Goal: Task Accomplishment & Management: Manage account settings

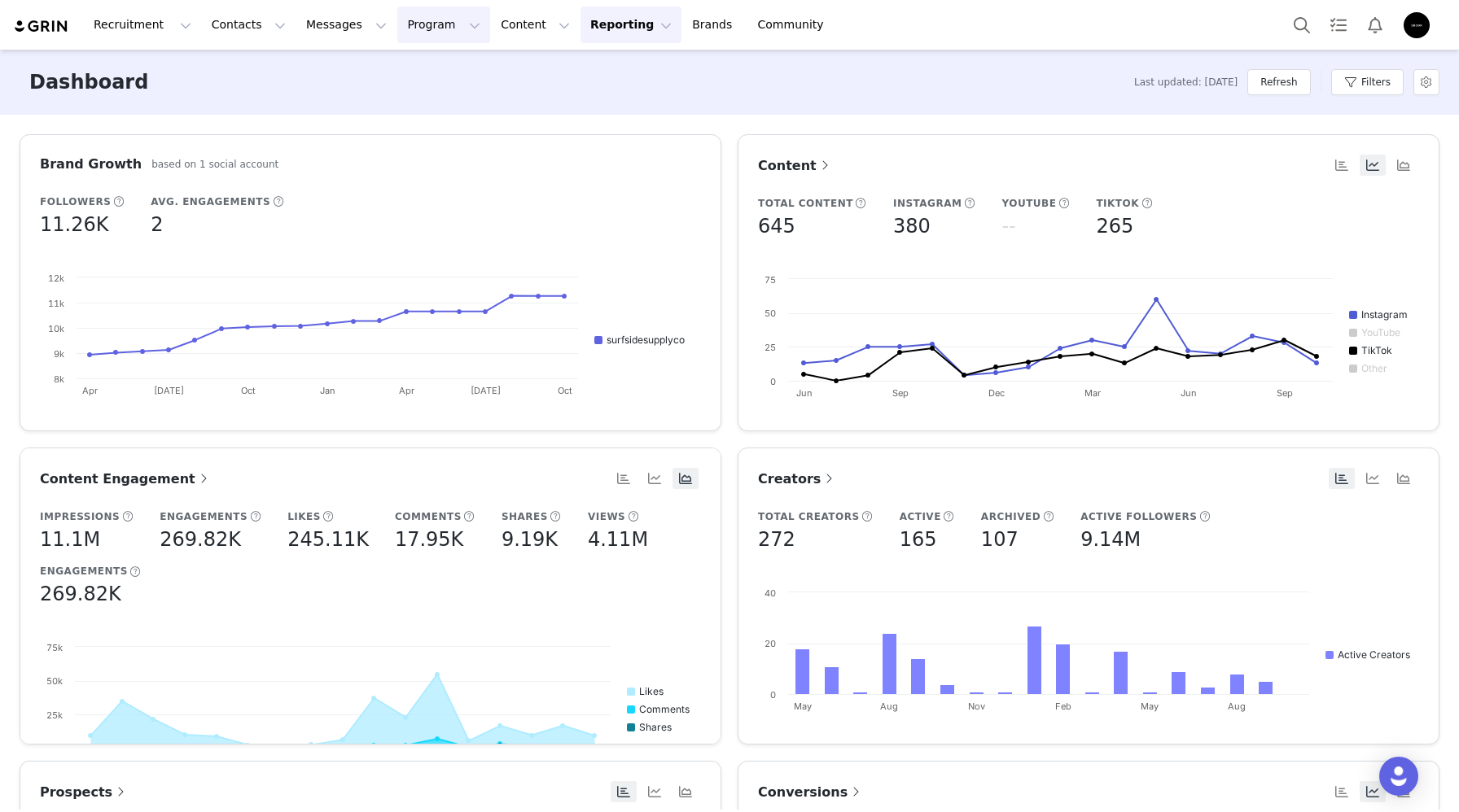
click at [434, 17] on button "Program Program" at bounding box center [443, 25] width 93 height 37
click at [438, 70] on p "Activations" at bounding box center [416, 72] width 63 height 17
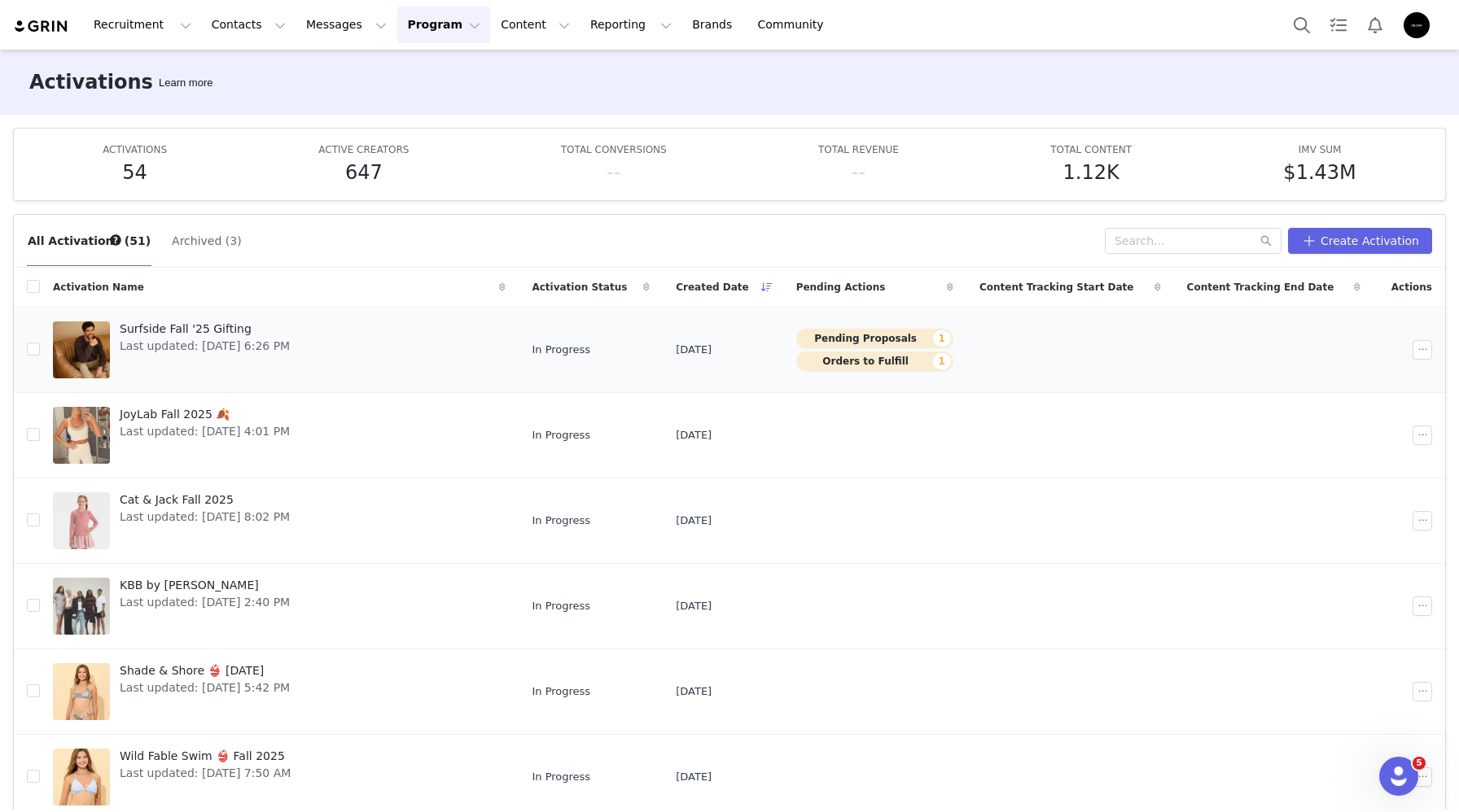
click at [290, 347] on span "Last updated: Sep 22, 2025 6:26 PM" at bounding box center [204, 346] width 170 height 17
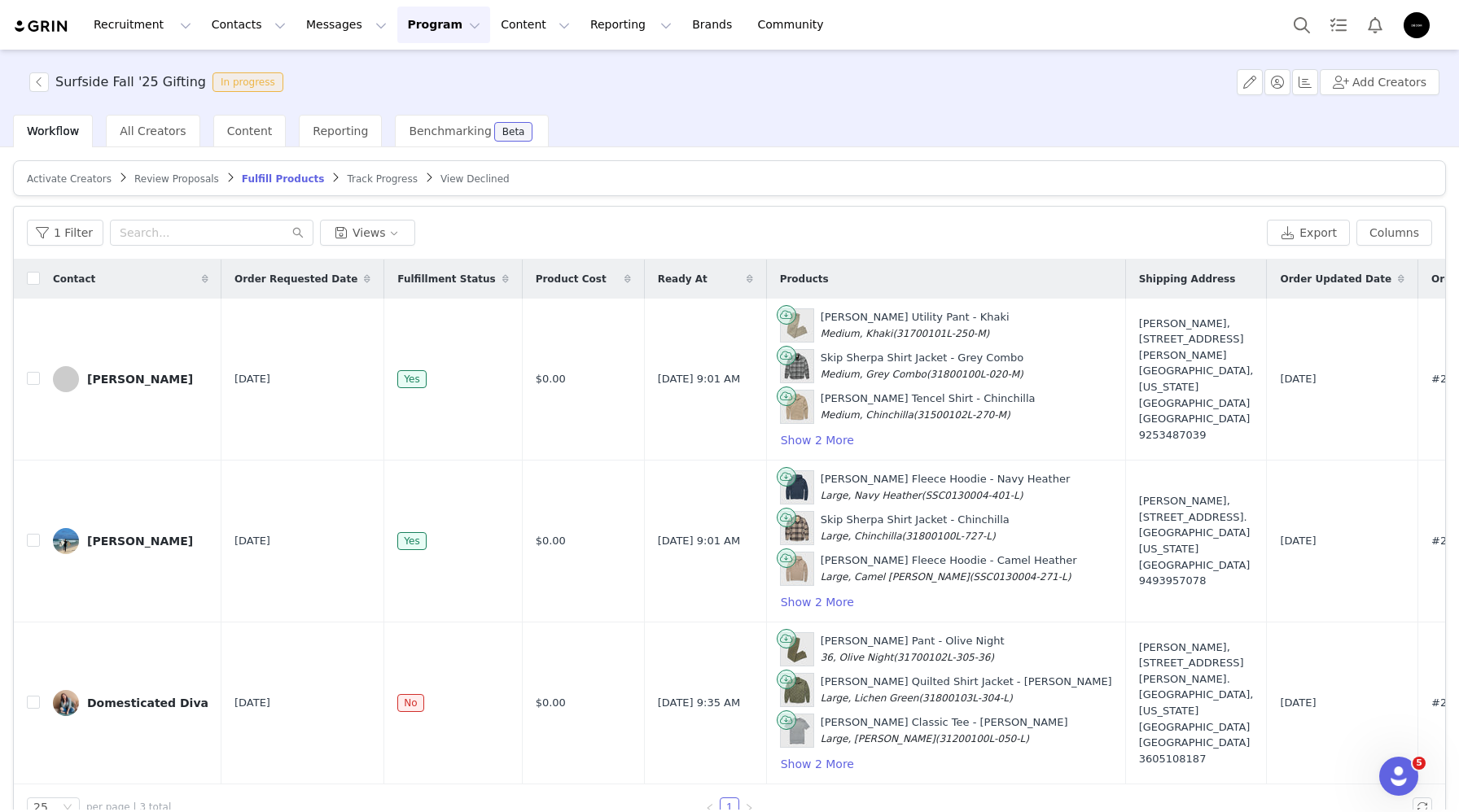
click at [185, 180] on span "Review Proposals" at bounding box center [177, 179] width 85 height 11
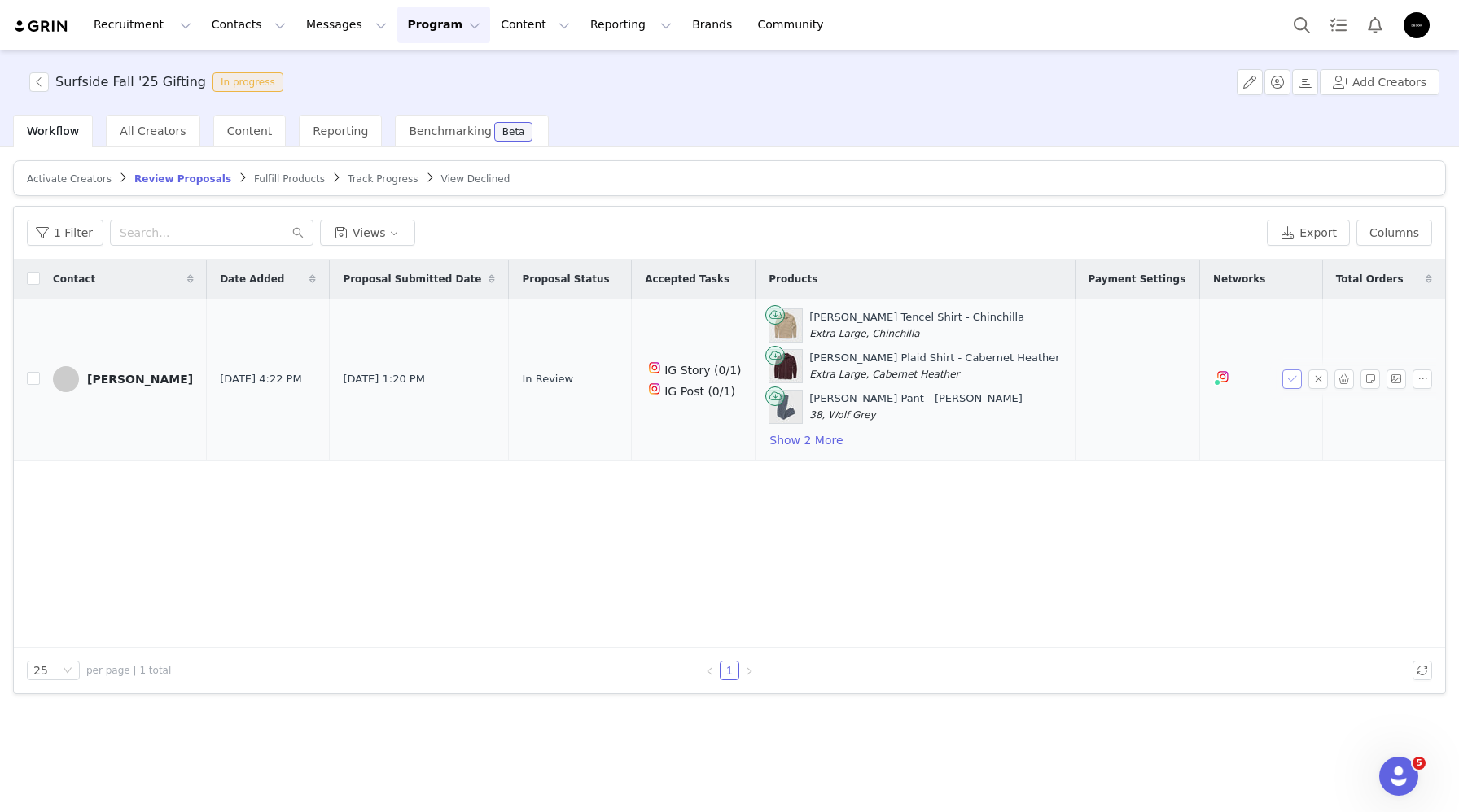
click at [1299, 385] on button "button" at bounding box center [1291, 378] width 19 height 19
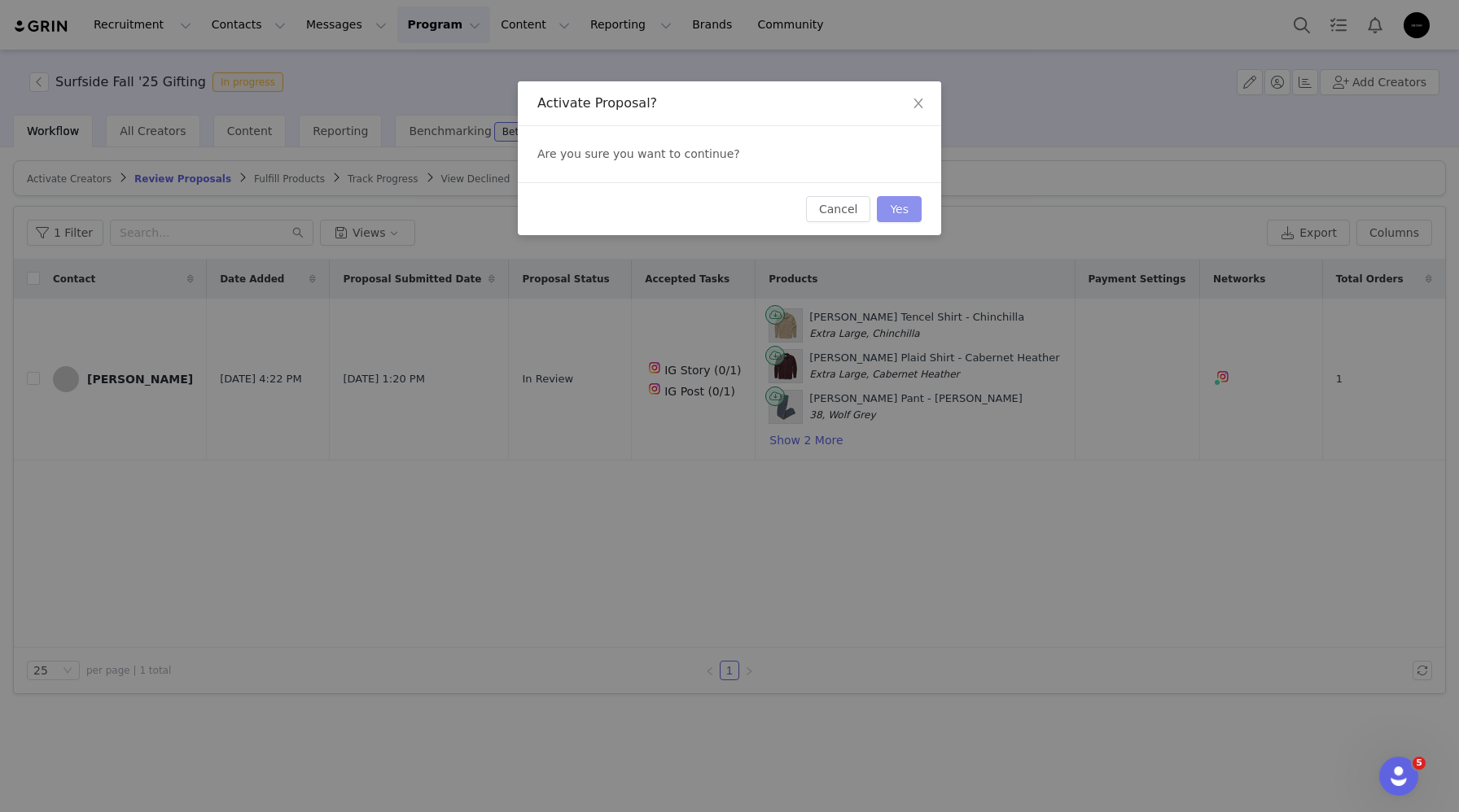
click at [901, 209] on button "Yes" at bounding box center [899, 209] width 45 height 26
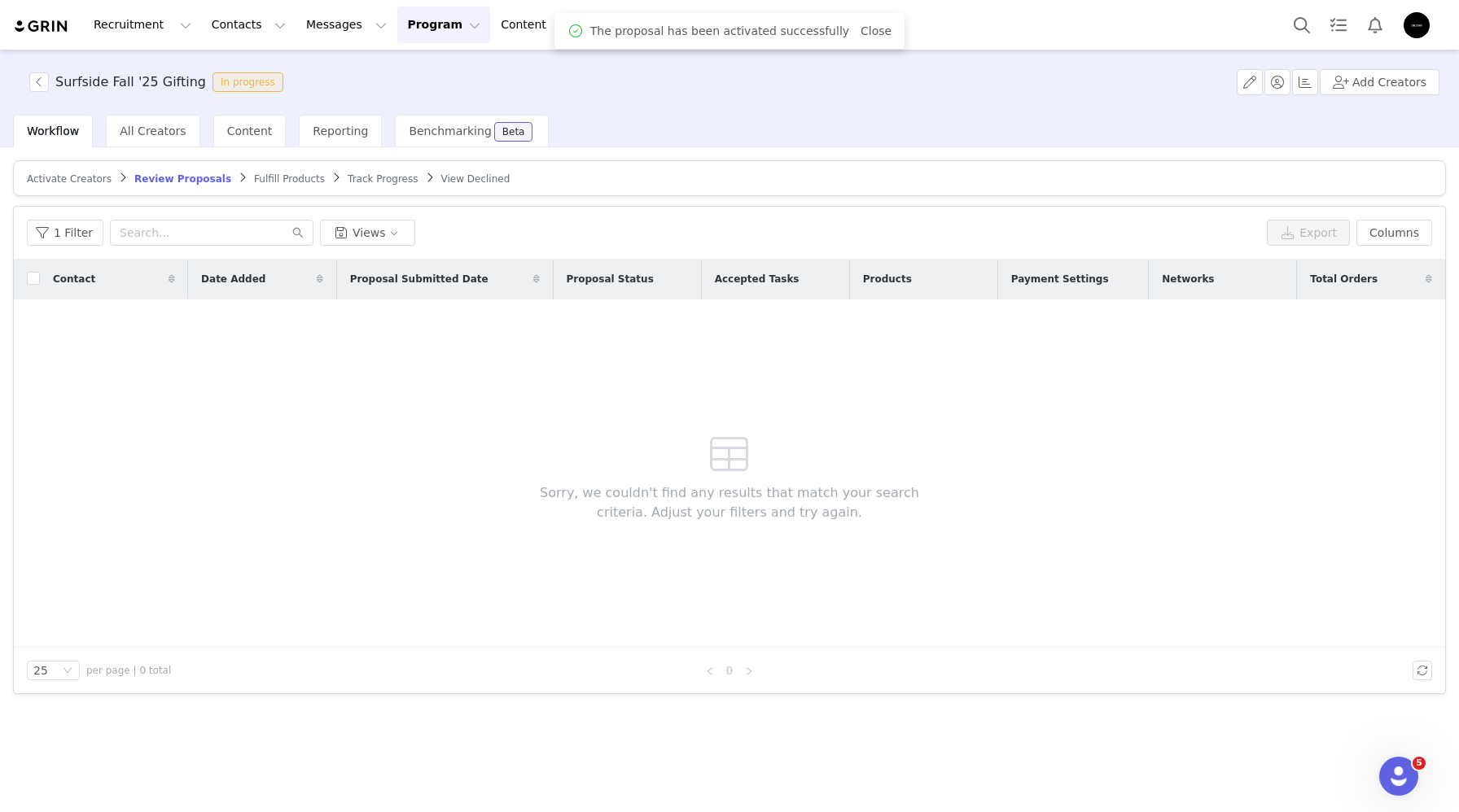
click at [270, 175] on span "Fulfill Products" at bounding box center [289, 179] width 71 height 11
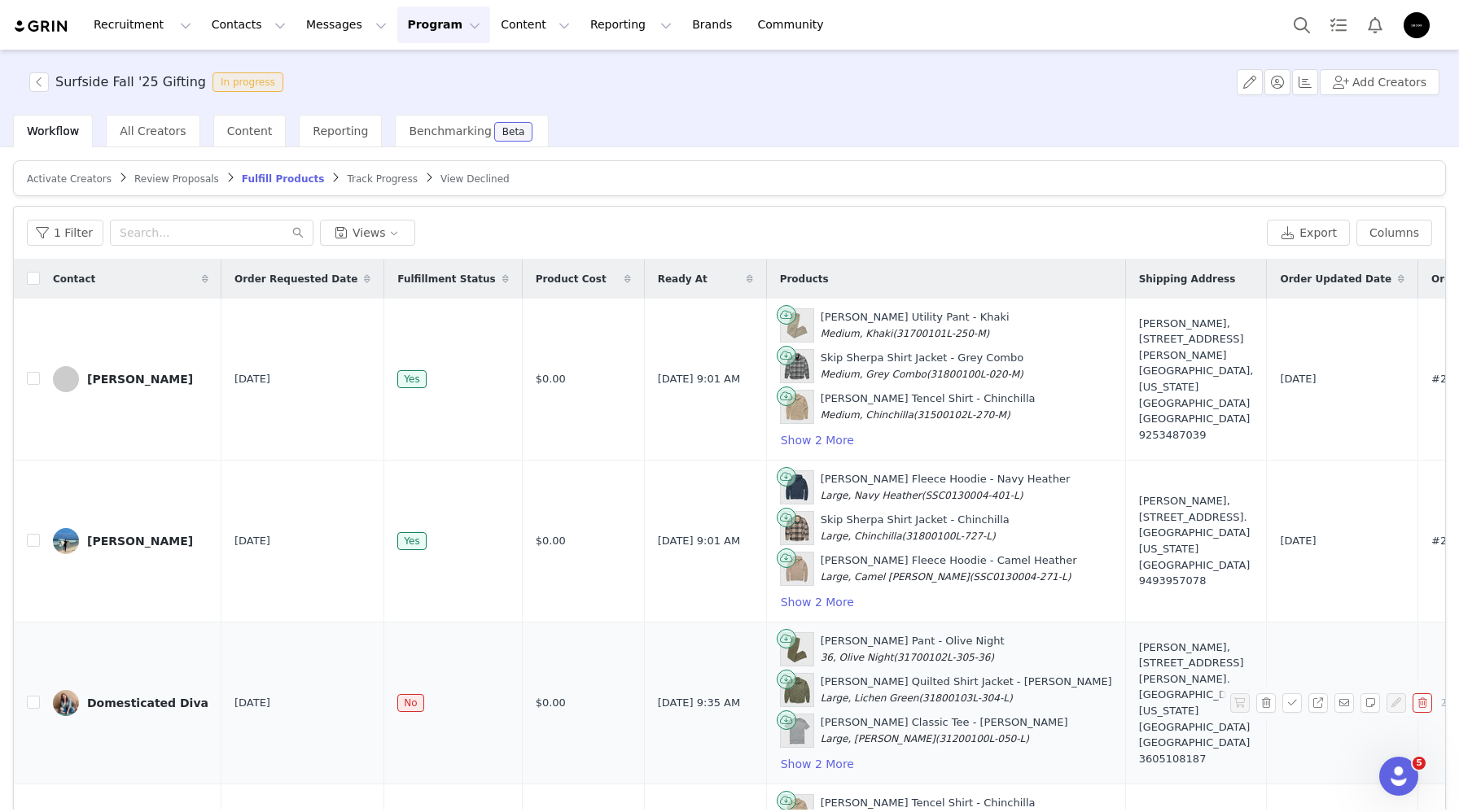
scroll to position [118, 0]
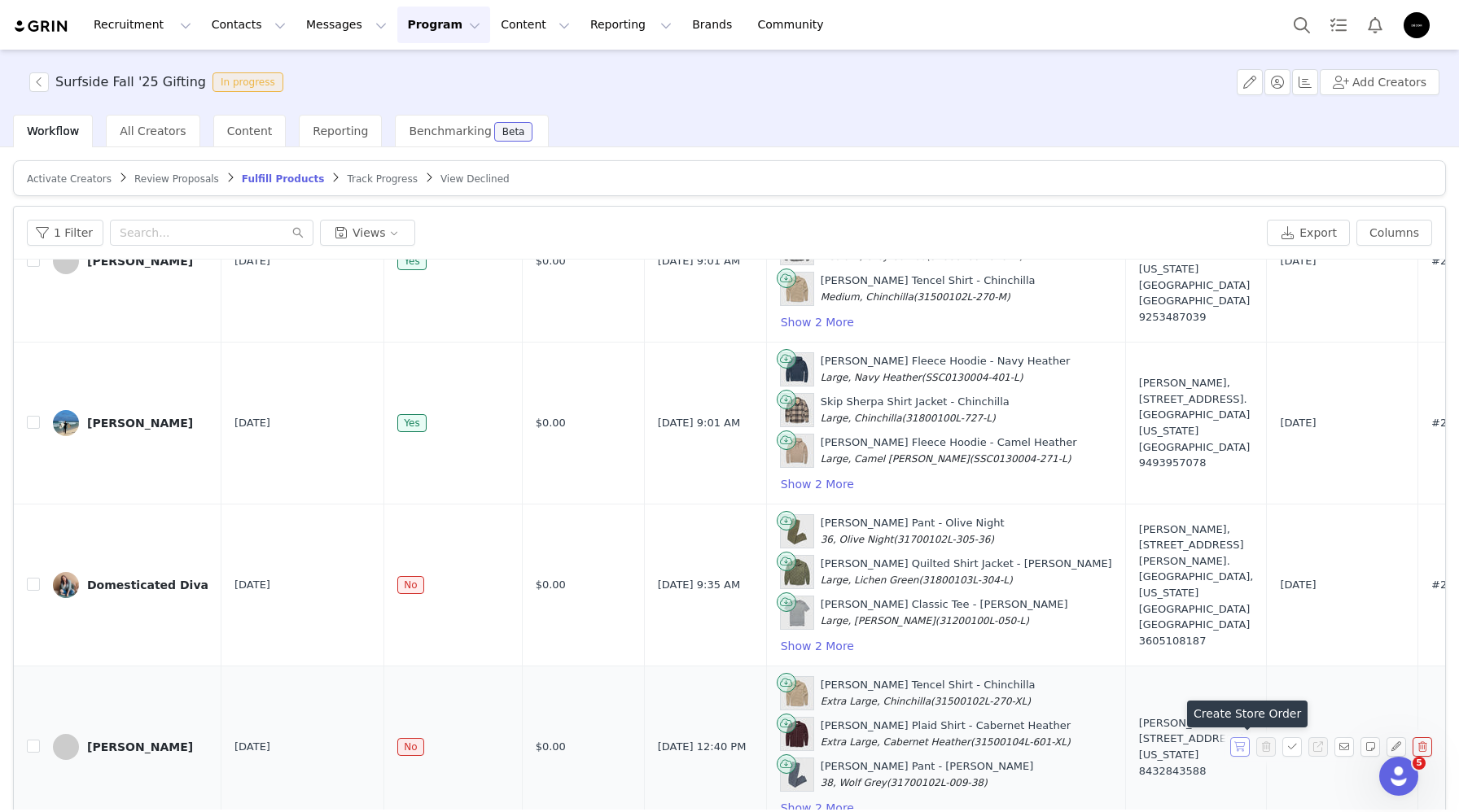
click at [1237, 748] on button "button" at bounding box center [1240, 747] width 19 height 19
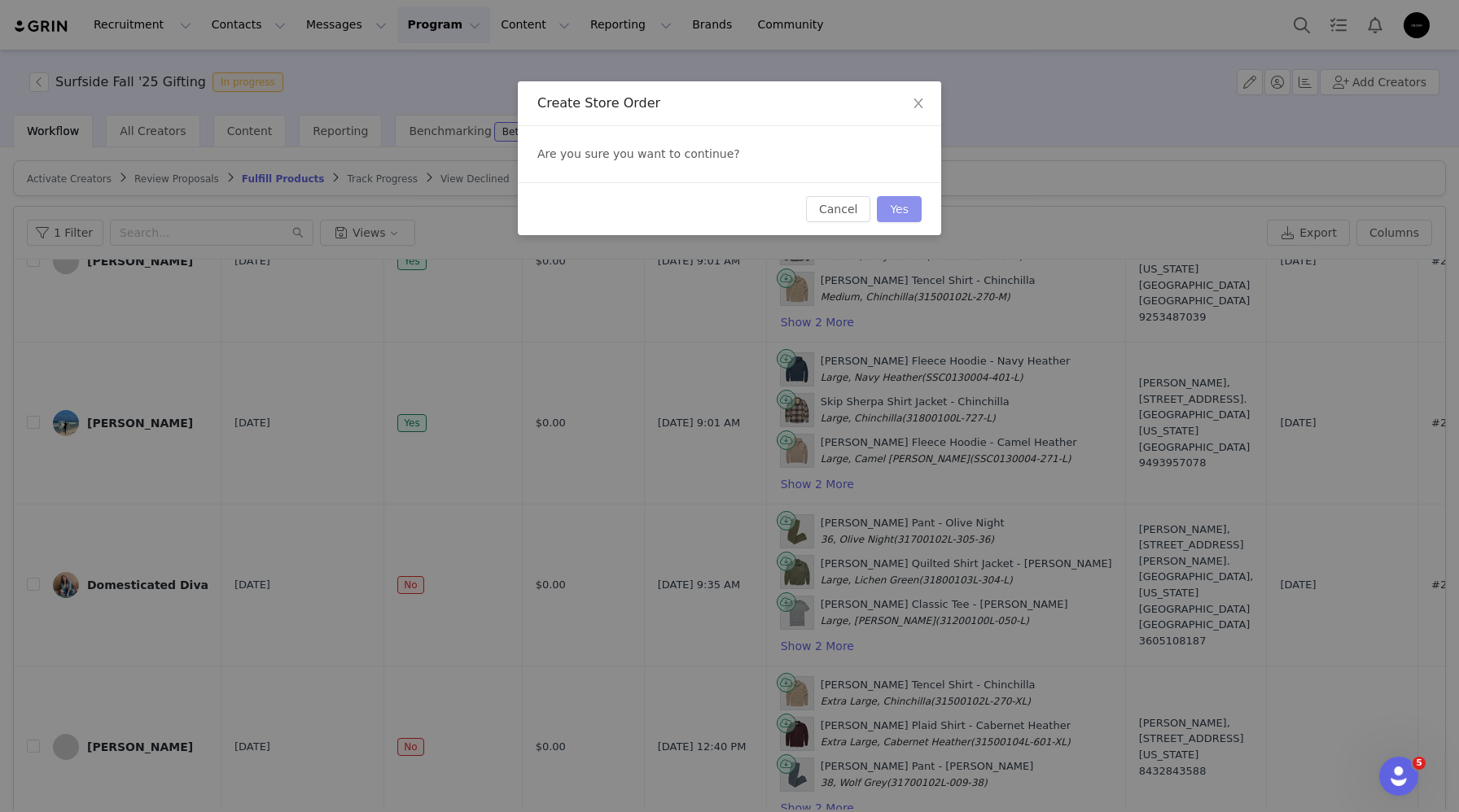
click at [905, 211] on button "Yes" at bounding box center [899, 209] width 45 height 26
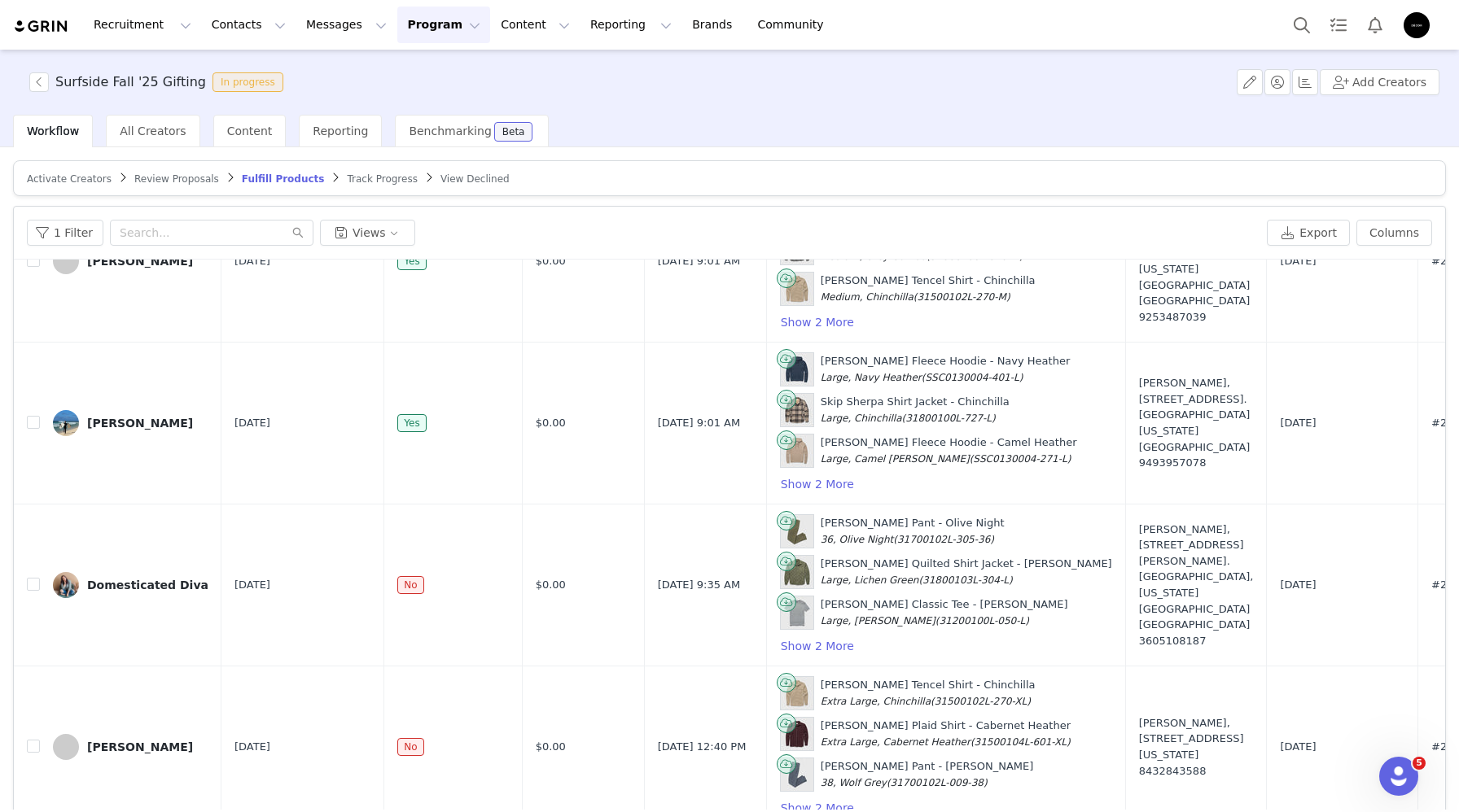
click at [397, 29] on button "Program Program" at bounding box center [443, 25] width 93 height 37
click at [403, 75] on p "Activations" at bounding box center [416, 72] width 63 height 17
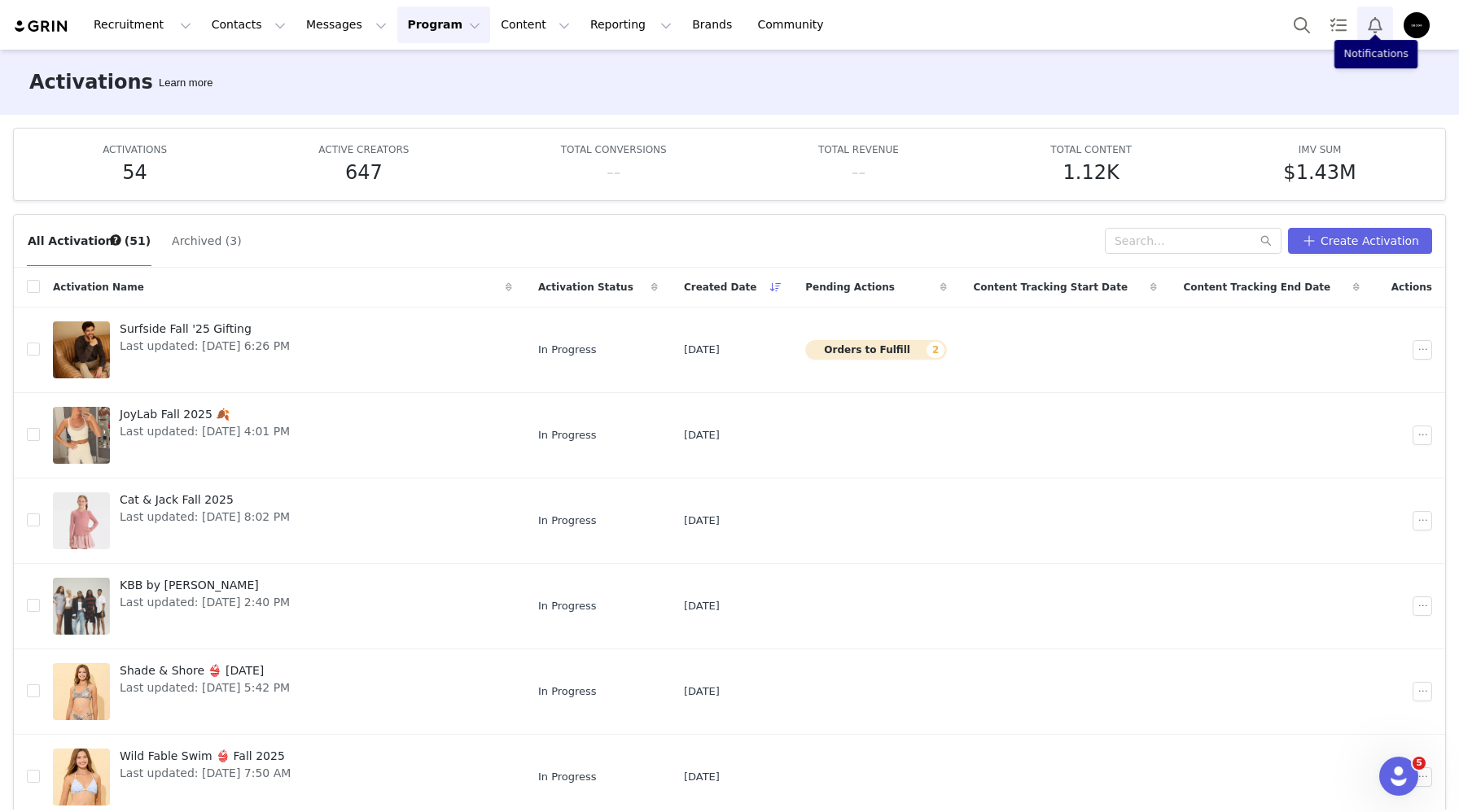
click at [1378, 31] on button "Notifications" at bounding box center [1374, 25] width 36 height 37
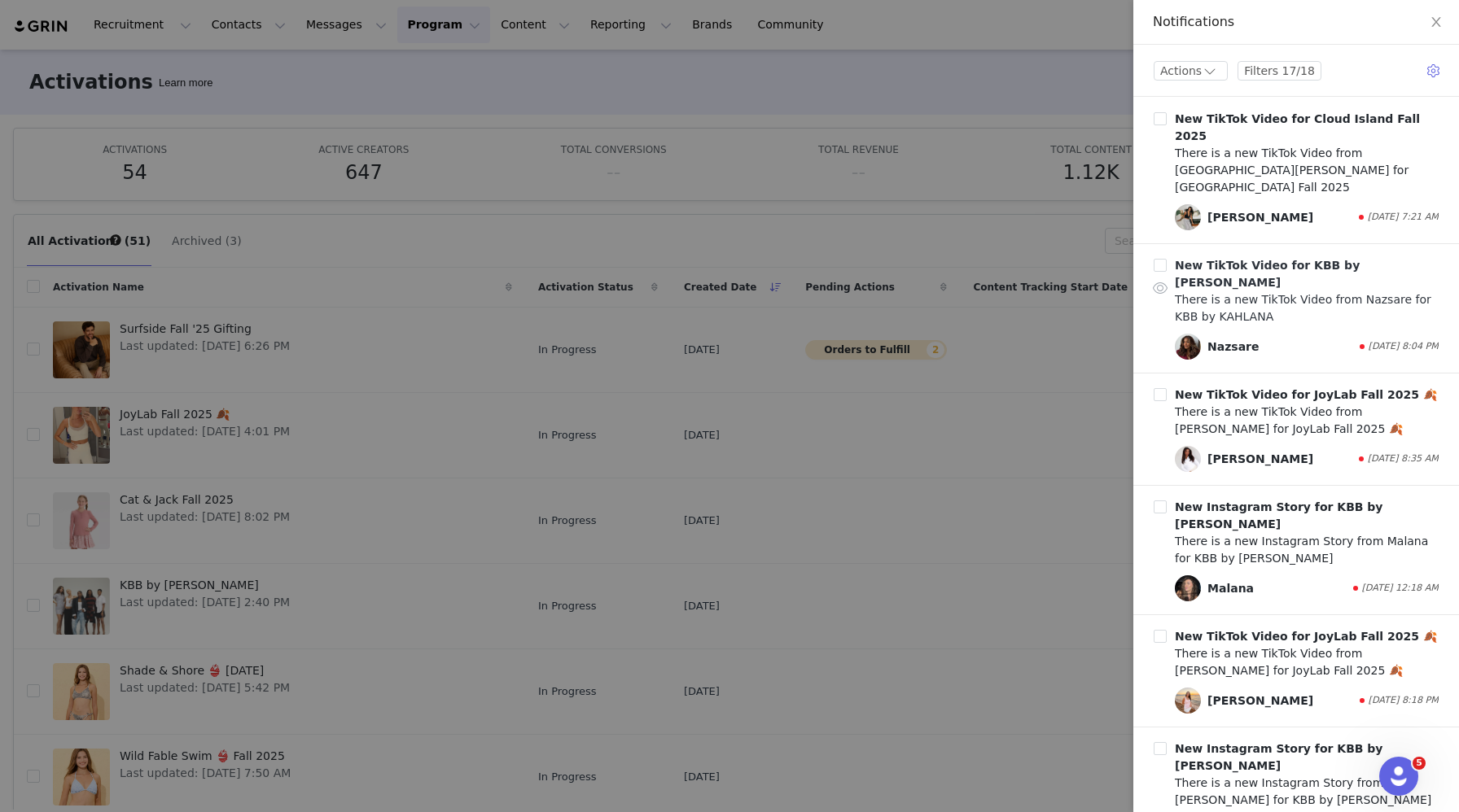
click at [1287, 259] on b "New TikTok Video for KBB by KAHLANA" at bounding box center [1266, 273] width 185 height 30
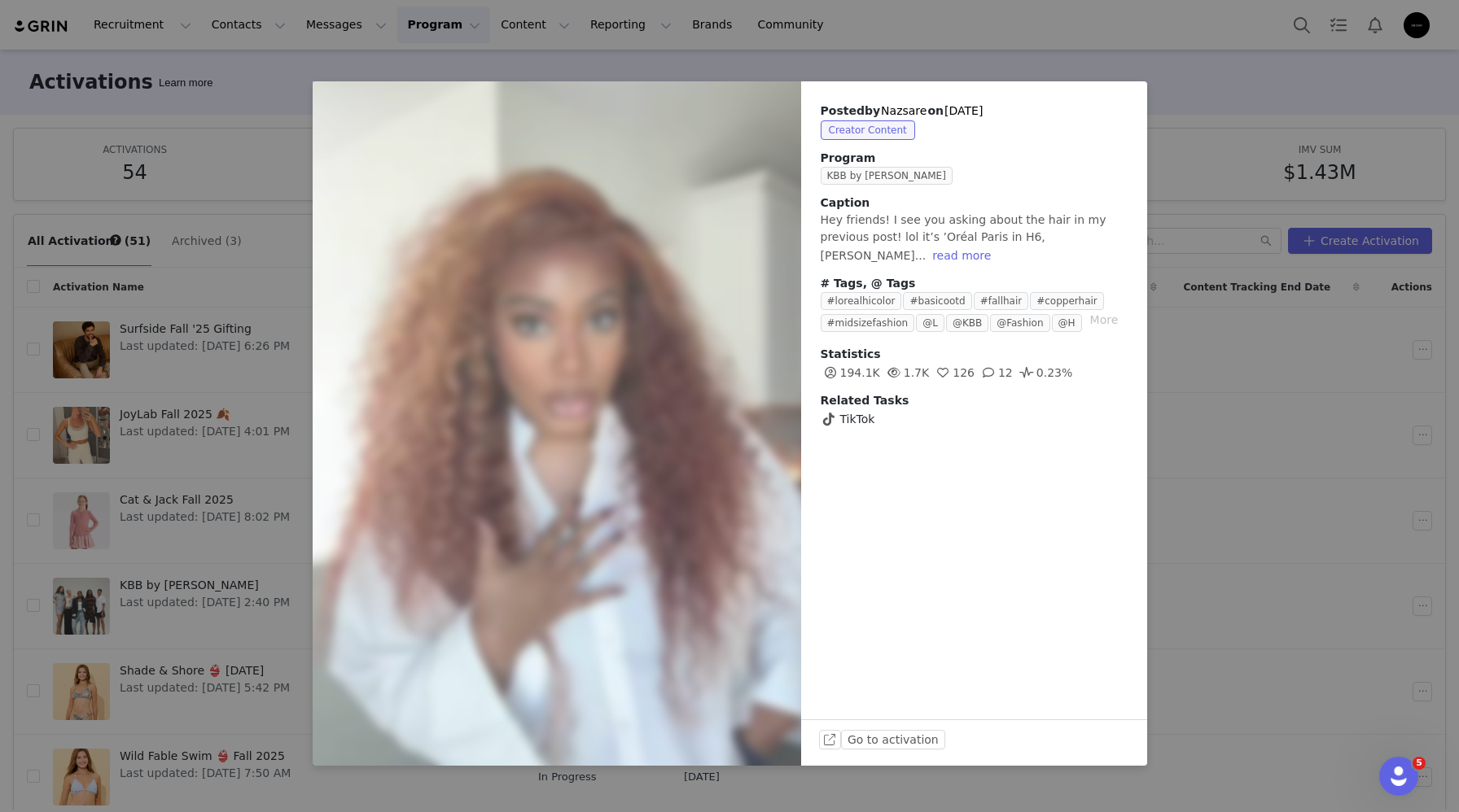
click at [101, 424] on div "Posted by Nazsare on Sep 27, 2025 Creator Content Program KBB by KAHLANA Captio…" at bounding box center [730, 406] width 1459 height 812
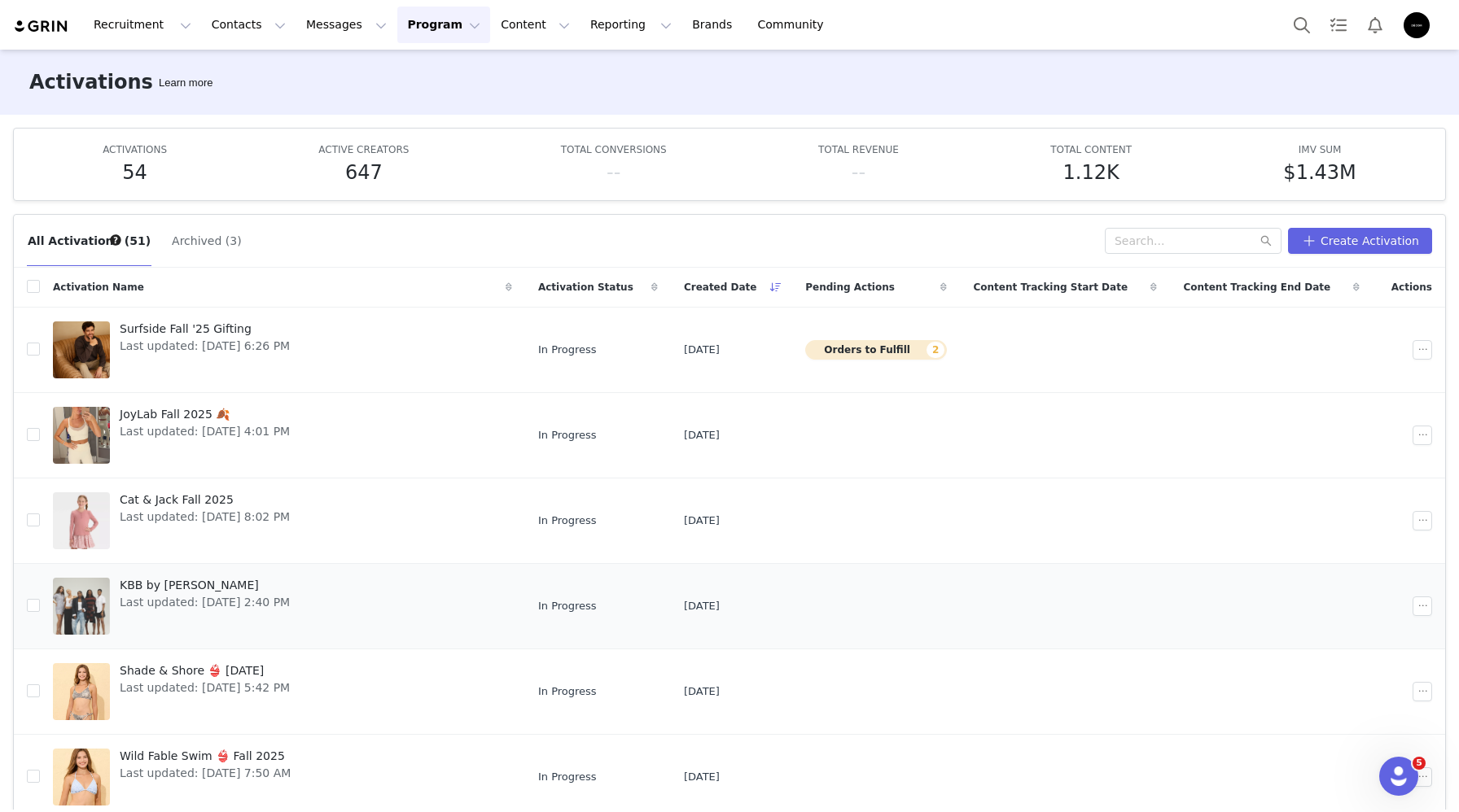
click at [333, 578] on link "KBB by KAHLANA Last updated: Sep 10, 2025 2:40 PM" at bounding box center [282, 606] width 460 height 65
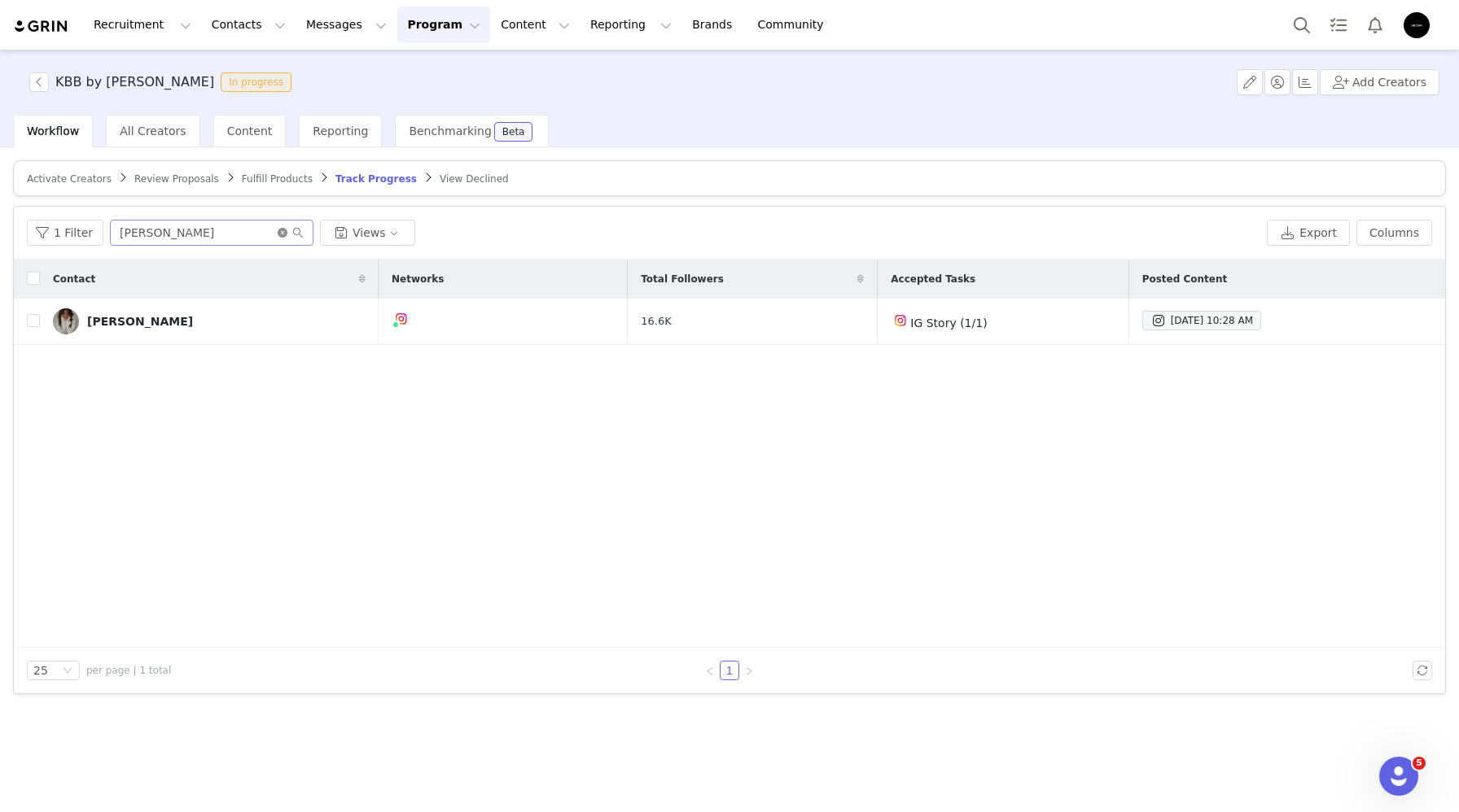
click at [277, 234] on icon "icon: close-circle" at bounding box center [282, 232] width 10 height 10
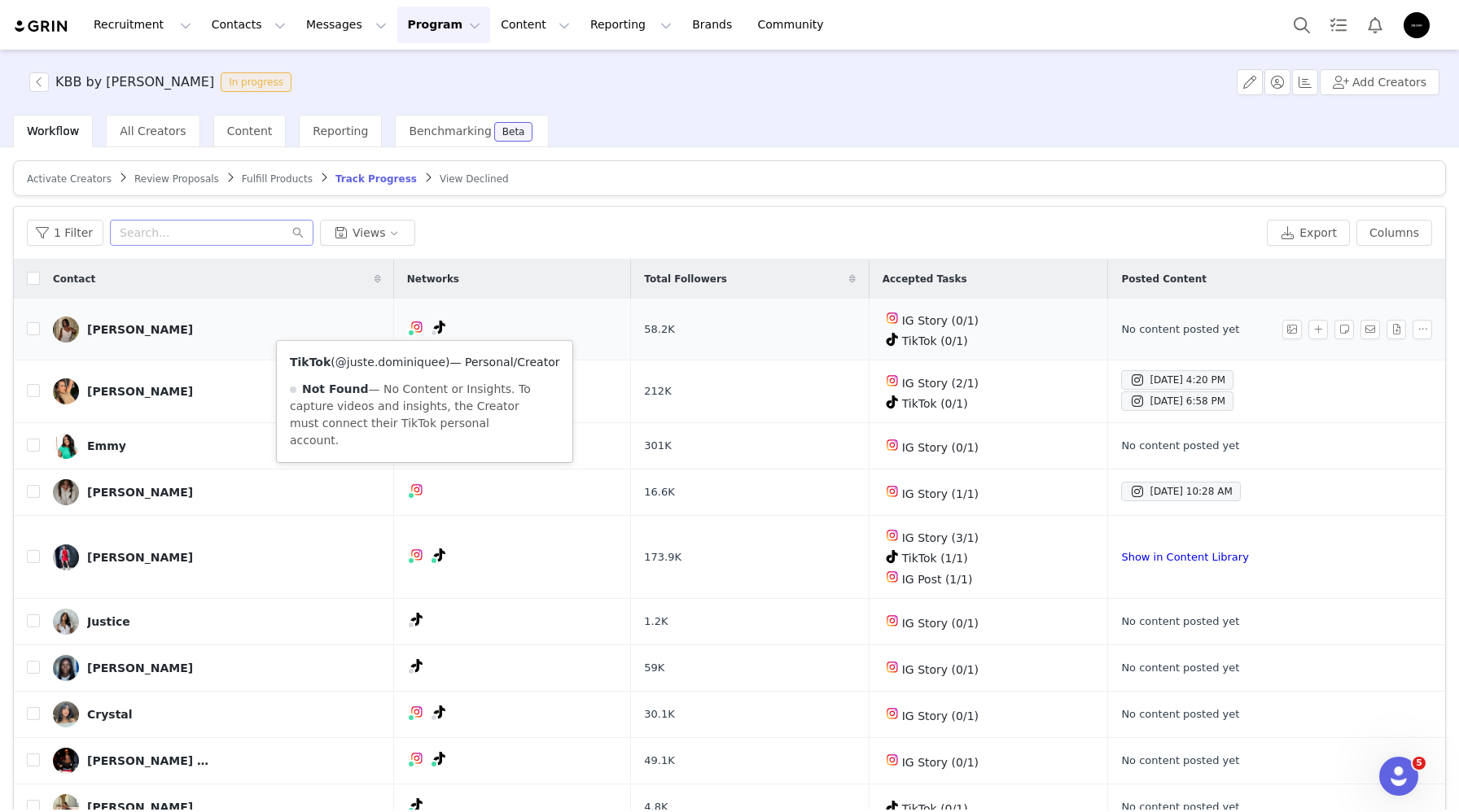
click at [411, 364] on link "@juste.dominiquee" at bounding box center [390, 362] width 110 height 13
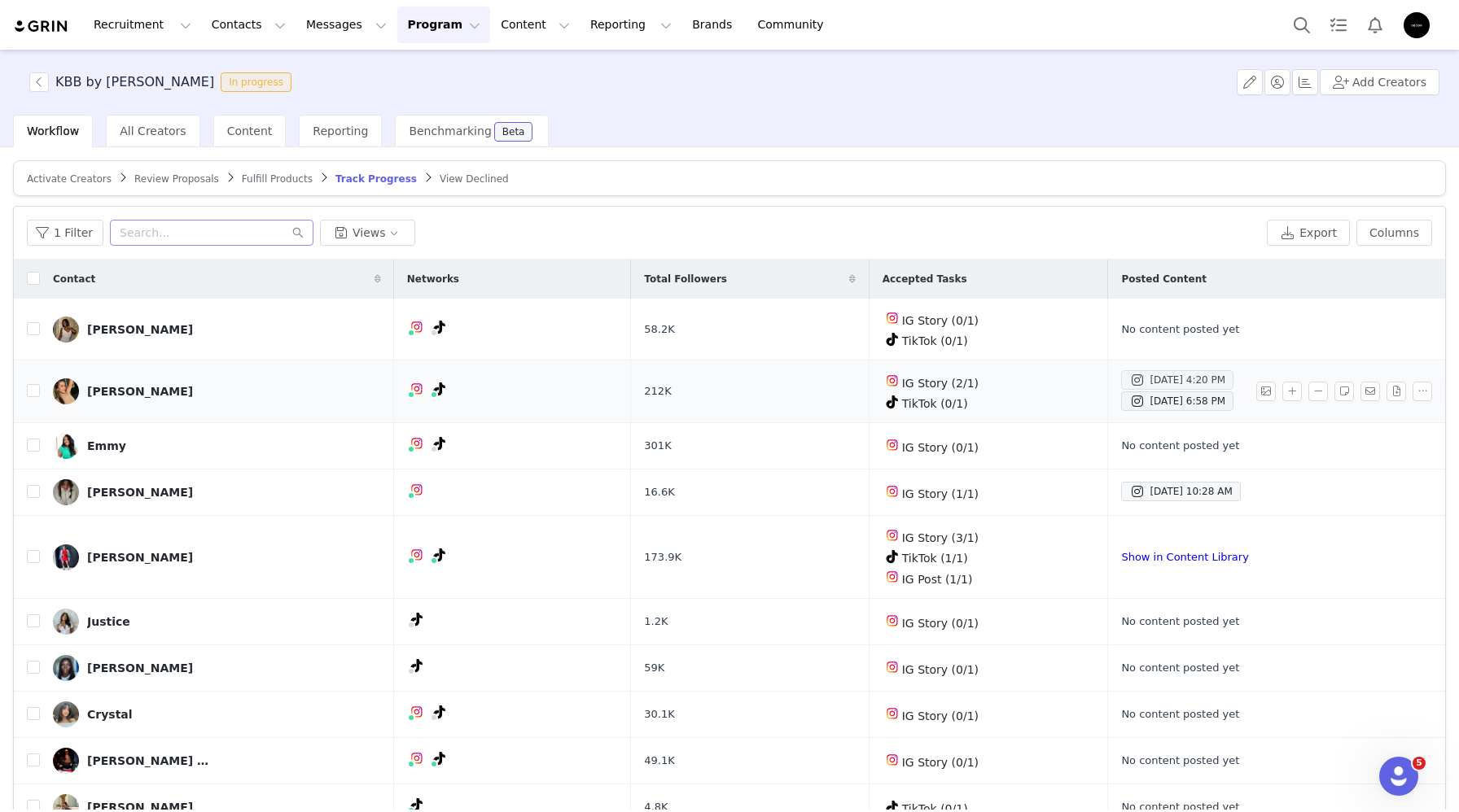
click at [1154, 371] on div "Sep 25, 2025 4:20 PM" at bounding box center [1177, 379] width 96 height 19
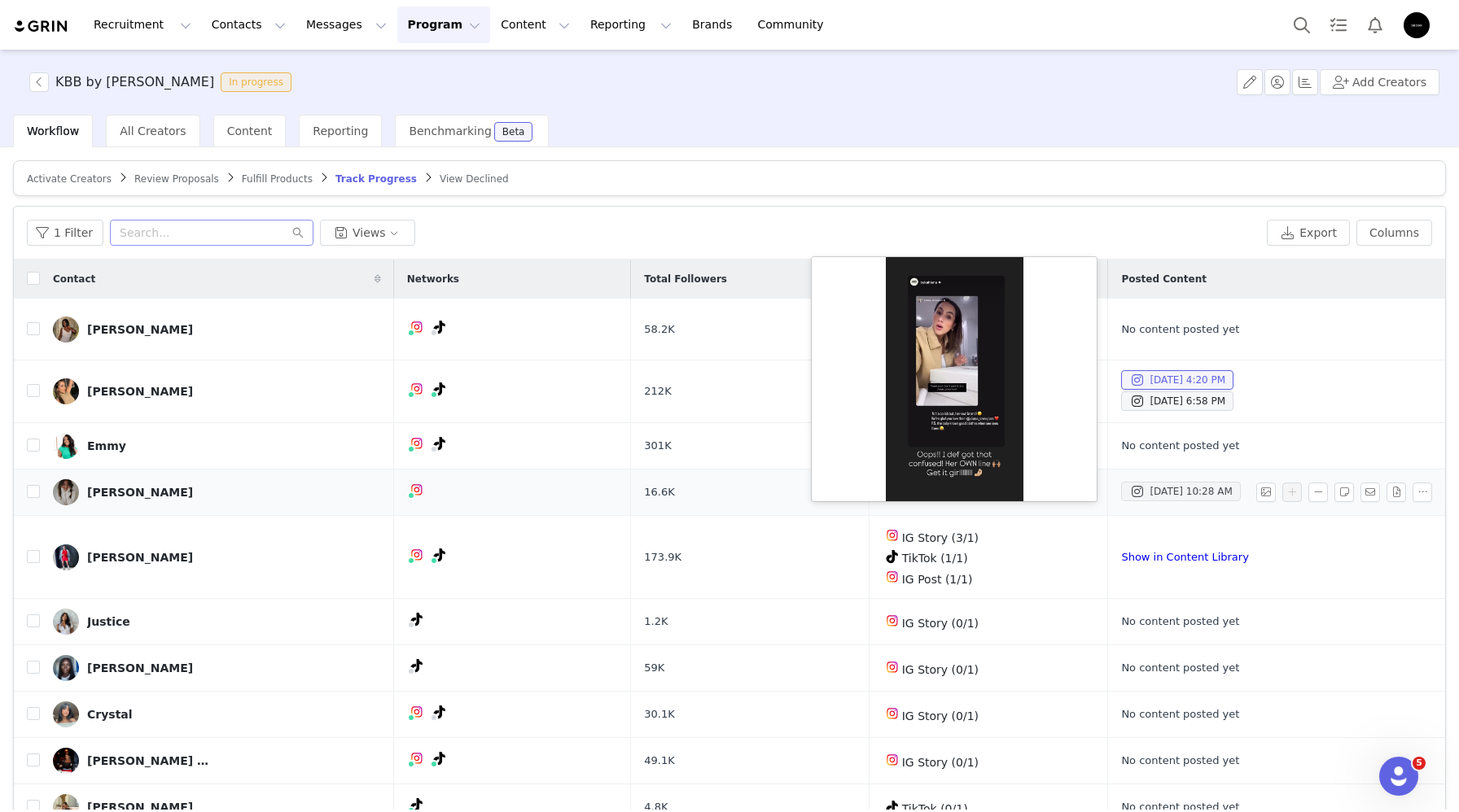
click at [1158, 489] on div "Sep 25, 2025 10:28 AM" at bounding box center [1180, 491] width 102 height 19
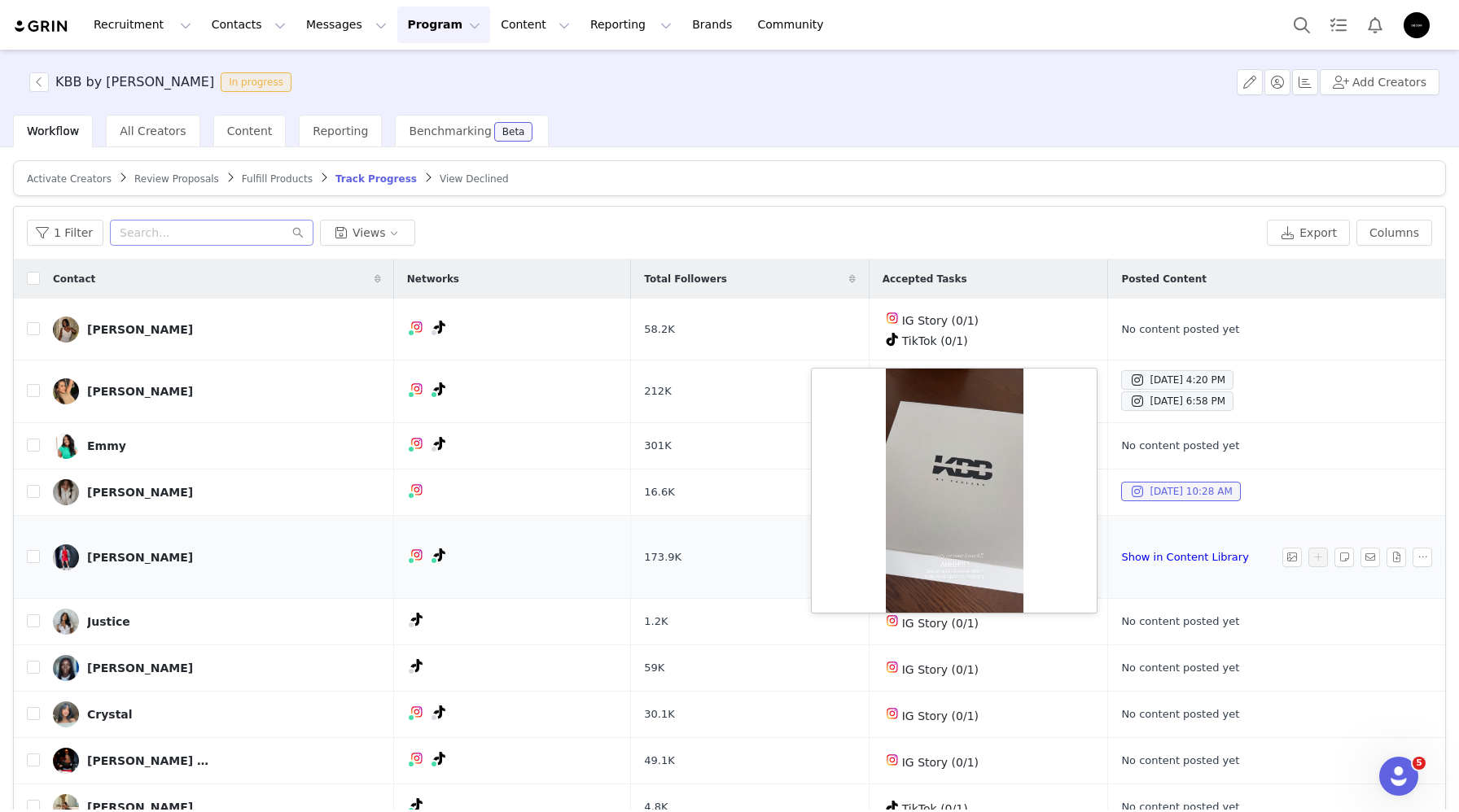
scroll to position [136, 0]
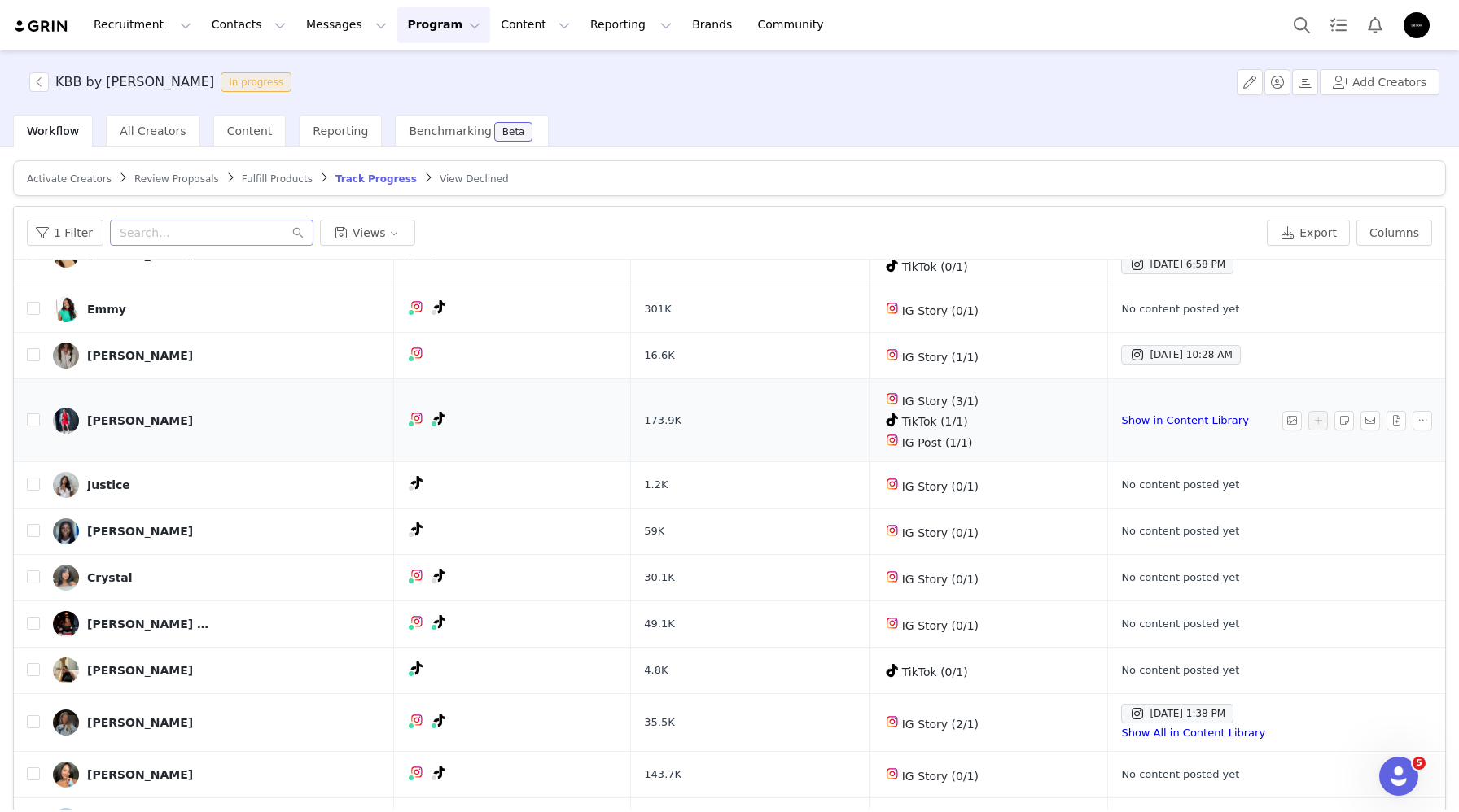
click at [701, 410] on td "173.9K" at bounding box center [750, 421] width 238 height 83
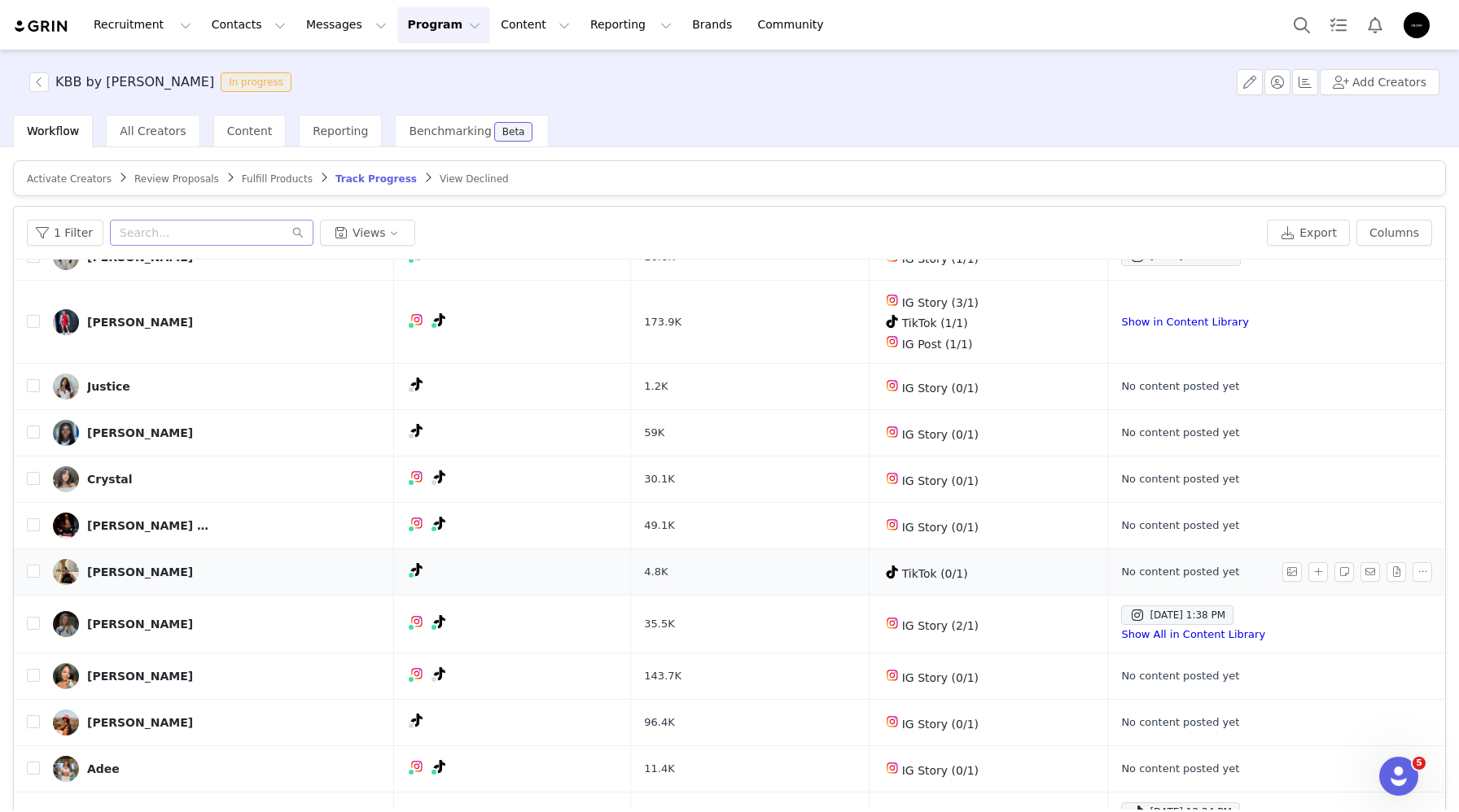
scroll to position [249, 0]
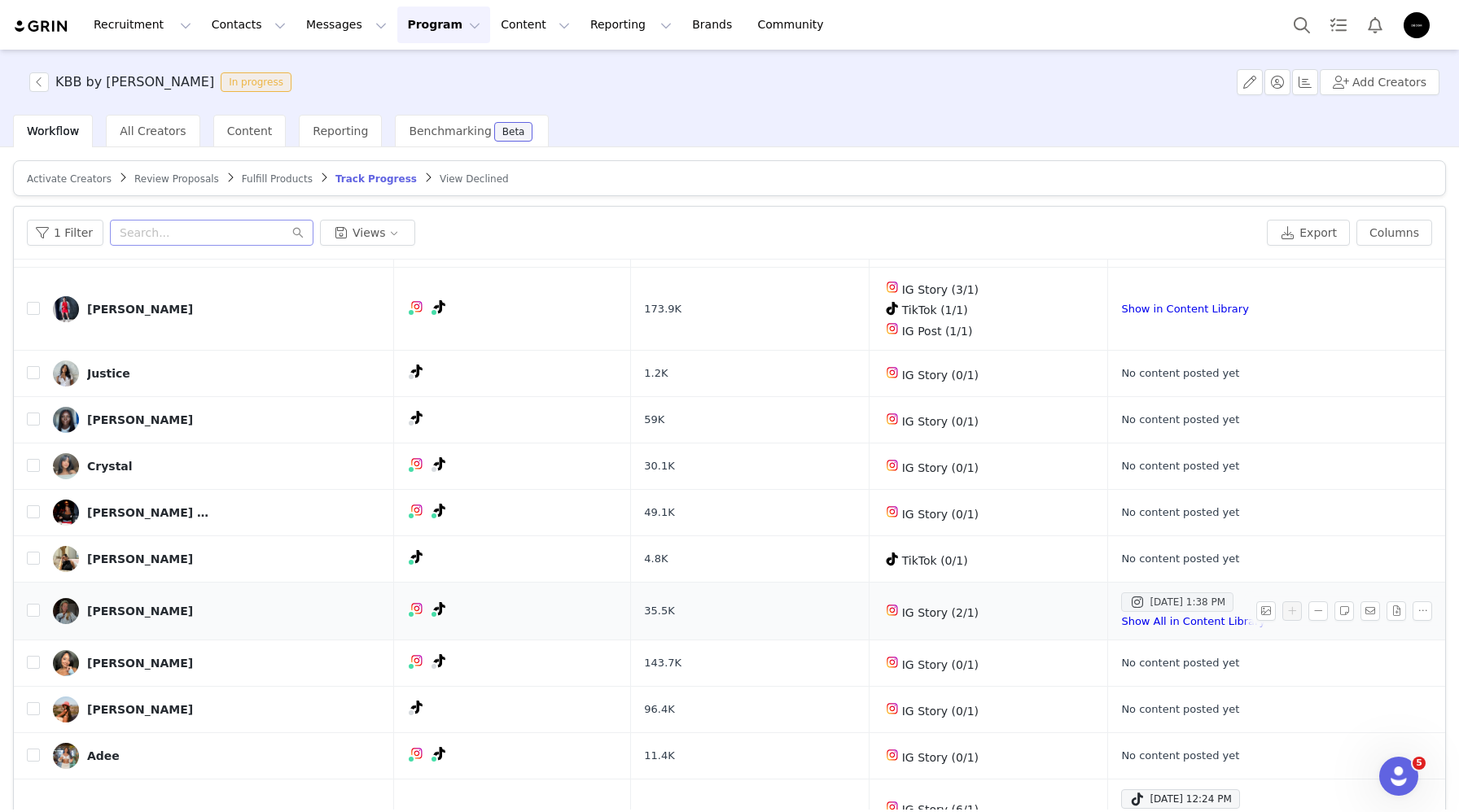
click at [1148, 601] on div "Sep 26, 2025 1:38 PM" at bounding box center [1177, 601] width 96 height 19
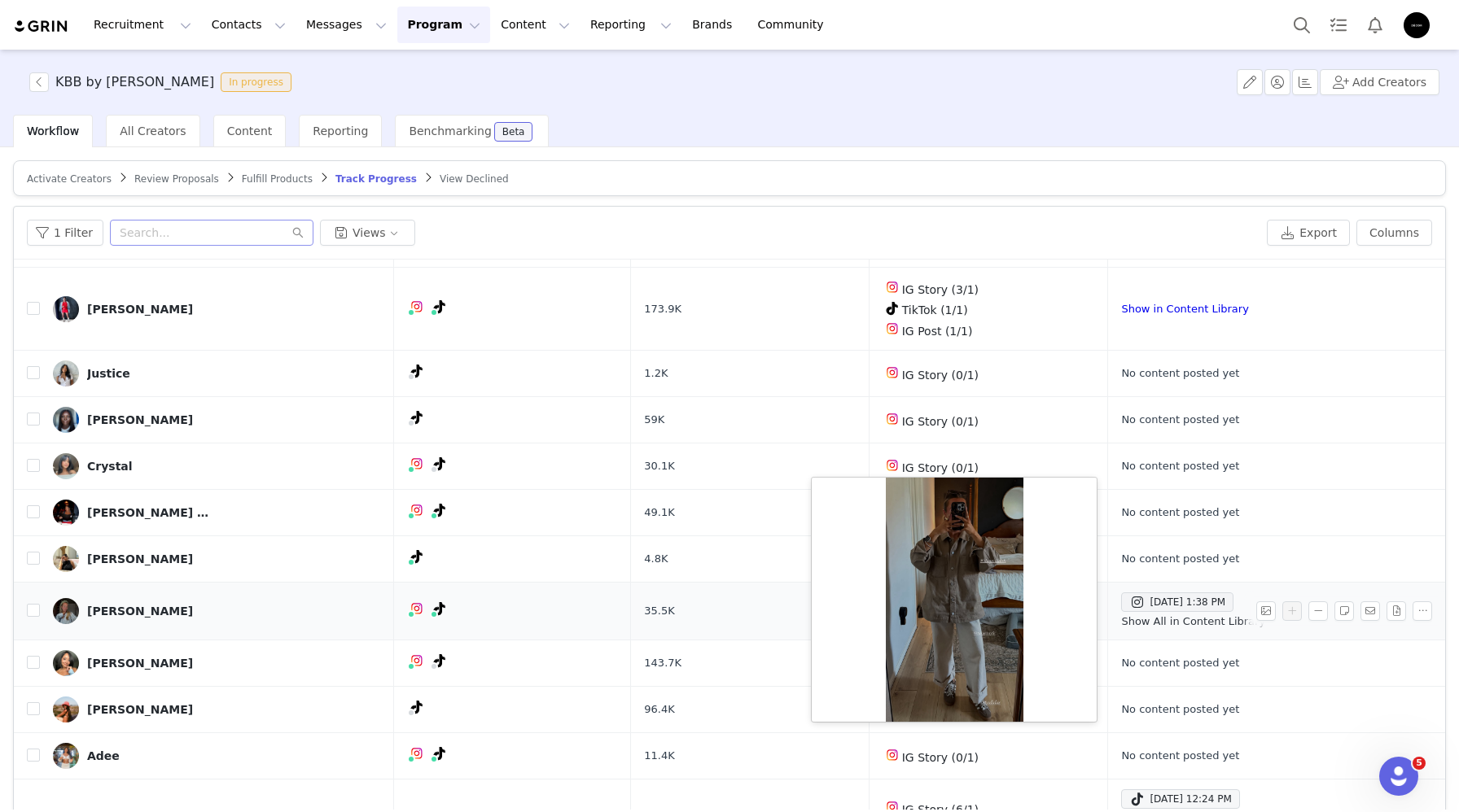
click at [1144, 620] on link "Show All in Content Library" at bounding box center [1193, 621] width 144 height 12
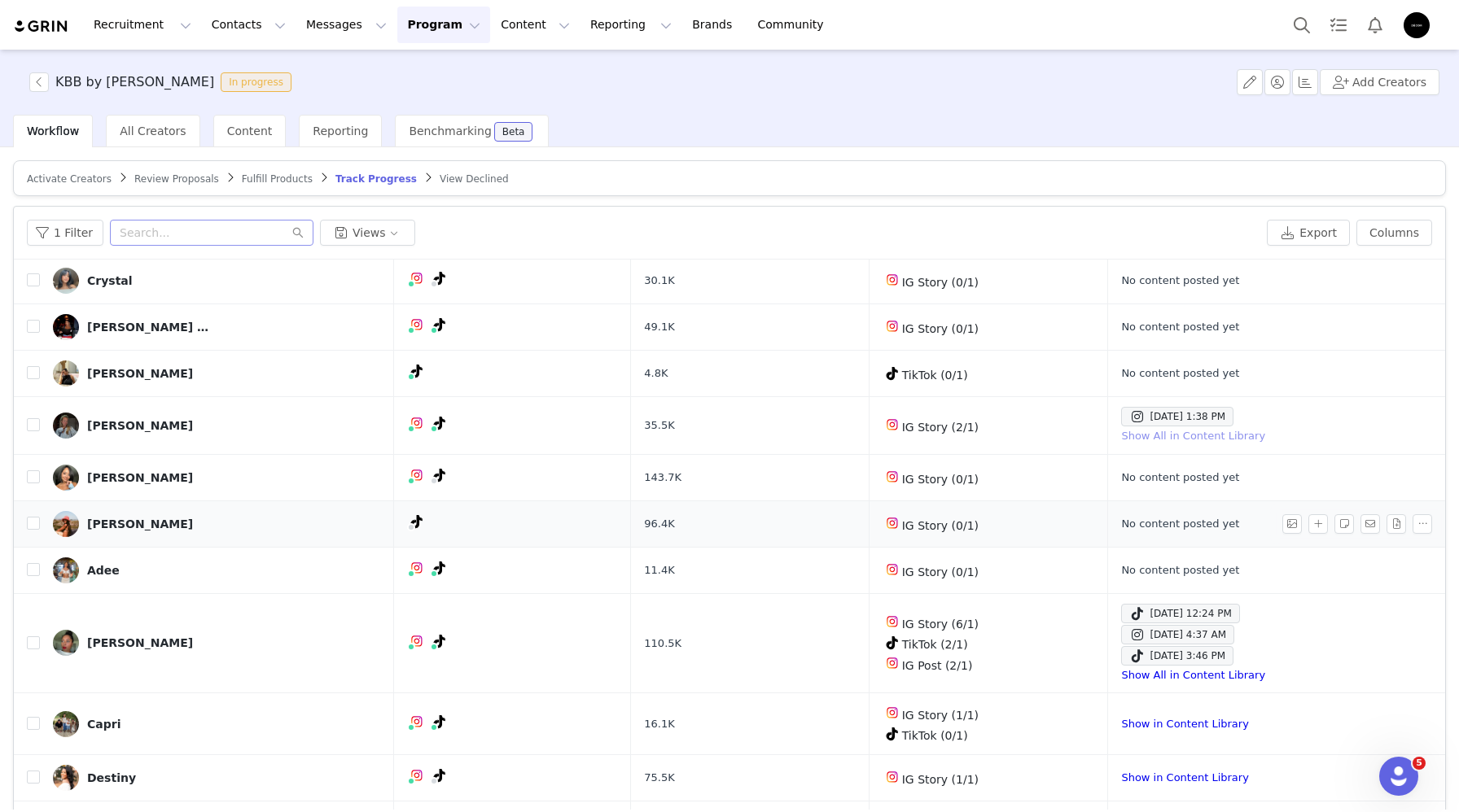
scroll to position [447, 0]
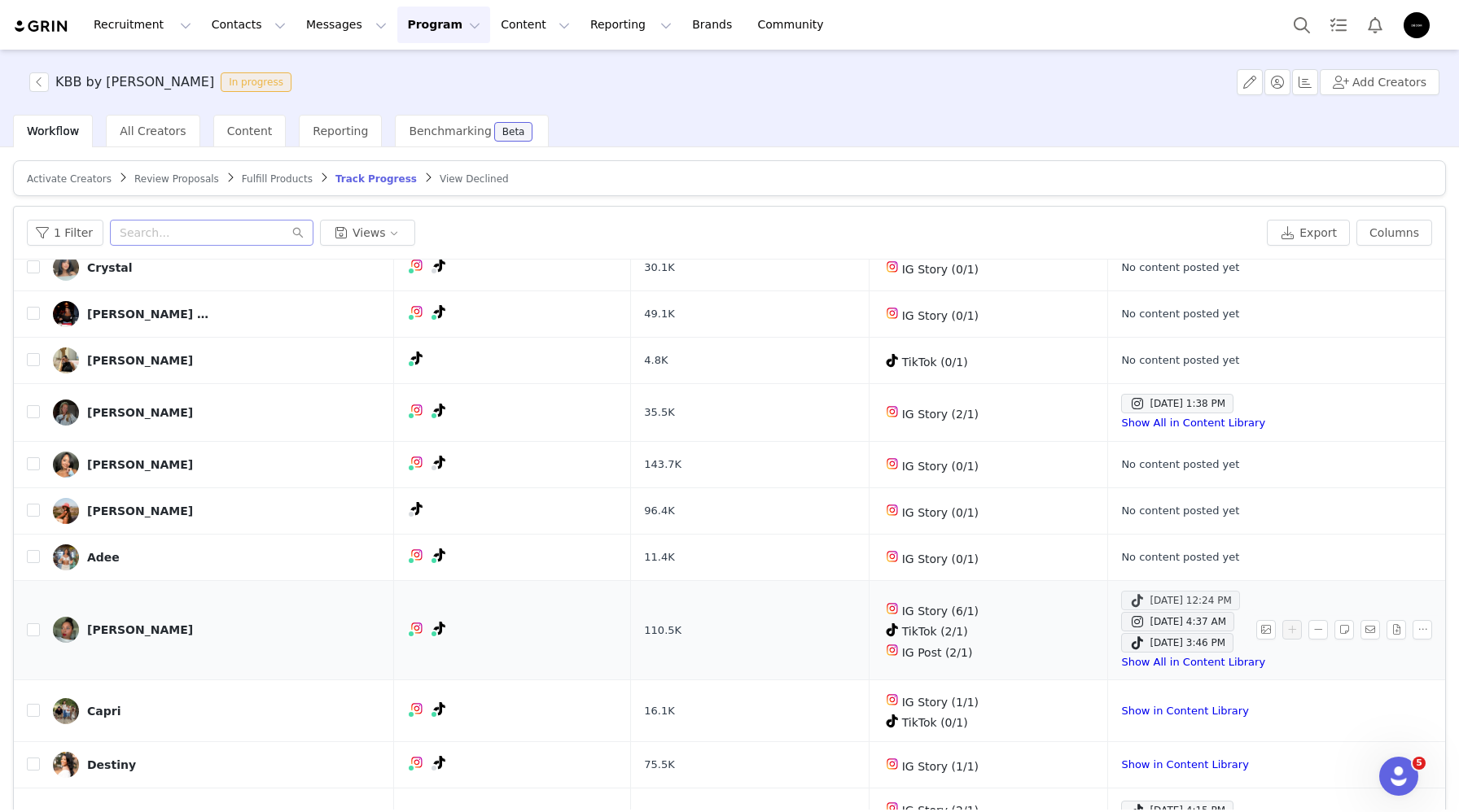
click at [1150, 599] on div "Sep 25, 2025 12:24 PM" at bounding box center [1180, 600] width 101 height 19
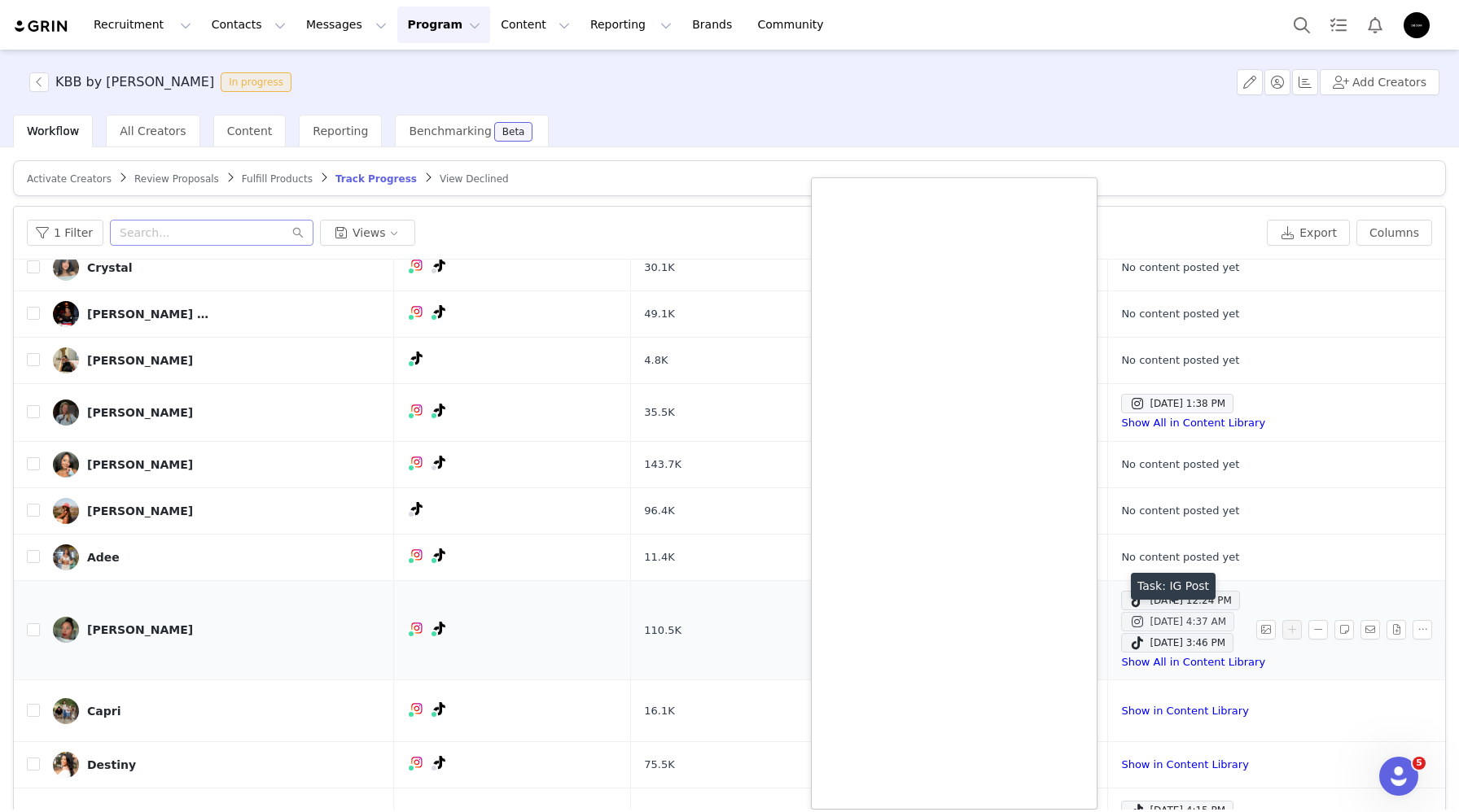
click at [1147, 624] on div "Sep 25, 2025 4:37 AM" at bounding box center [1177, 621] width 97 height 19
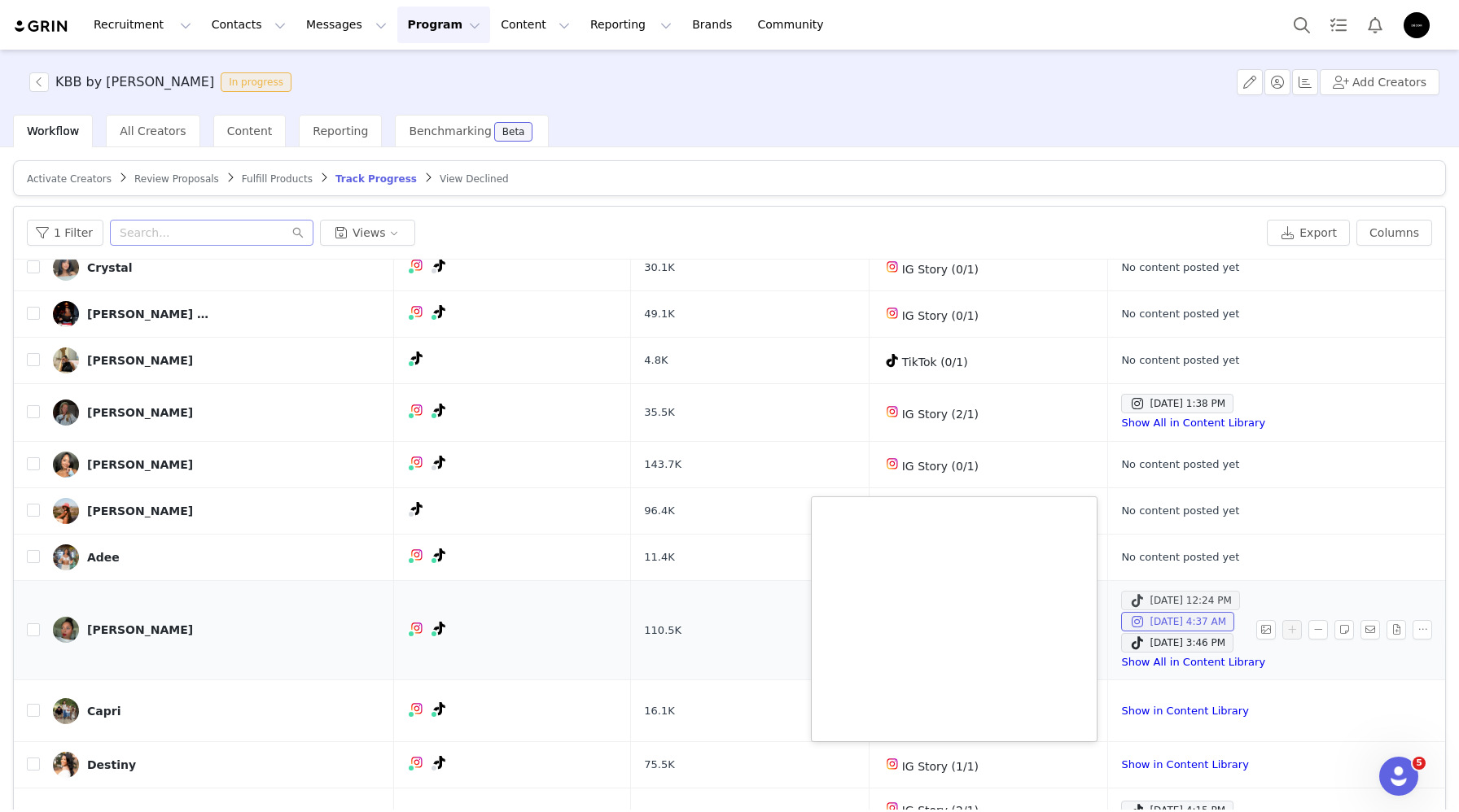
click at [1129, 599] on span at bounding box center [1138, 600] width 17 height 19
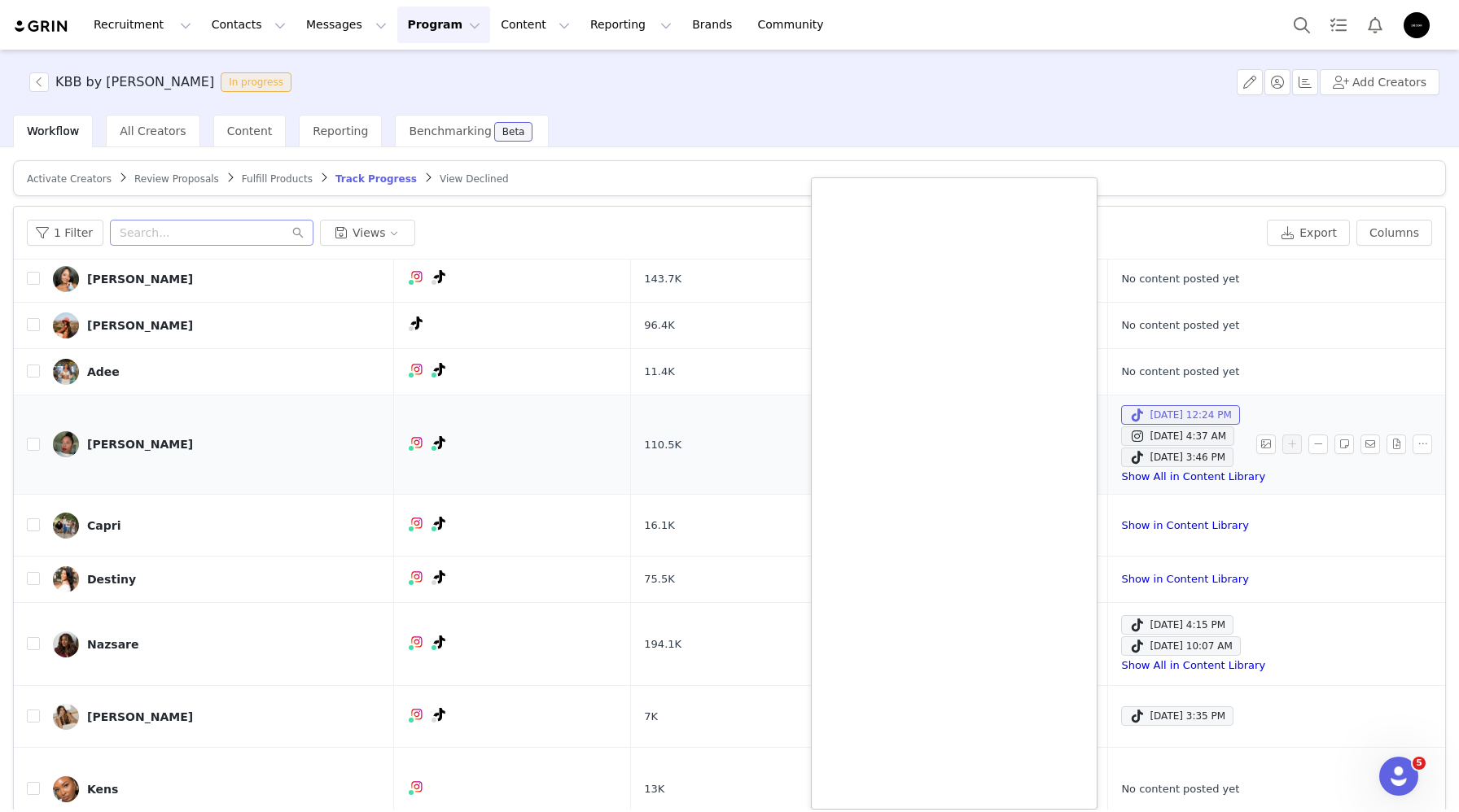
scroll to position [632, 0]
click at [1129, 627] on div "Sep 28, 2025 4:15 PM" at bounding box center [1177, 624] width 96 height 19
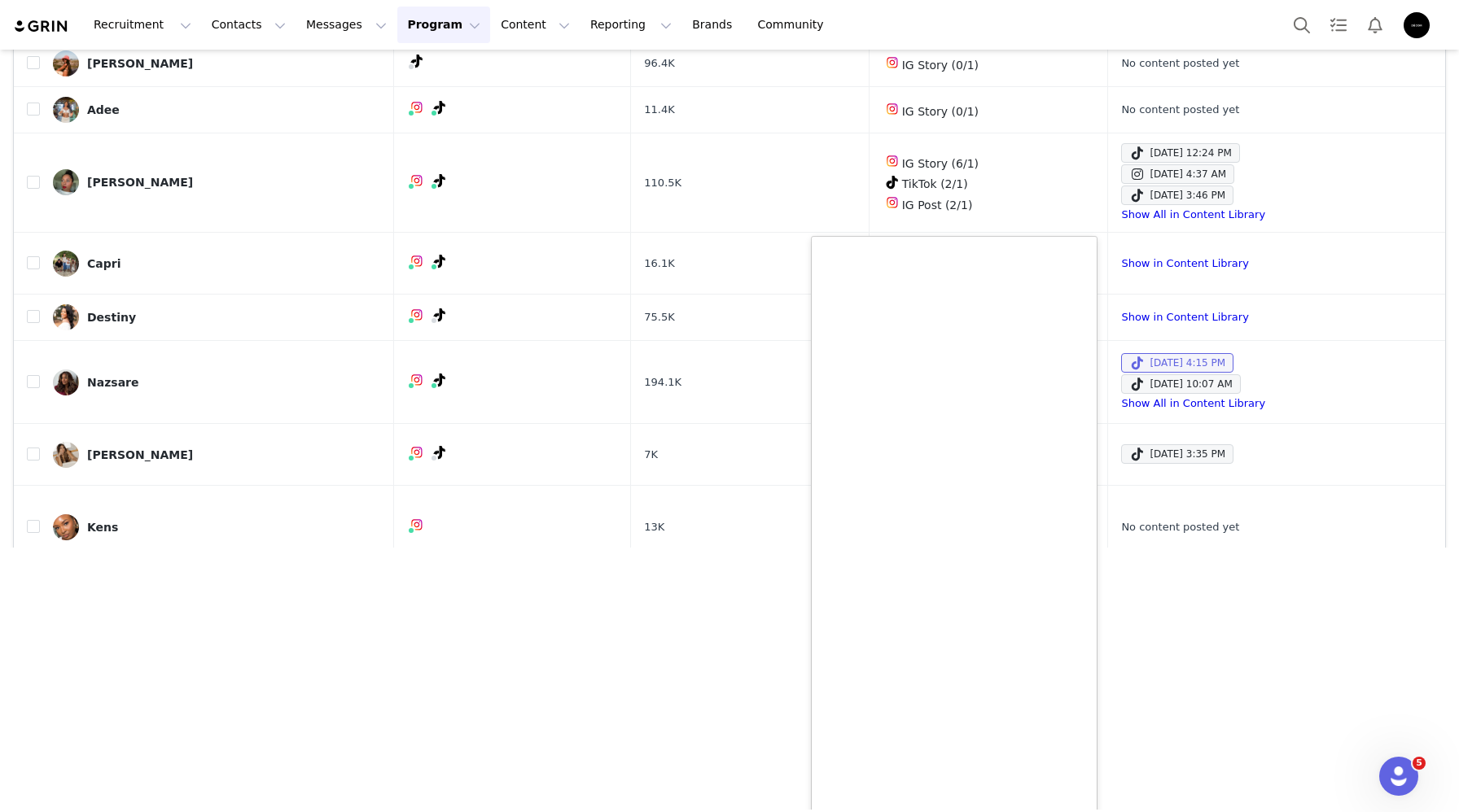
scroll to position [277, 0]
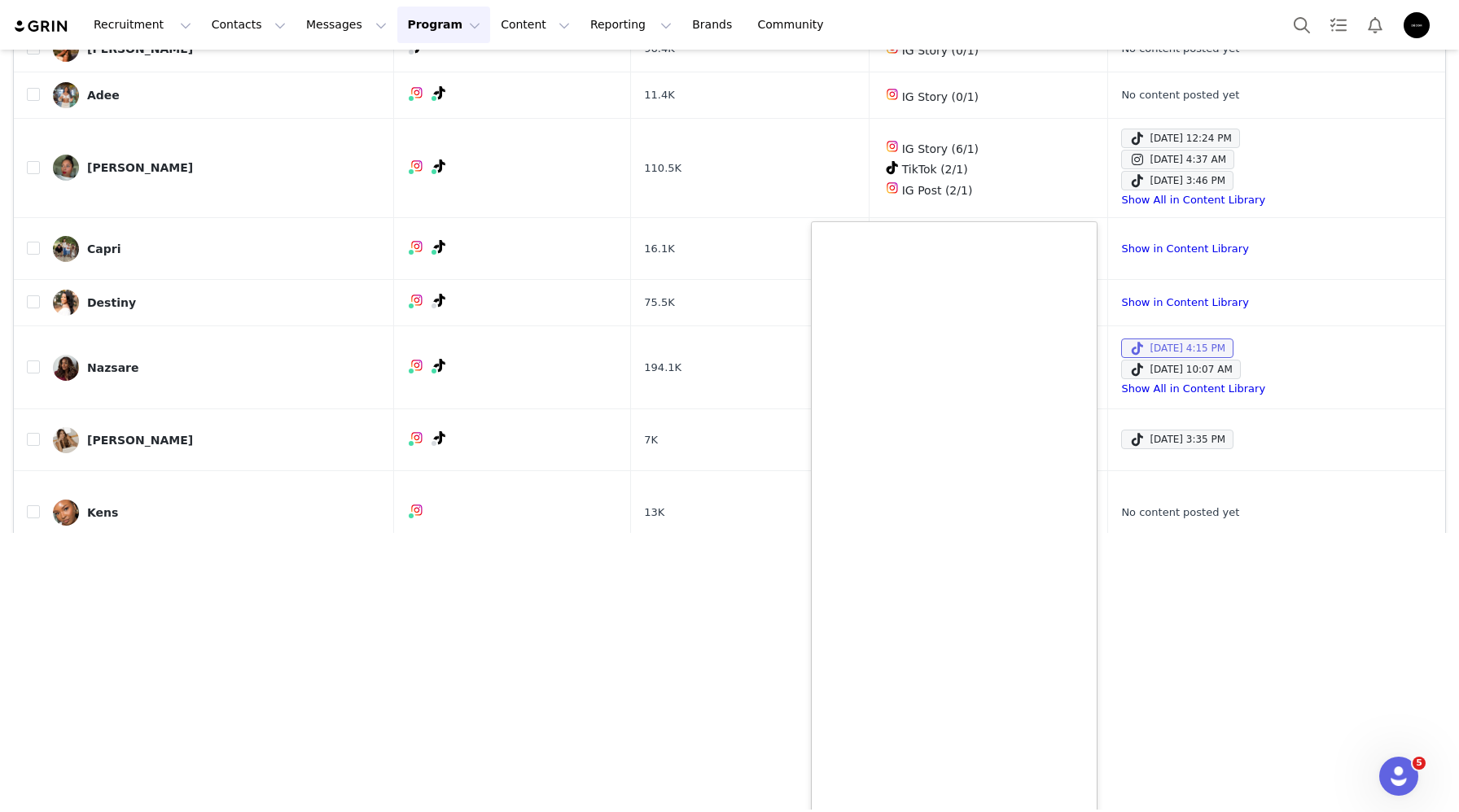
click at [376, 607] on section "KBB by KAHLANA In progress Add Creators Workflow All Creators Content Reporting…" at bounding box center [730, 430] width 1459 height 760
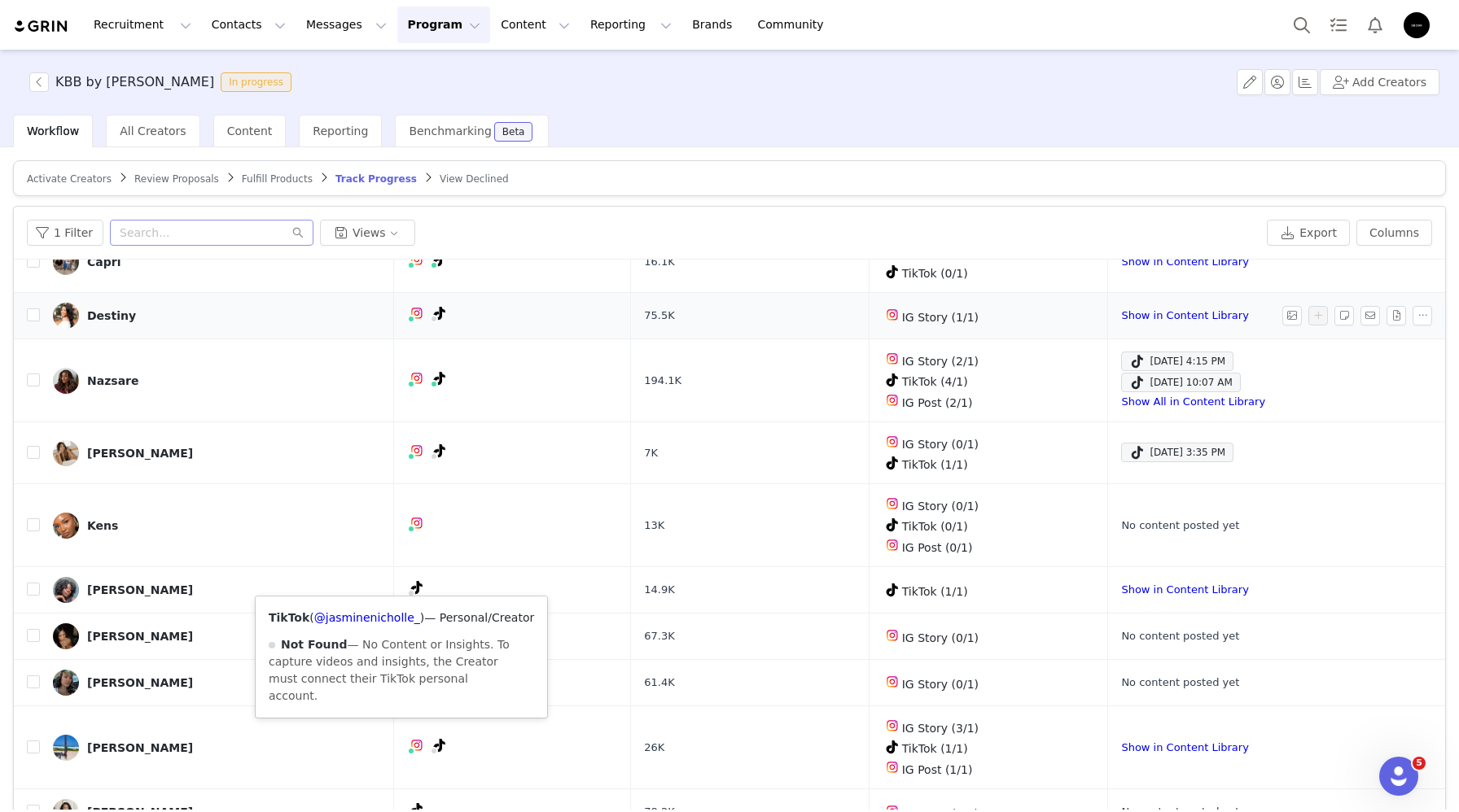
scroll to position [77, 0]
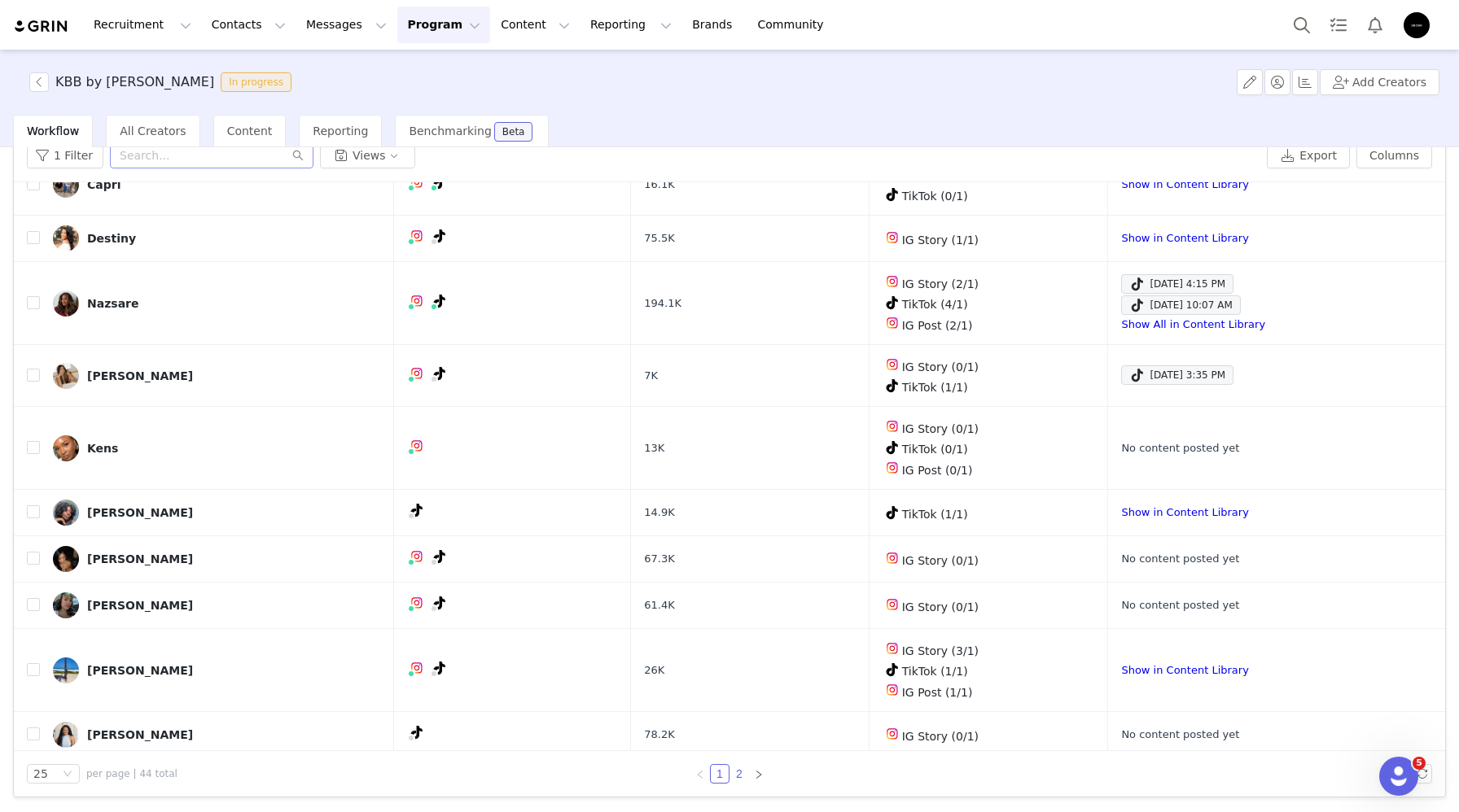
click at [737, 768] on link "2" at bounding box center [739, 773] width 18 height 17
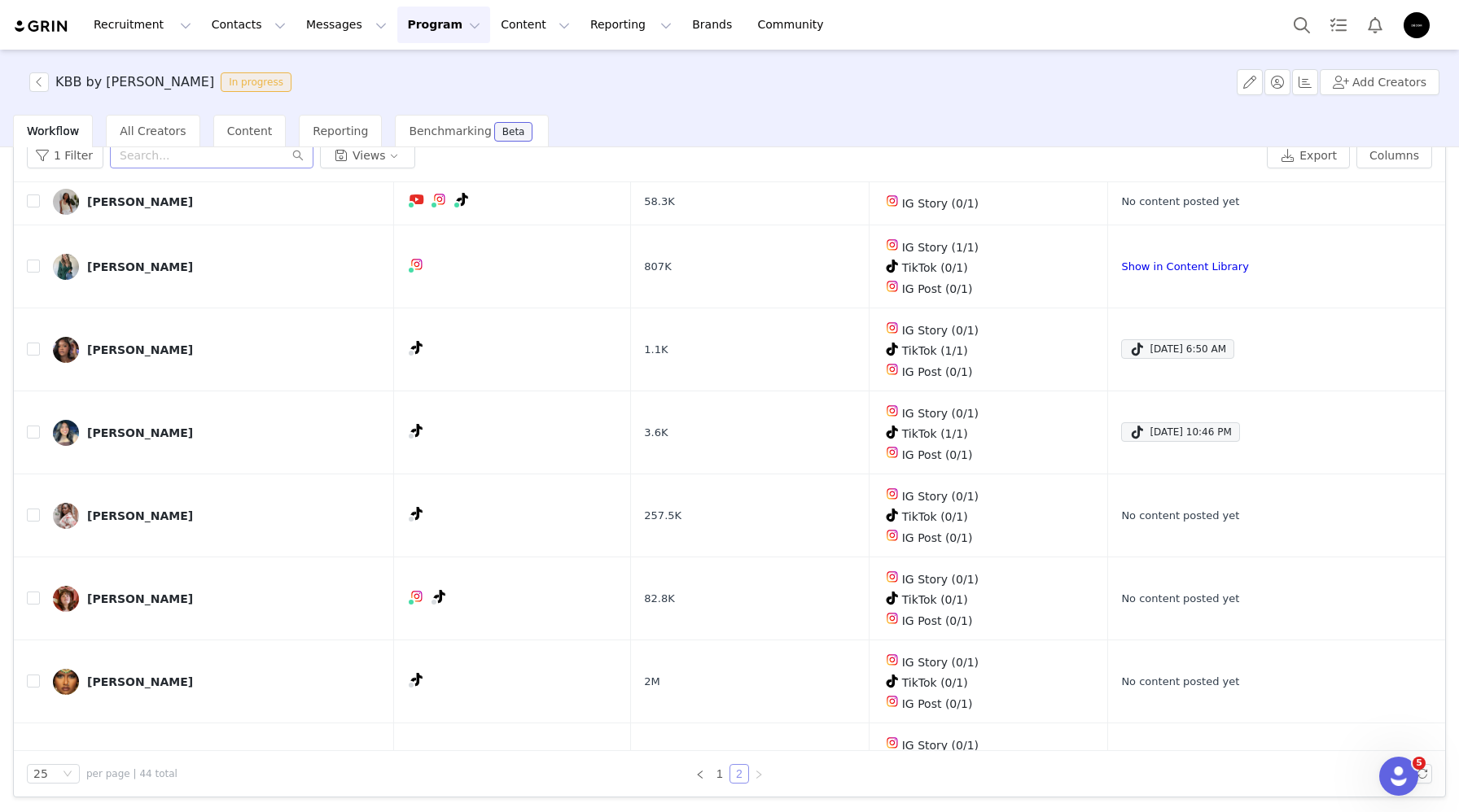
scroll to position [920, 0]
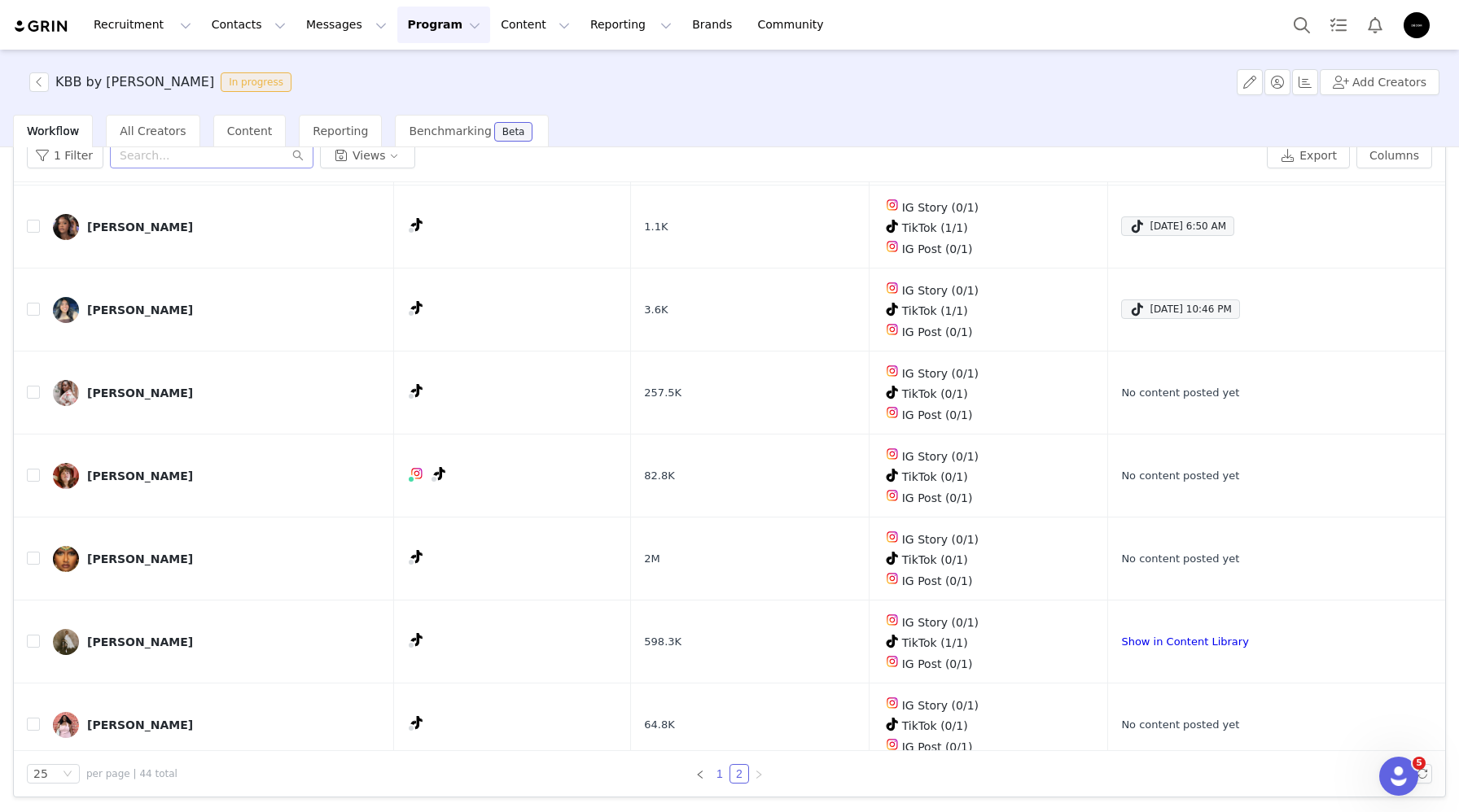
click at [718, 773] on link "1" at bounding box center [719, 773] width 18 height 17
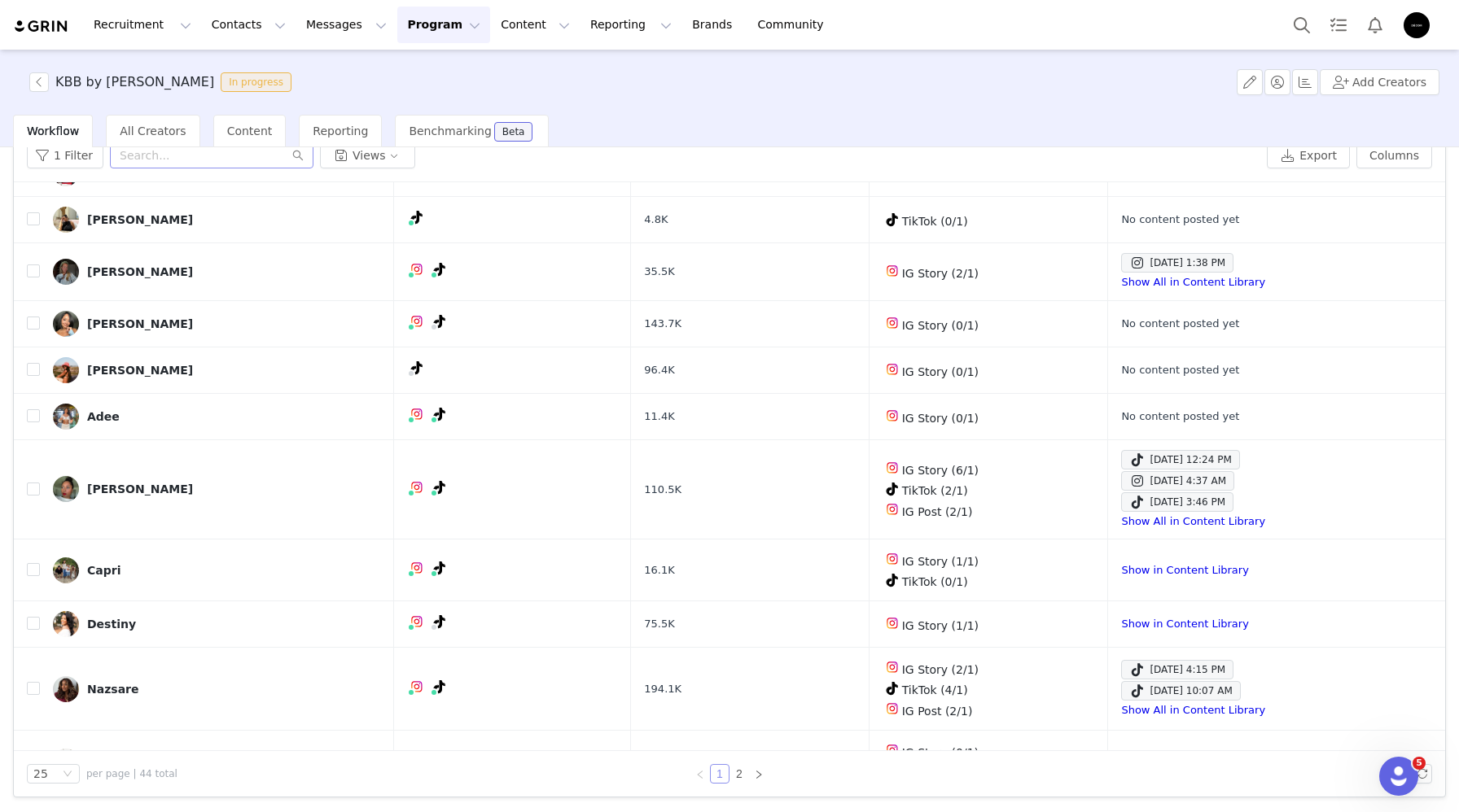
scroll to position [486, 0]
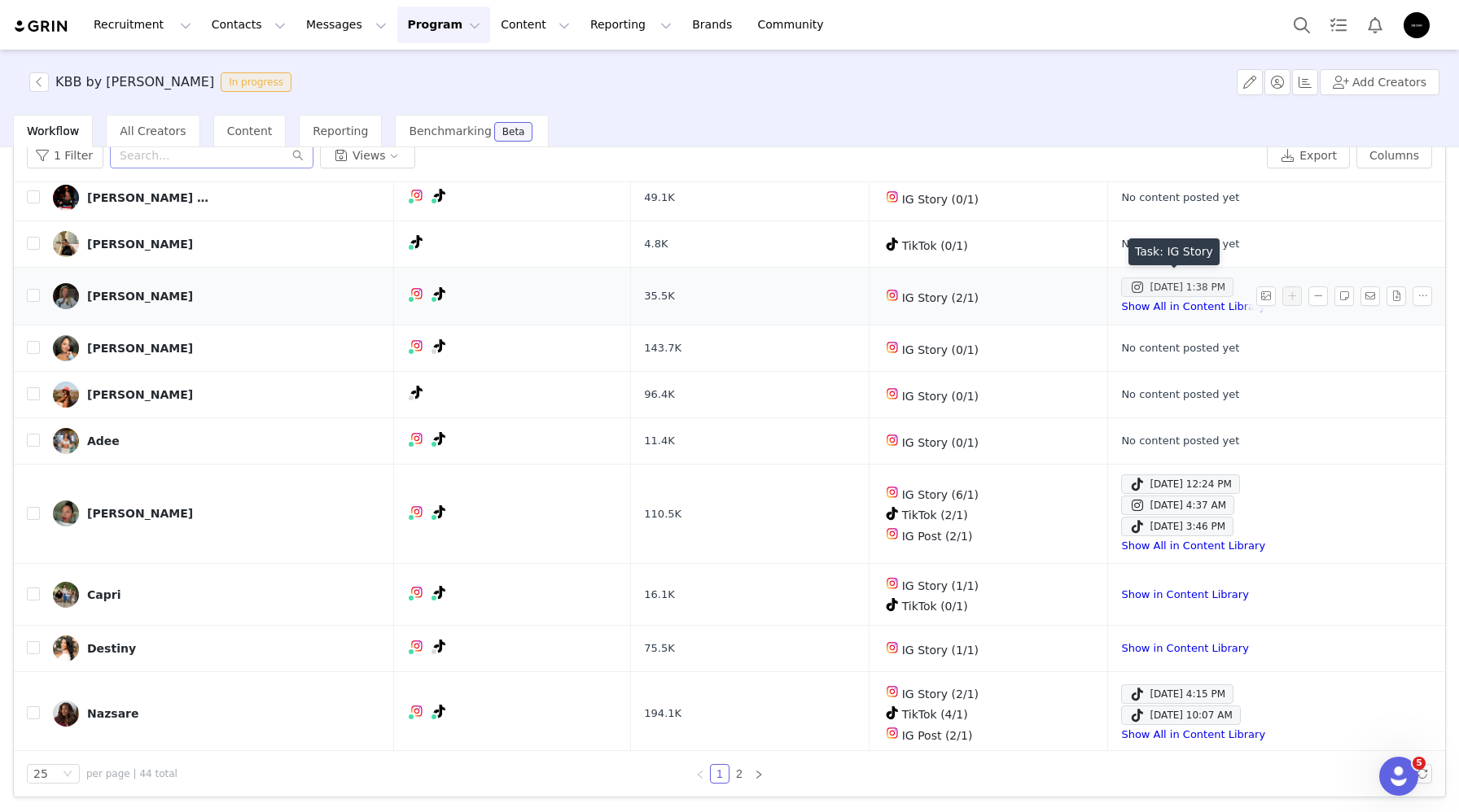
click at [1141, 285] on div "Sep 26, 2025 1:38 PM" at bounding box center [1177, 286] width 96 height 19
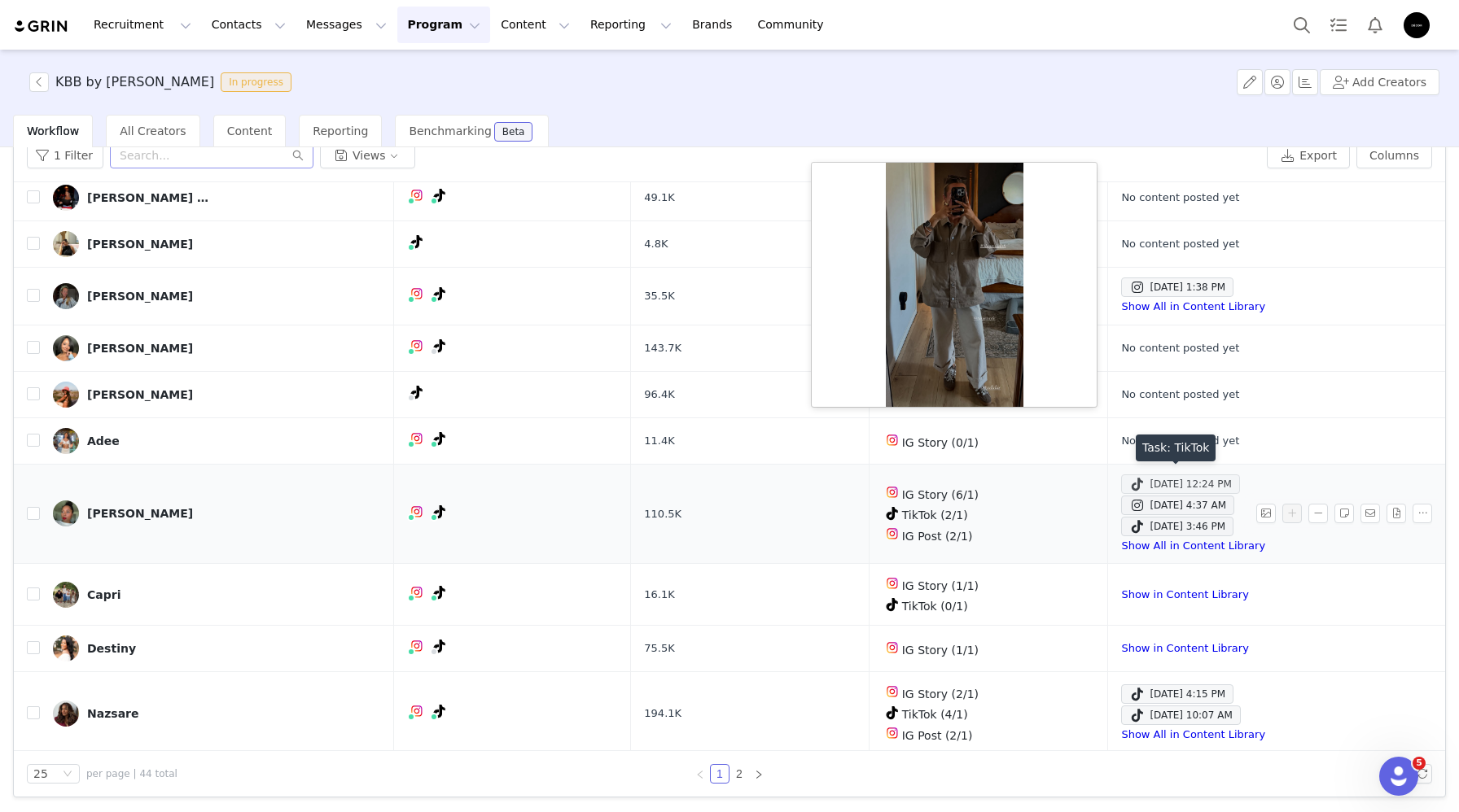
click at [1169, 481] on div "Sep 25, 2025 12:24 PM" at bounding box center [1180, 483] width 101 height 19
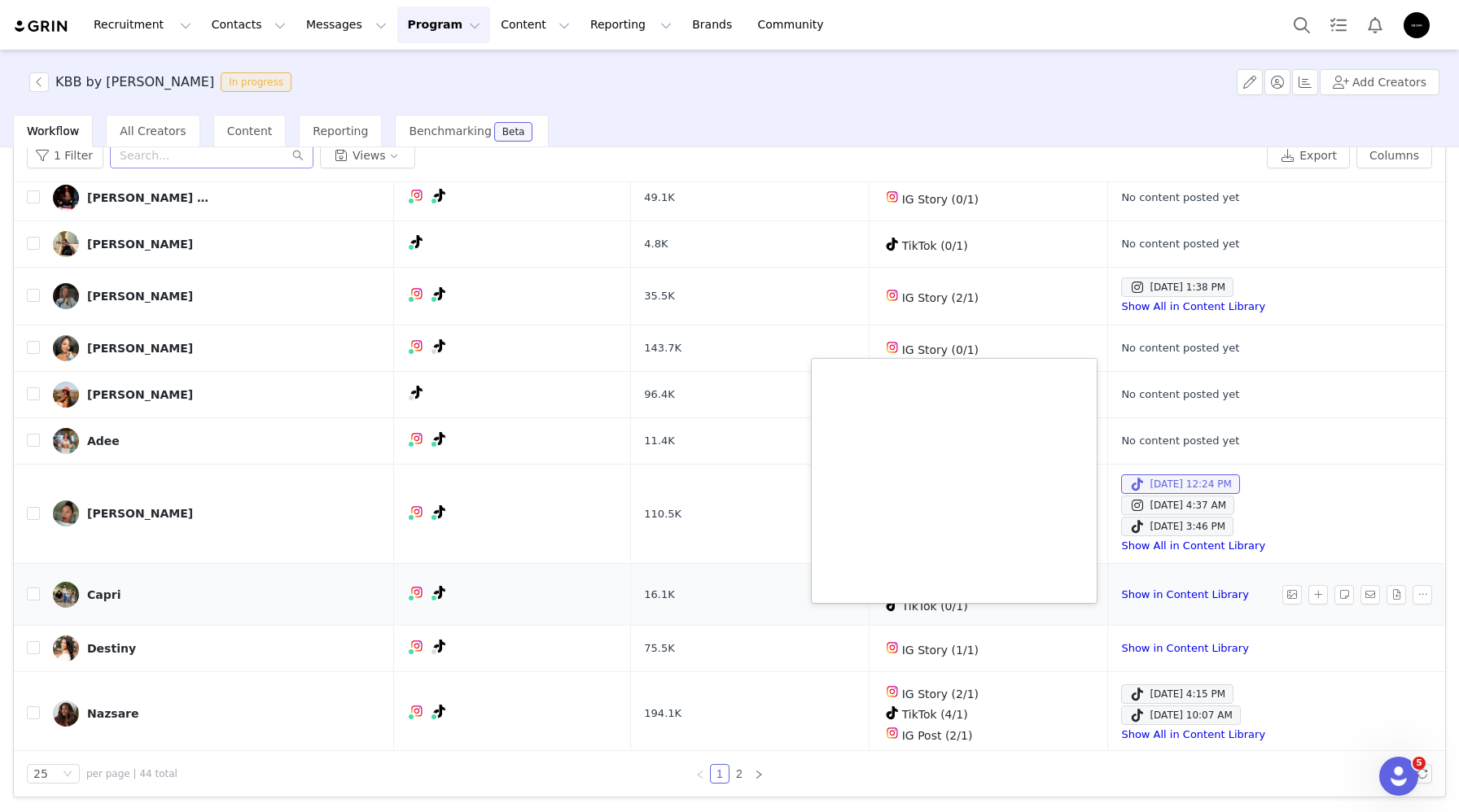
scroll to position [538, 0]
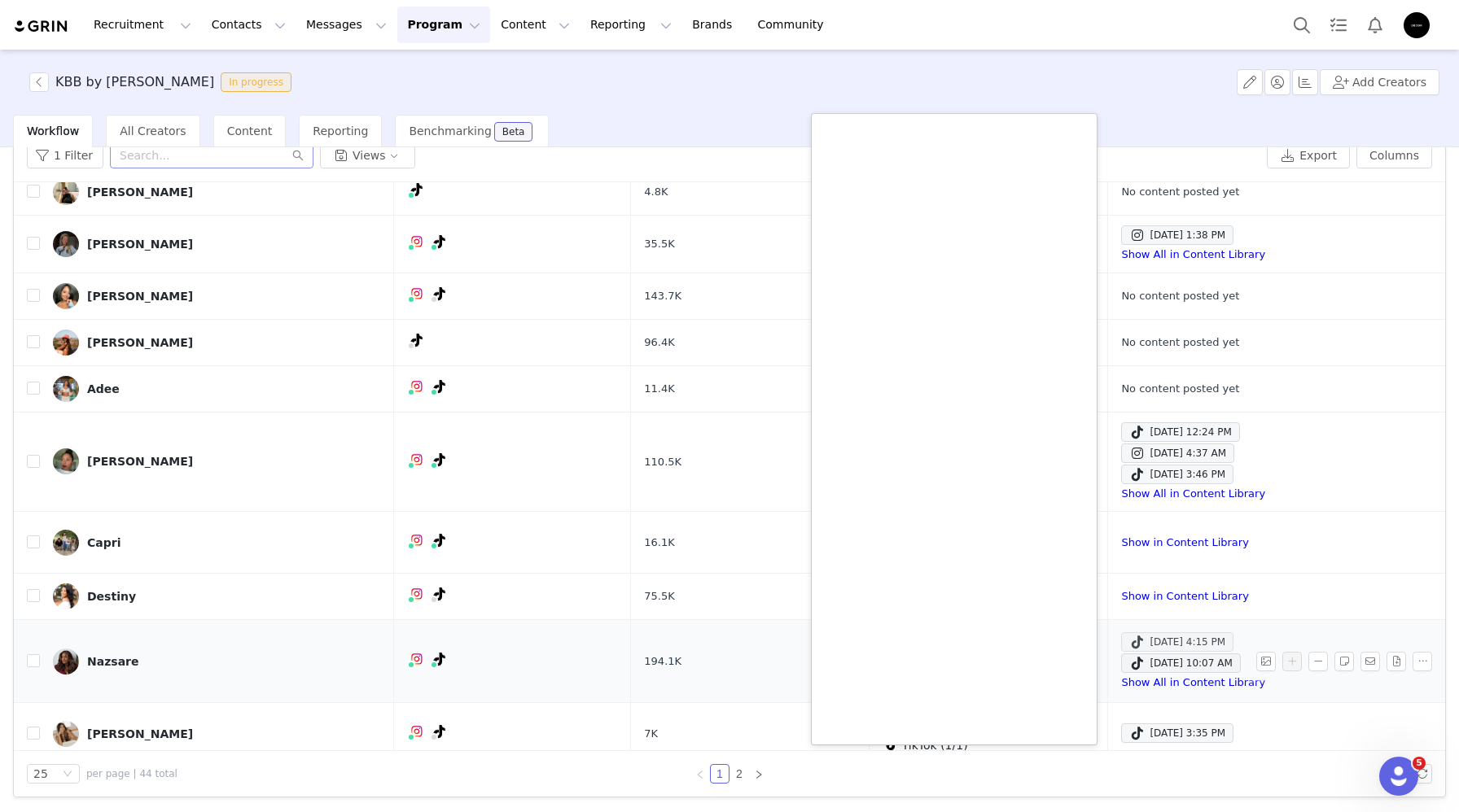
click at [1175, 638] on div "Sep 28, 2025 4:15 PM" at bounding box center [1177, 642] width 96 height 19
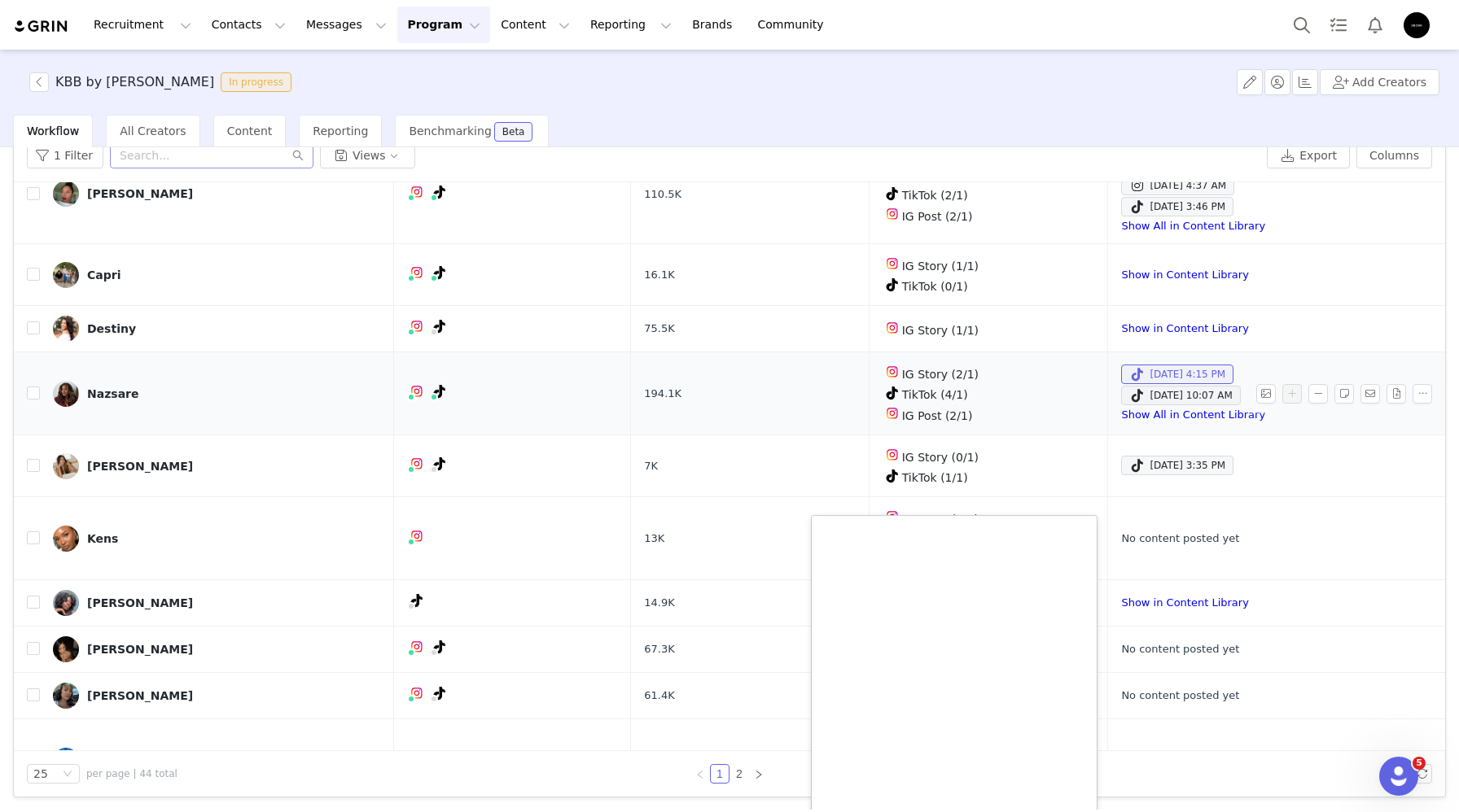
scroll to position [806, 0]
click at [1202, 455] on div "Sep 24, 2025 3:35 PM" at bounding box center [1177, 464] width 96 height 19
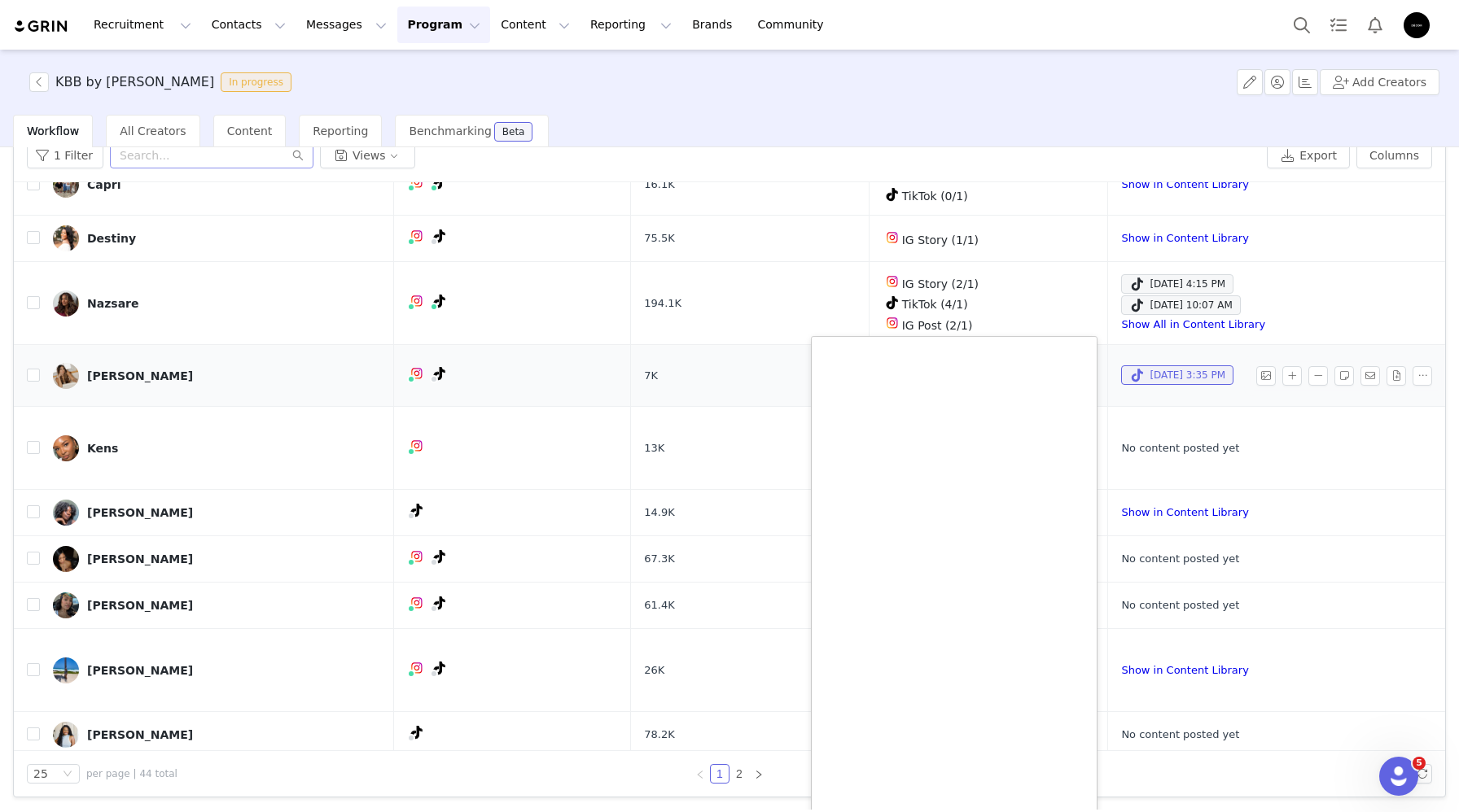
scroll to position [892, 0]
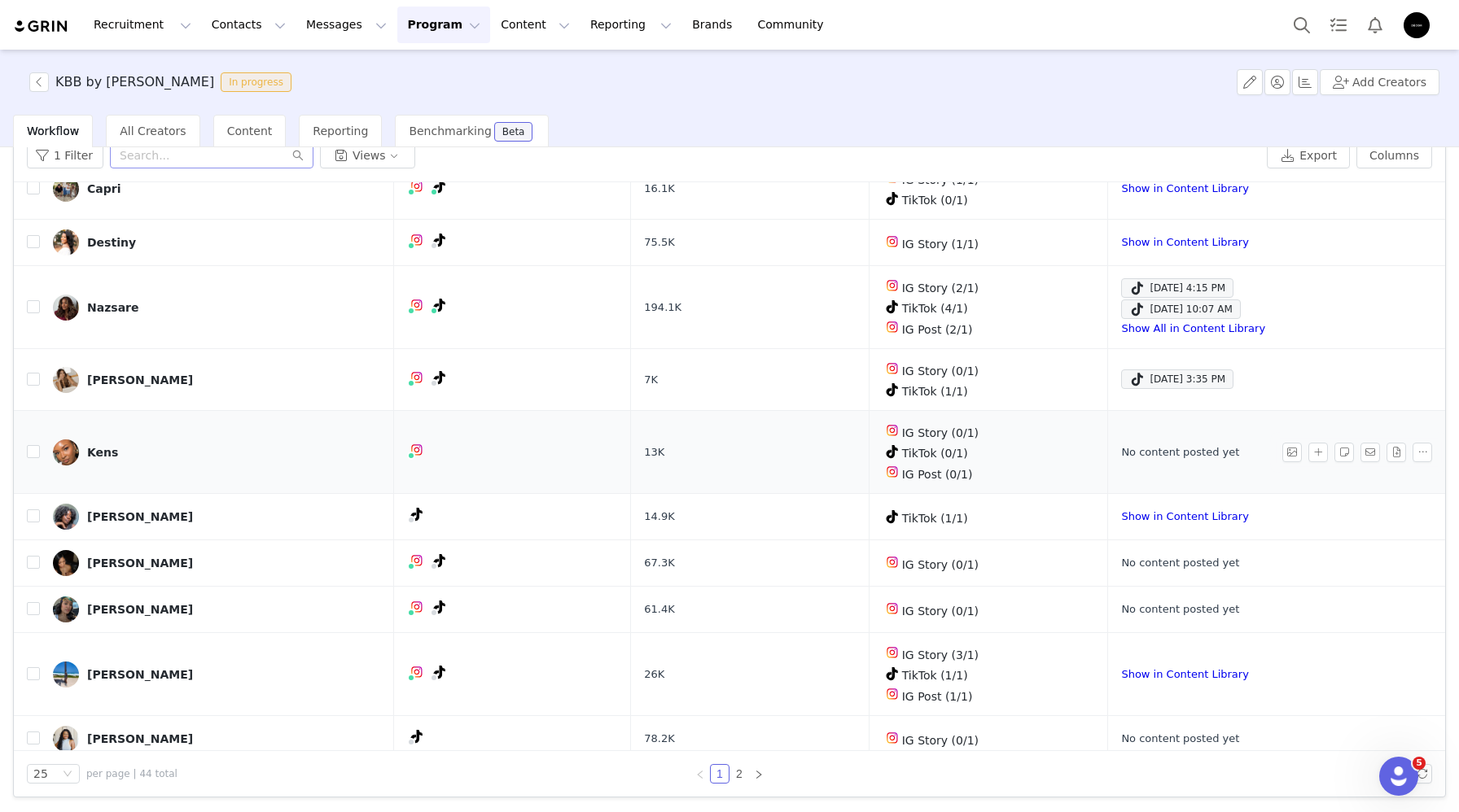
click at [1145, 464] on td "No content posted yet" at bounding box center [1273, 452] width 331 height 83
click at [1155, 510] on link "Show in Content Library" at bounding box center [1185, 516] width 127 height 12
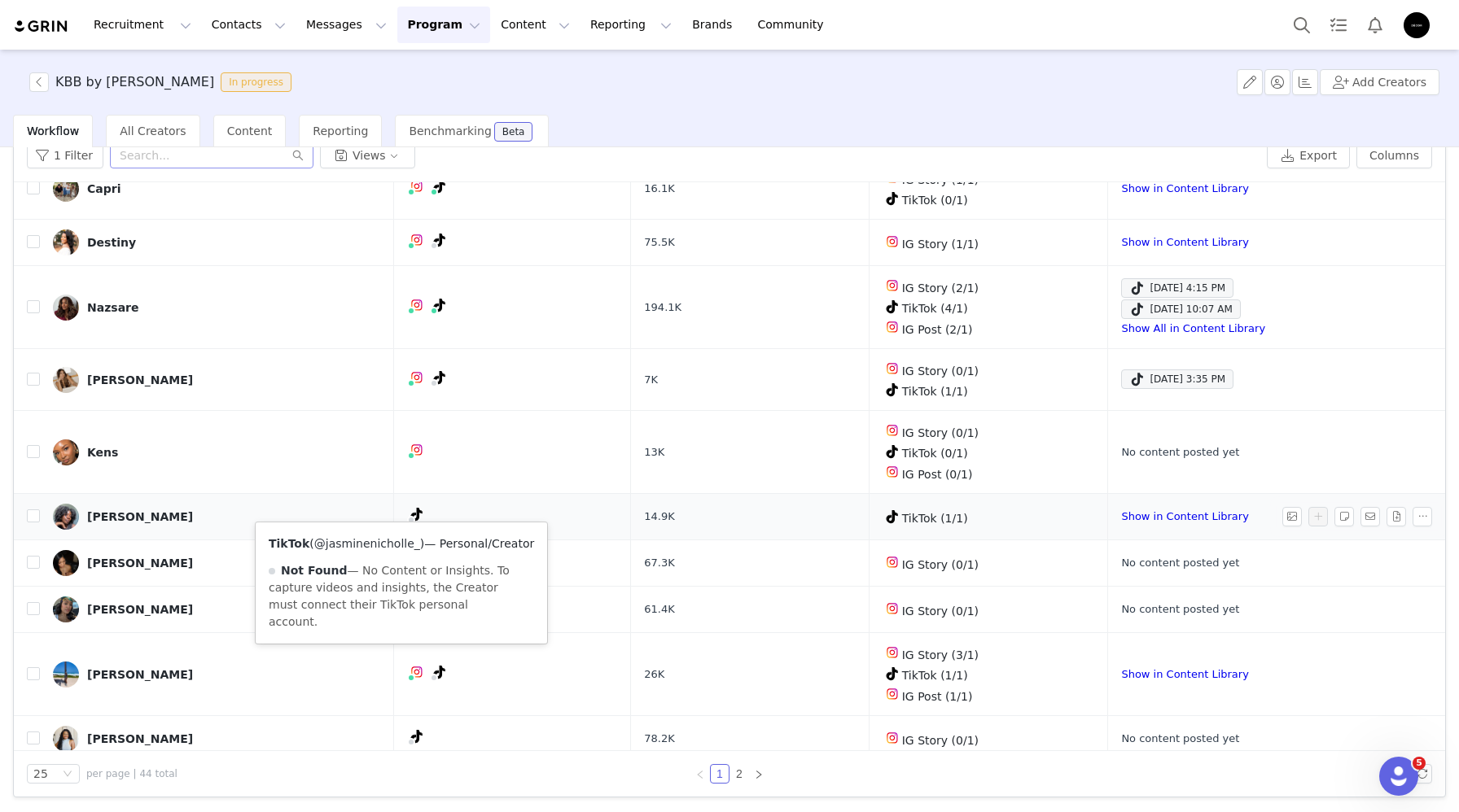
click at [382, 537] on link "@jasminenicholle_" at bounding box center [367, 543] width 106 height 13
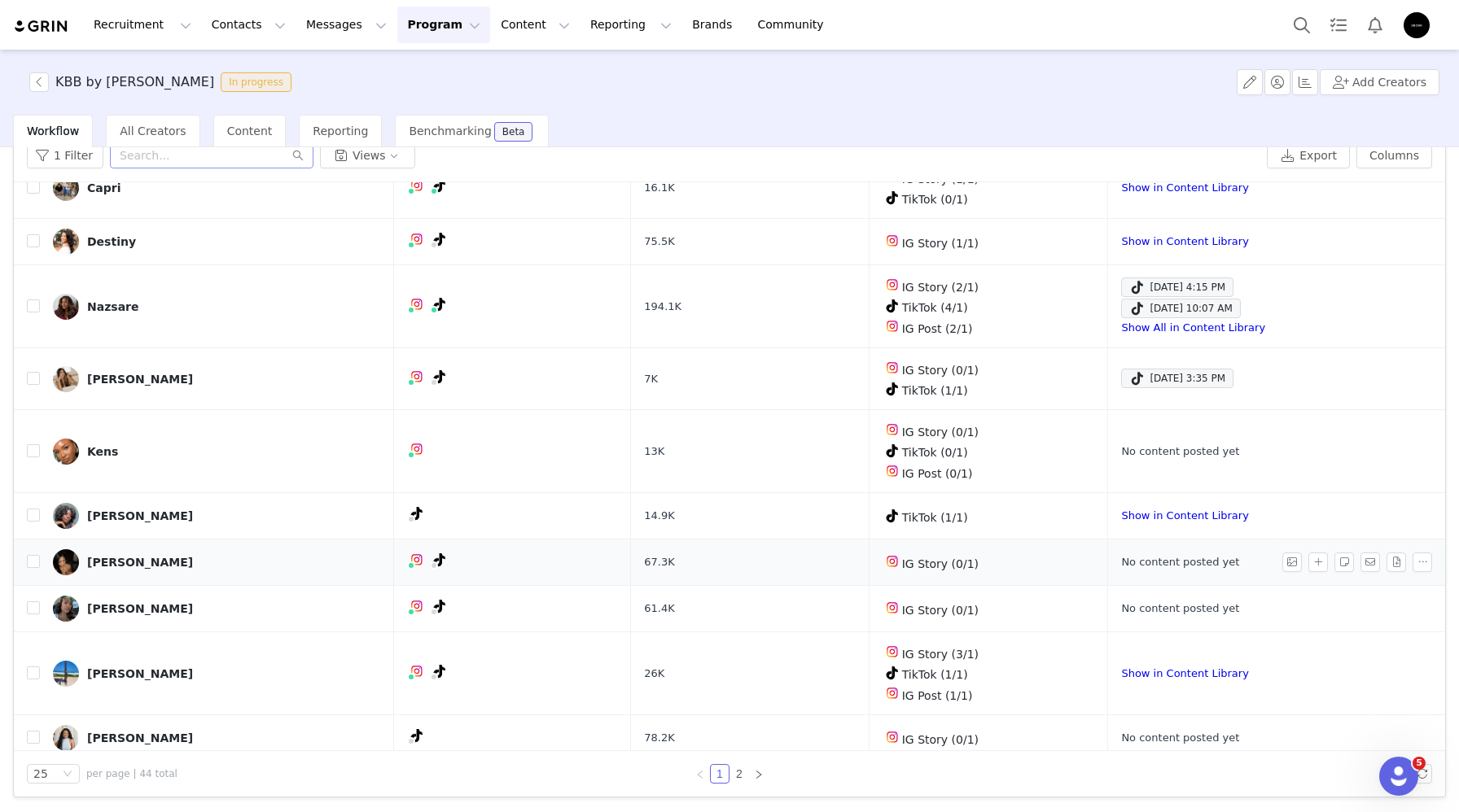
scroll to position [896, 0]
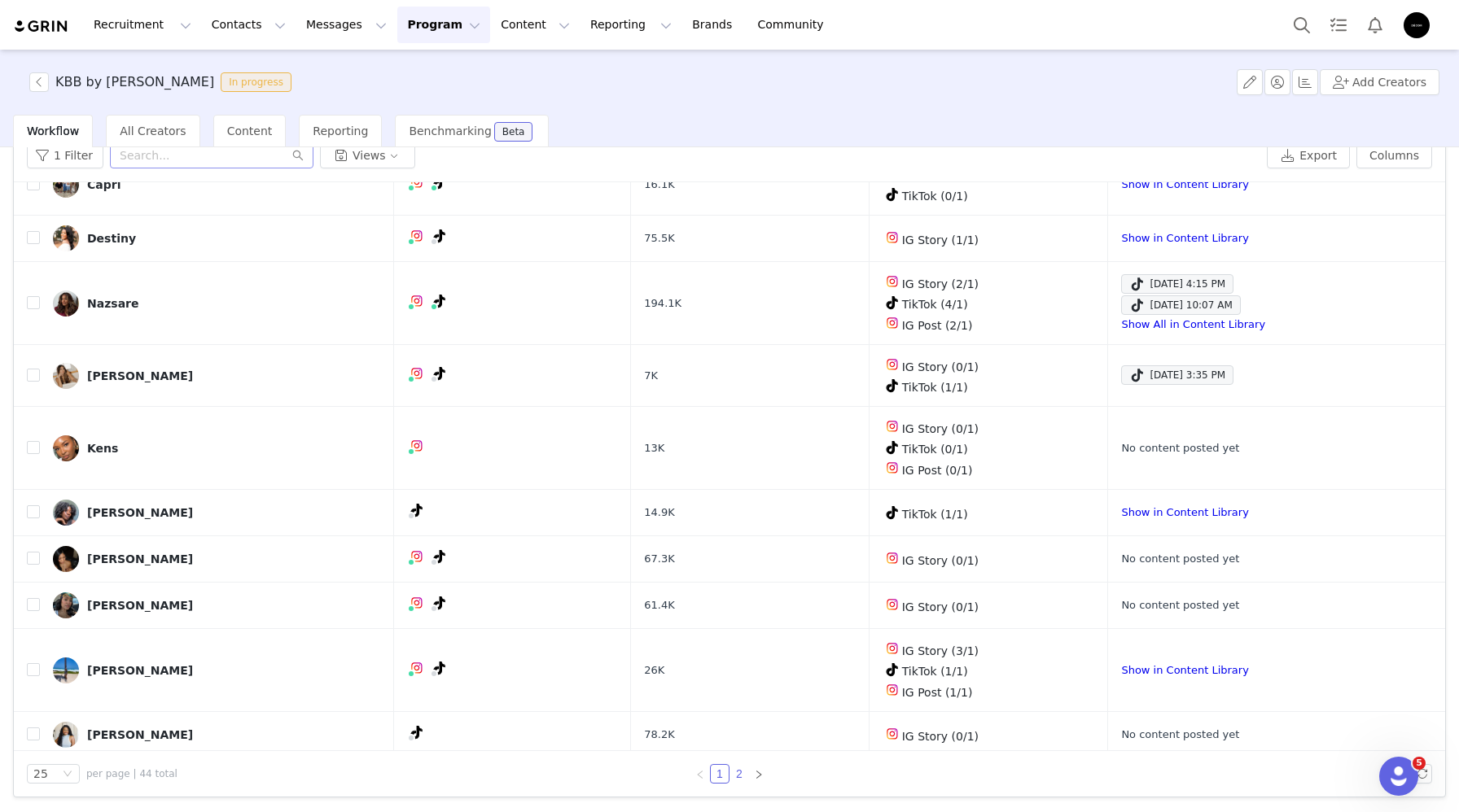
click at [740, 774] on link "2" at bounding box center [739, 773] width 18 height 17
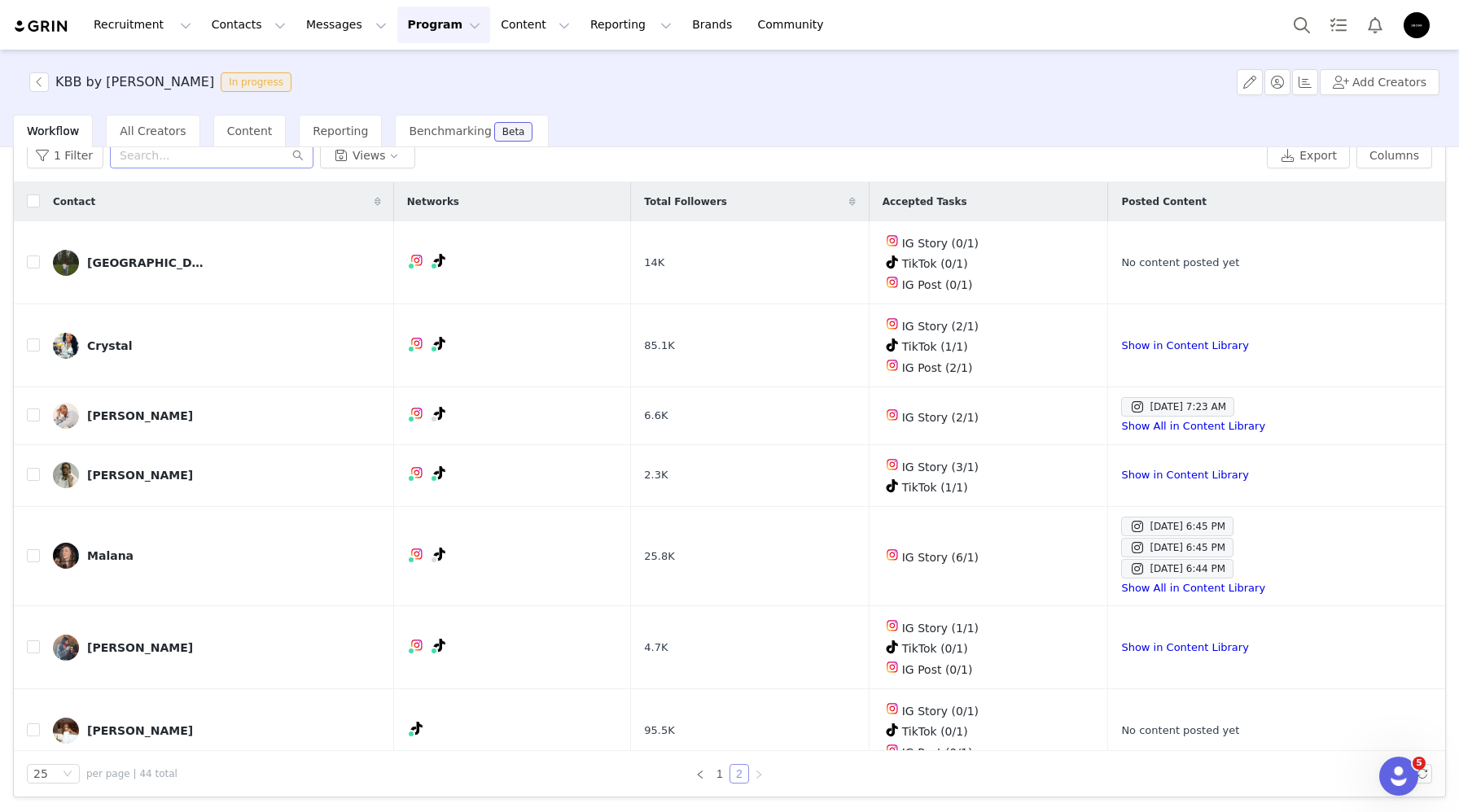
scroll to position [11, 0]
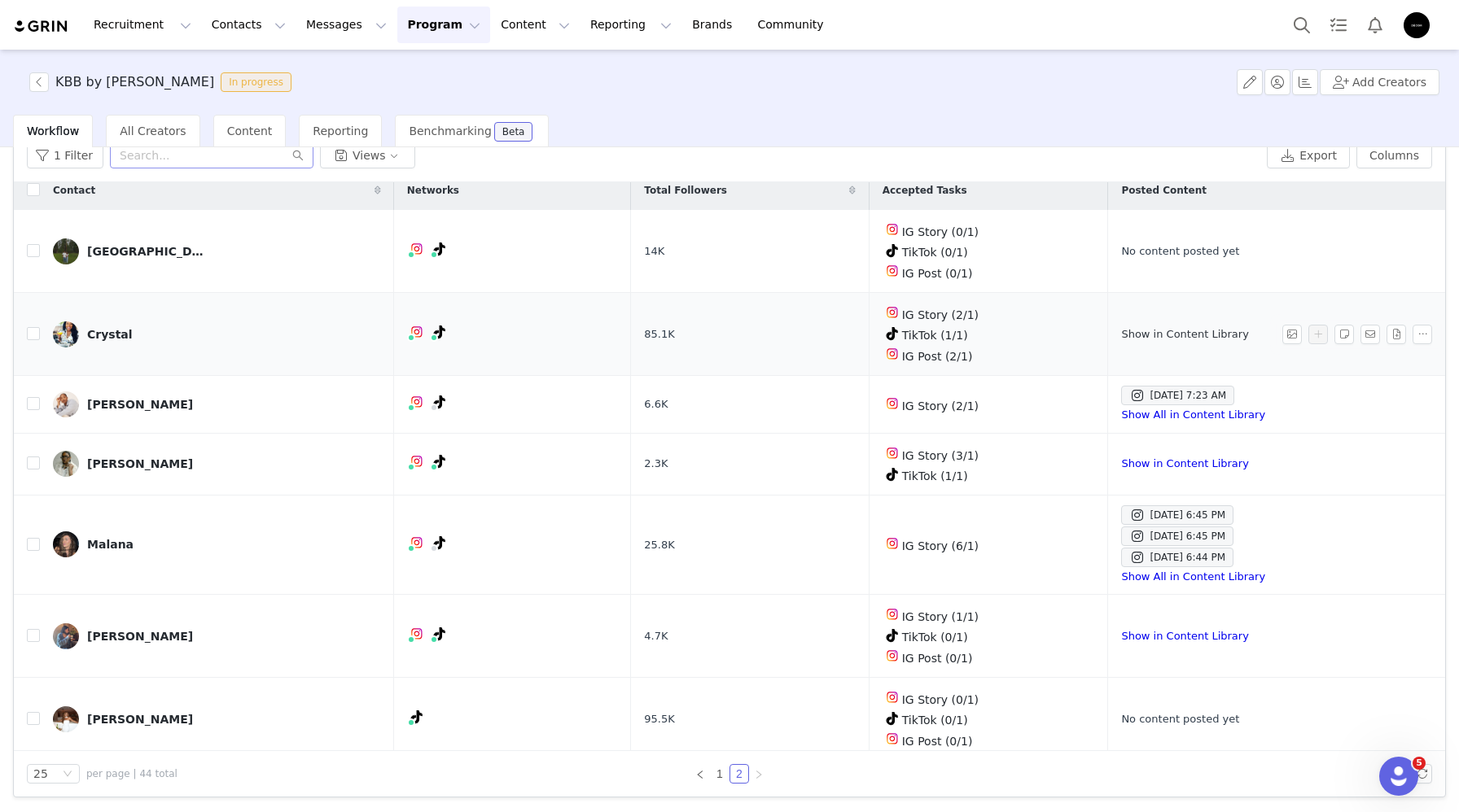
click at [1147, 331] on link "Show in Content Library" at bounding box center [1185, 333] width 127 height 12
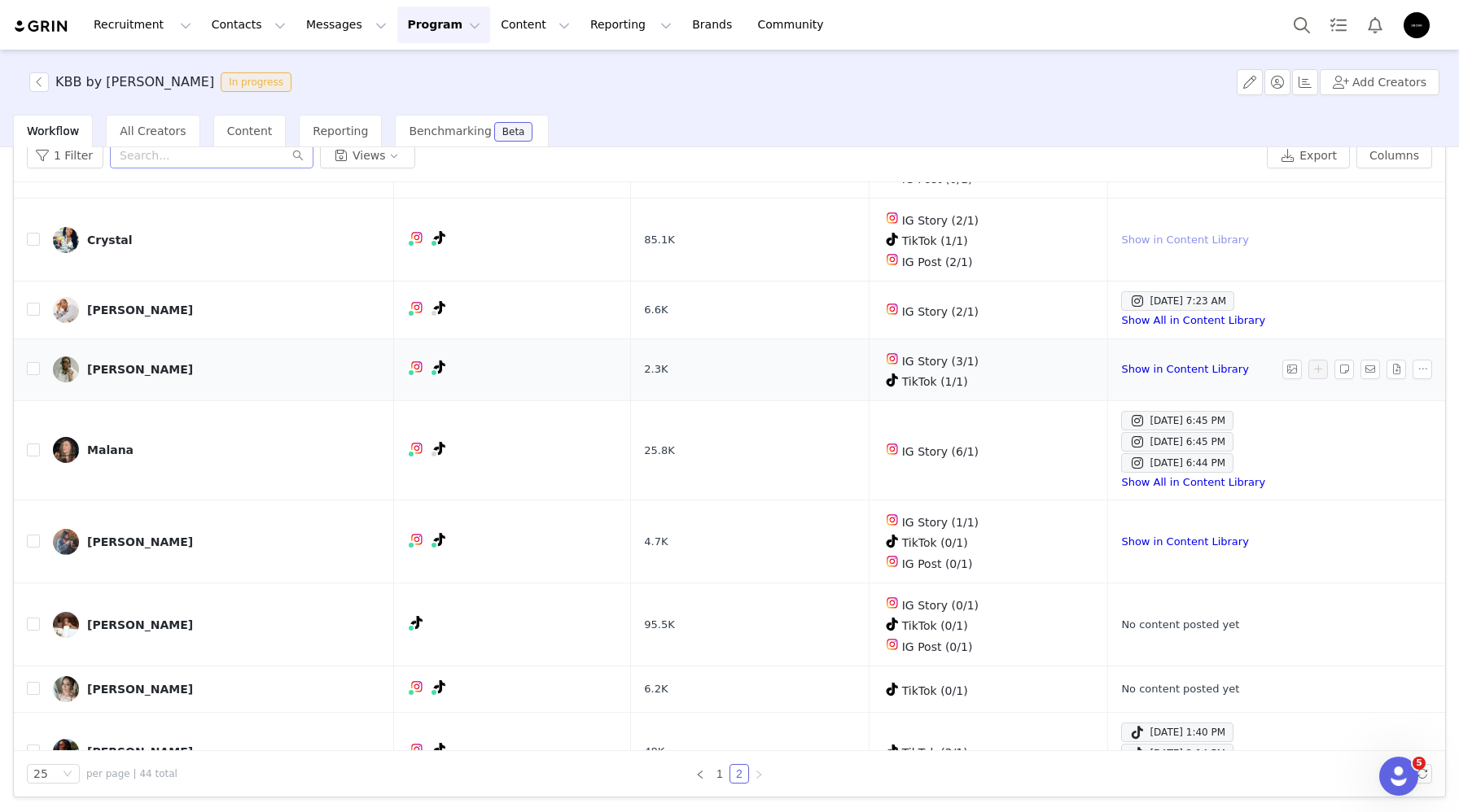
scroll to position [105, 0]
click at [1170, 414] on div "Sep 26, 2025 6:45 PM" at bounding box center [1177, 421] width 96 height 19
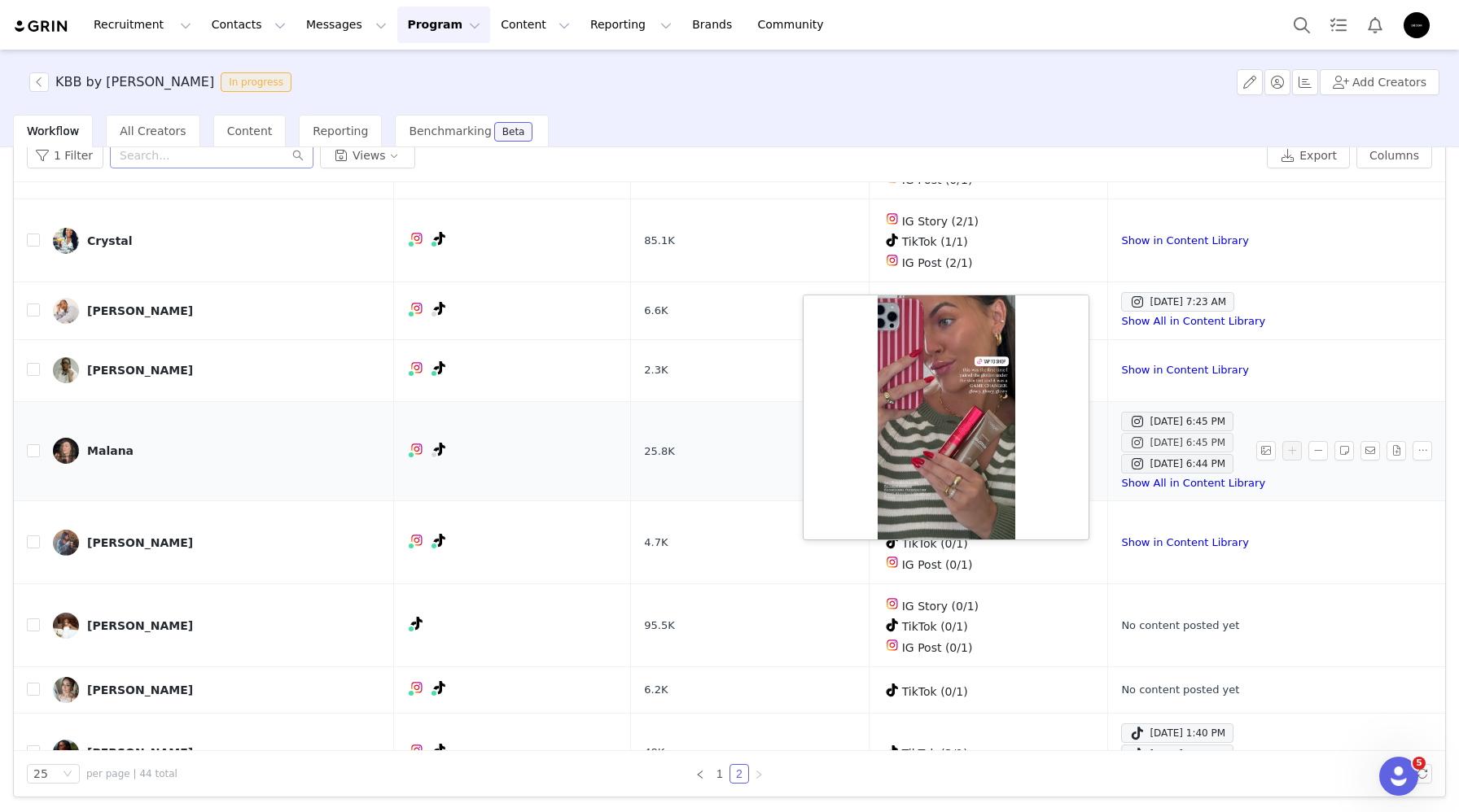
click at [1163, 437] on div "Sep 26, 2025 6:45 PM" at bounding box center [1177, 442] width 96 height 19
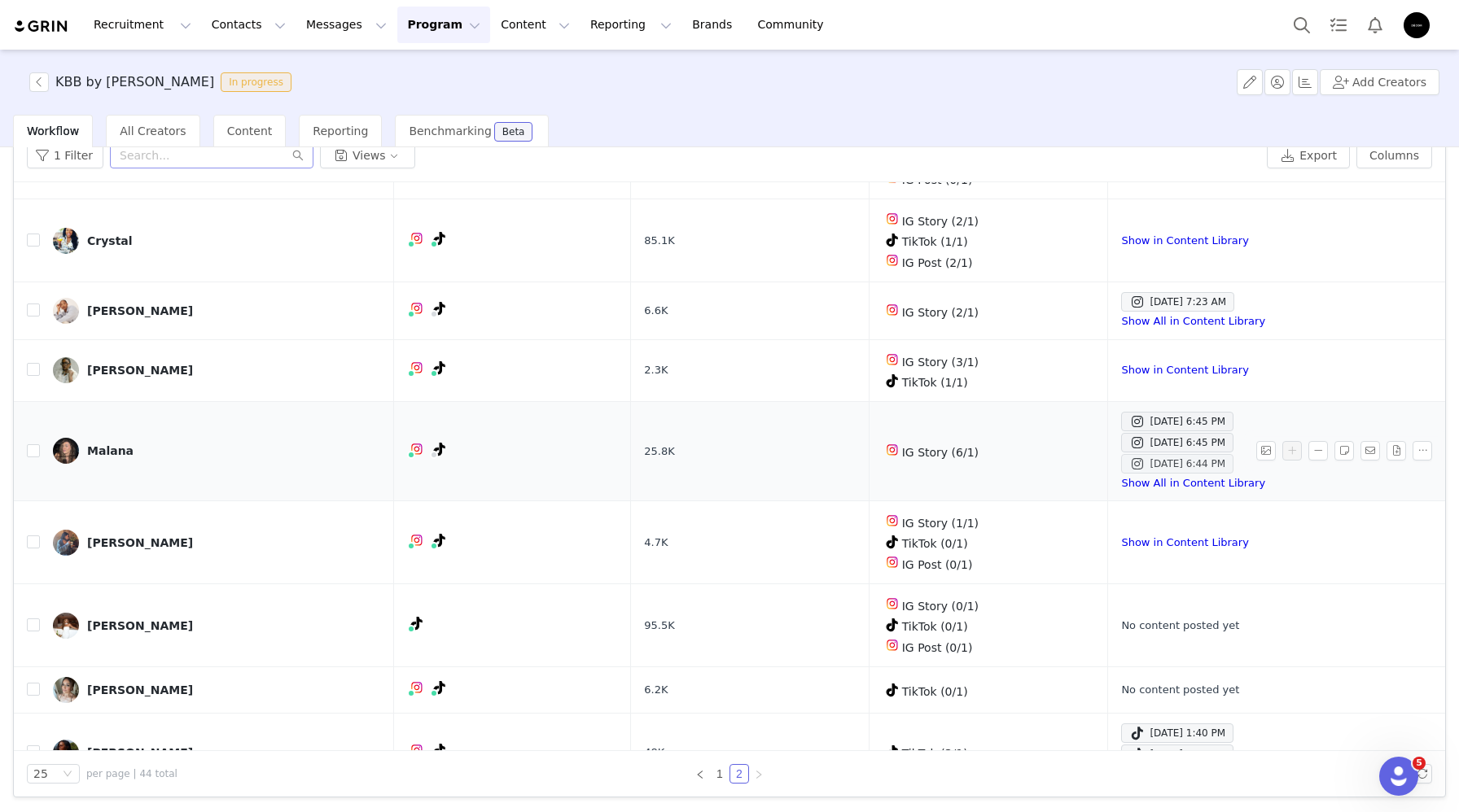
click at [1161, 456] on div "Sep 26, 2025 6:44 PM" at bounding box center [1177, 463] width 96 height 19
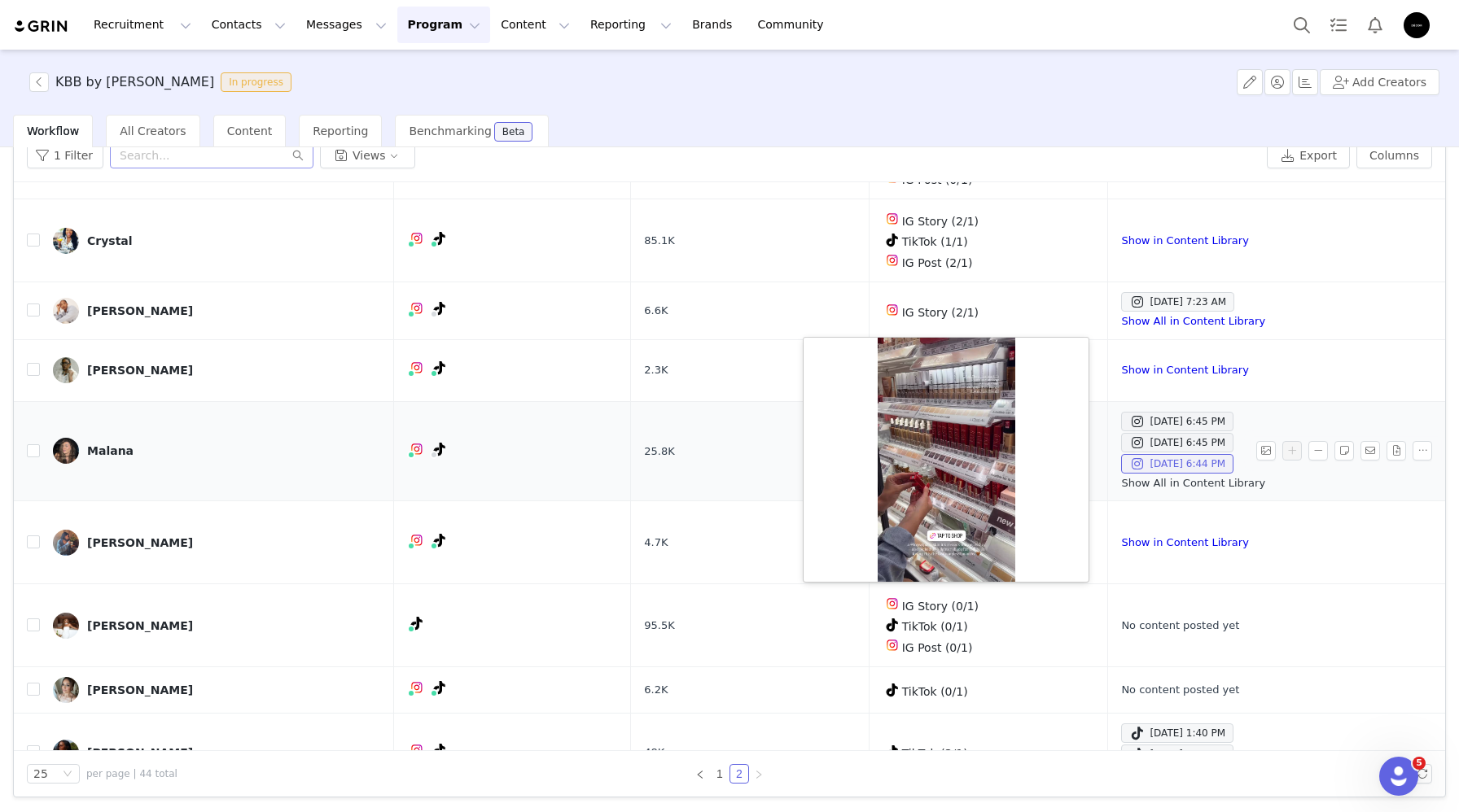
click at [1139, 480] on link "Show All in Content Library" at bounding box center [1193, 482] width 144 height 12
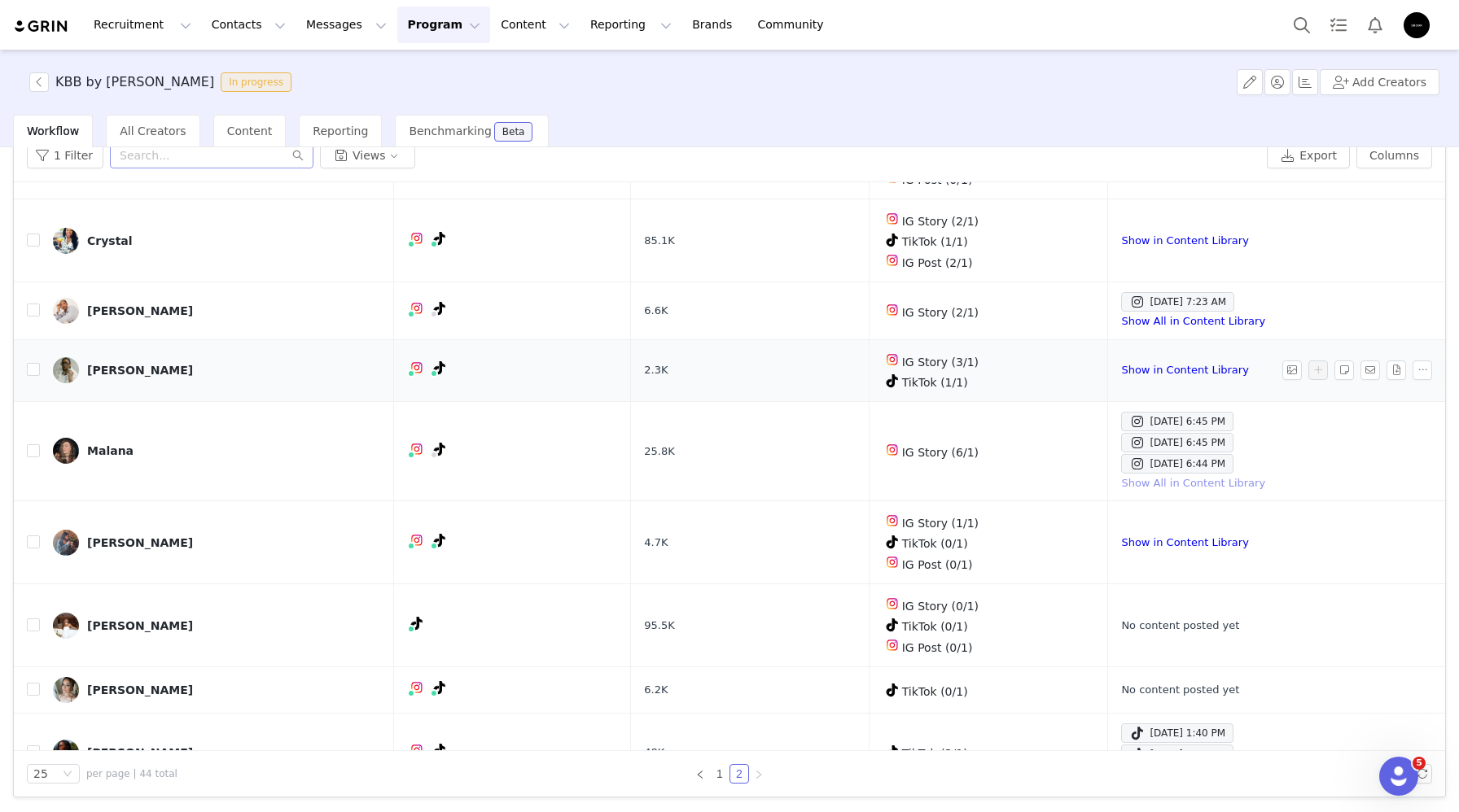
scroll to position [214, 0]
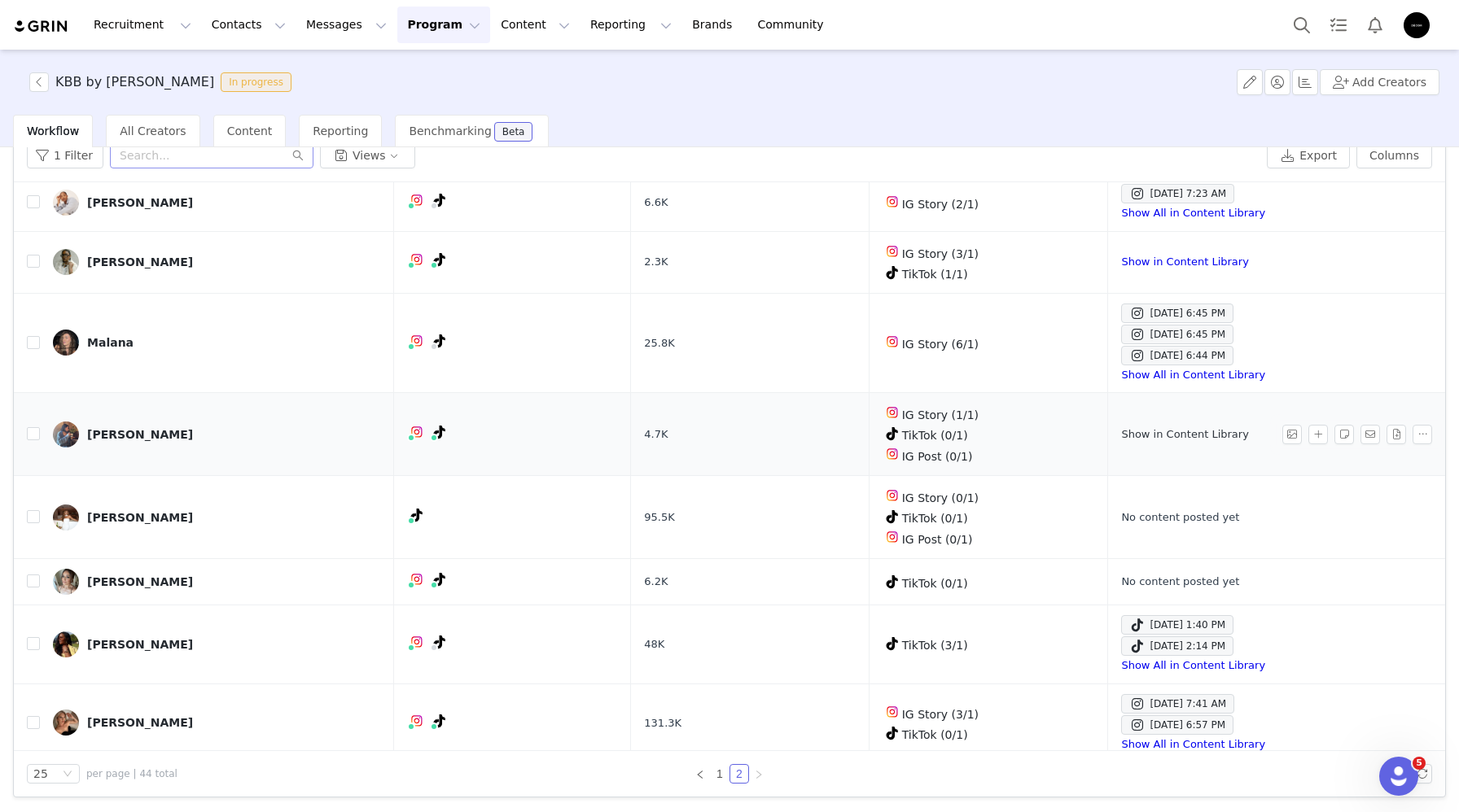
click at [1131, 431] on link "Show in Content Library" at bounding box center [1185, 434] width 127 height 12
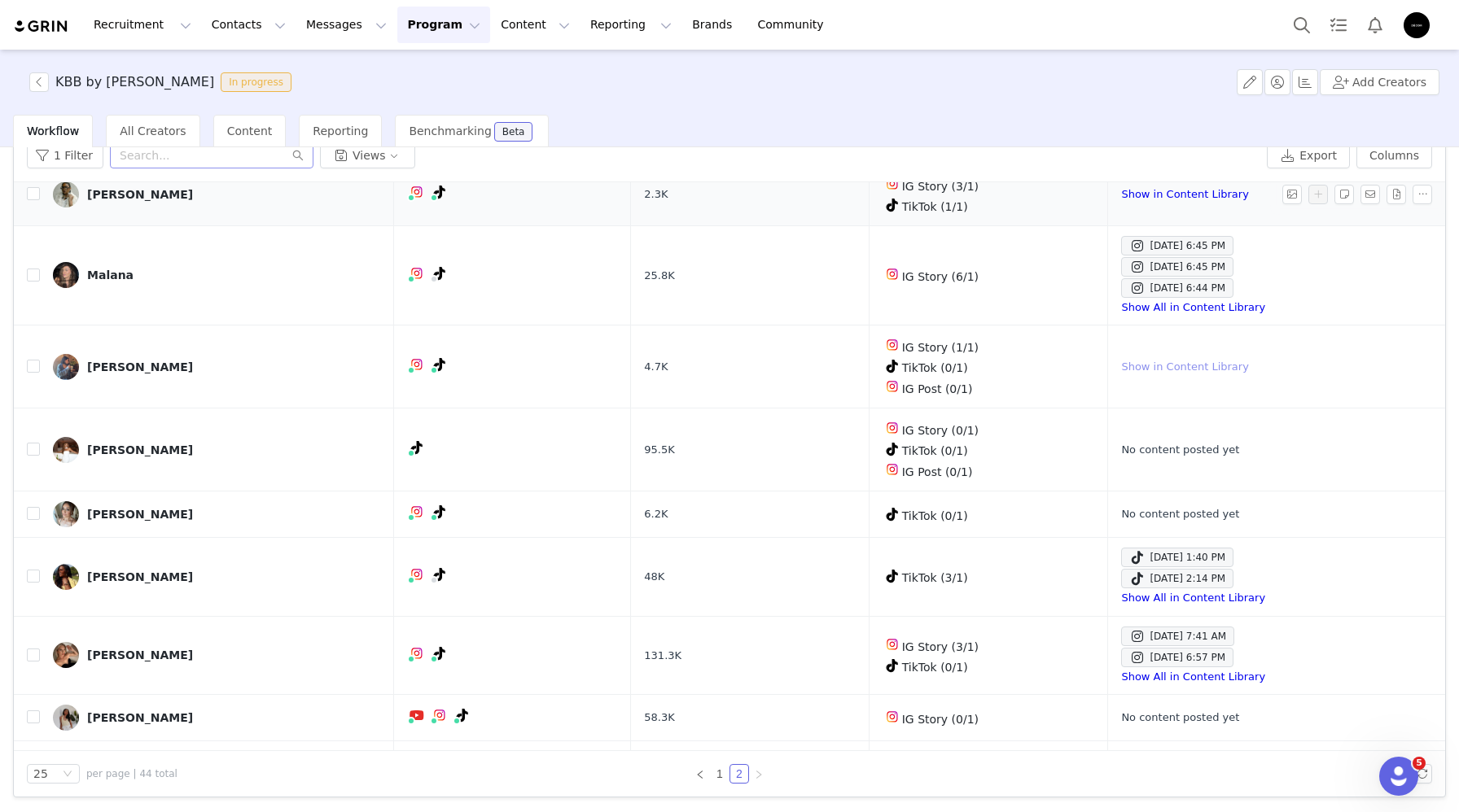
scroll to position [429, 0]
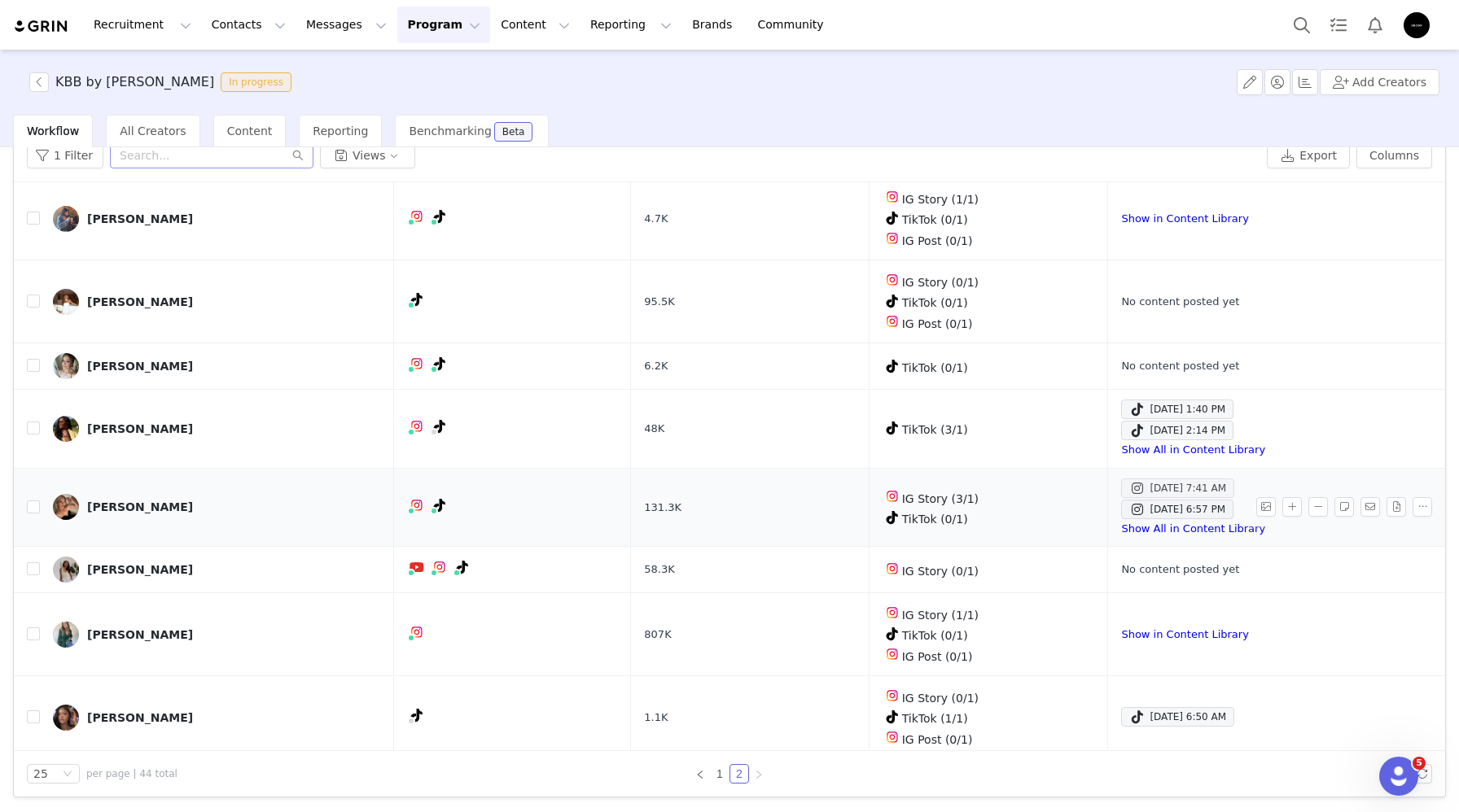
click at [1166, 483] on div "Sep 27, 2025 7:41 AM" at bounding box center [1177, 488] width 97 height 19
click at [1137, 501] on div "Sep 26, 2025 6:57 PM" at bounding box center [1177, 509] width 96 height 19
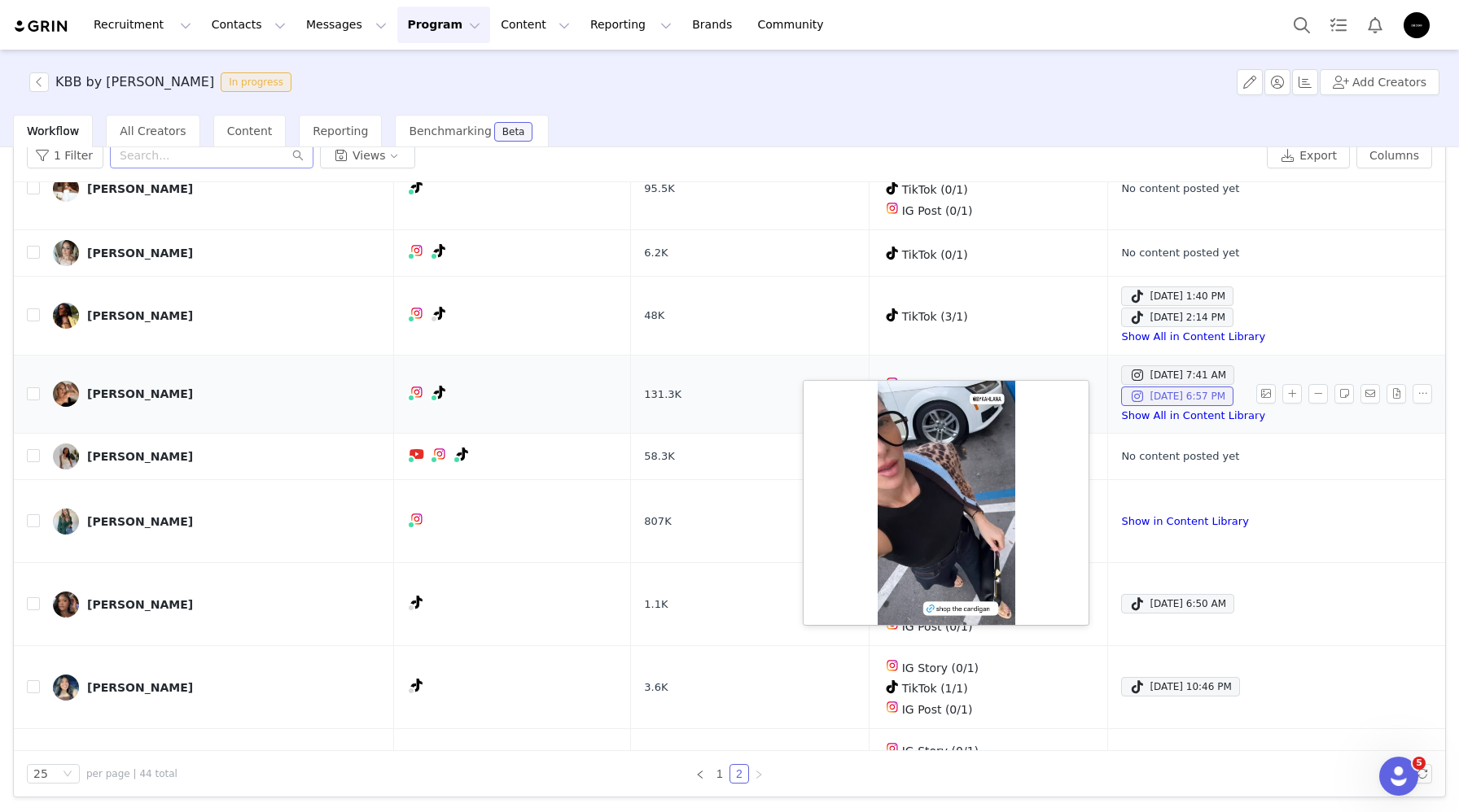
scroll to position [743, 0]
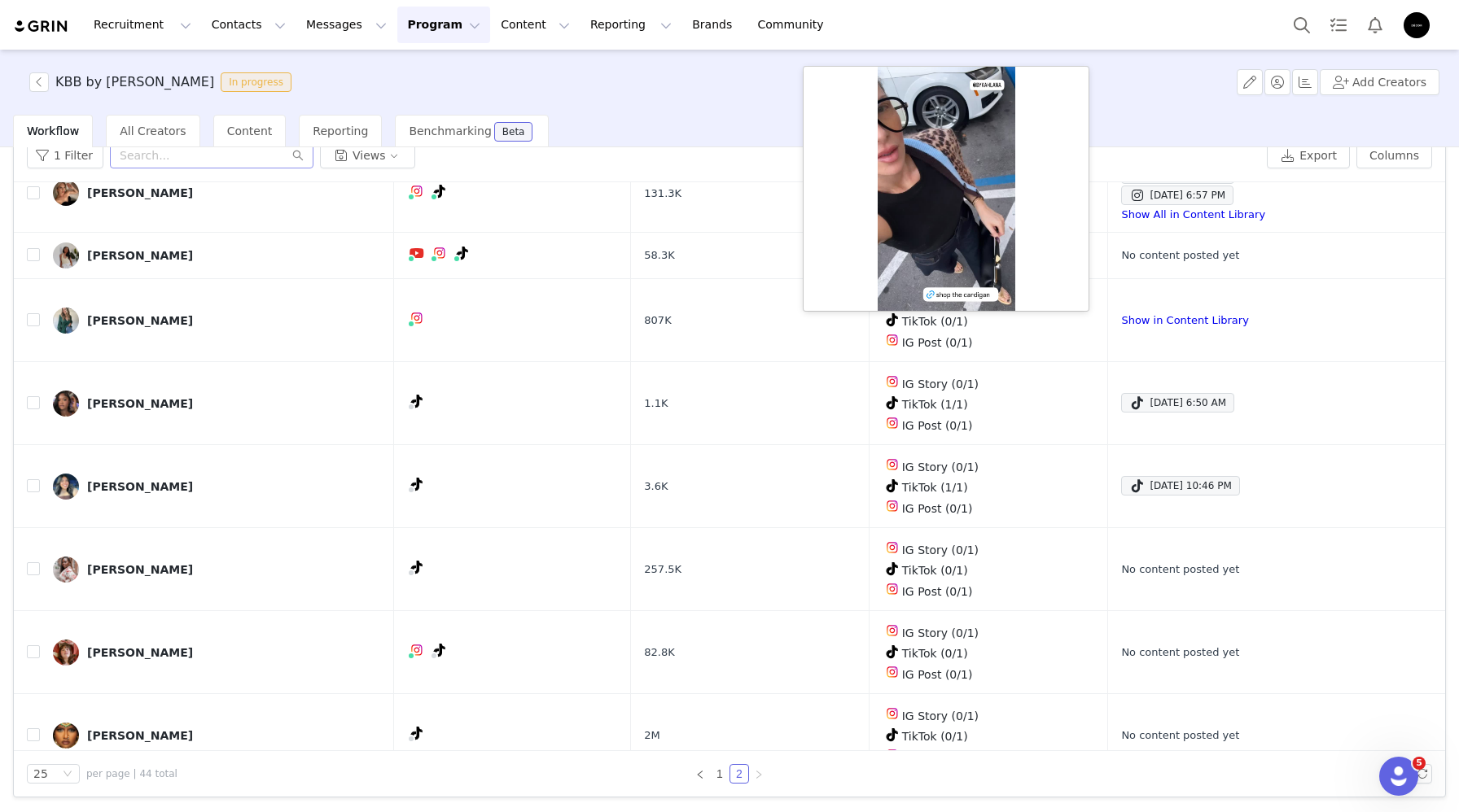
click at [716, 783] on div "25 per page | 44 total 1 2" at bounding box center [730, 773] width 1431 height 45
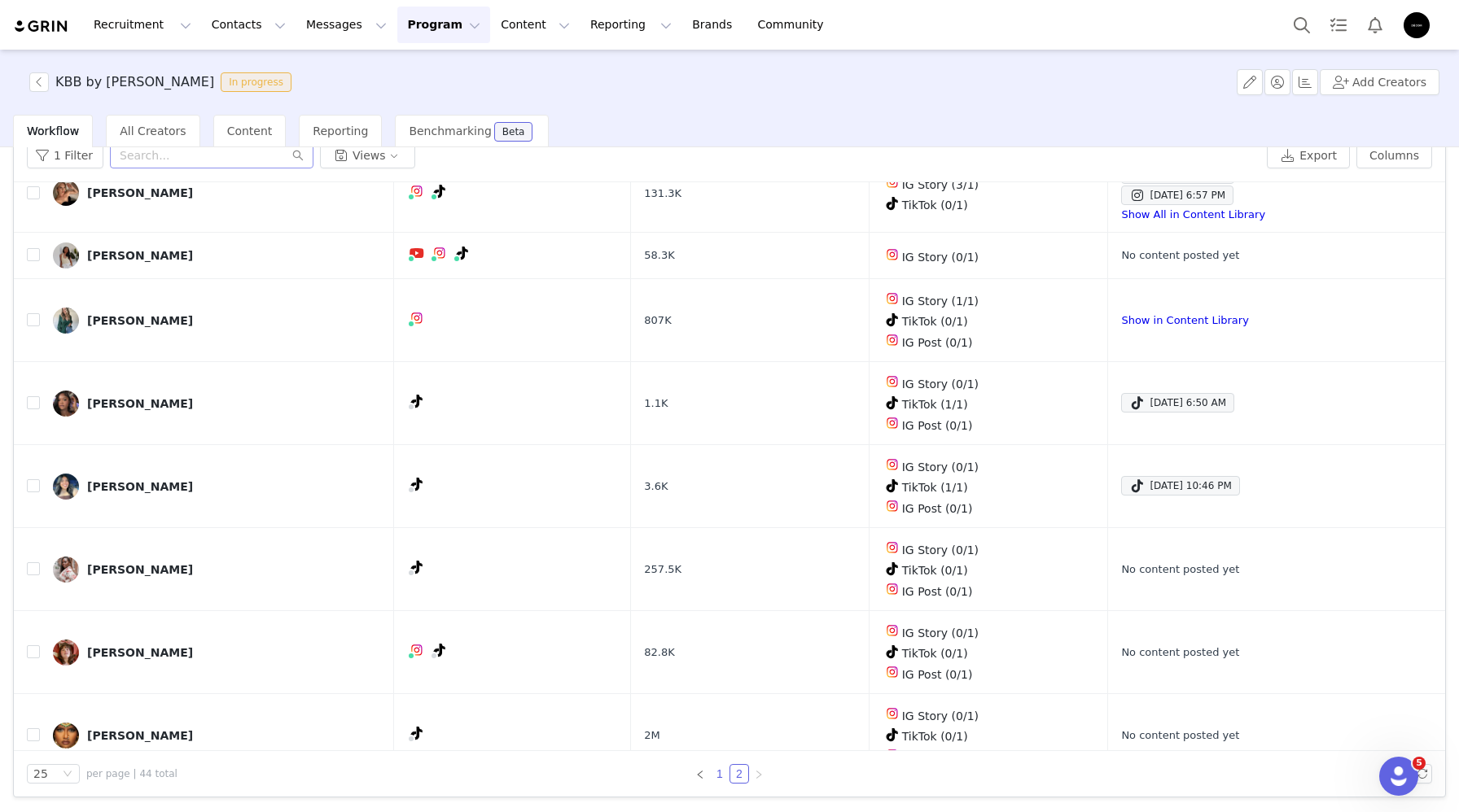
click at [719, 775] on link "1" at bounding box center [719, 773] width 18 height 17
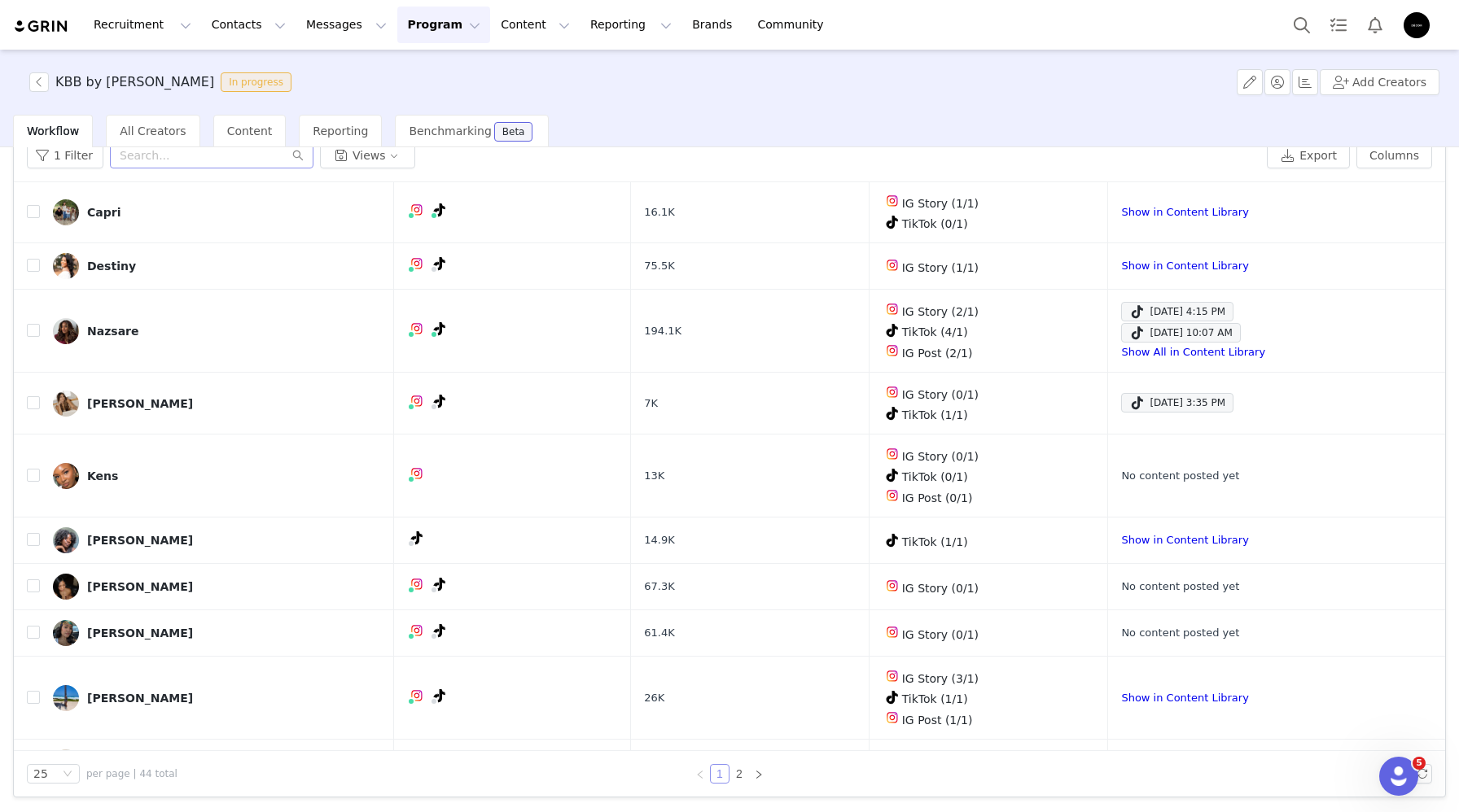
scroll to position [896, 0]
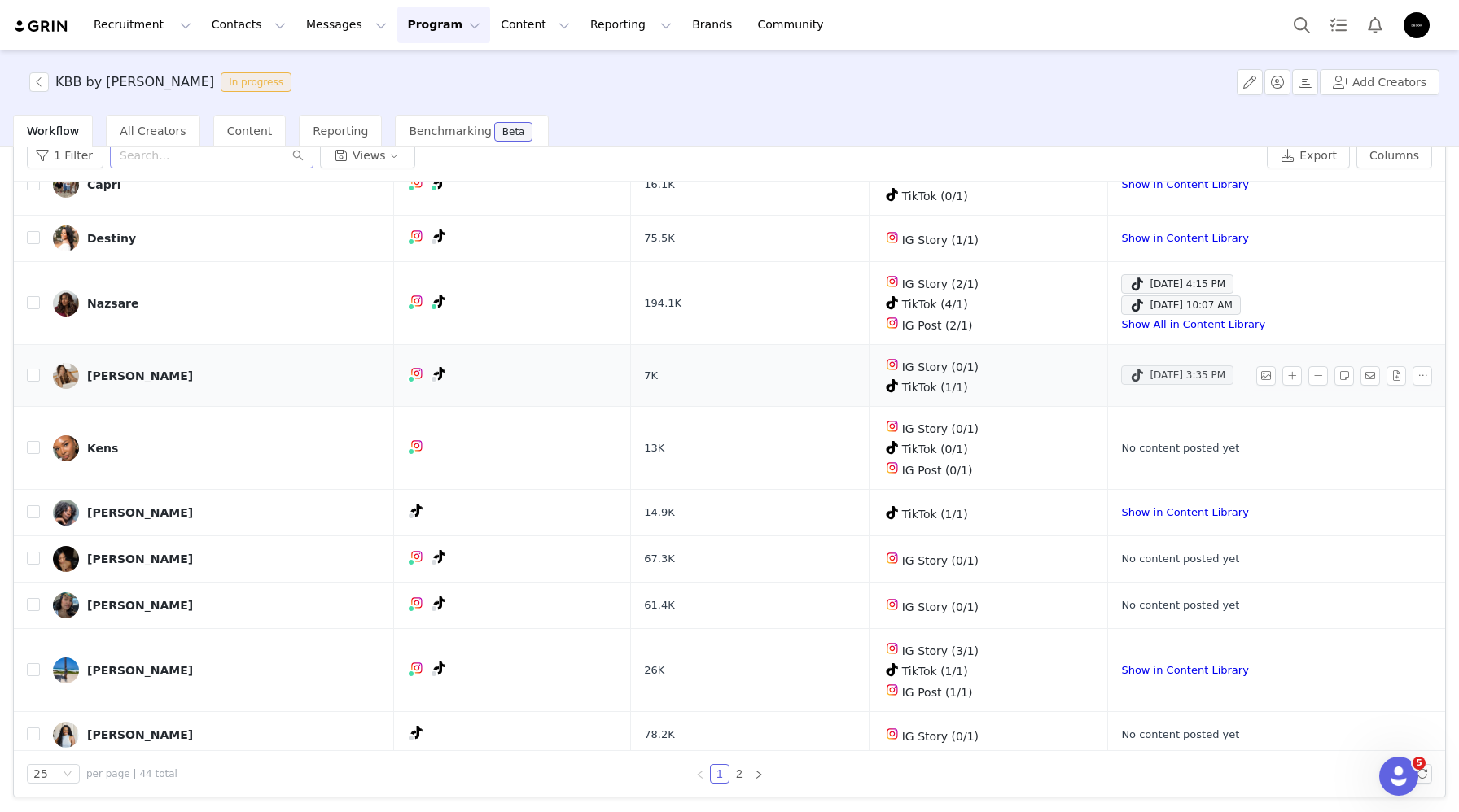
click at [1150, 375] on div "Sep 24, 2025 3:35 PM" at bounding box center [1177, 375] width 96 height 19
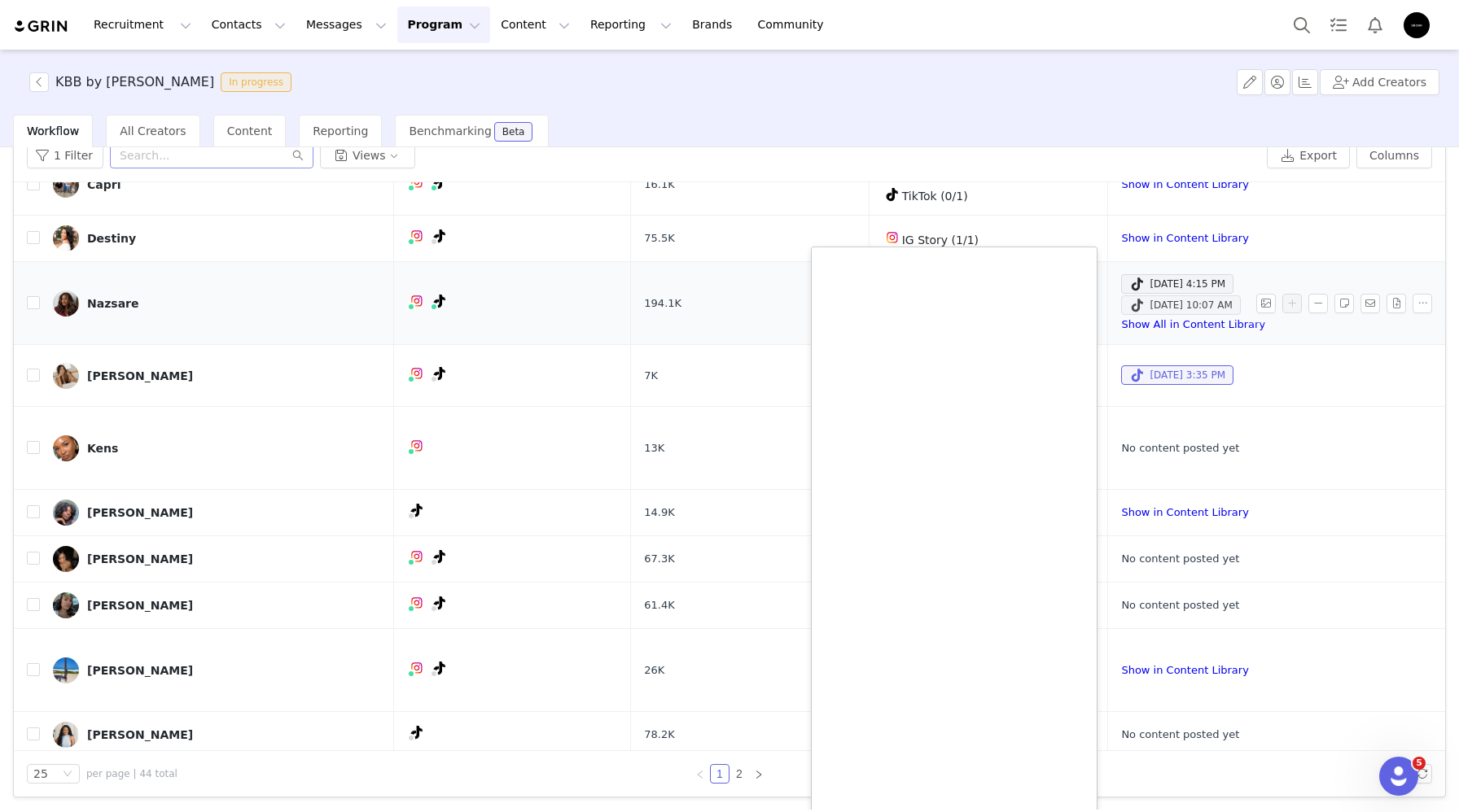
click at [1204, 300] on div "Sep 27, 2025 10:07 AM" at bounding box center [1180, 305] width 102 height 19
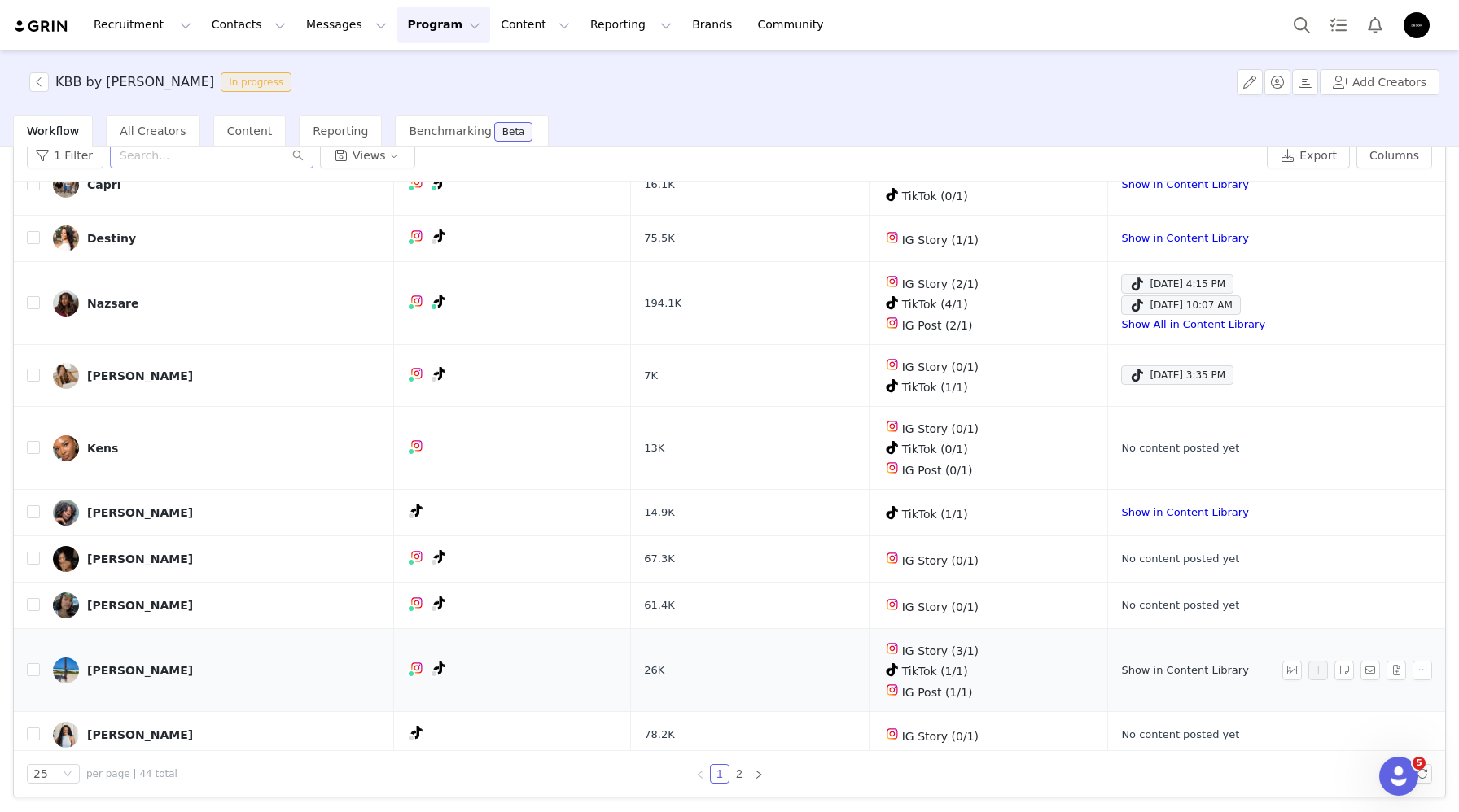
click at [1147, 664] on link "Show in Content Library" at bounding box center [1185, 669] width 127 height 12
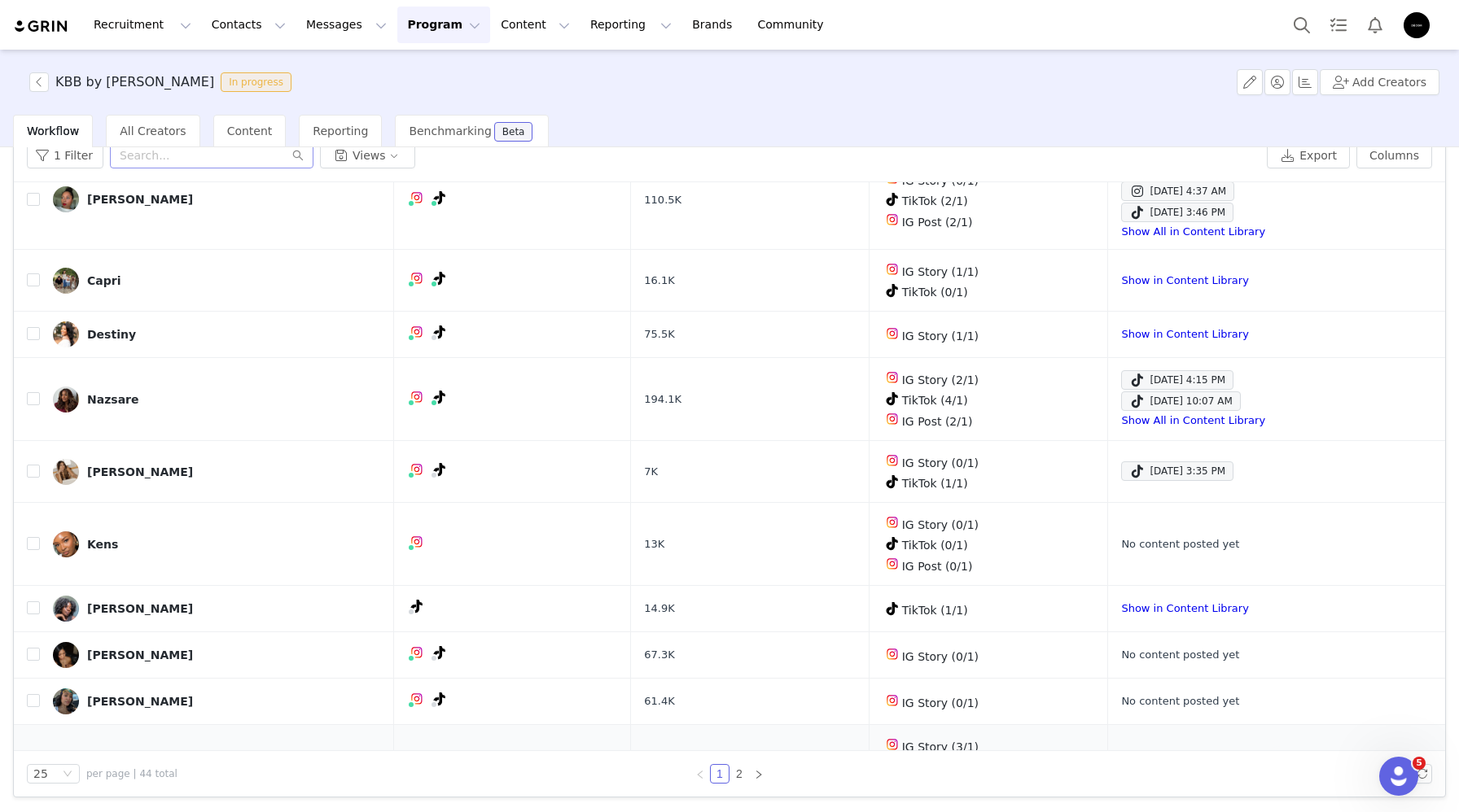
scroll to position [793, 0]
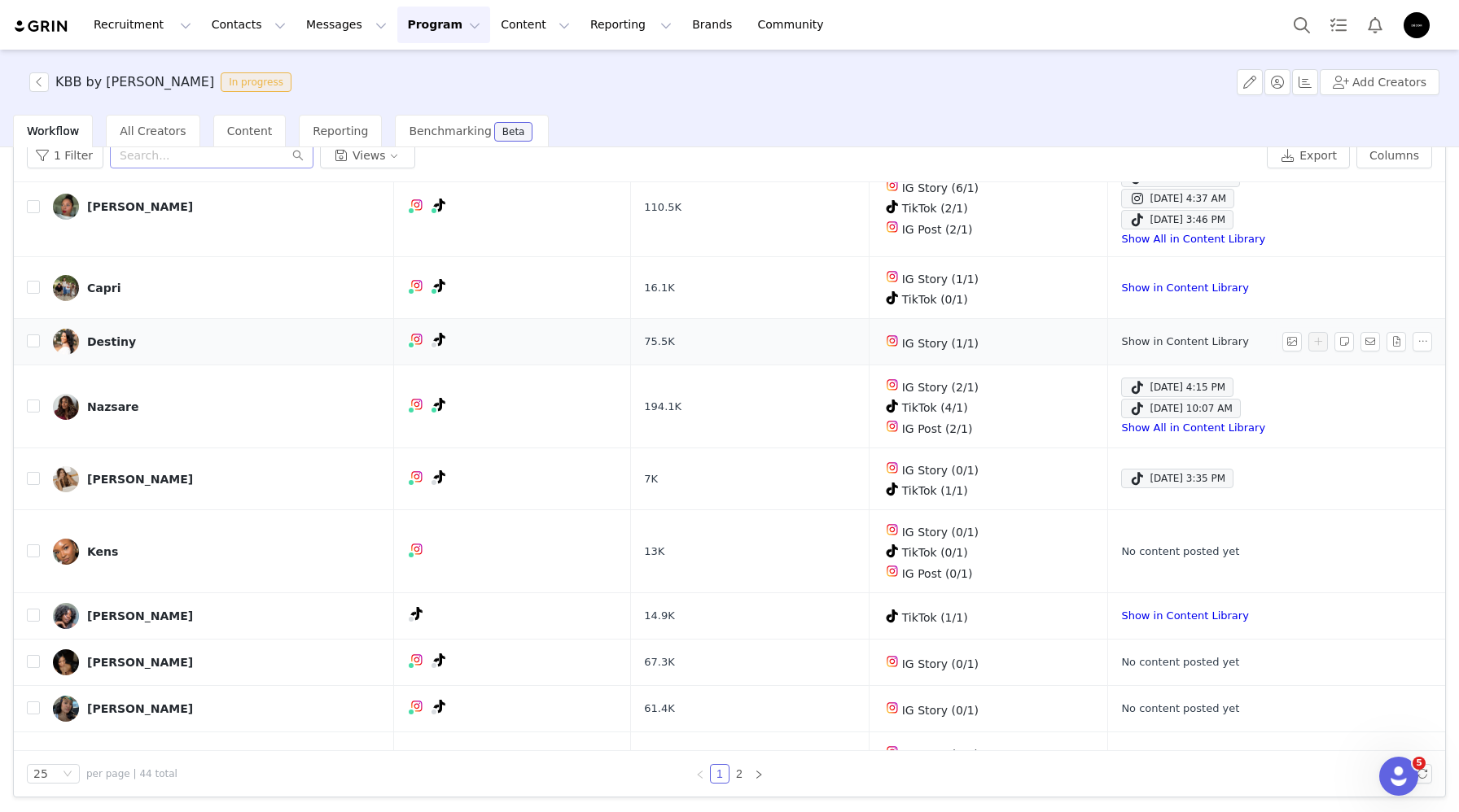
click at [1133, 336] on link "Show in Content Library" at bounding box center [1185, 341] width 127 height 12
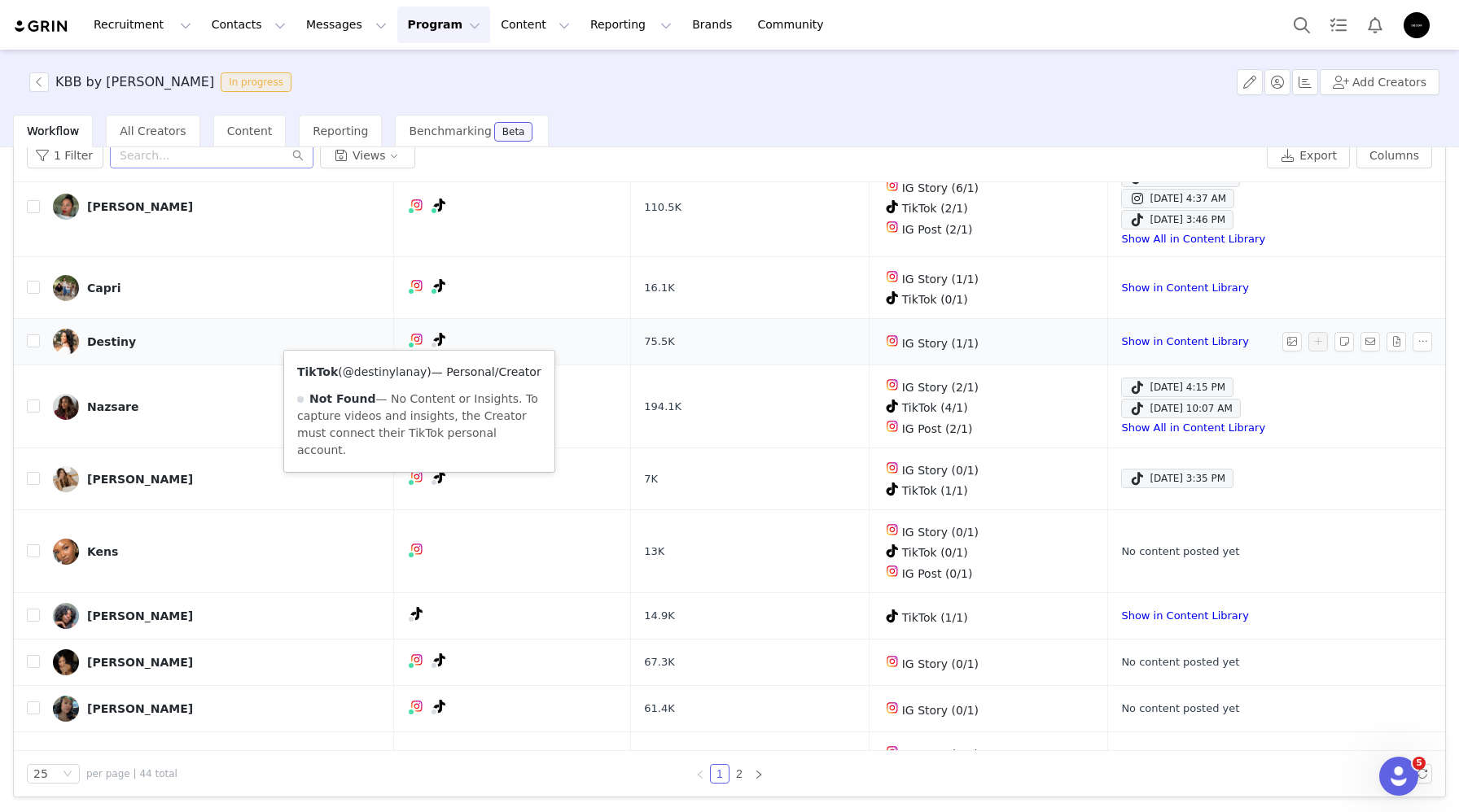
click at [403, 368] on link "@destinylanay" at bounding box center [385, 372] width 85 height 13
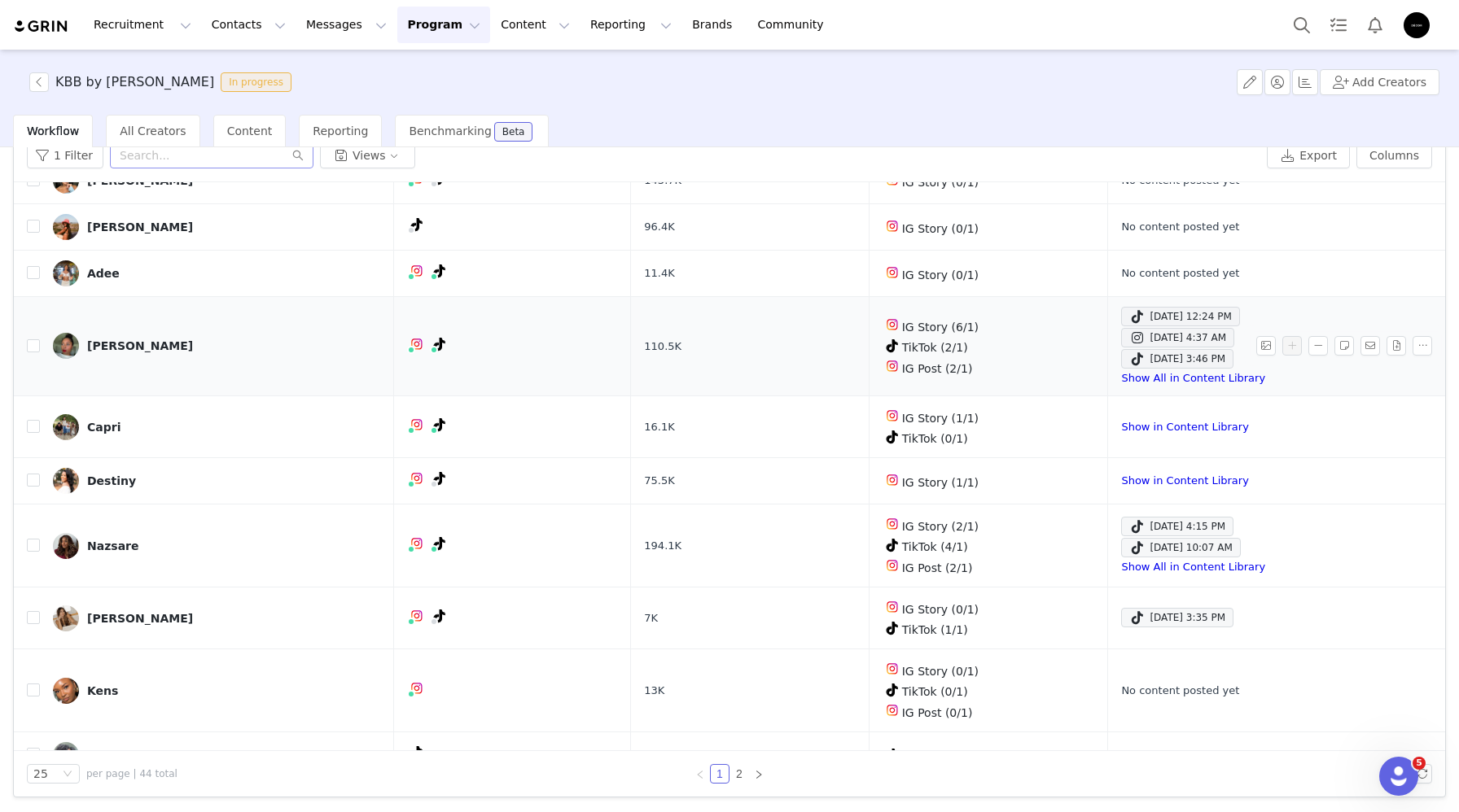
scroll to position [652, 0]
click at [1155, 423] on link "Show in Content Library" at bounding box center [1185, 428] width 127 height 12
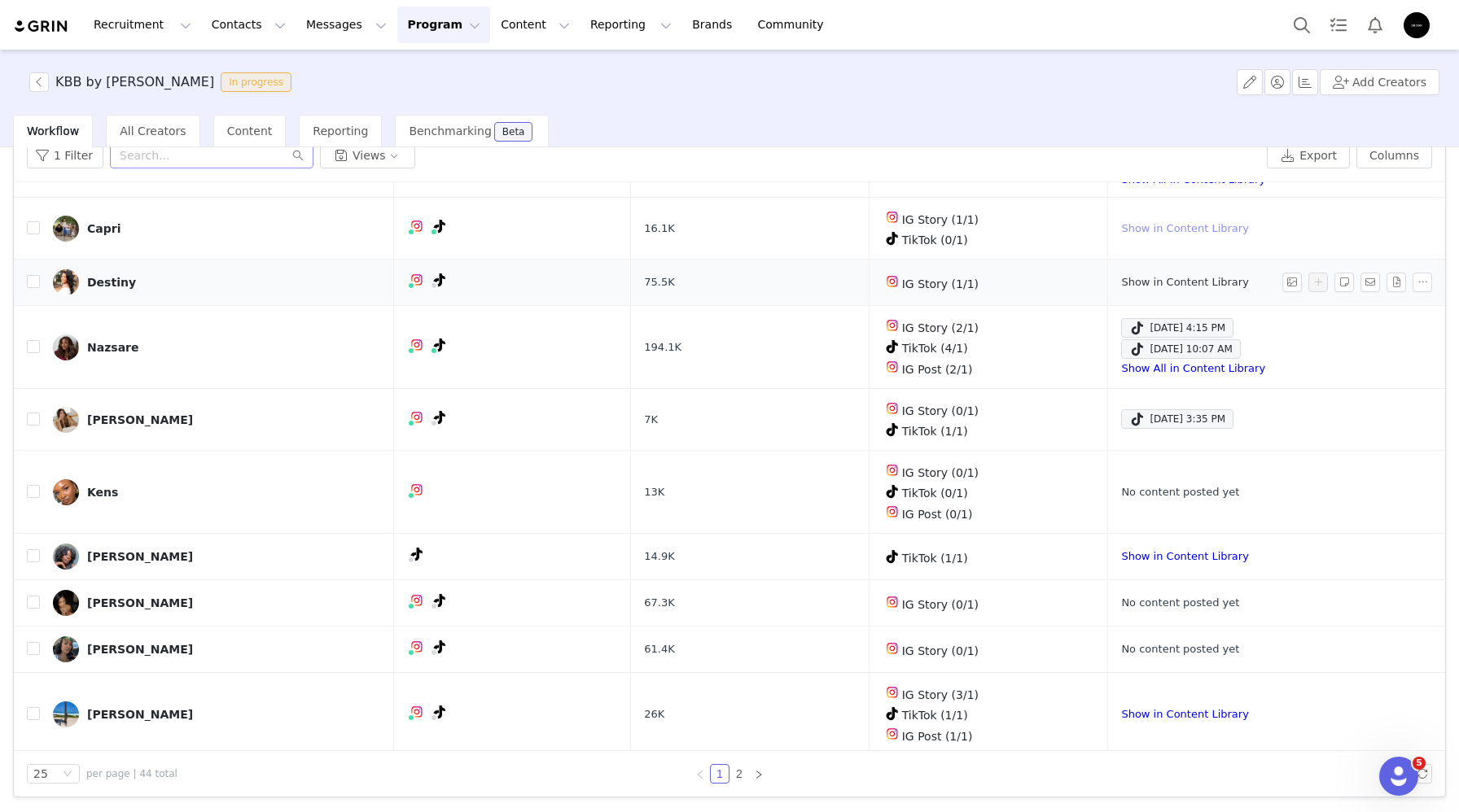
scroll to position [854, 0]
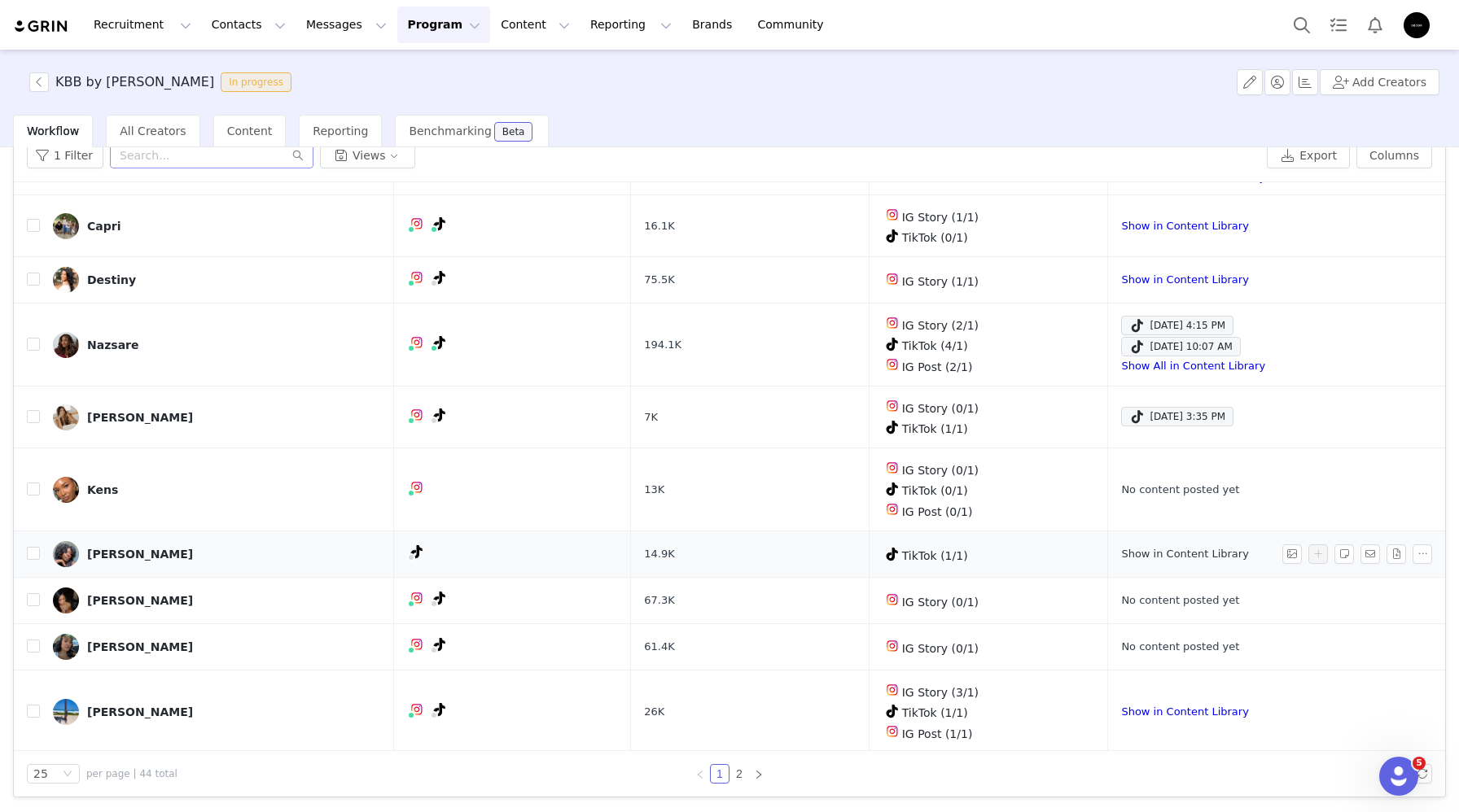
click at [1143, 548] on link "Show in Content Library" at bounding box center [1185, 553] width 127 height 12
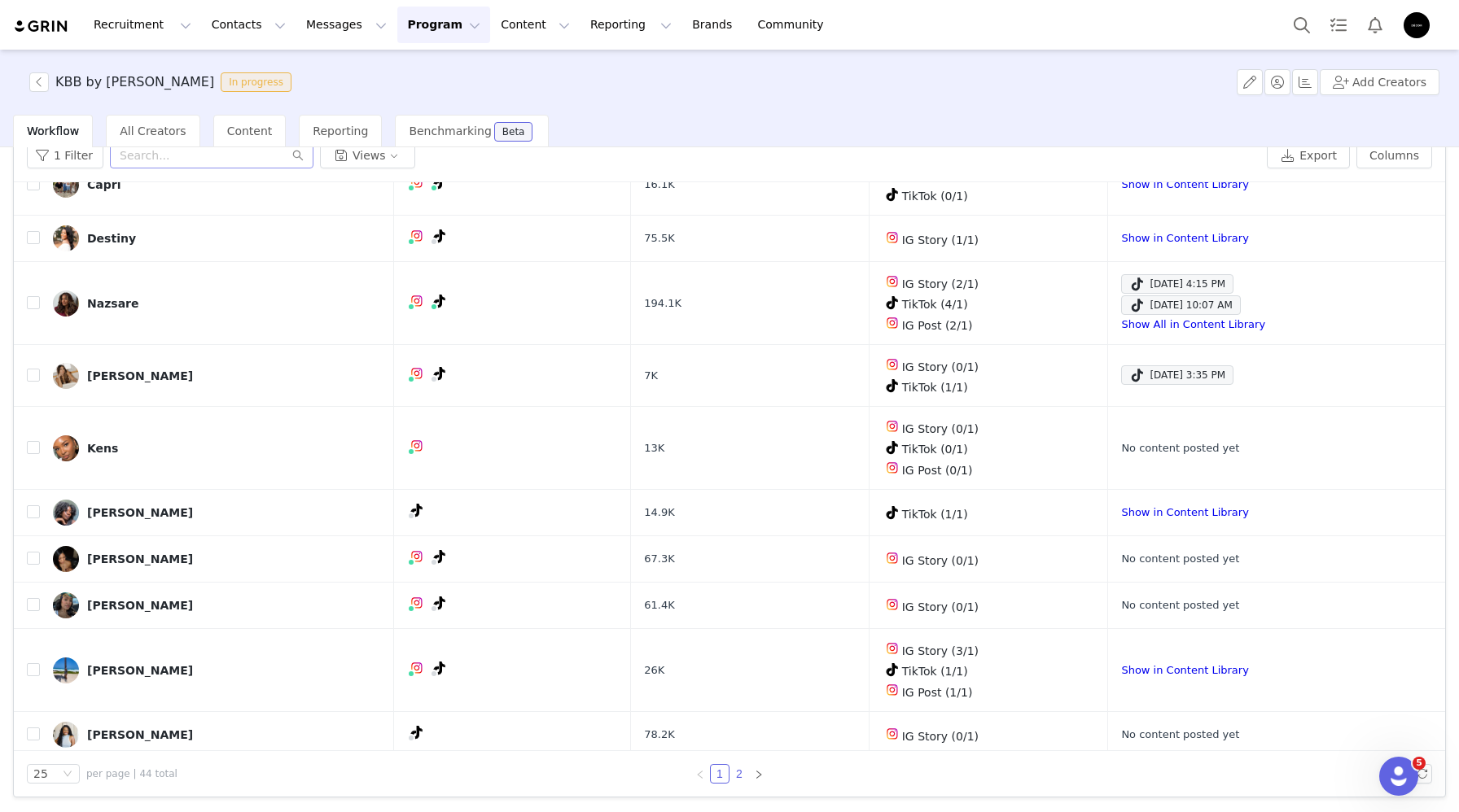
click at [738, 777] on link "2" at bounding box center [739, 773] width 18 height 17
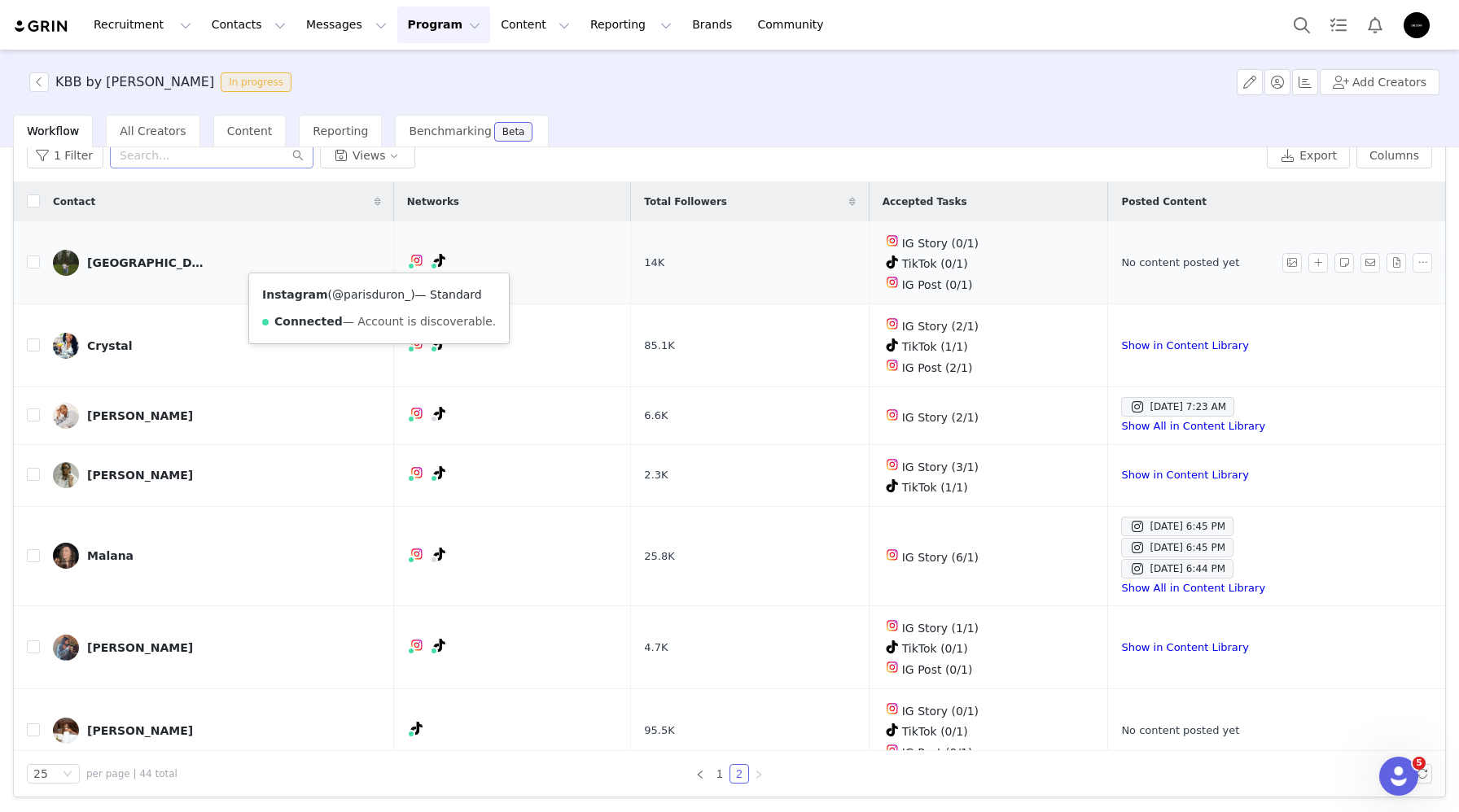
click at [370, 299] on link "@parisduron_" at bounding box center [371, 295] width 78 height 13
click at [375, 292] on link "@parisduron" at bounding box center [362, 295] width 73 height 13
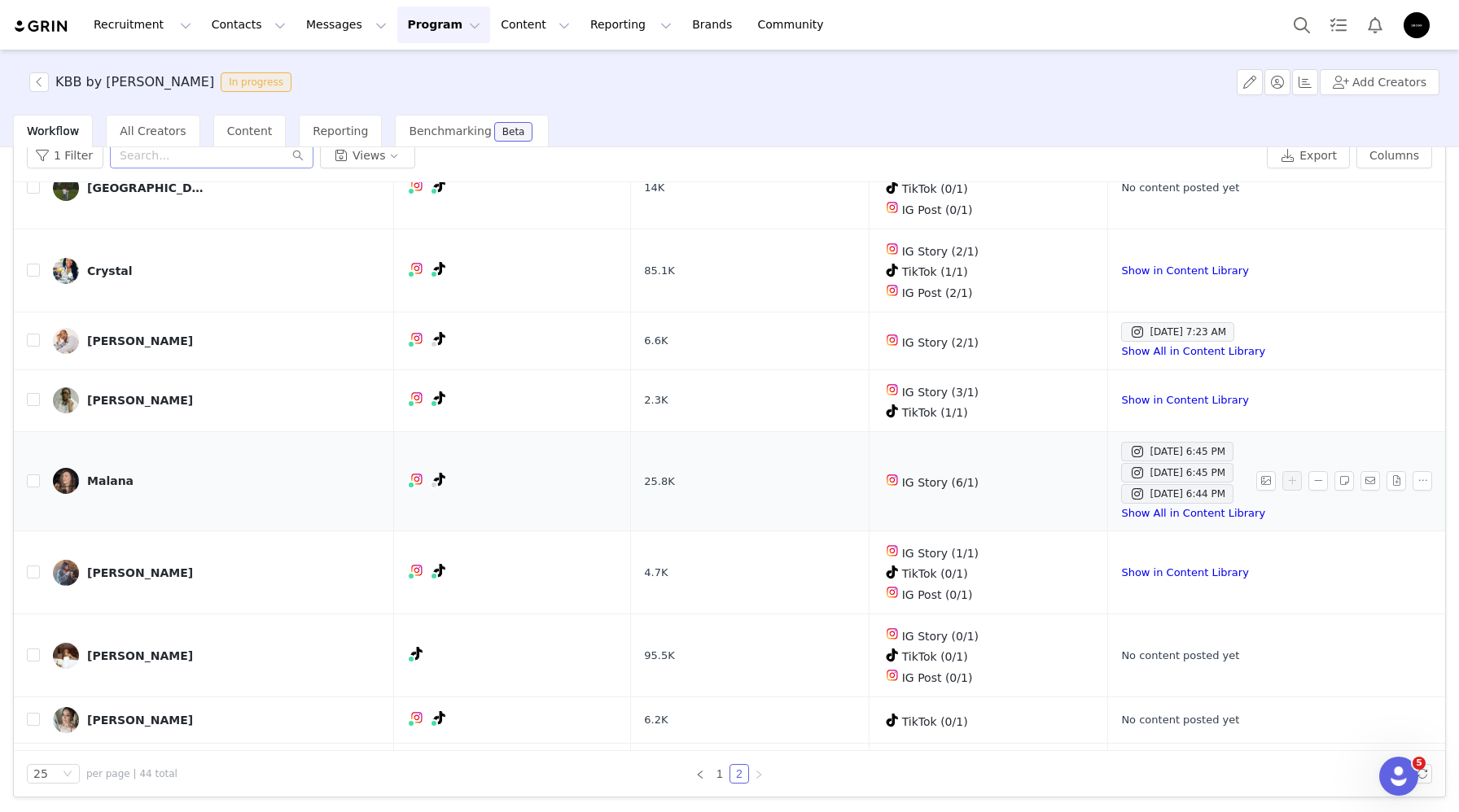
scroll to position [81, 0]
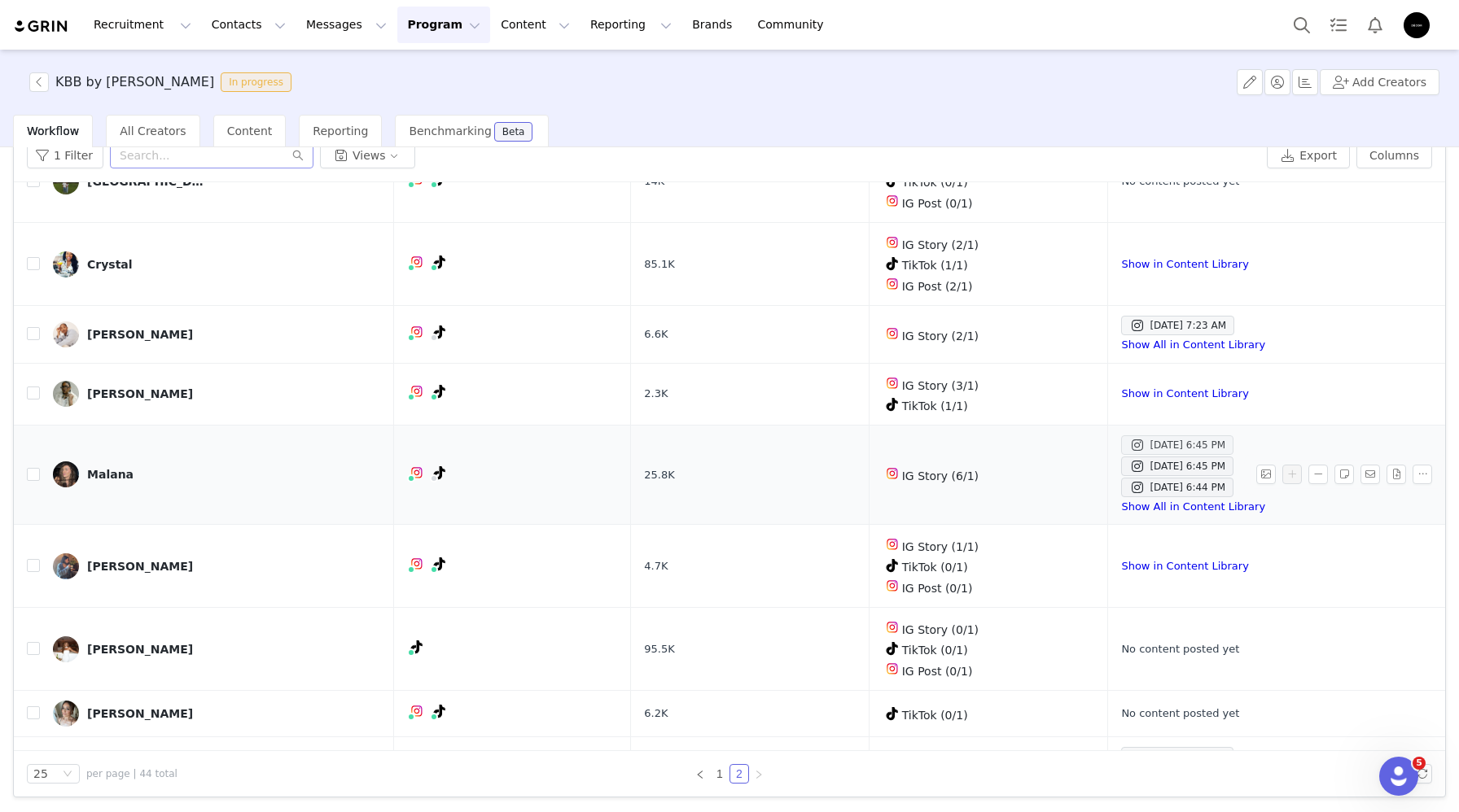
click at [1129, 436] on div "Sep 26, 2025 6:45 PM" at bounding box center [1177, 445] width 96 height 19
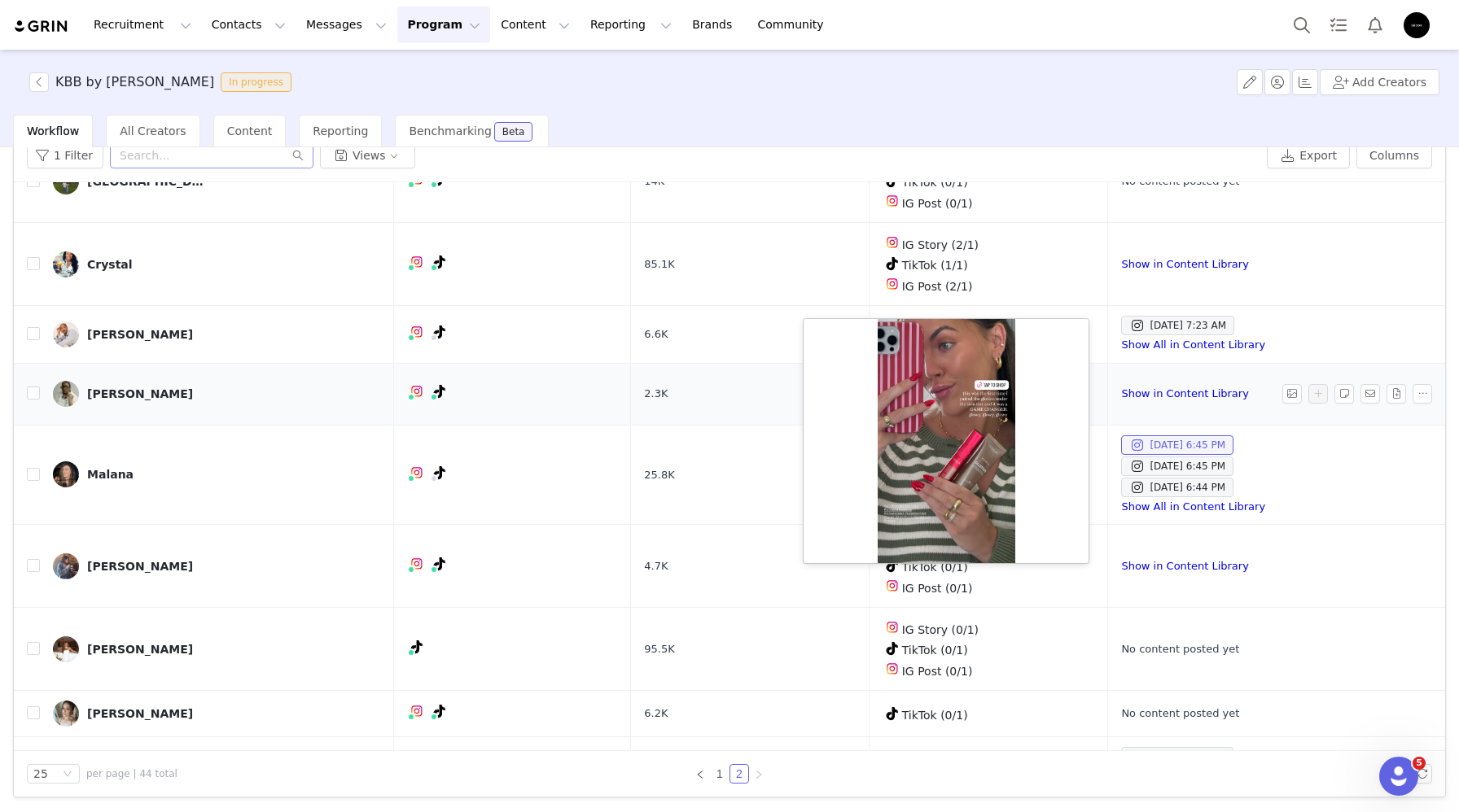
scroll to position [58, 0]
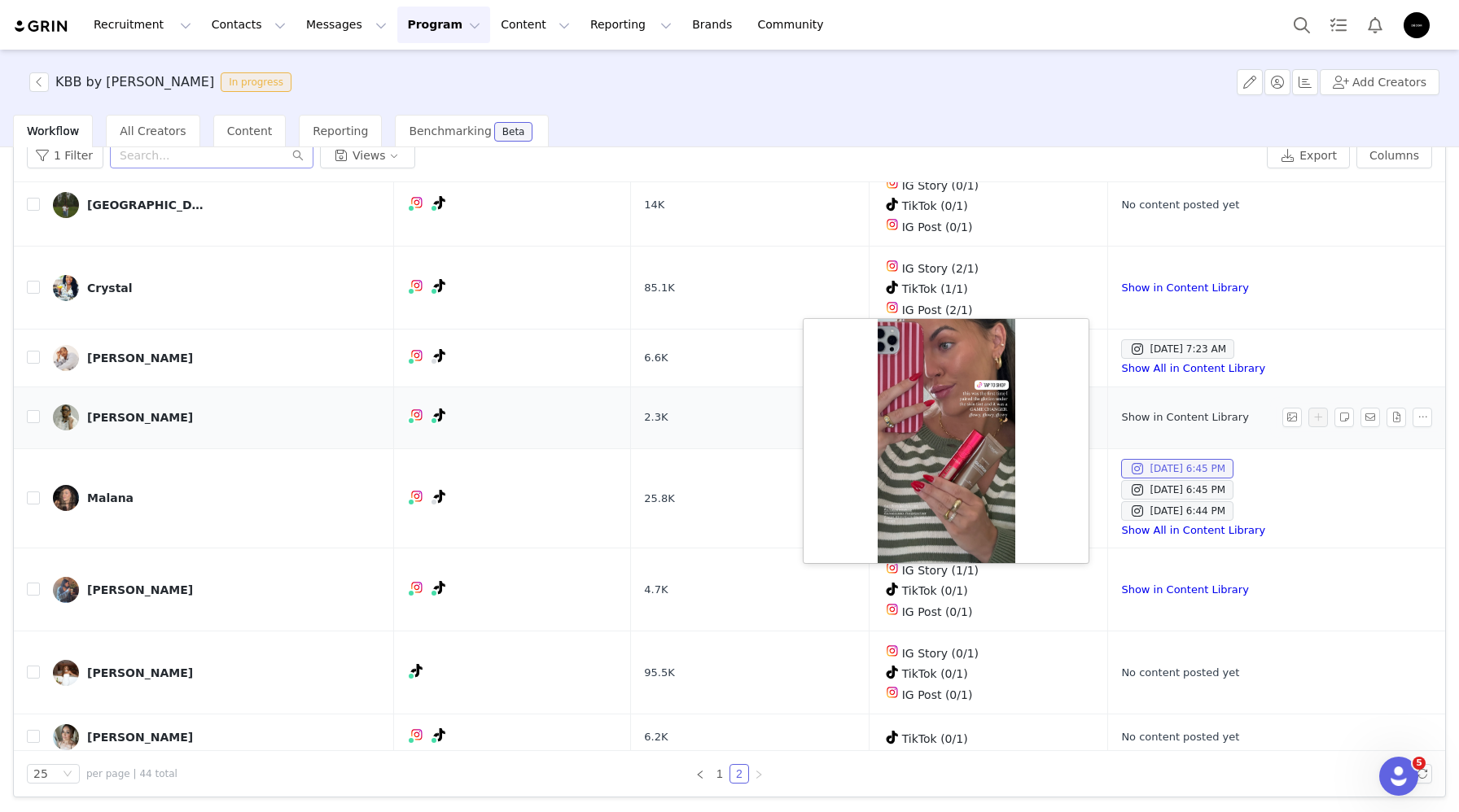
click at [1192, 411] on link "Show in Content Library" at bounding box center [1185, 416] width 127 height 12
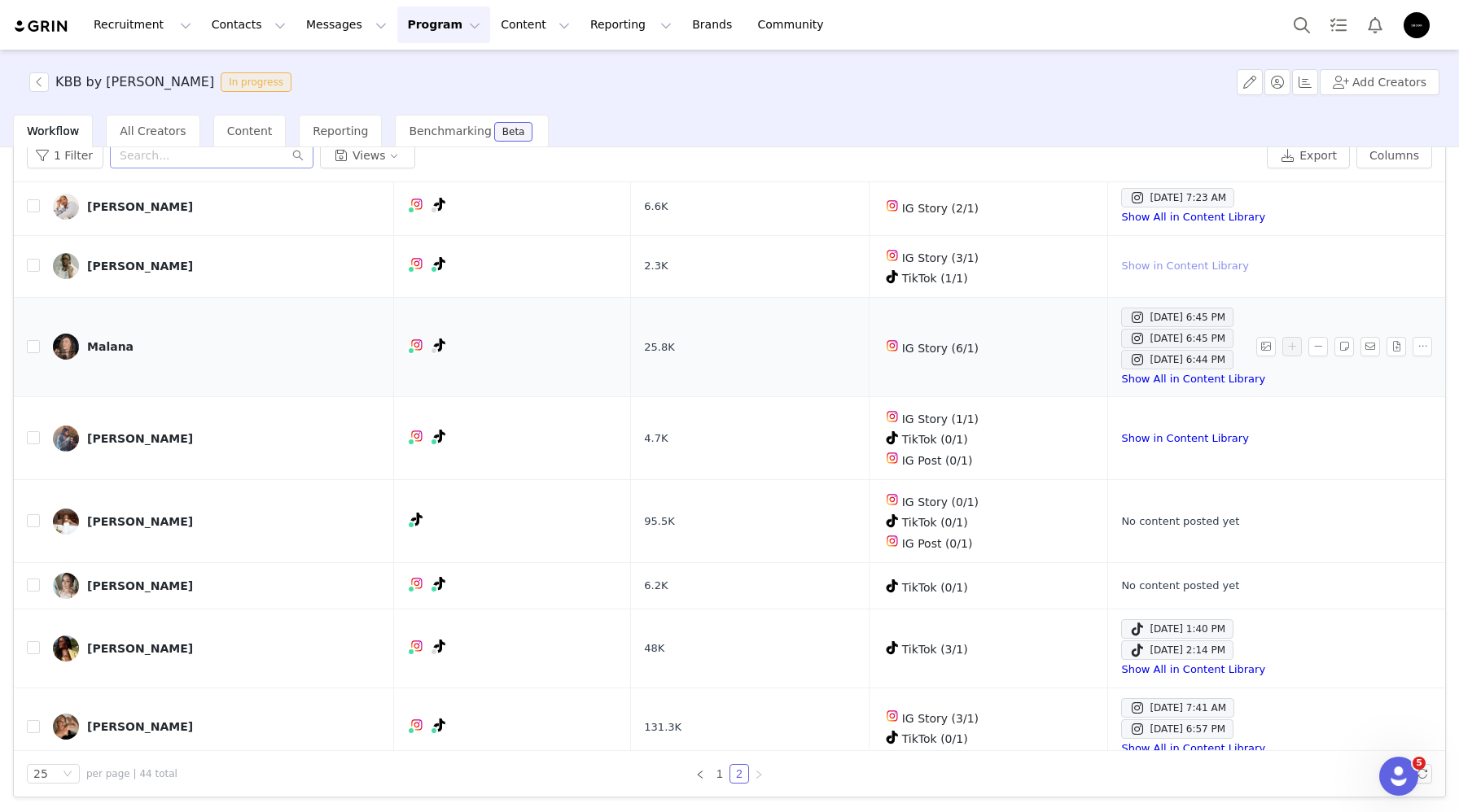
scroll to position [208, 0]
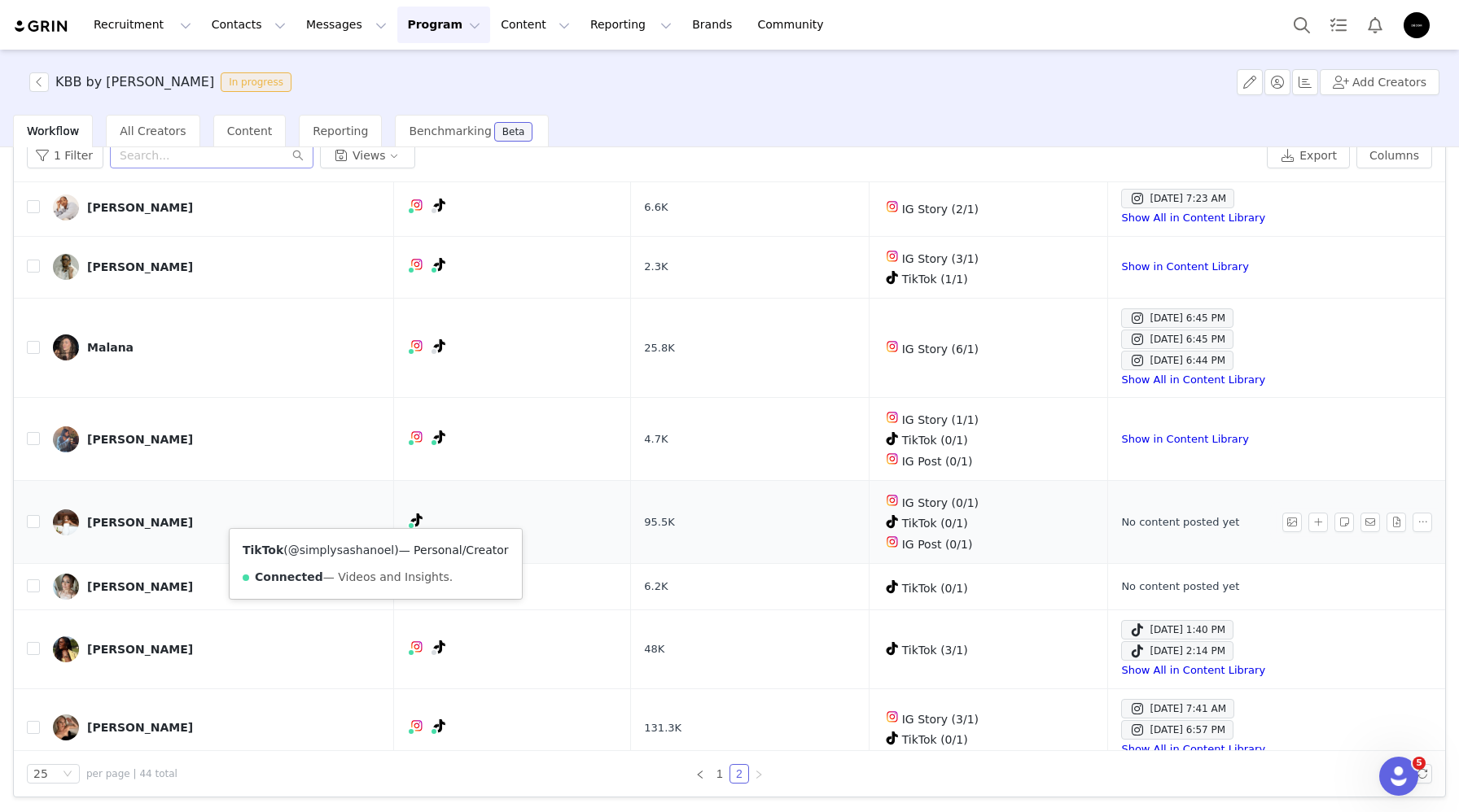
click at [368, 548] on link "@simplysashanoel" at bounding box center [341, 550] width 106 height 13
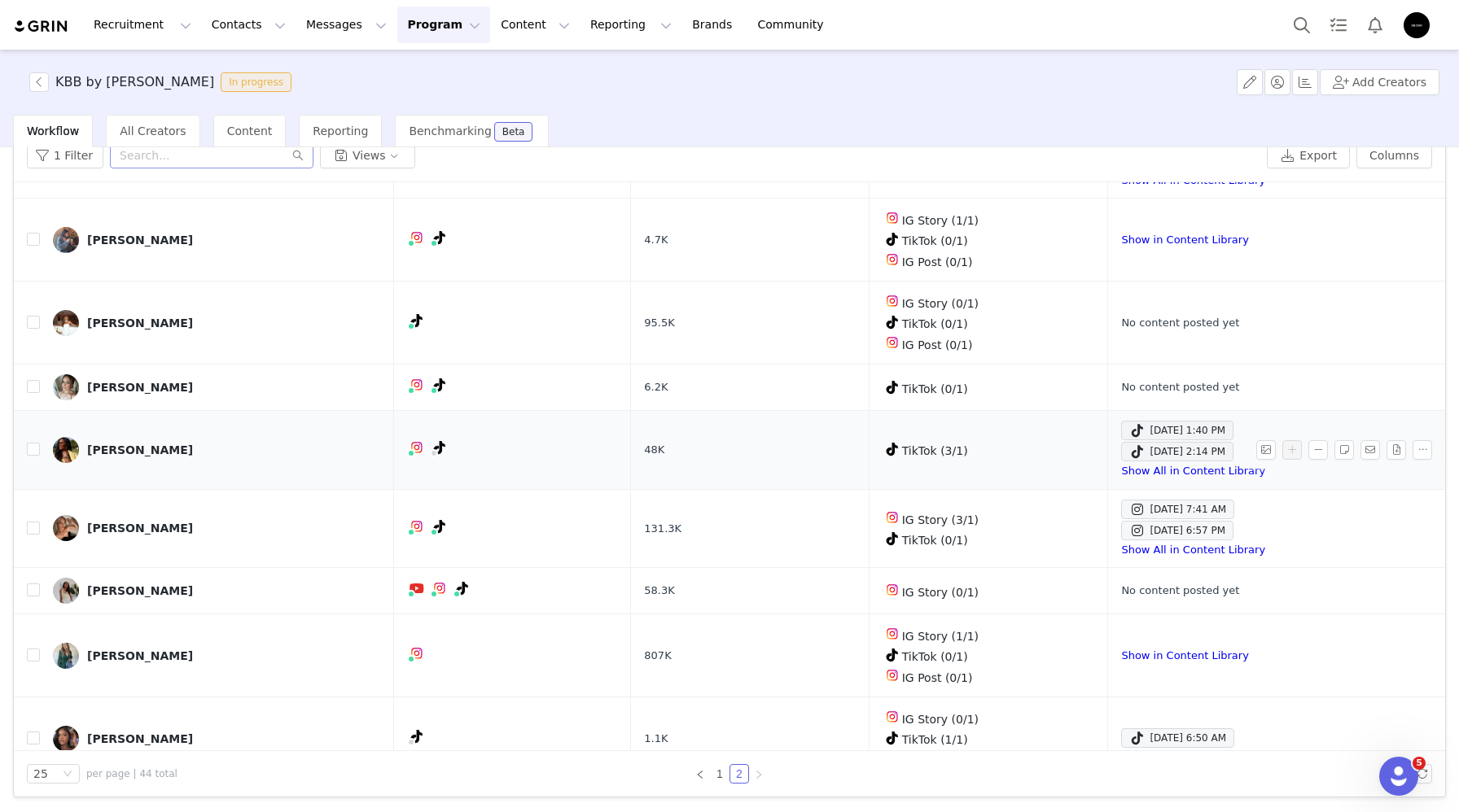
scroll to position [410, 0]
click at [1129, 420] on div "Sep 25, 2025 1:40 PM" at bounding box center [1177, 427] width 96 height 19
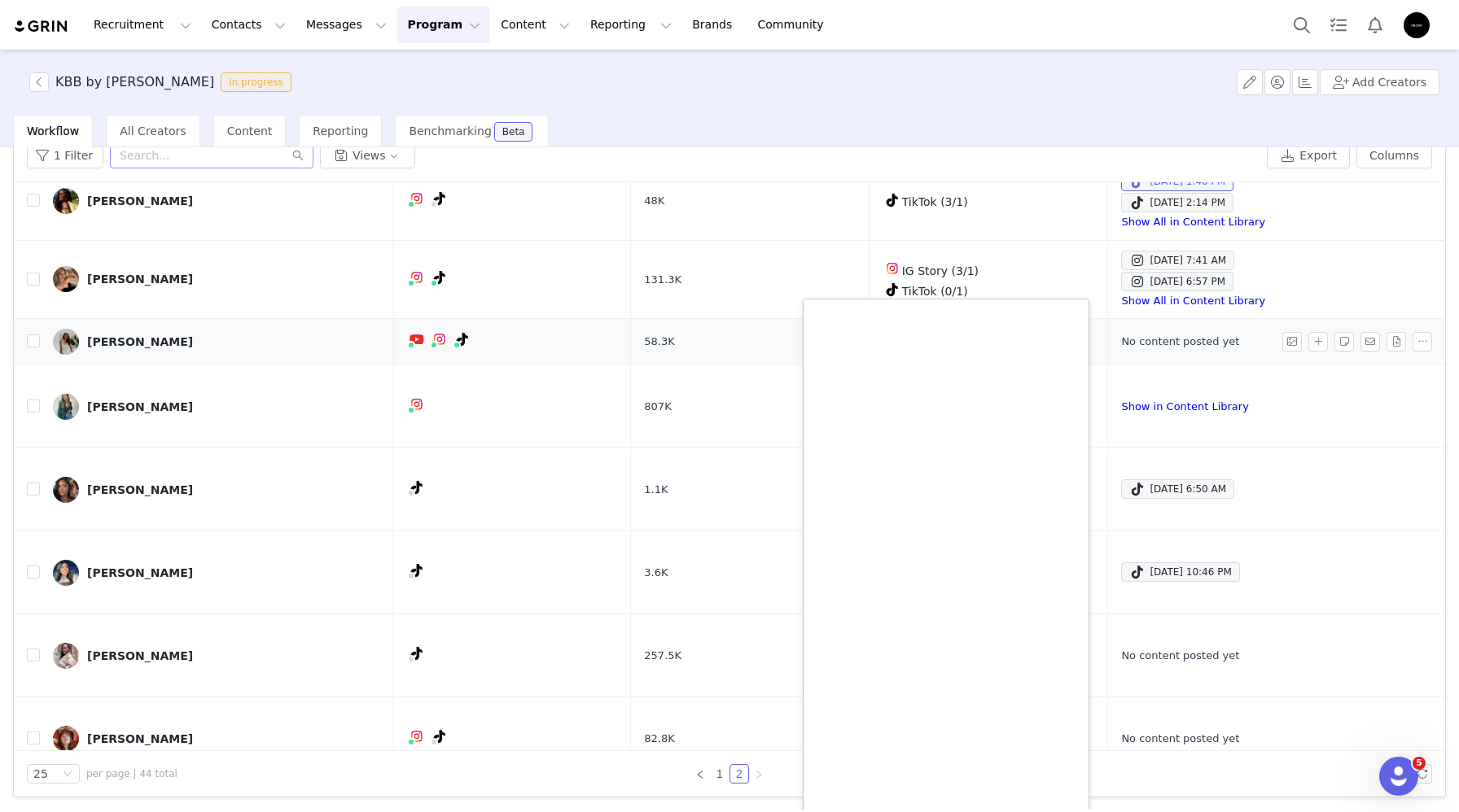
scroll to position [655, 0]
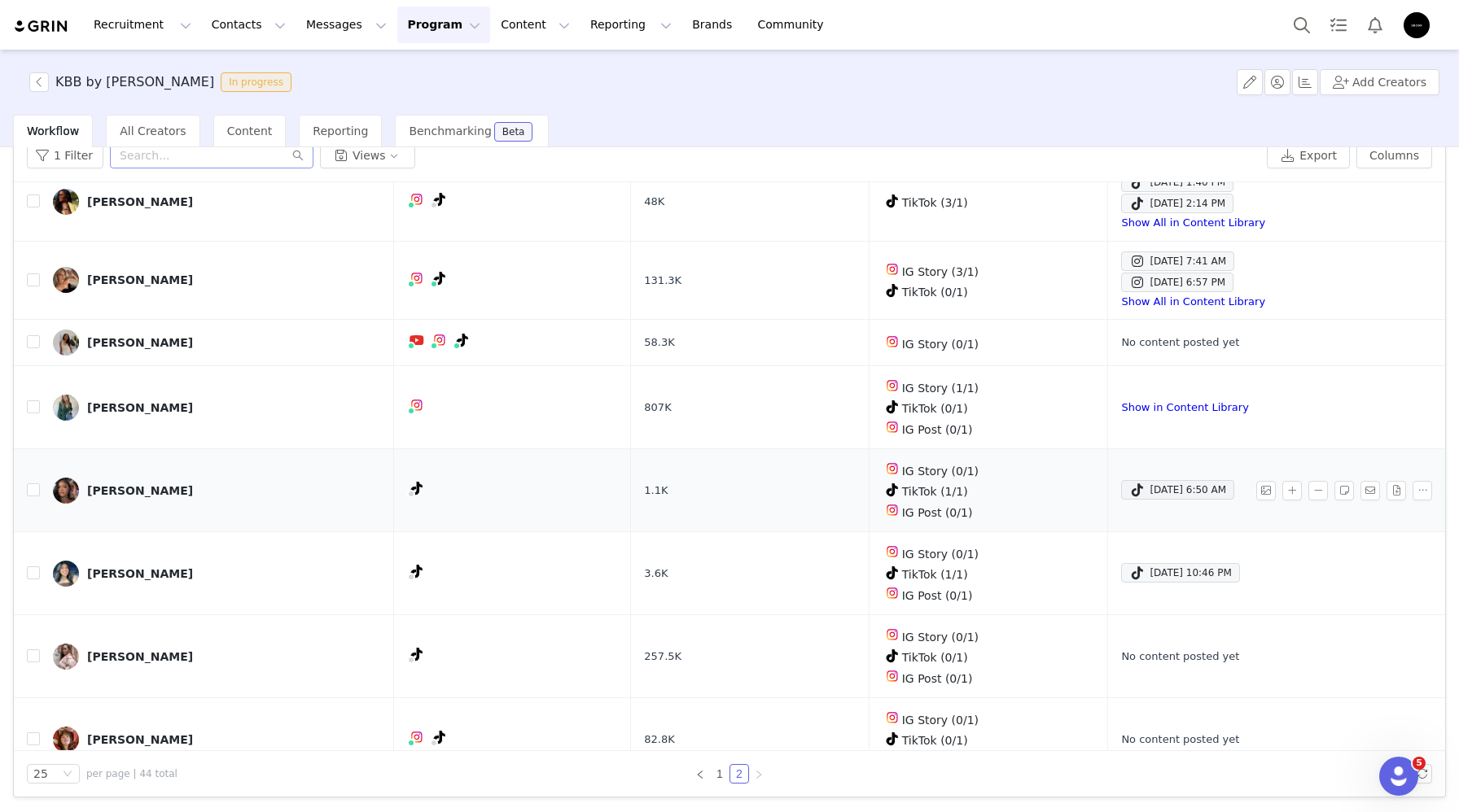
click at [589, 488] on td at bounding box center [512, 491] width 237 height 83
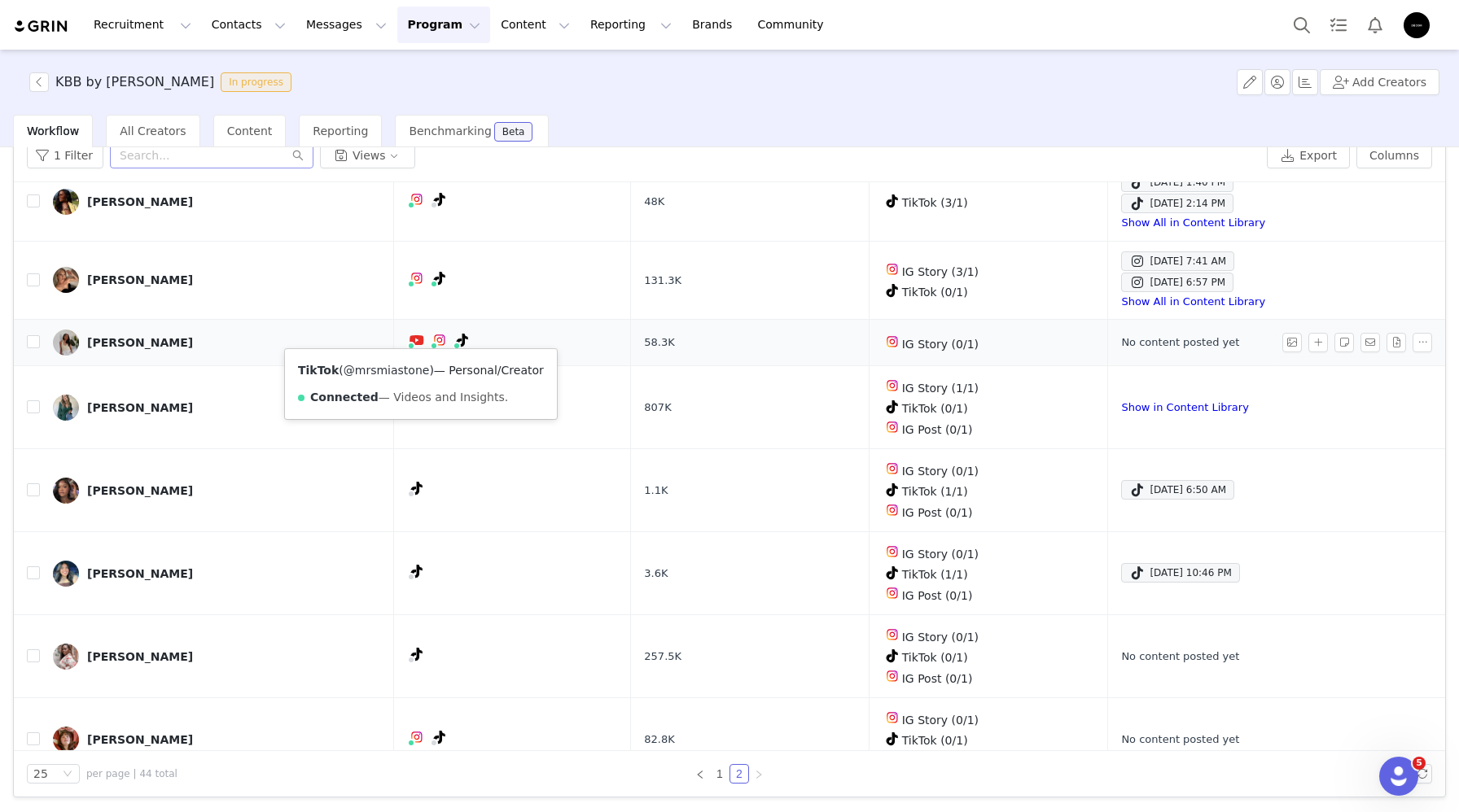
click at [403, 366] on link "@mrsmiastone" at bounding box center [387, 370] width 87 height 13
click at [388, 379] on div "Instagram ( @mrsmiastone ) — Standard Connected — Account is discoverable." at bounding box center [402, 384] width 260 height 70
click at [381, 369] on link "@mrsmiastone" at bounding box center [398, 370] width 87 height 13
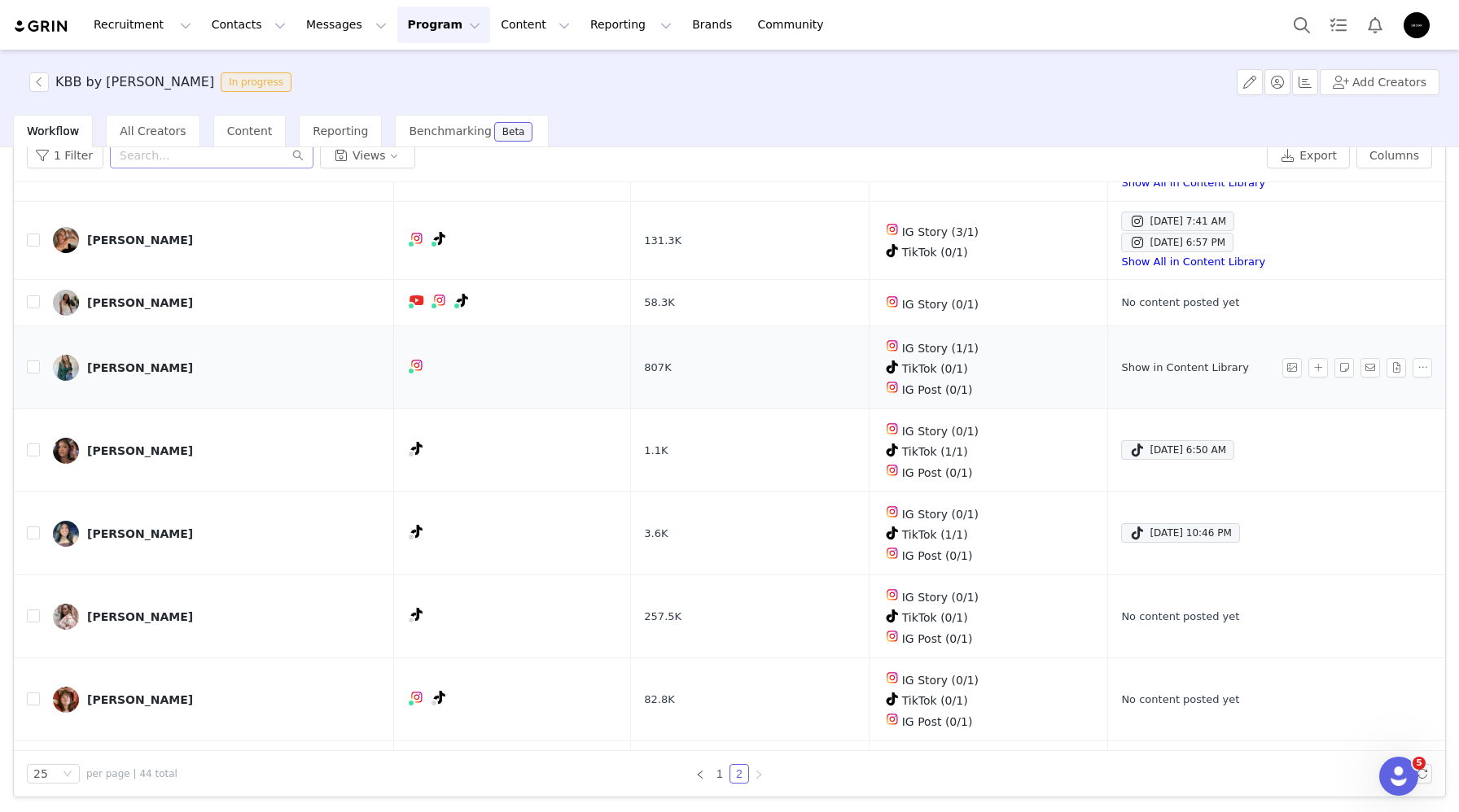
click at [1121, 361] on link "Show in Content Library" at bounding box center [1185, 366] width 127 height 12
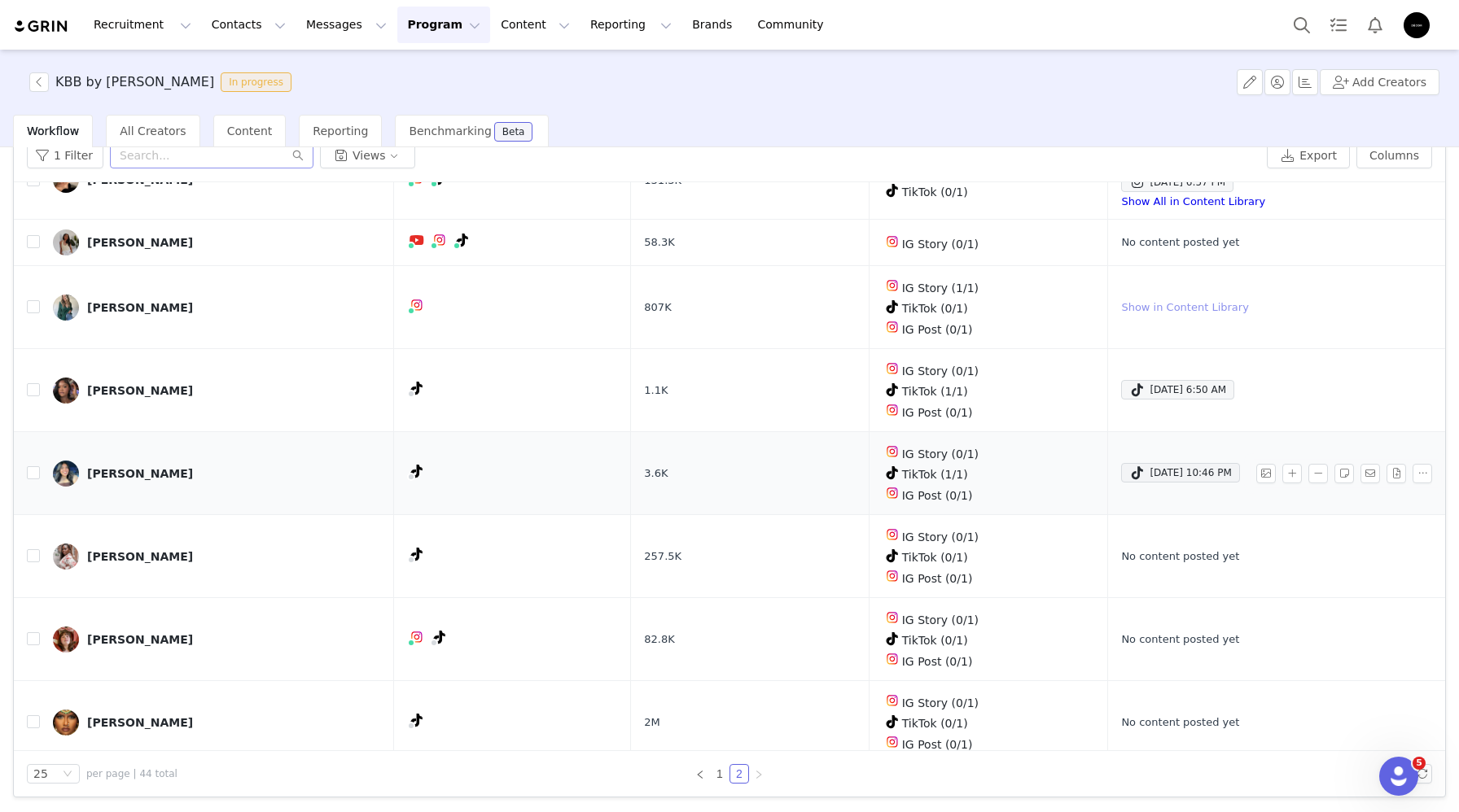
scroll to position [753, 0]
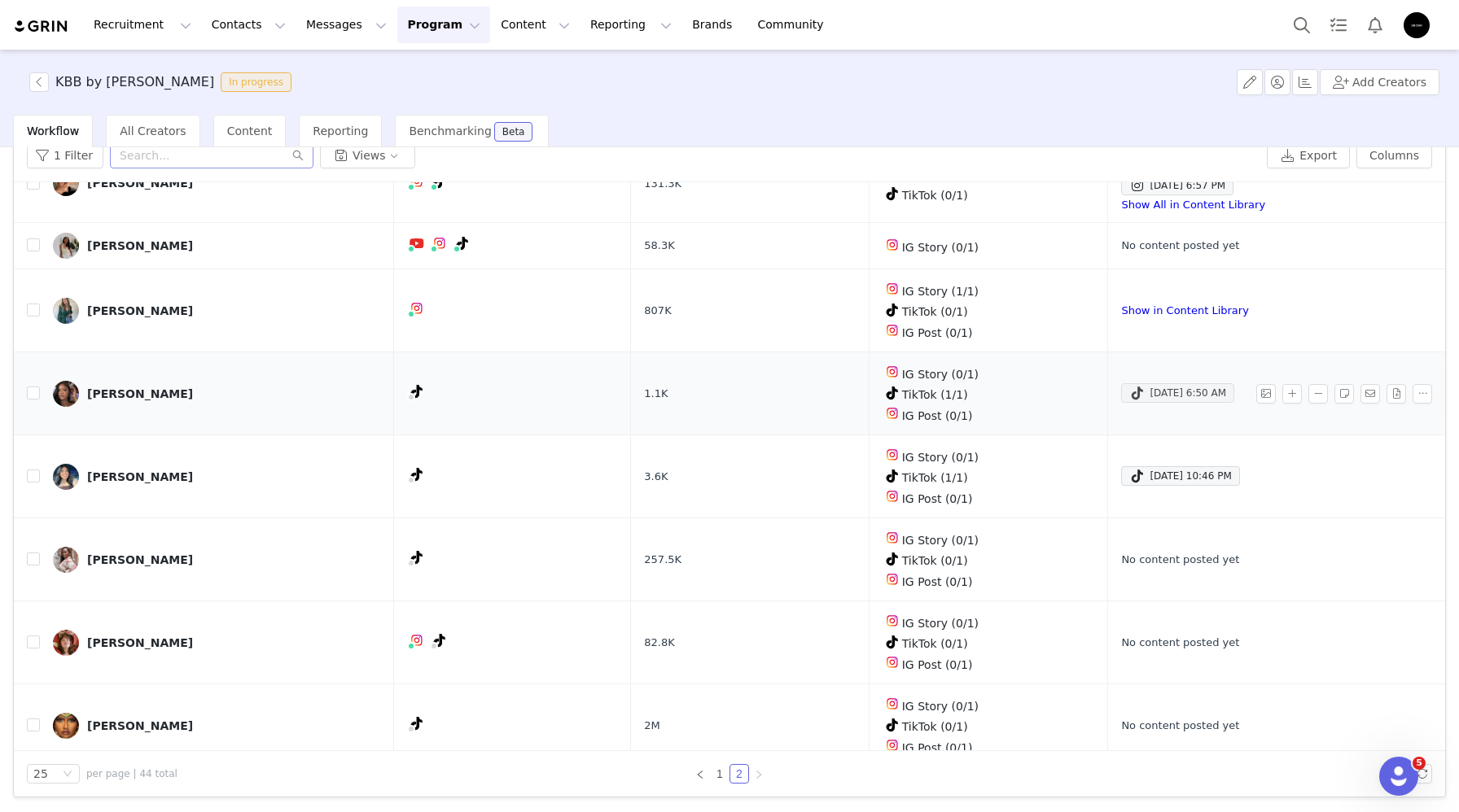
click at [1129, 383] on div "Sep 24, 2025 6:50 AM" at bounding box center [1177, 392] width 97 height 19
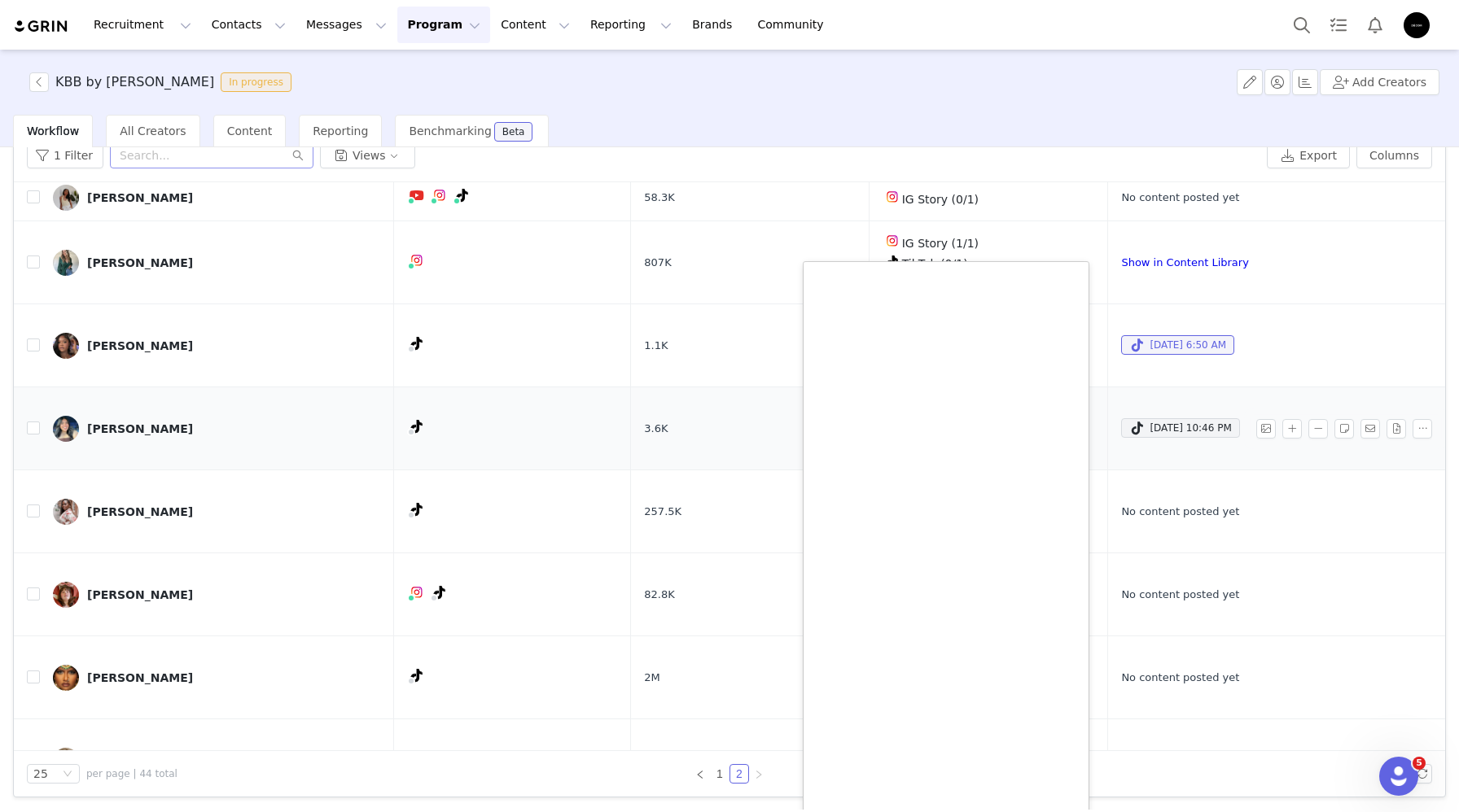
scroll to position [803, 0]
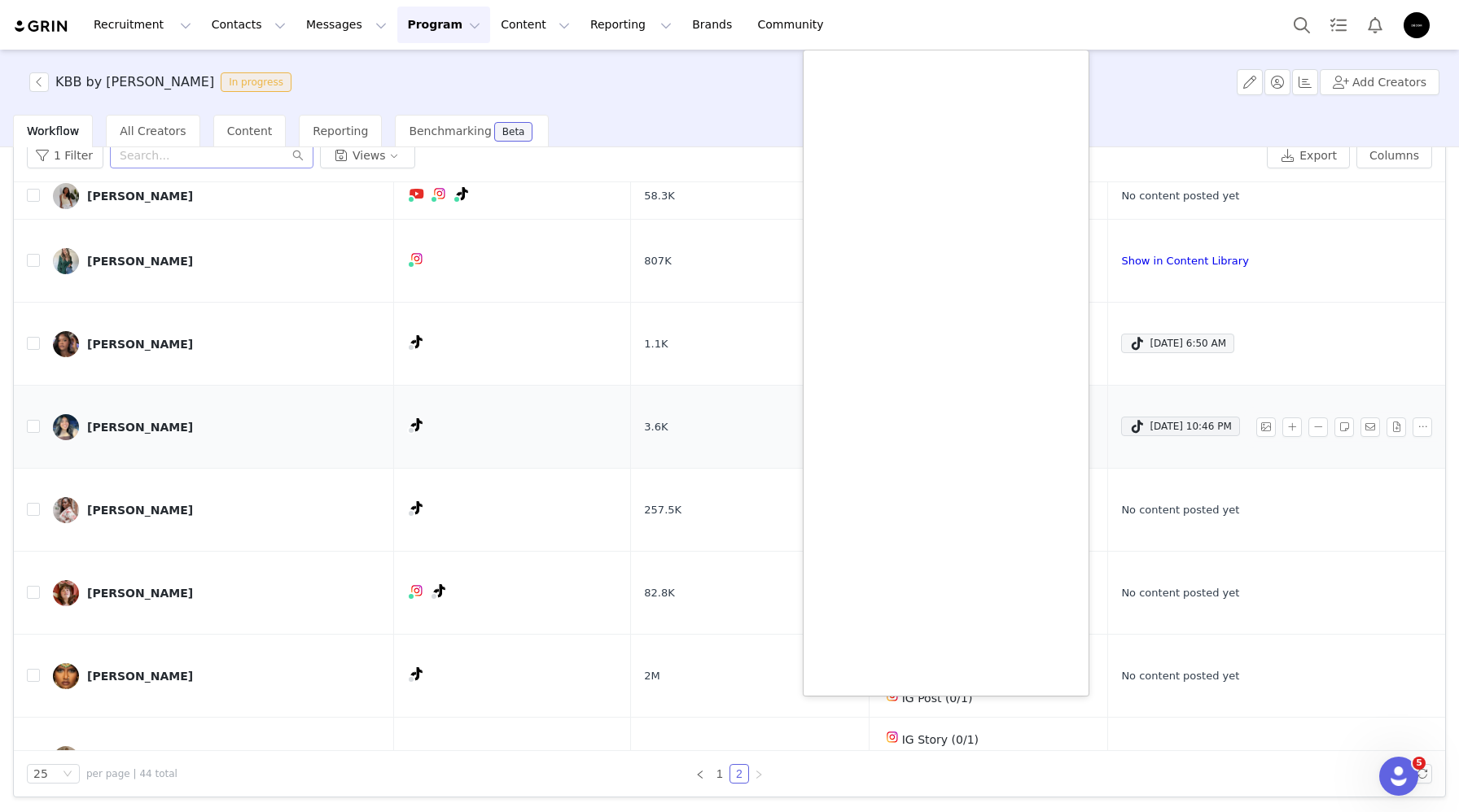
click at [578, 432] on td "TikTok ( @alyssamn_ ) — Personal/Creator Not Connected — No Content or Insights…" at bounding box center [512, 427] width 237 height 83
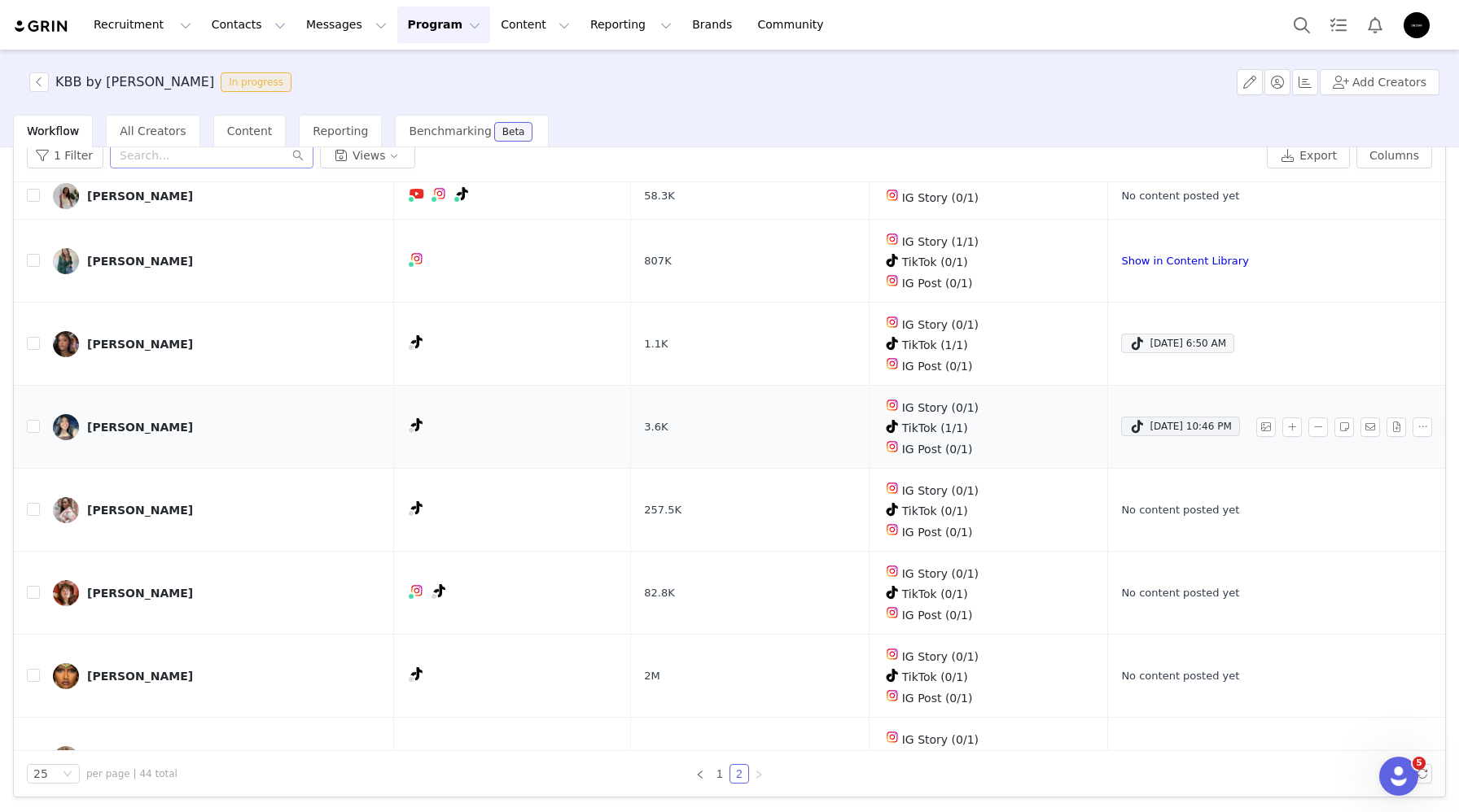
scroll to position [810, 0]
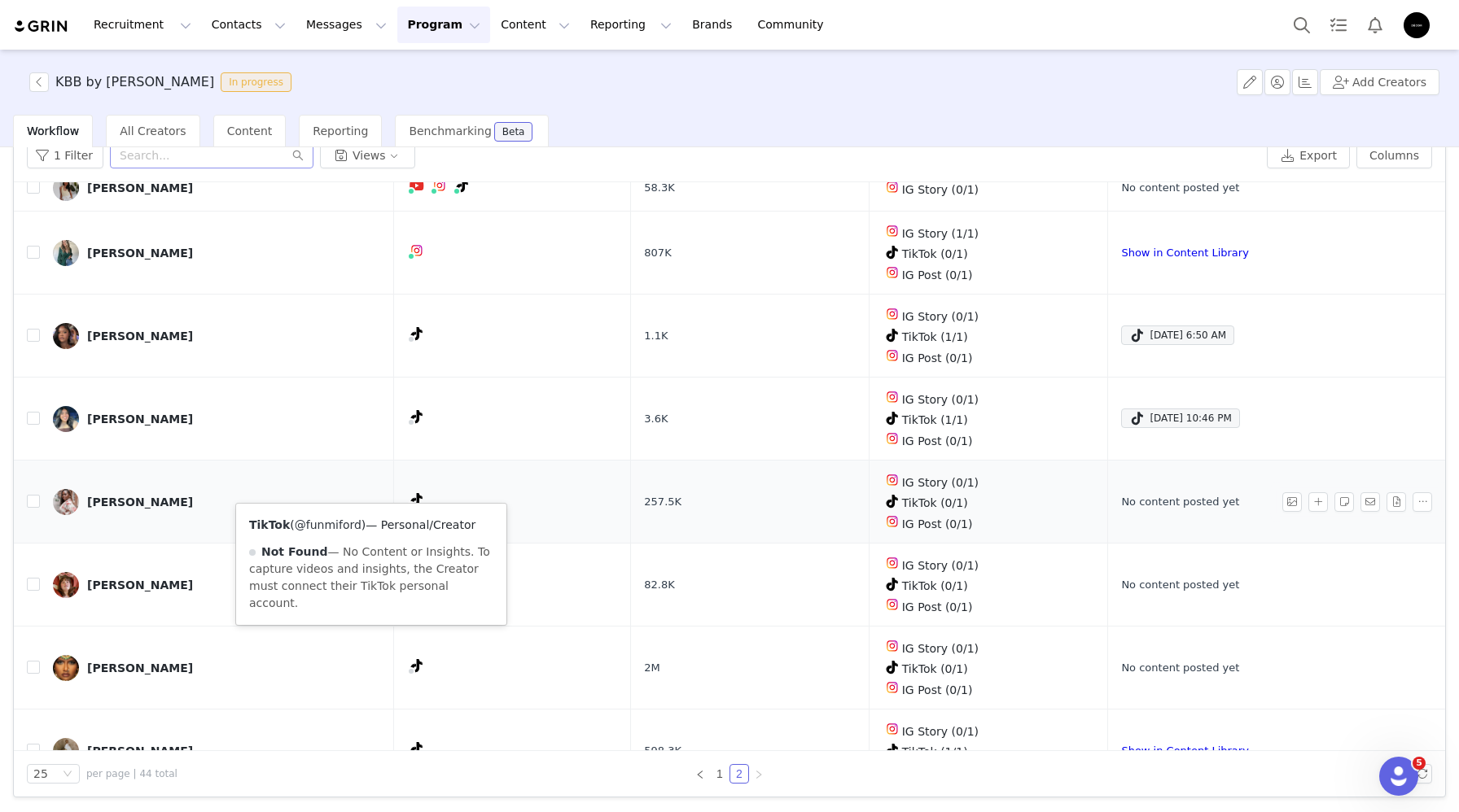
click at [340, 518] on link "@funmiford" at bounding box center [328, 525] width 66 height 13
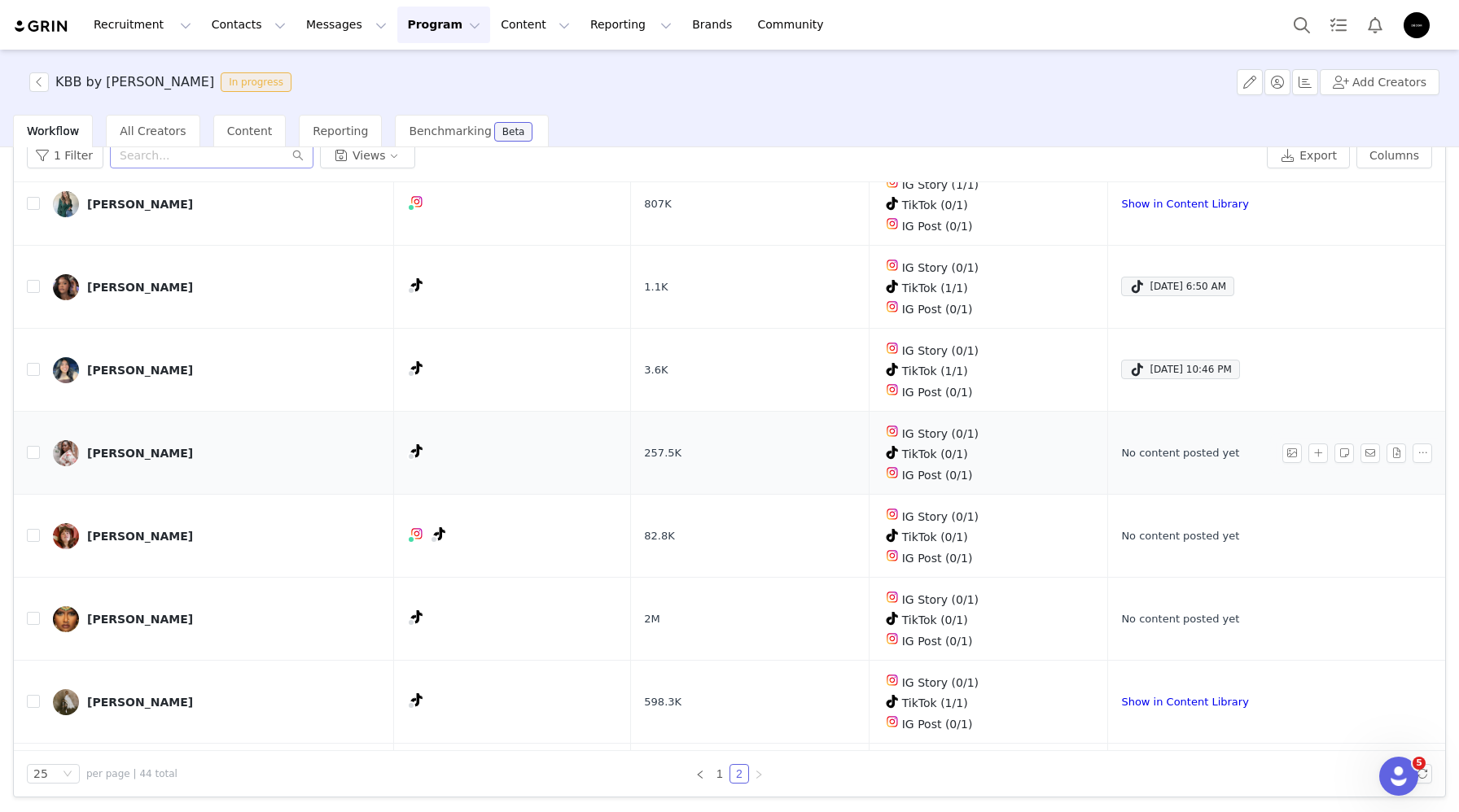
scroll to position [854, 0]
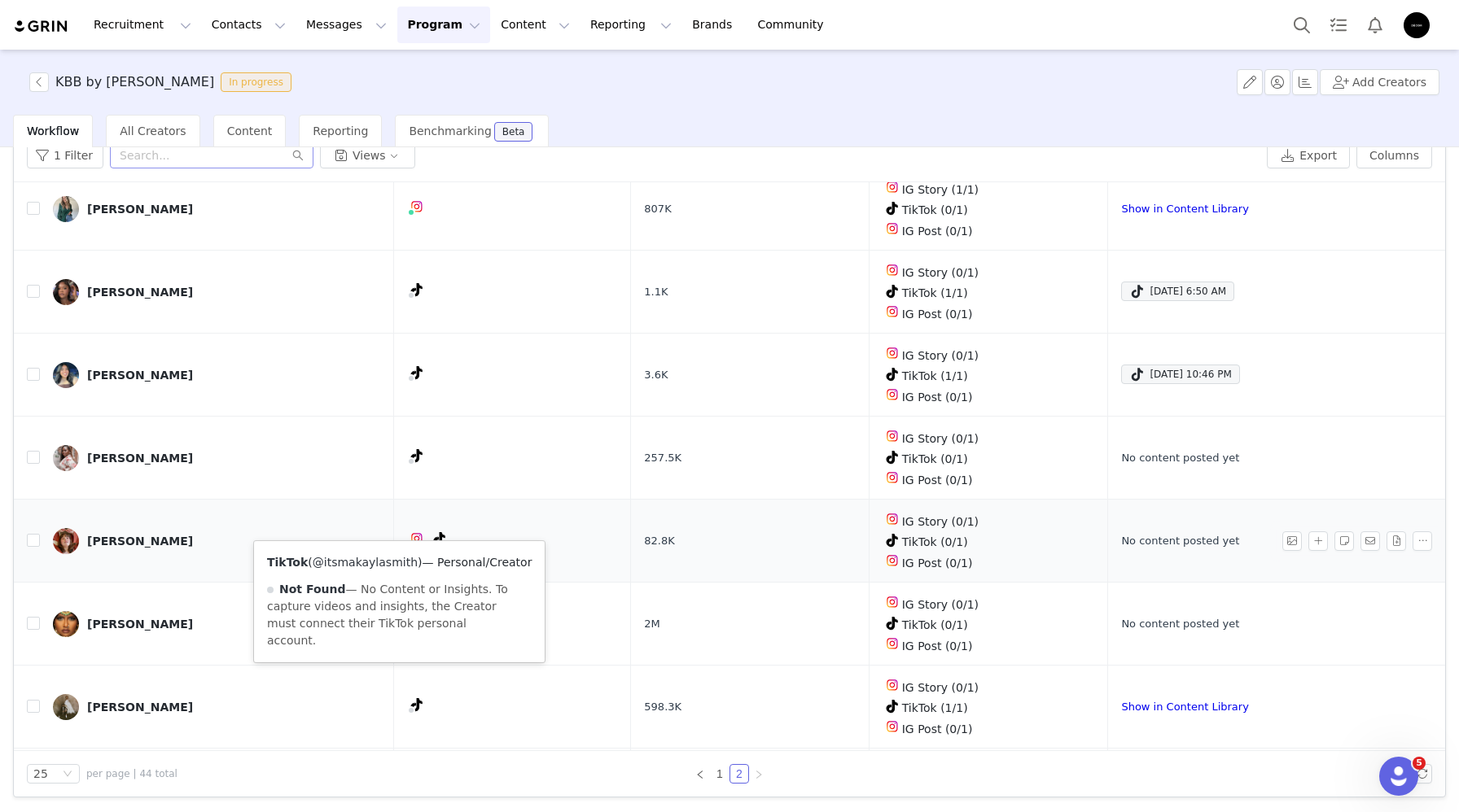
click at [391, 557] on link "@itsmakaylasmith" at bounding box center [365, 563] width 105 height 13
click at [370, 563] on link "@itsmakaylasmith" at bounding box center [377, 563] width 105 height 13
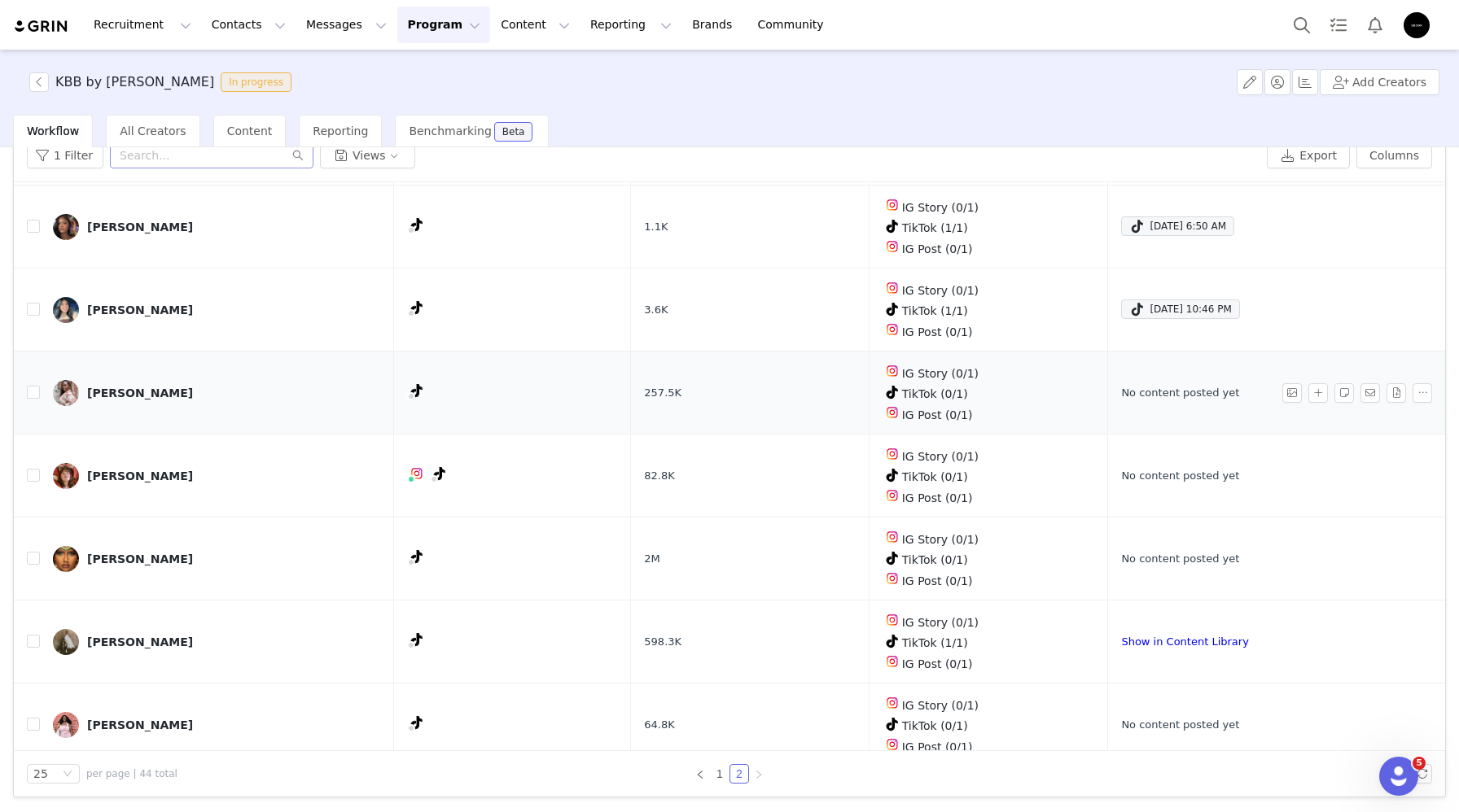
scroll to position [918, 0]
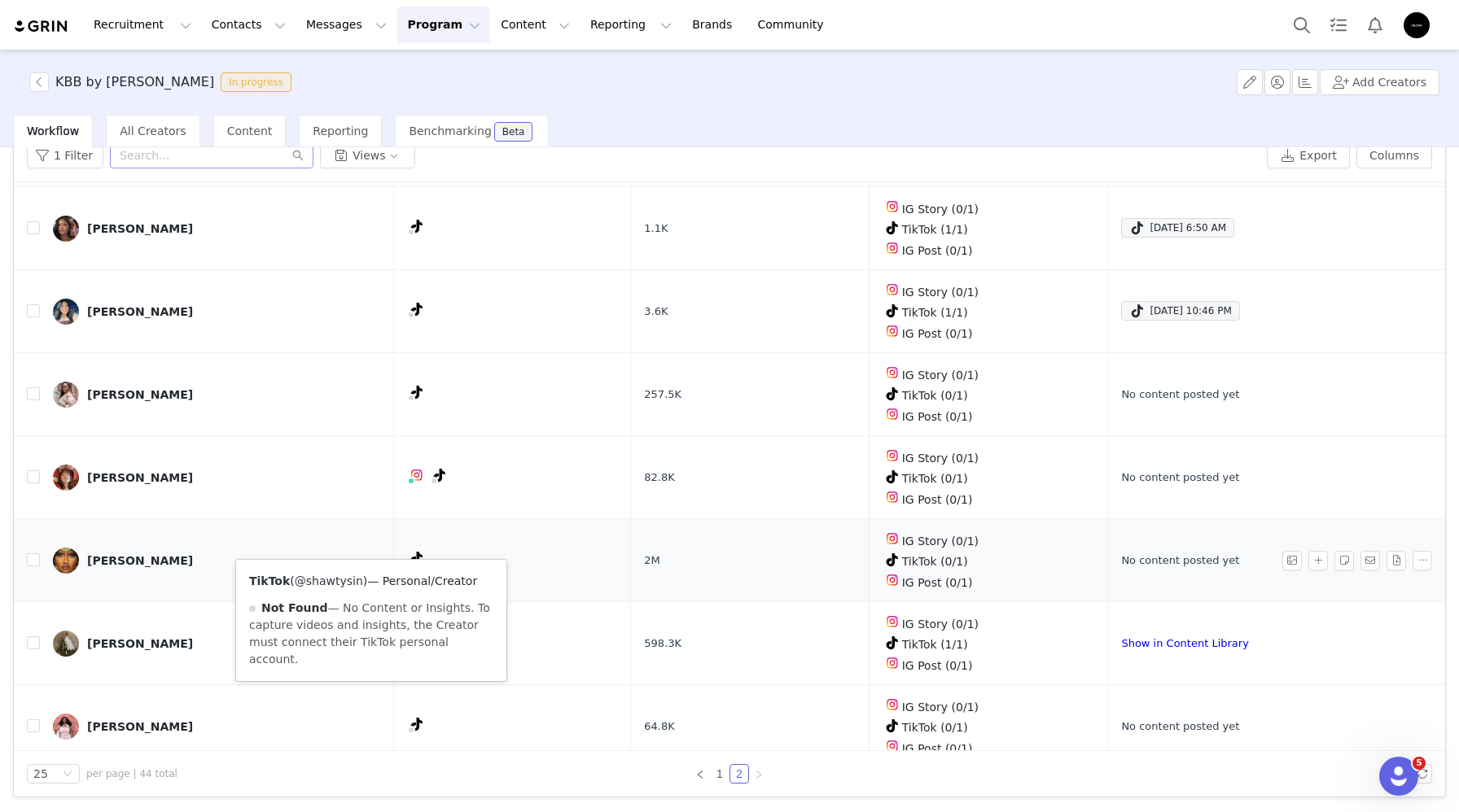
click at [326, 574] on link "@shawtysin" at bounding box center [329, 581] width 68 height 13
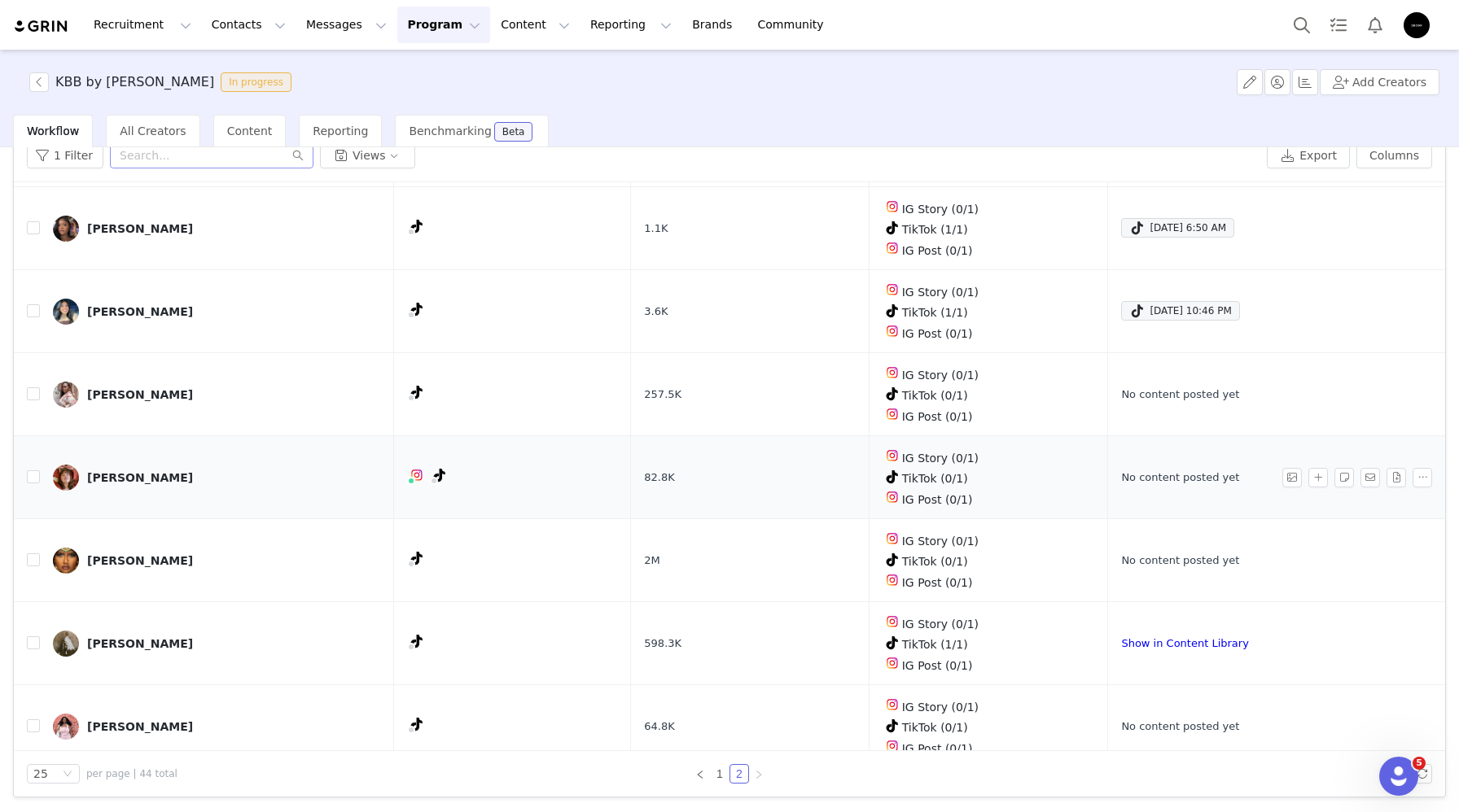
scroll to position [920, 0]
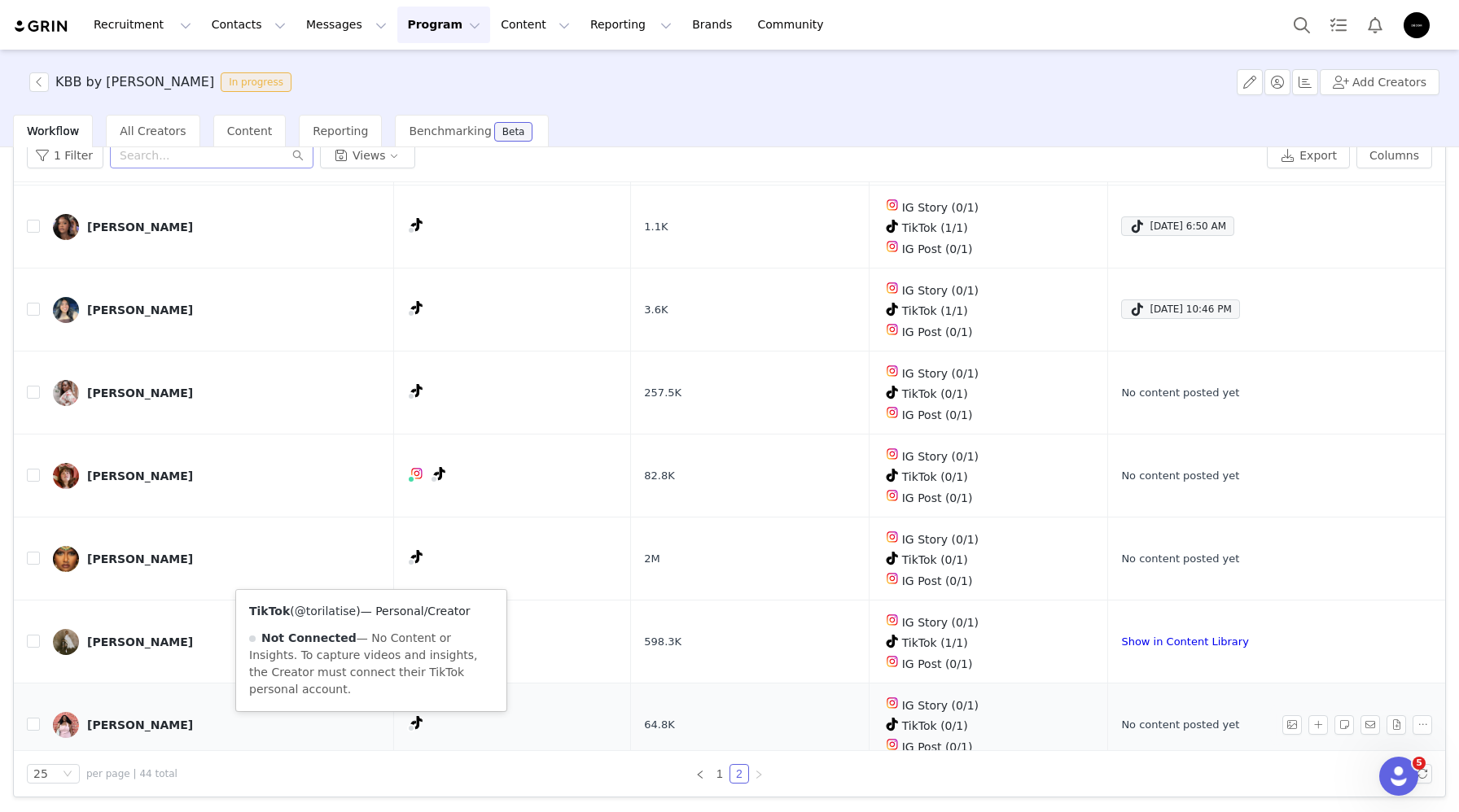
click at [334, 609] on link "@torilatise" at bounding box center [325, 611] width 61 height 13
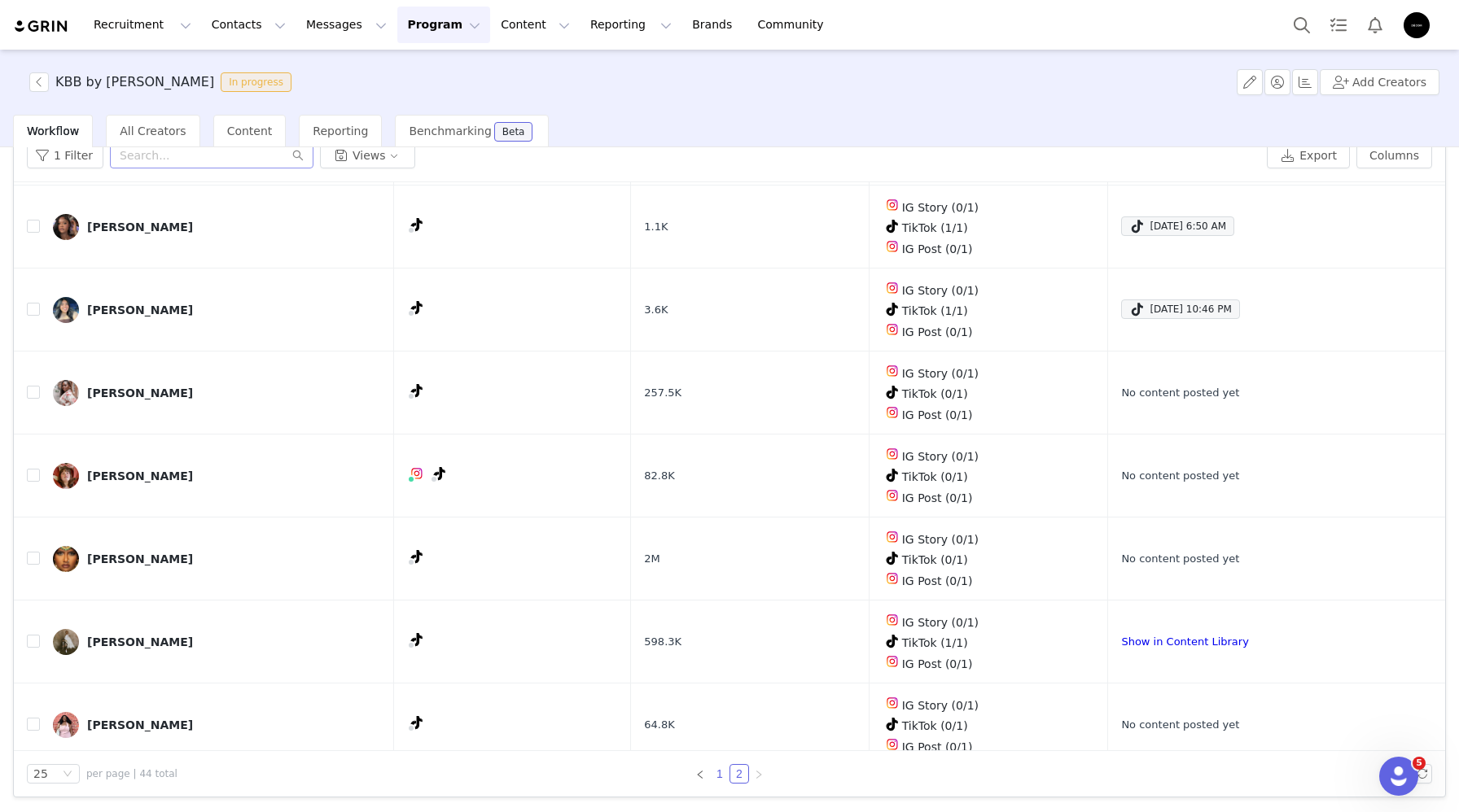
click at [718, 774] on link "1" at bounding box center [719, 773] width 18 height 17
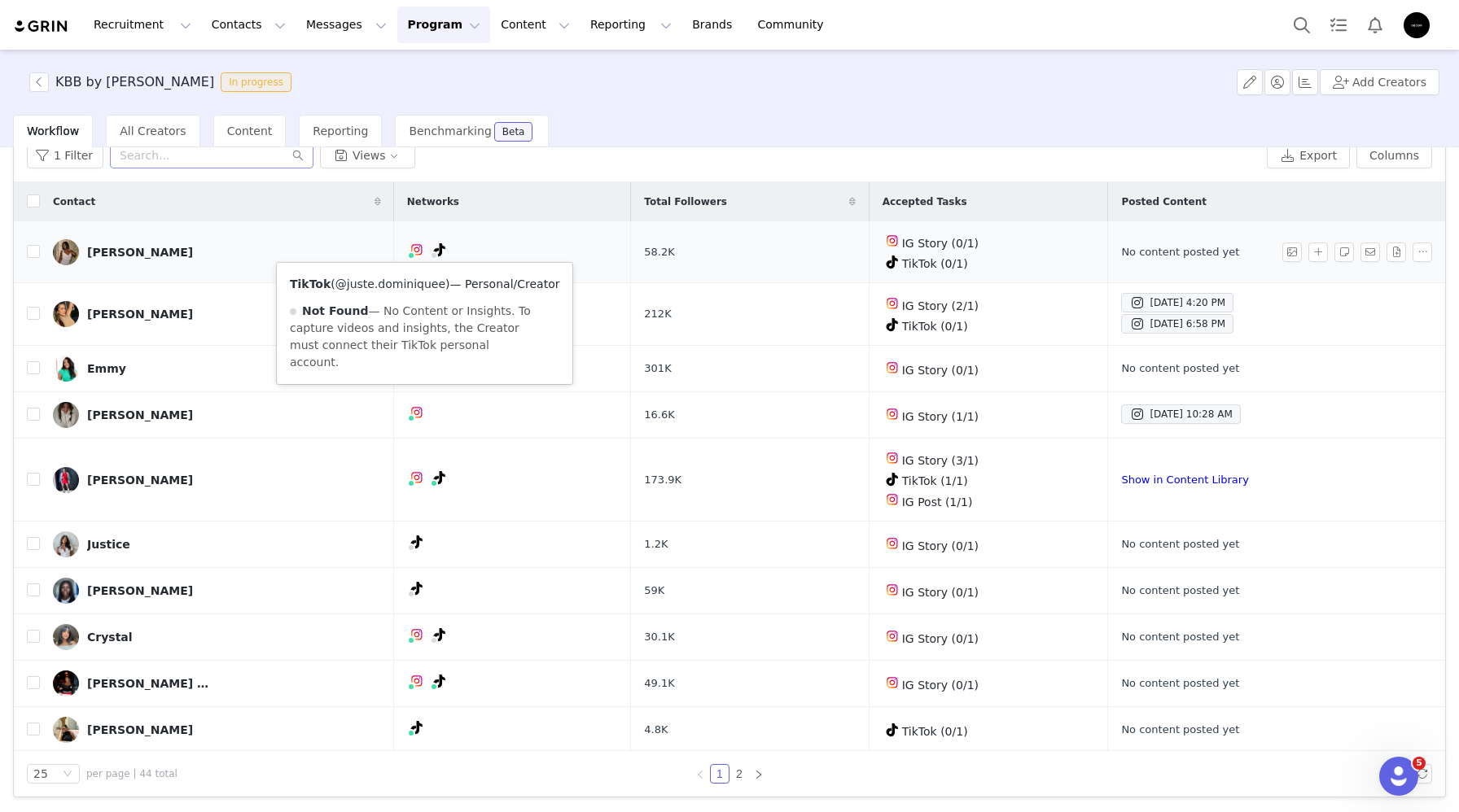
click at [404, 284] on link "@juste.dominiquee" at bounding box center [390, 284] width 110 height 13
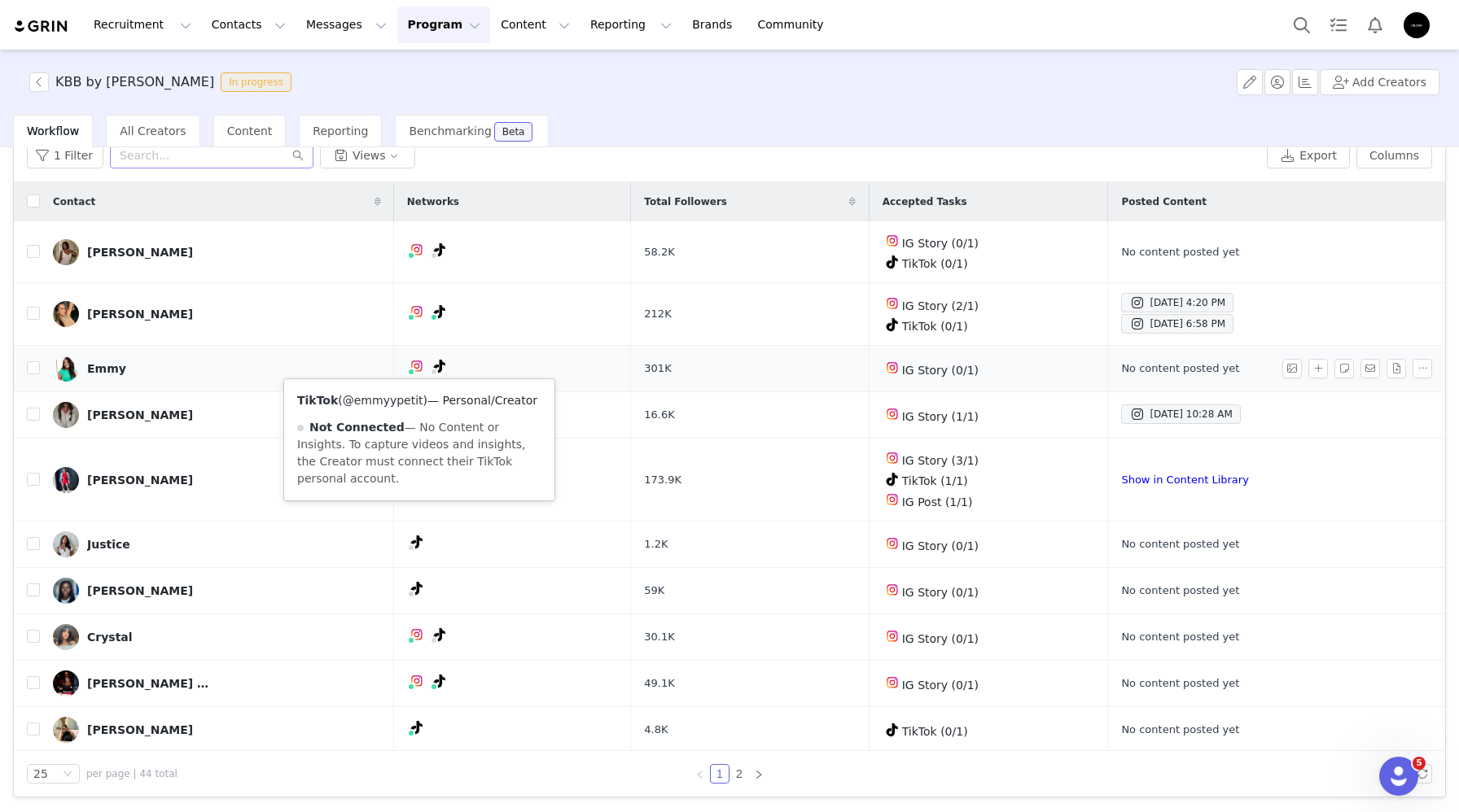
click at [409, 400] on link "@emmyypetit" at bounding box center [383, 400] width 81 height 13
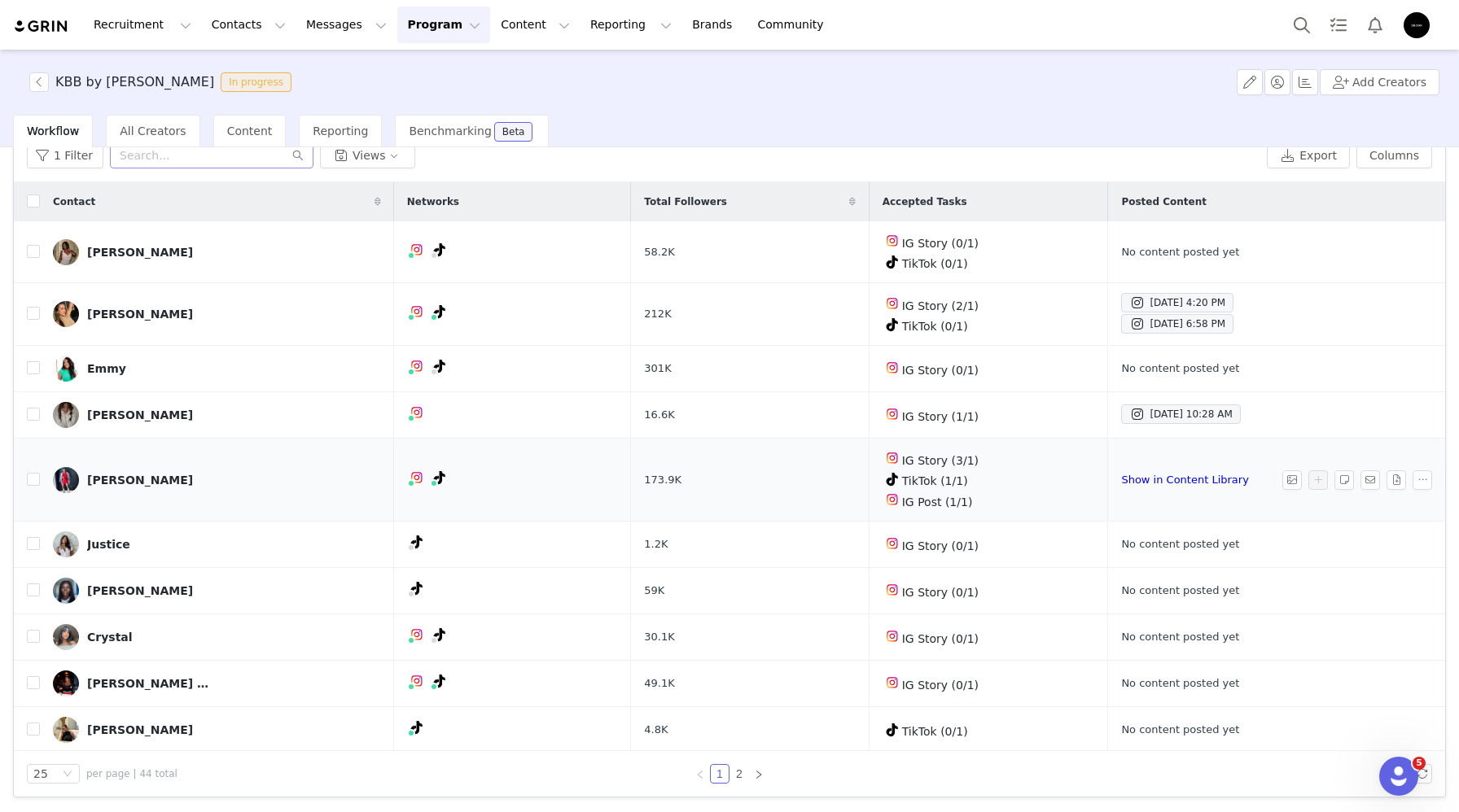
scroll to position [60, 0]
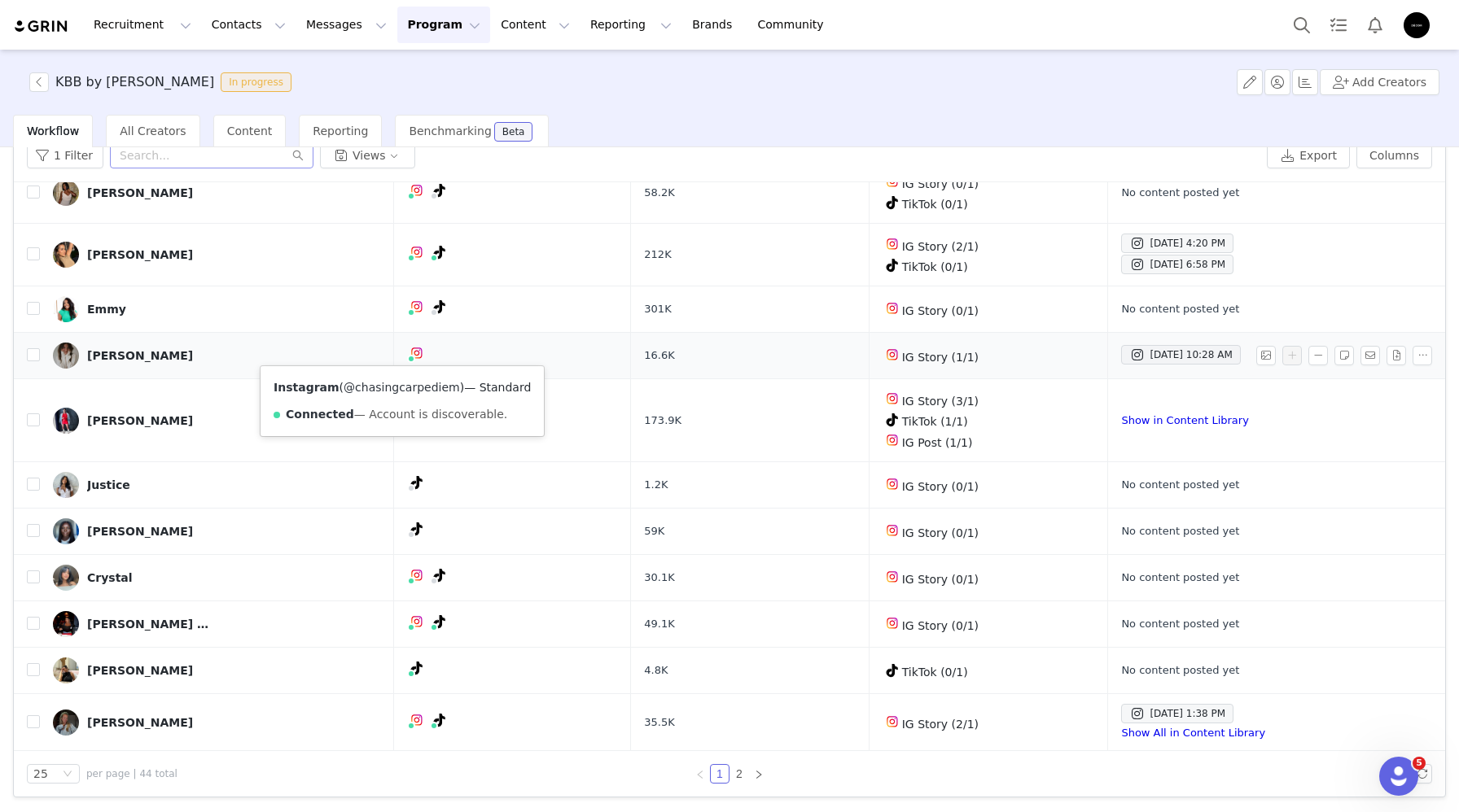
click at [410, 389] on link "@chasingcarpediem" at bounding box center [402, 388] width 116 height 13
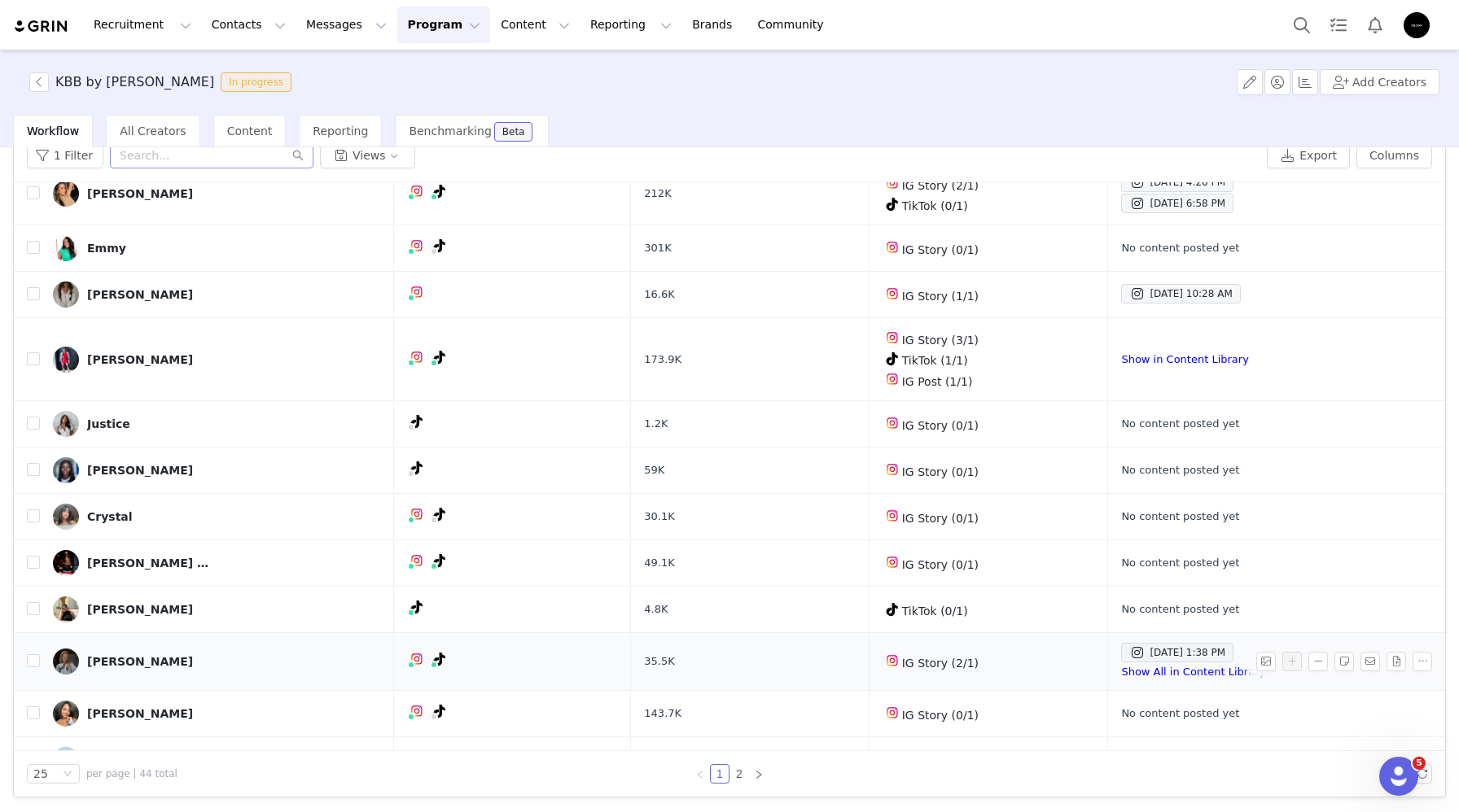
scroll to position [120, 0]
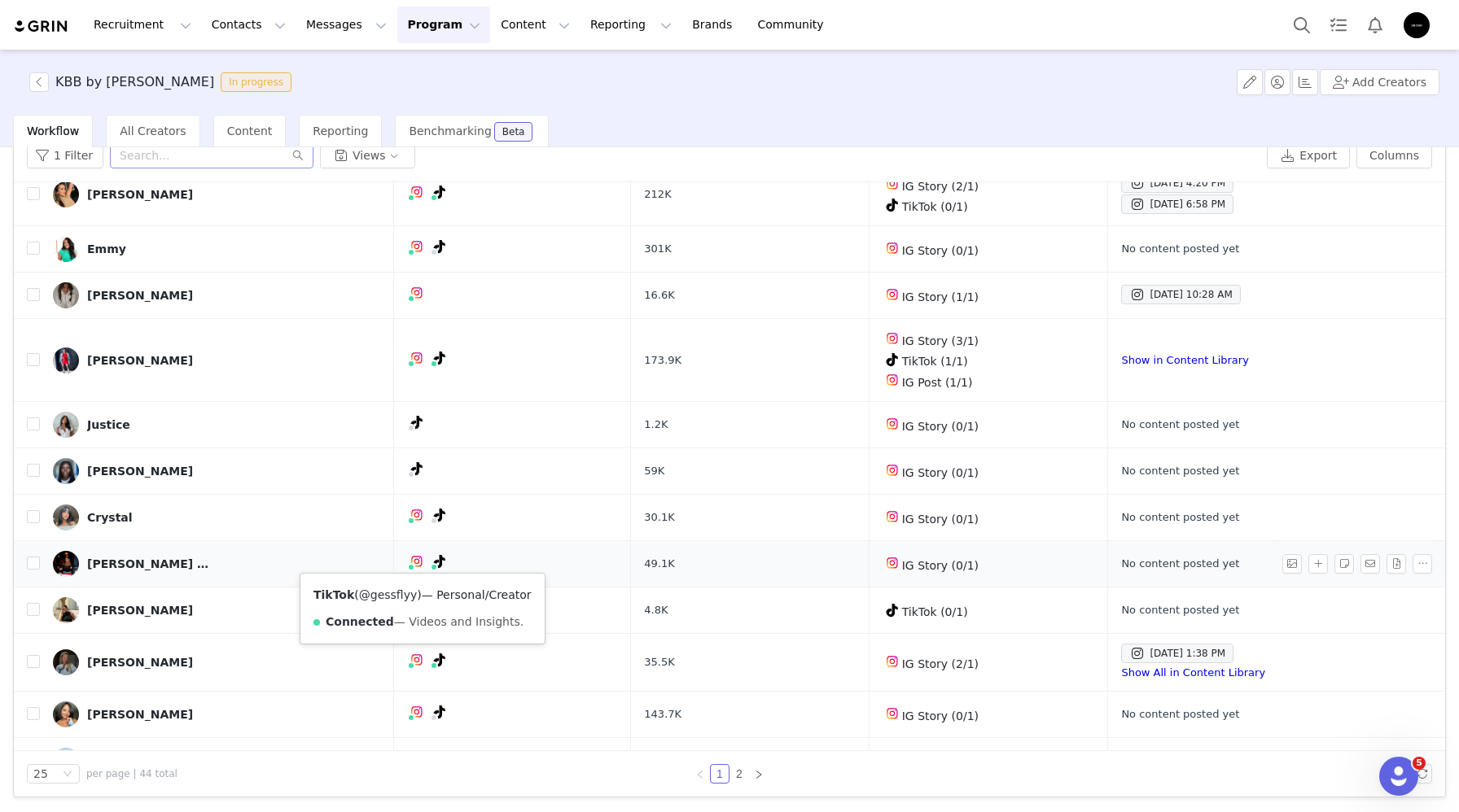
click at [392, 593] on link "@gessflyy" at bounding box center [388, 595] width 58 height 13
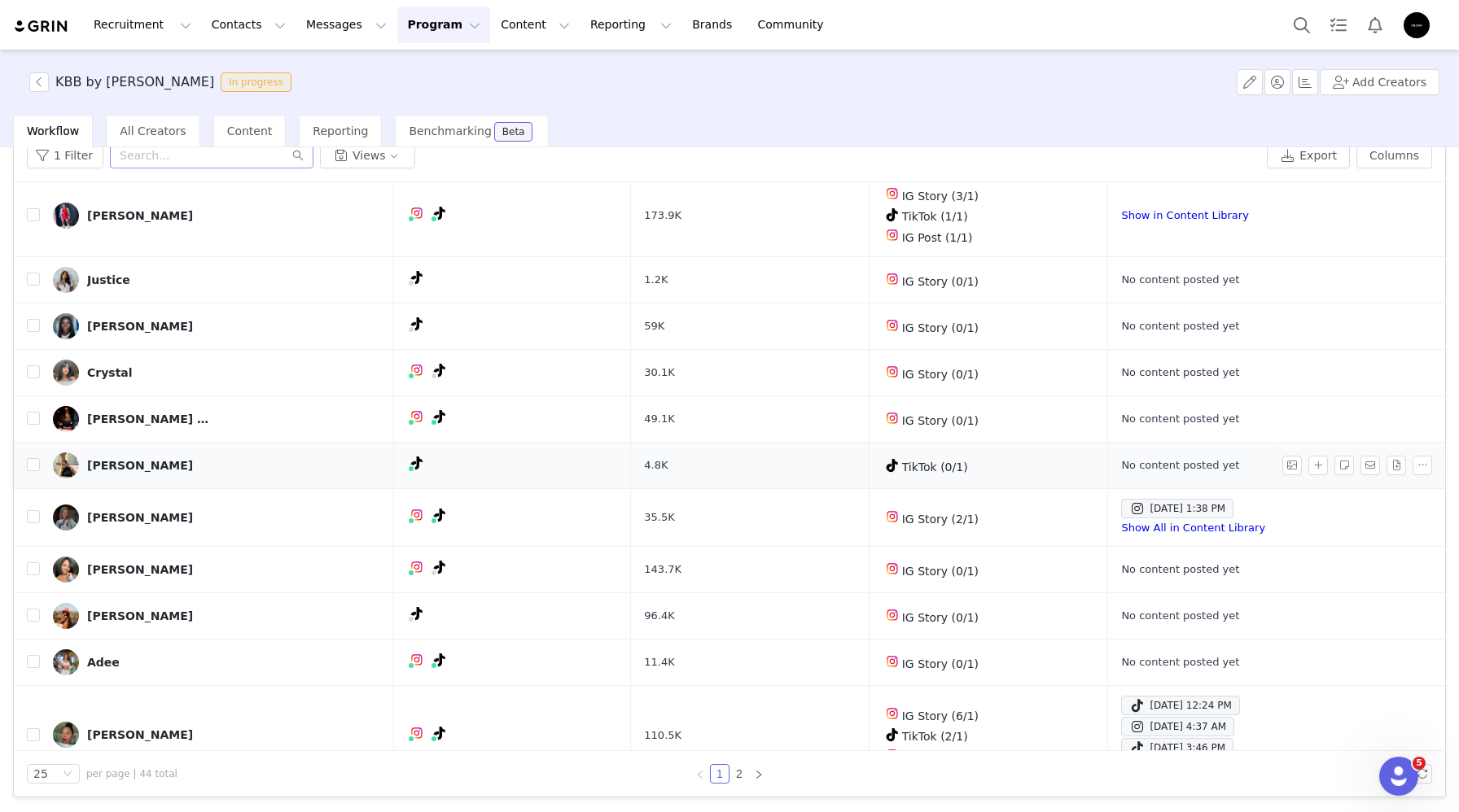
scroll to position [262, 0]
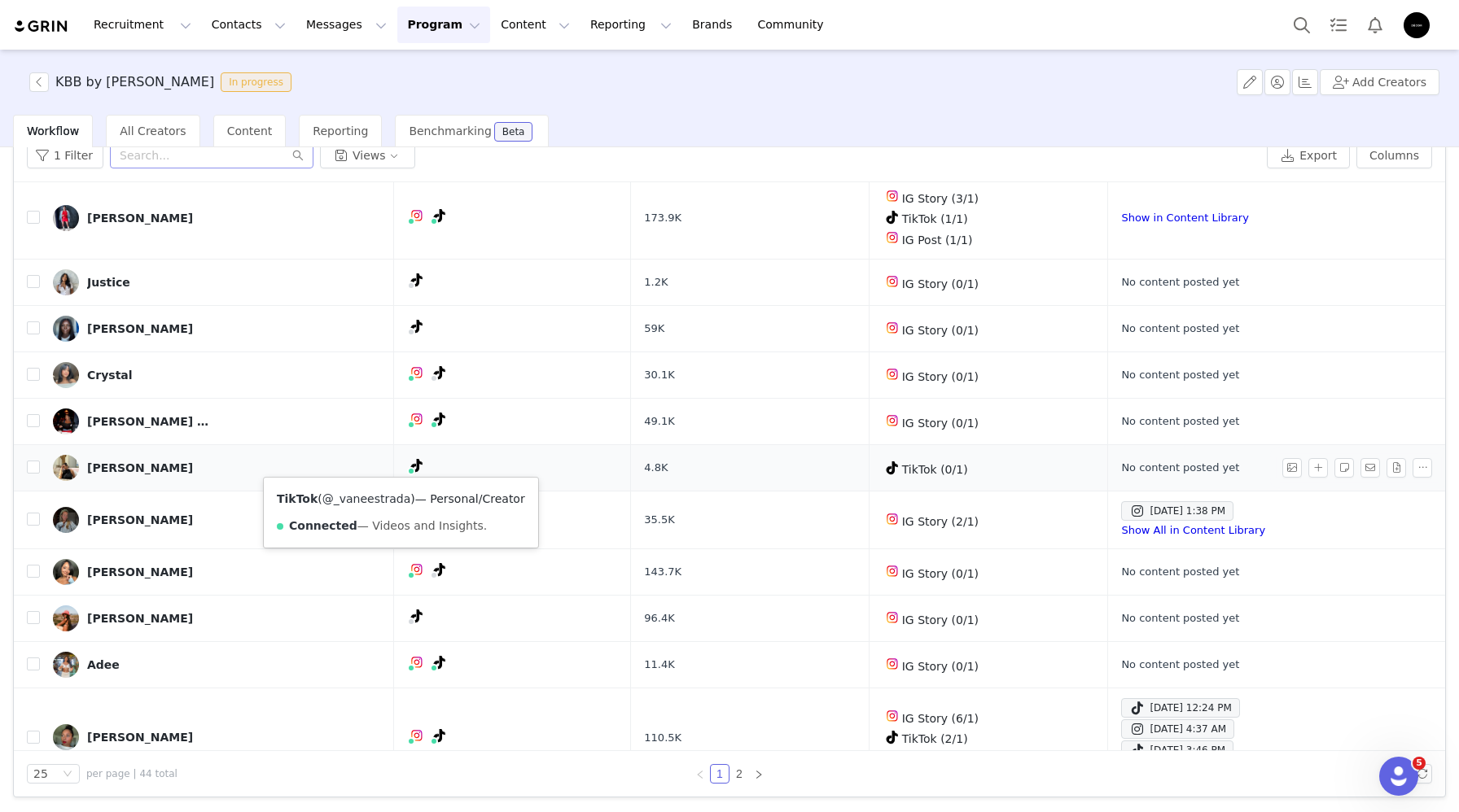
click at [387, 501] on link "@_vaneestrada" at bounding box center [367, 499] width 88 height 13
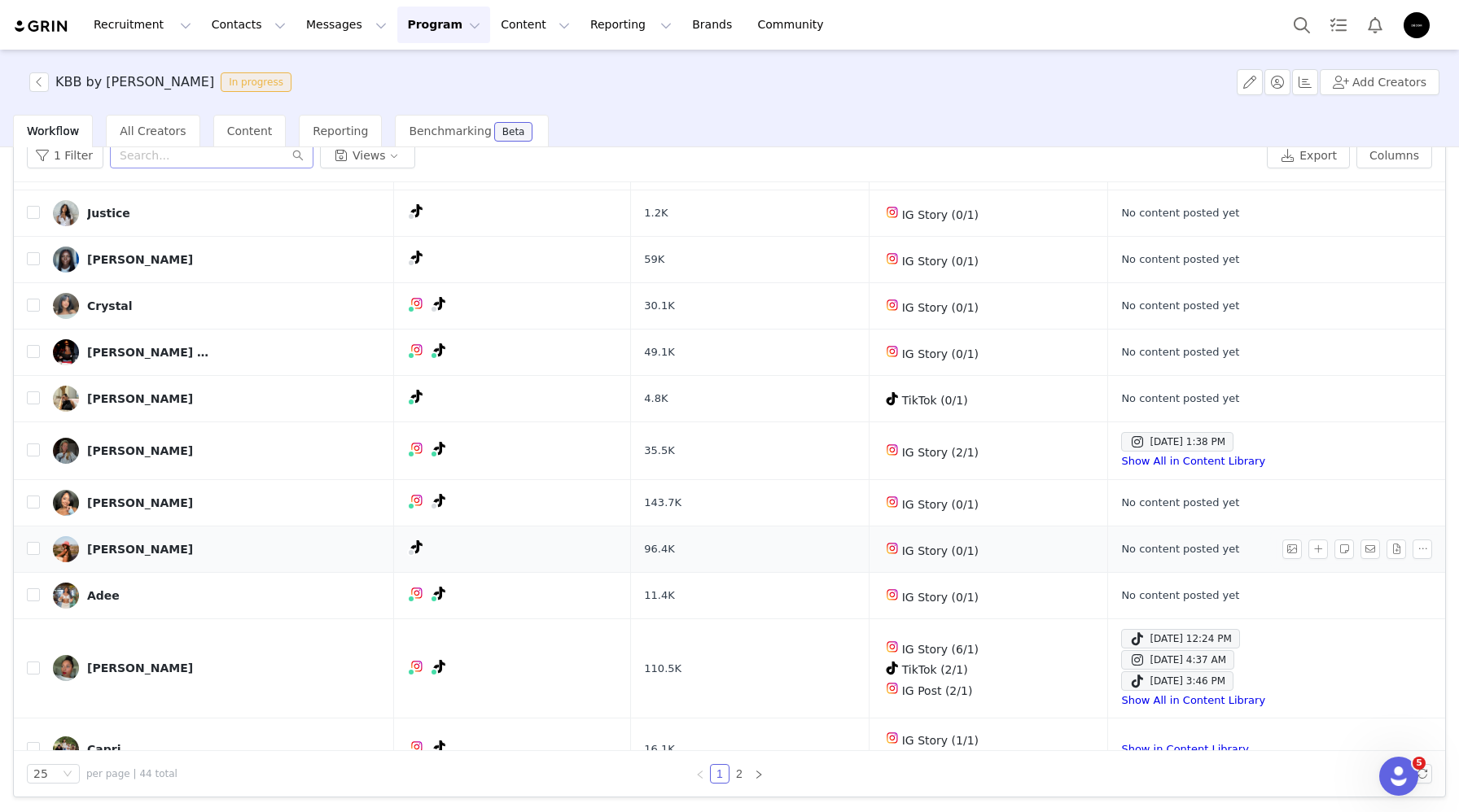
scroll to position [342, 0]
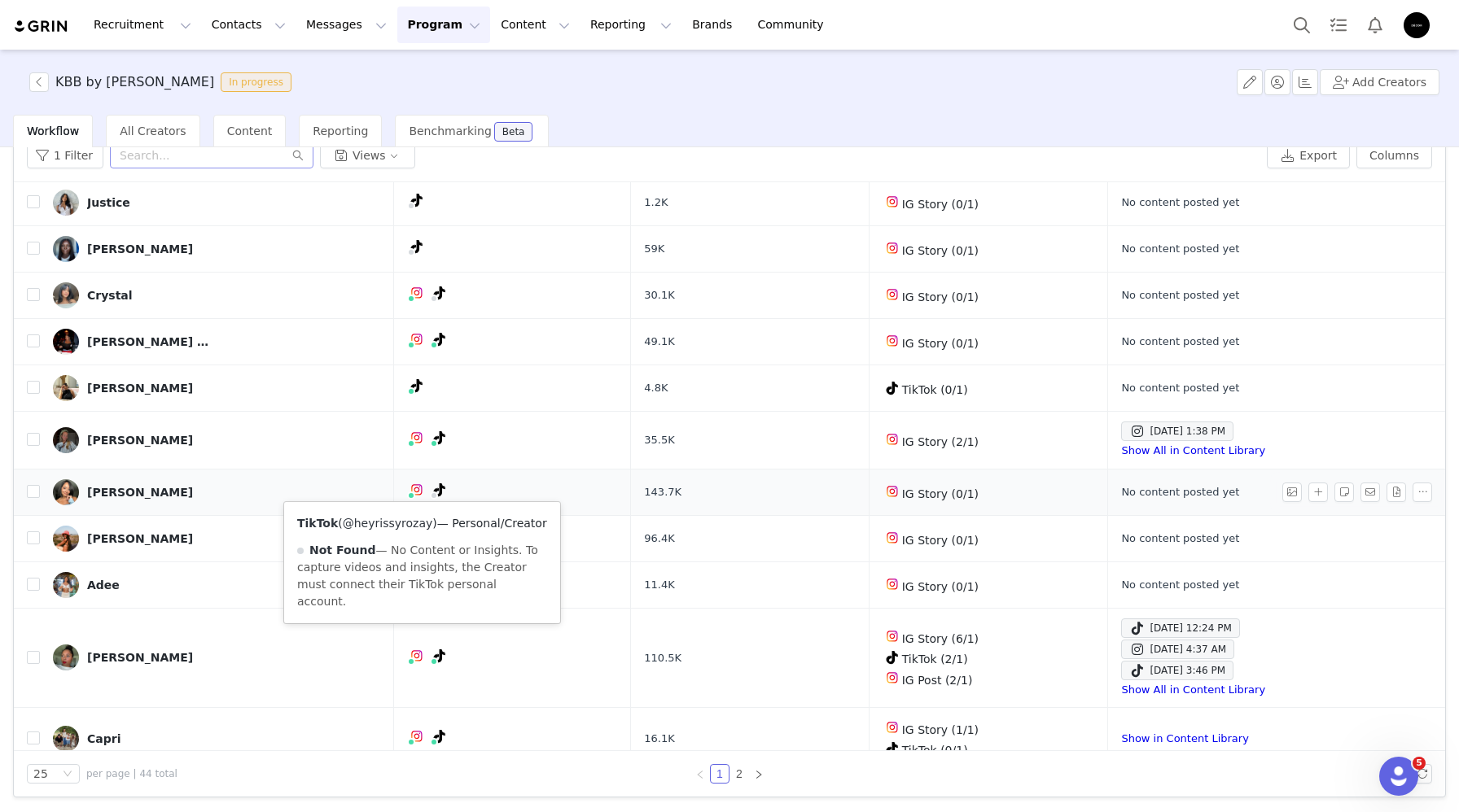
click at [406, 516] on link "@heyrissyrozay" at bounding box center [388, 523] width 90 height 13
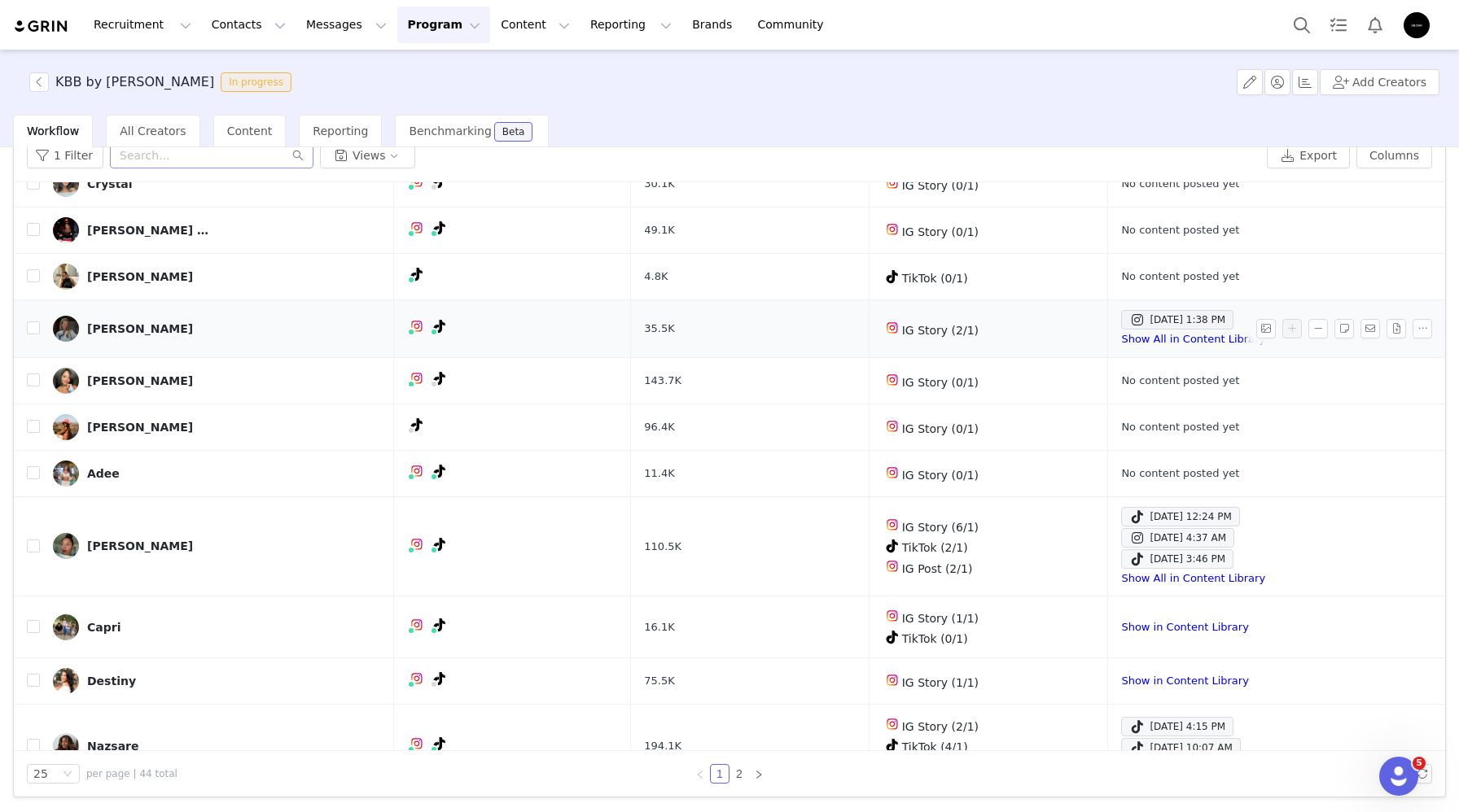
scroll to position [459, 0]
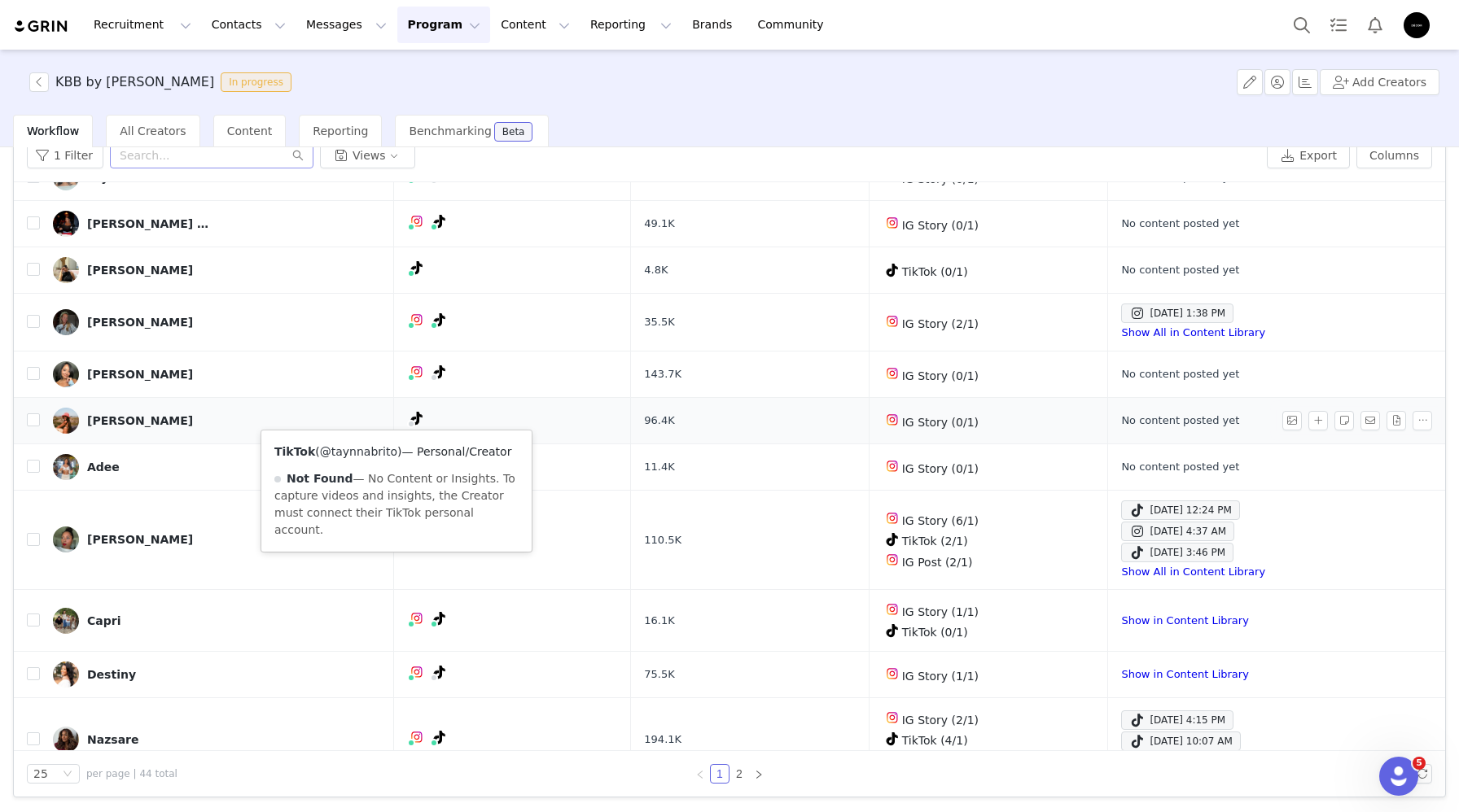
click at [373, 447] on link "@taynnabrito" at bounding box center [358, 452] width 77 height 13
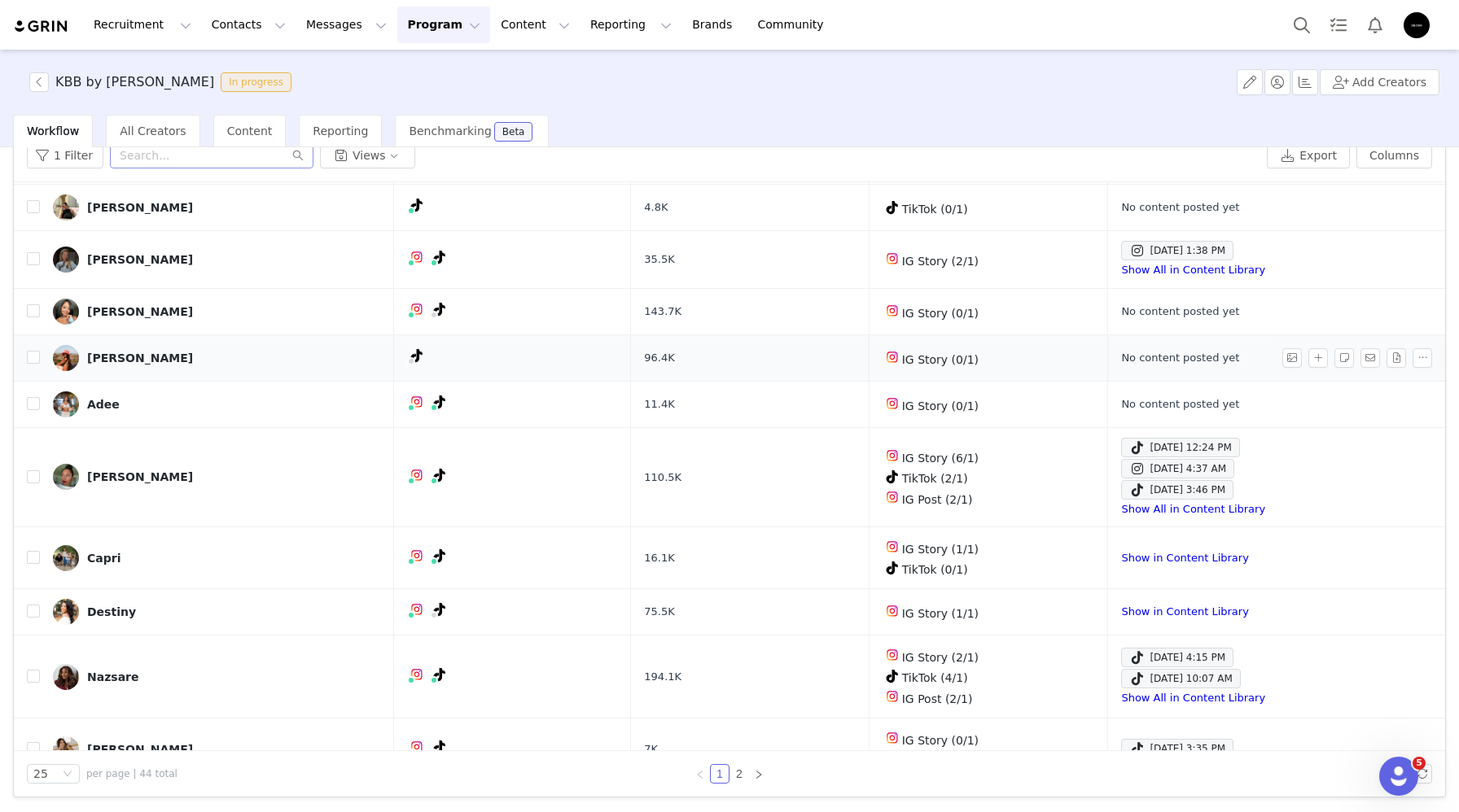
scroll to position [537, 0]
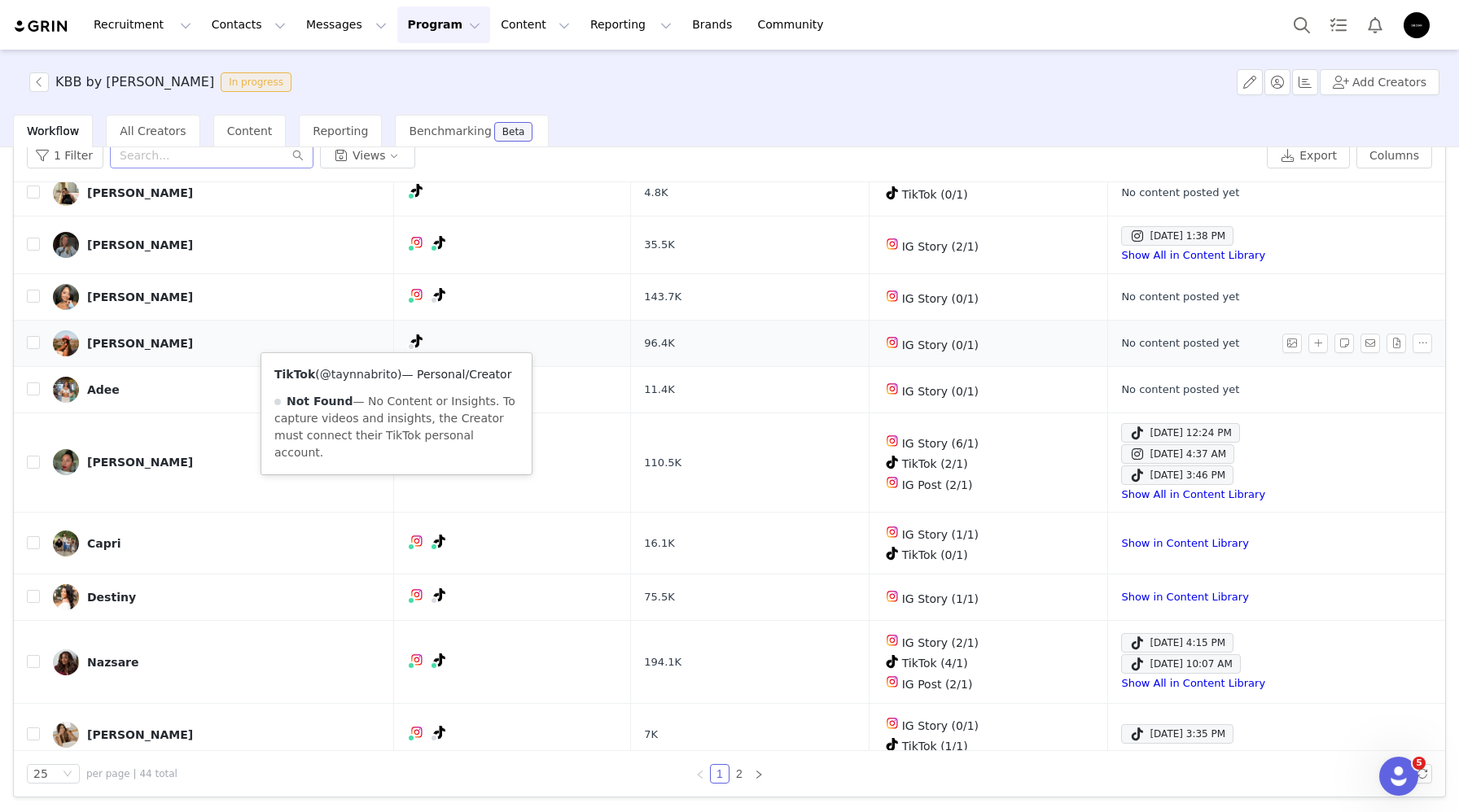
click at [376, 372] on link "@taynnabrito" at bounding box center [358, 375] width 77 height 13
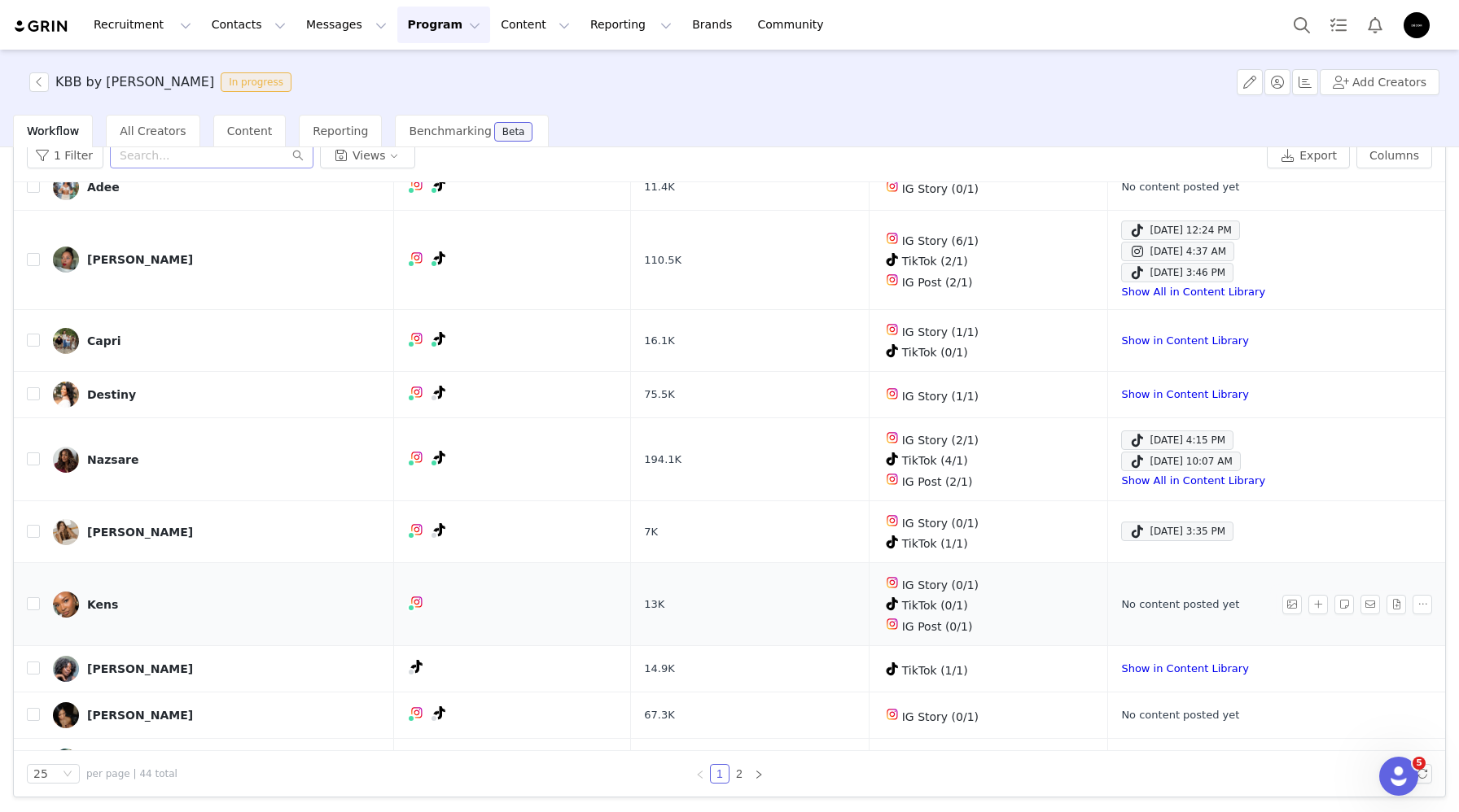
scroll to position [886, 0]
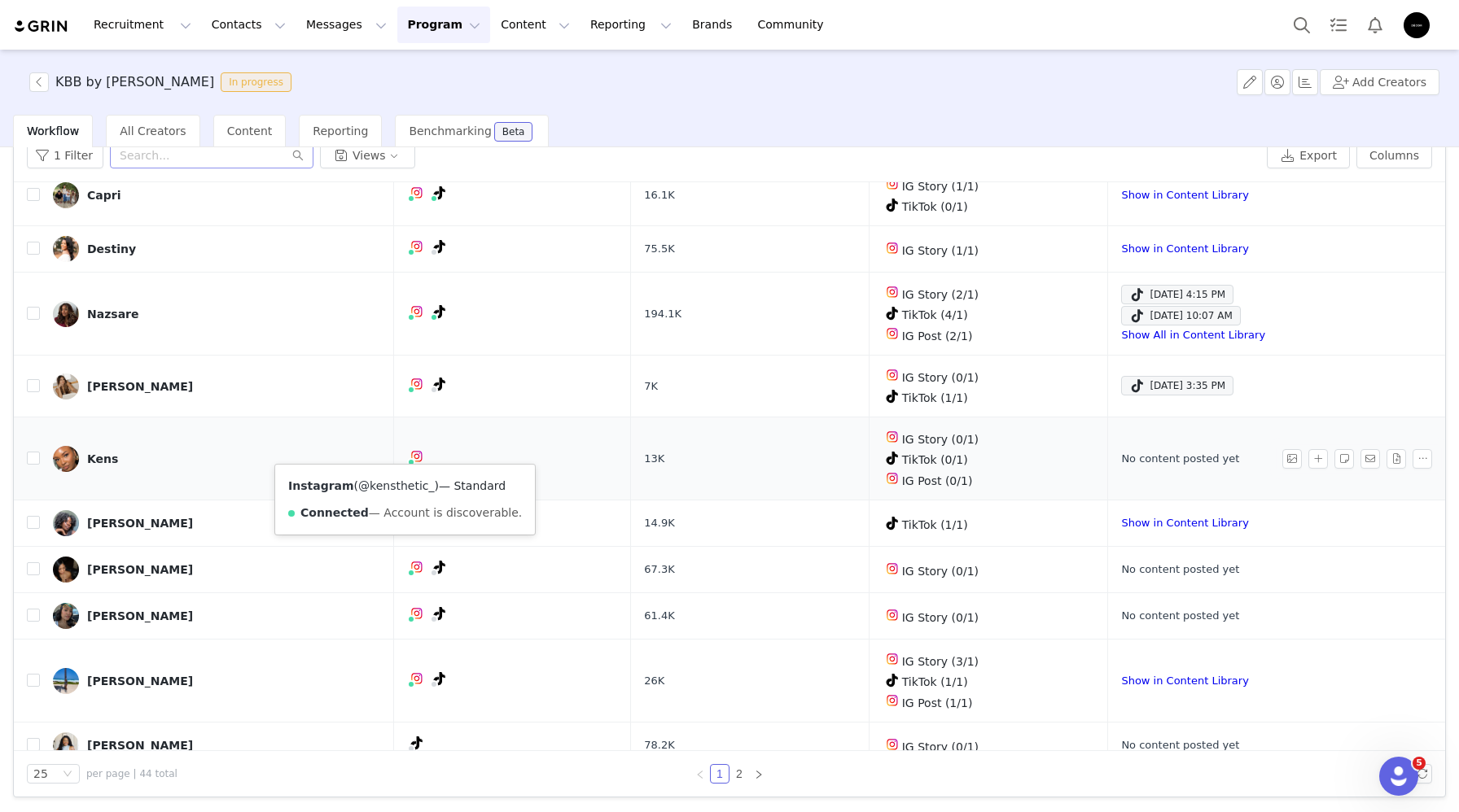
click at [390, 484] on link "@kensthetic_" at bounding box center [396, 486] width 76 height 13
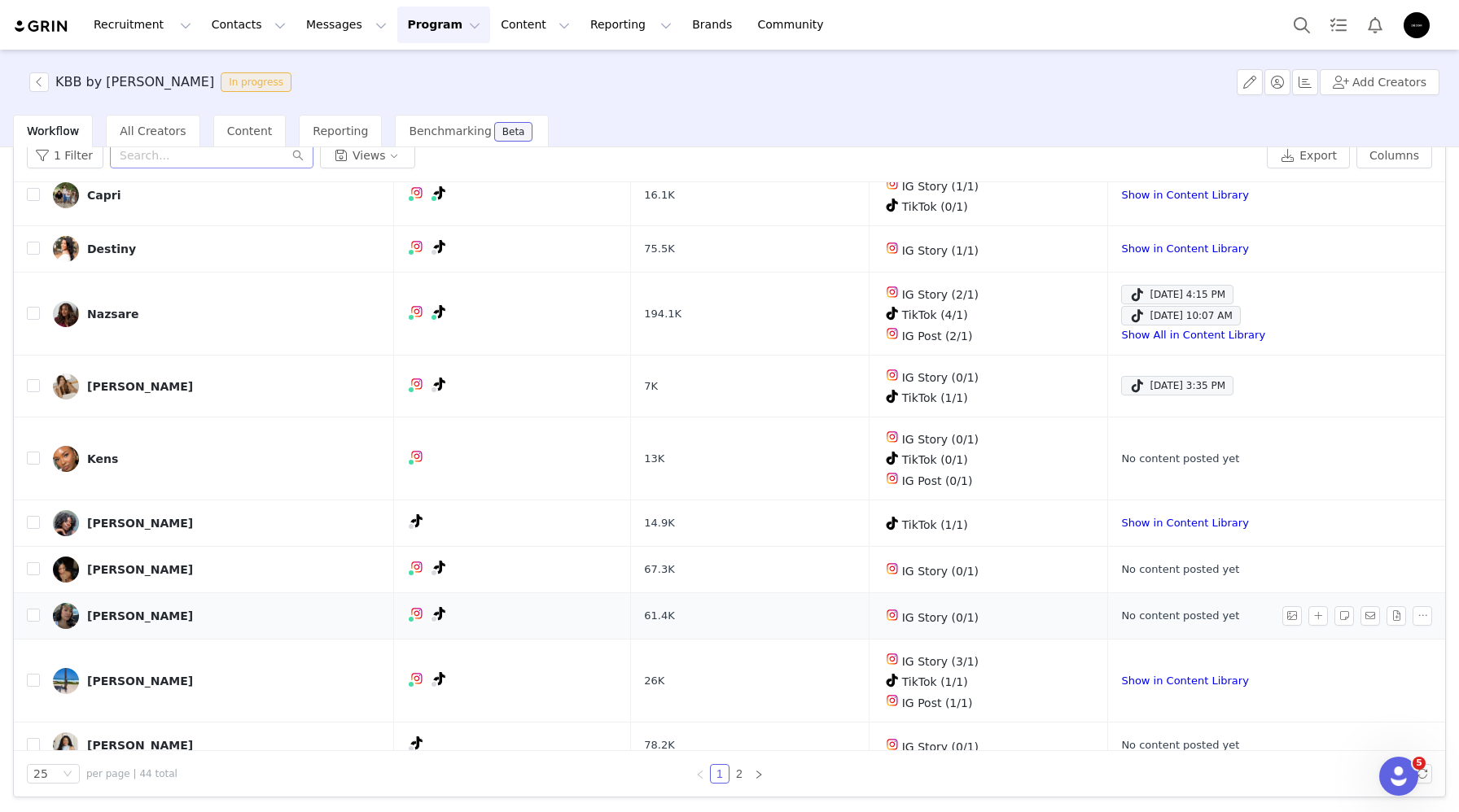
scroll to position [896, 0]
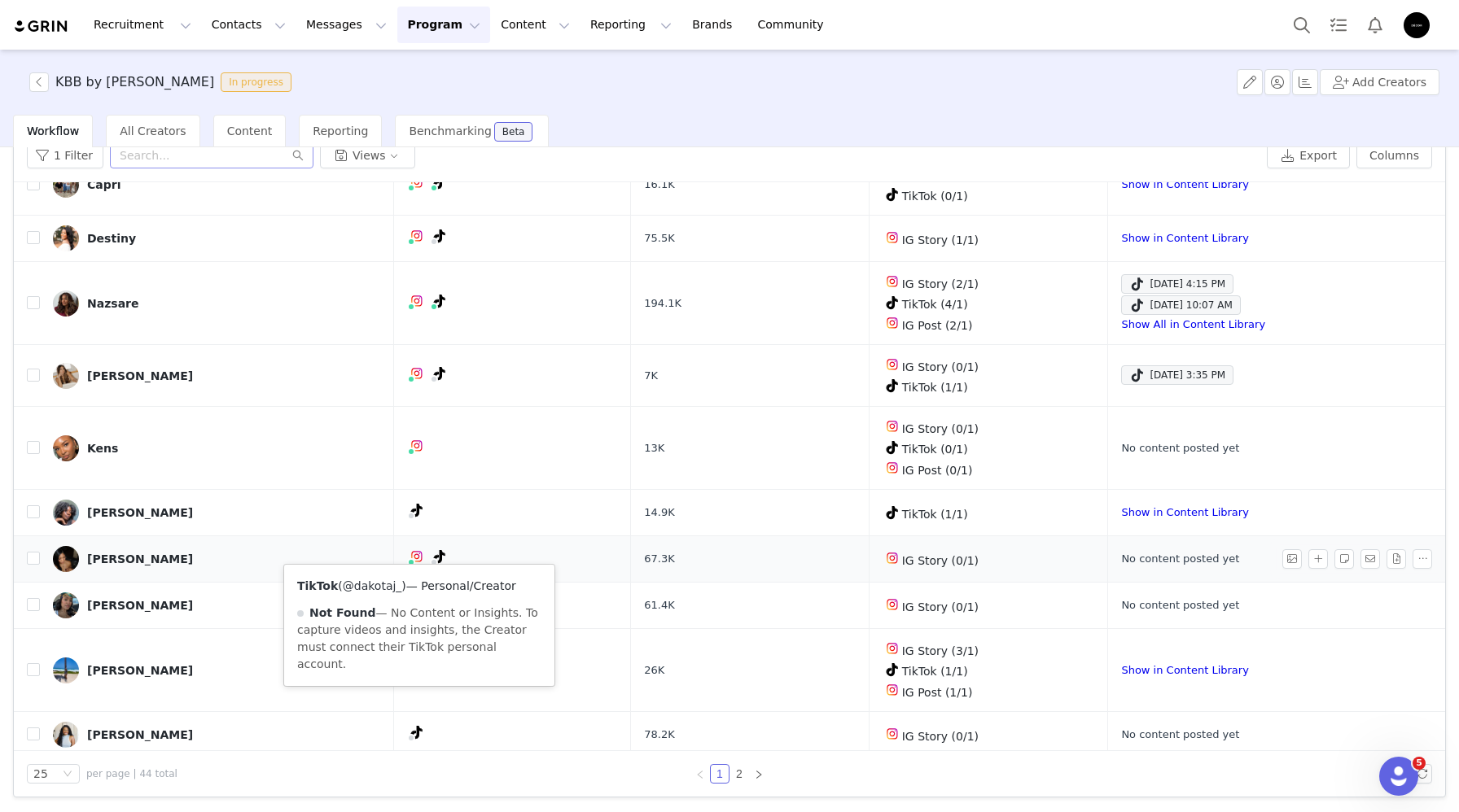
click at [385, 584] on link "@dakotaj_" at bounding box center [372, 586] width 60 height 13
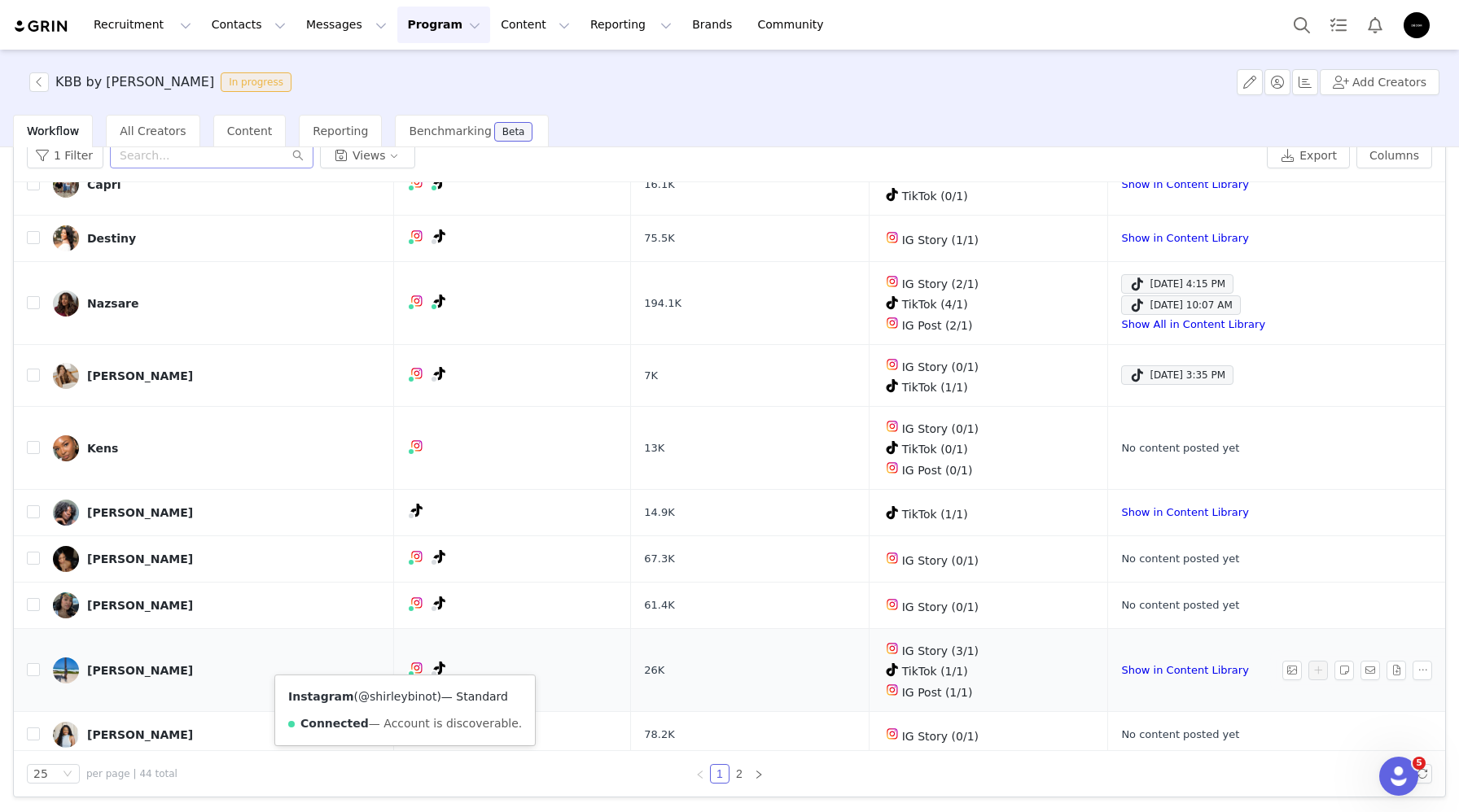
click at [389, 698] on link "@shirleybinot" at bounding box center [397, 697] width 78 height 13
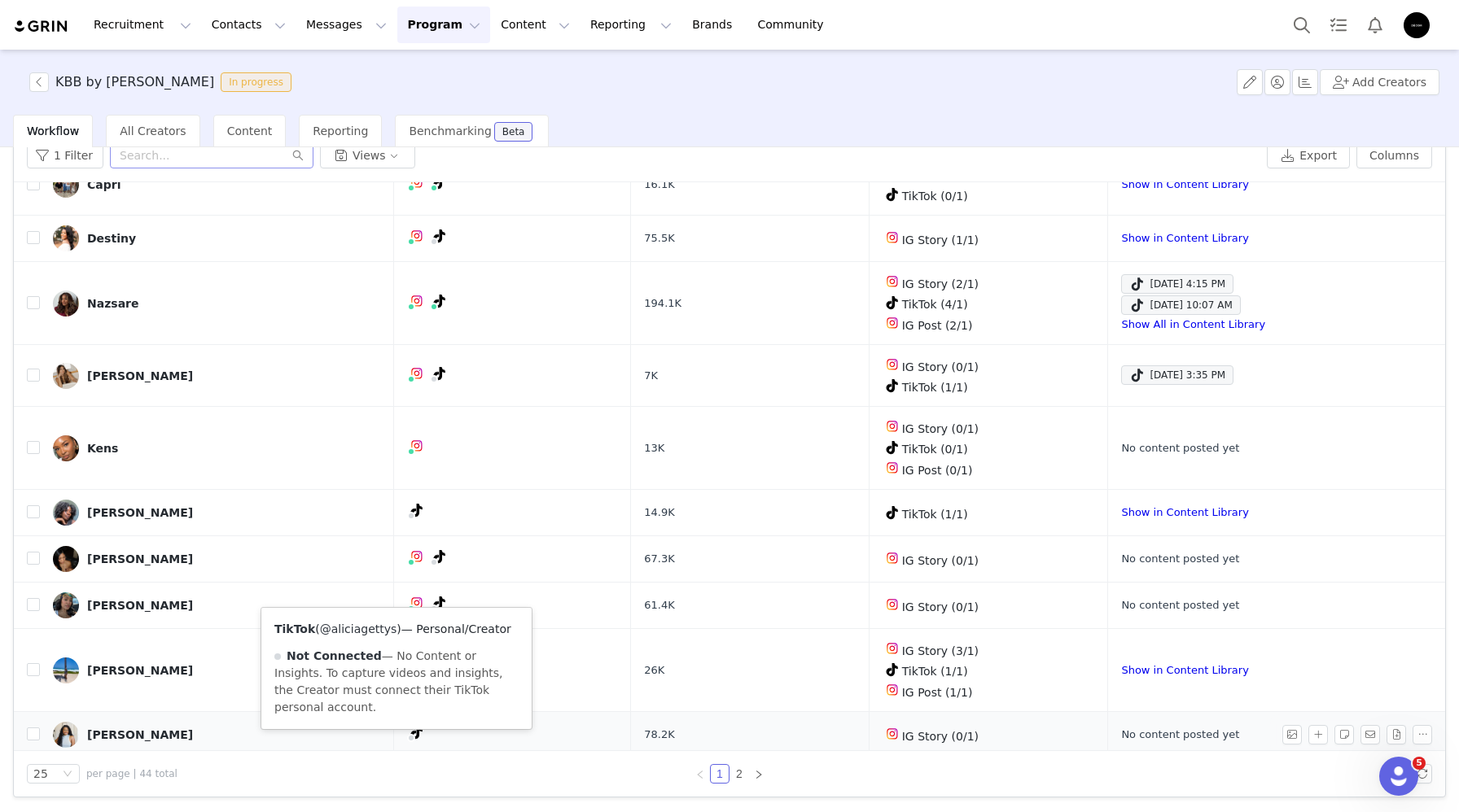
click at [368, 631] on link "@aliciagettys" at bounding box center [358, 629] width 77 height 13
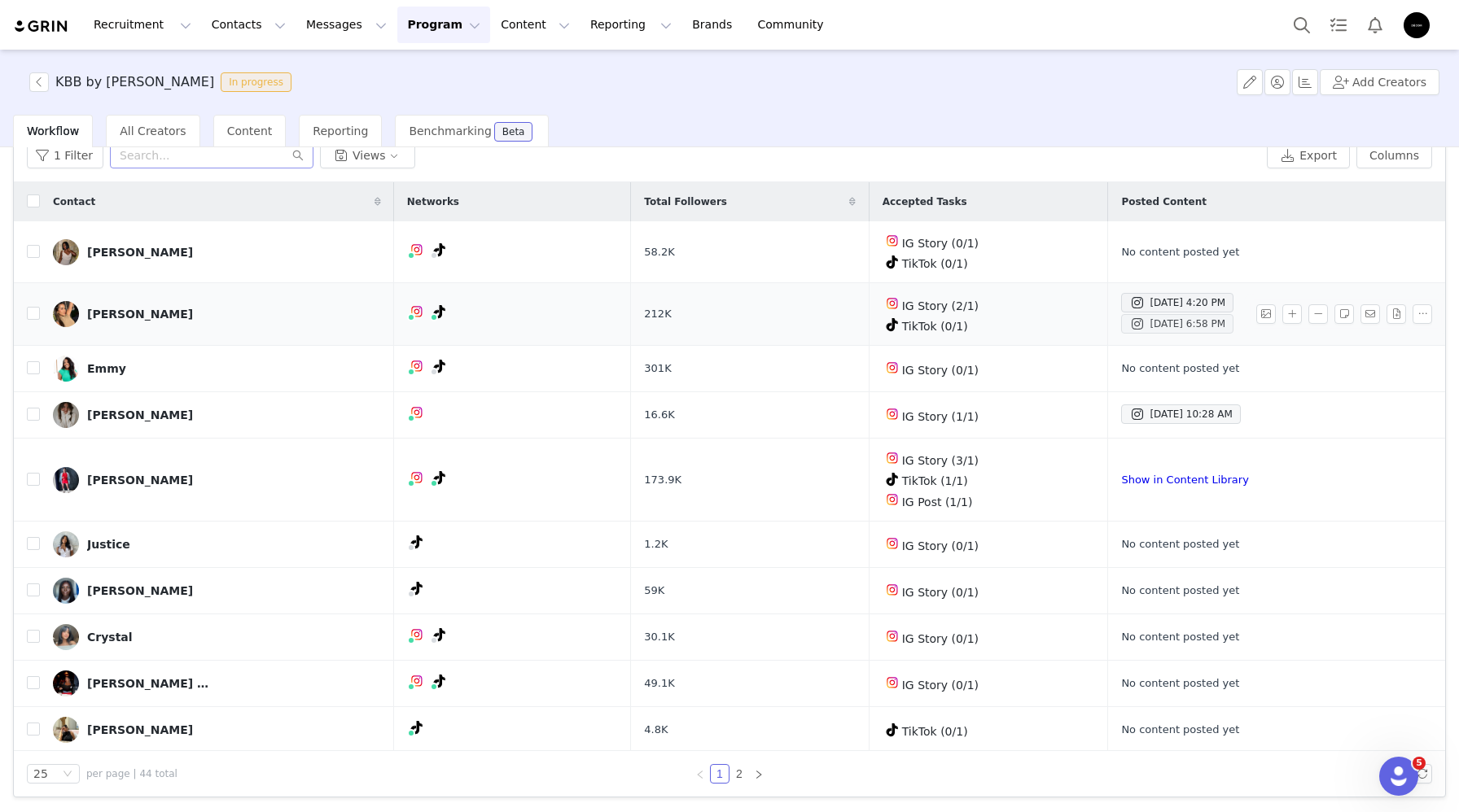
scroll to position [0, 0]
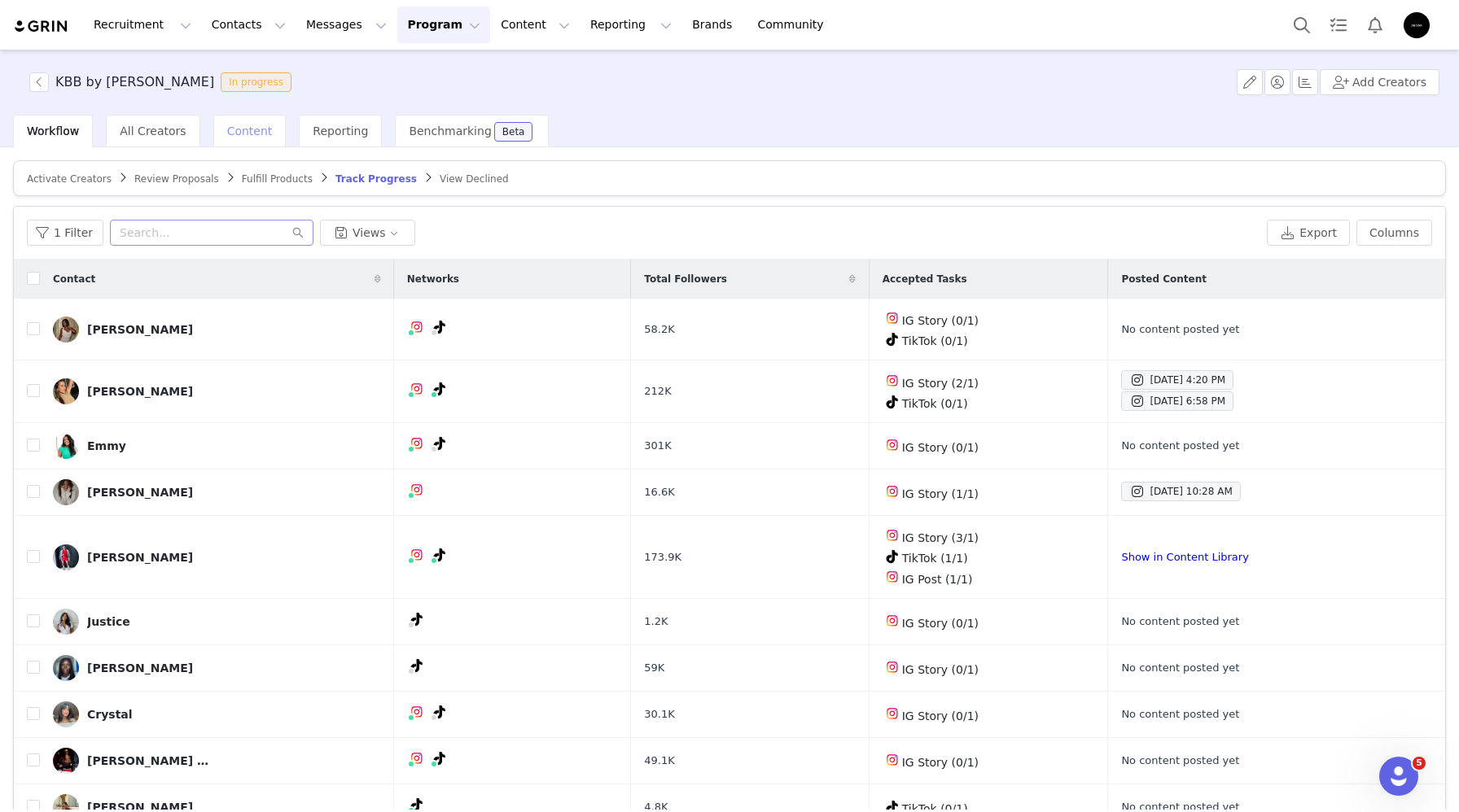
click at [242, 121] on div "Content" at bounding box center [251, 131] width 74 height 32
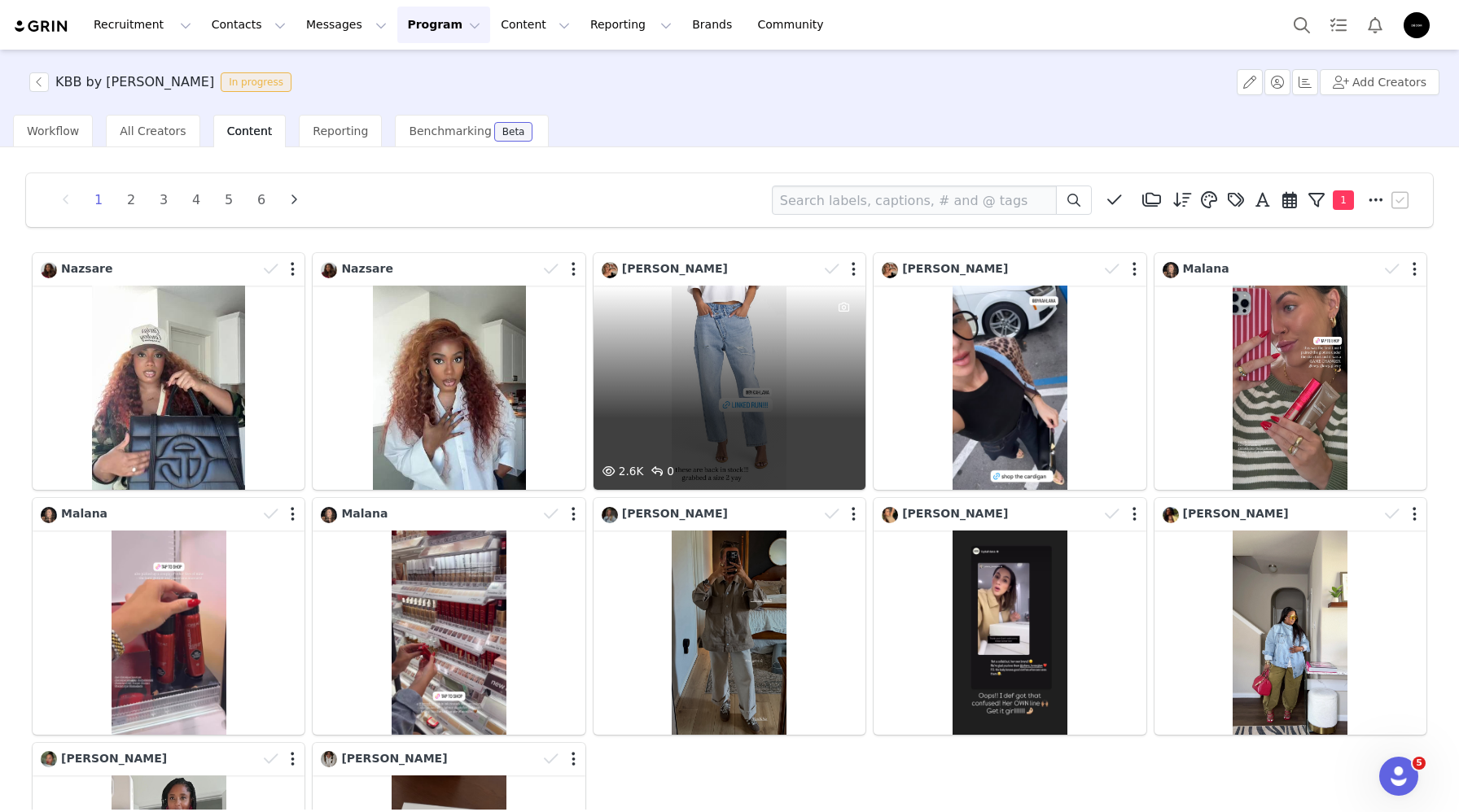
click at [811, 420] on div "2.6K 0" at bounding box center [729, 388] width 272 height 204
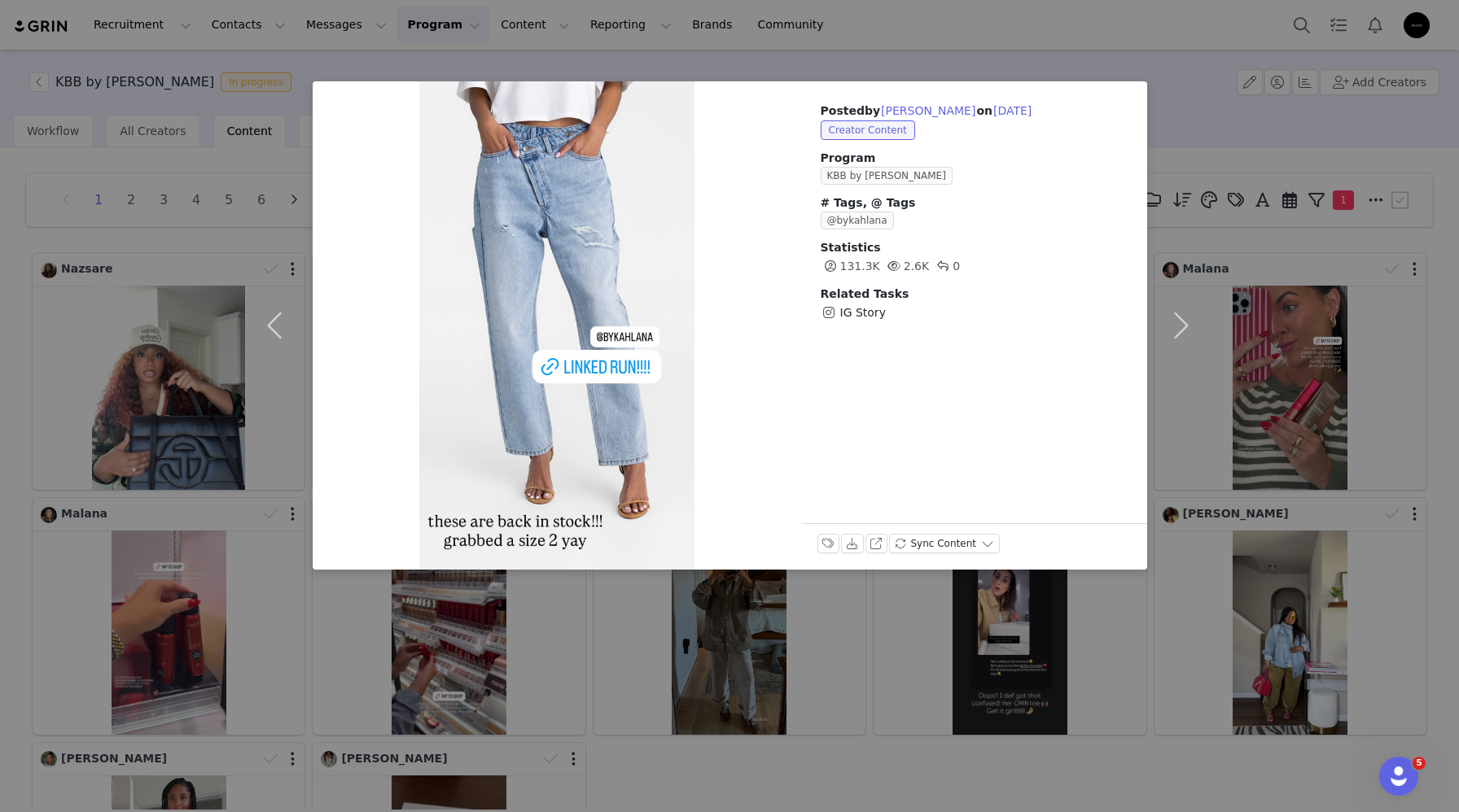
click at [688, 644] on div "Posted by Sabina on Sep 27, 2025 Creator Content Program KBB by KAHLANA # Tags,…" at bounding box center [730, 406] width 1459 height 812
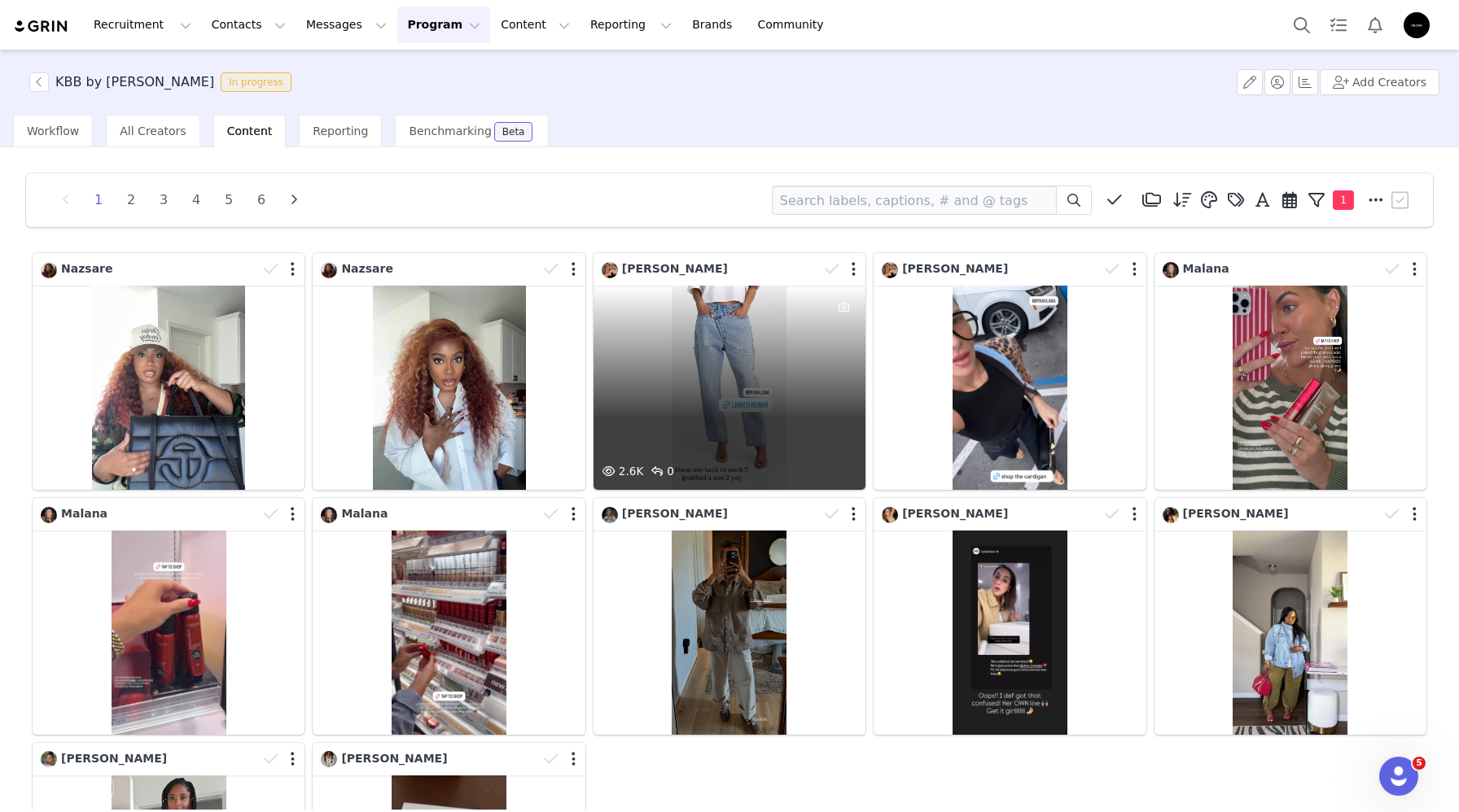
click at [698, 386] on div "2.6K 0" at bounding box center [729, 388] width 272 height 204
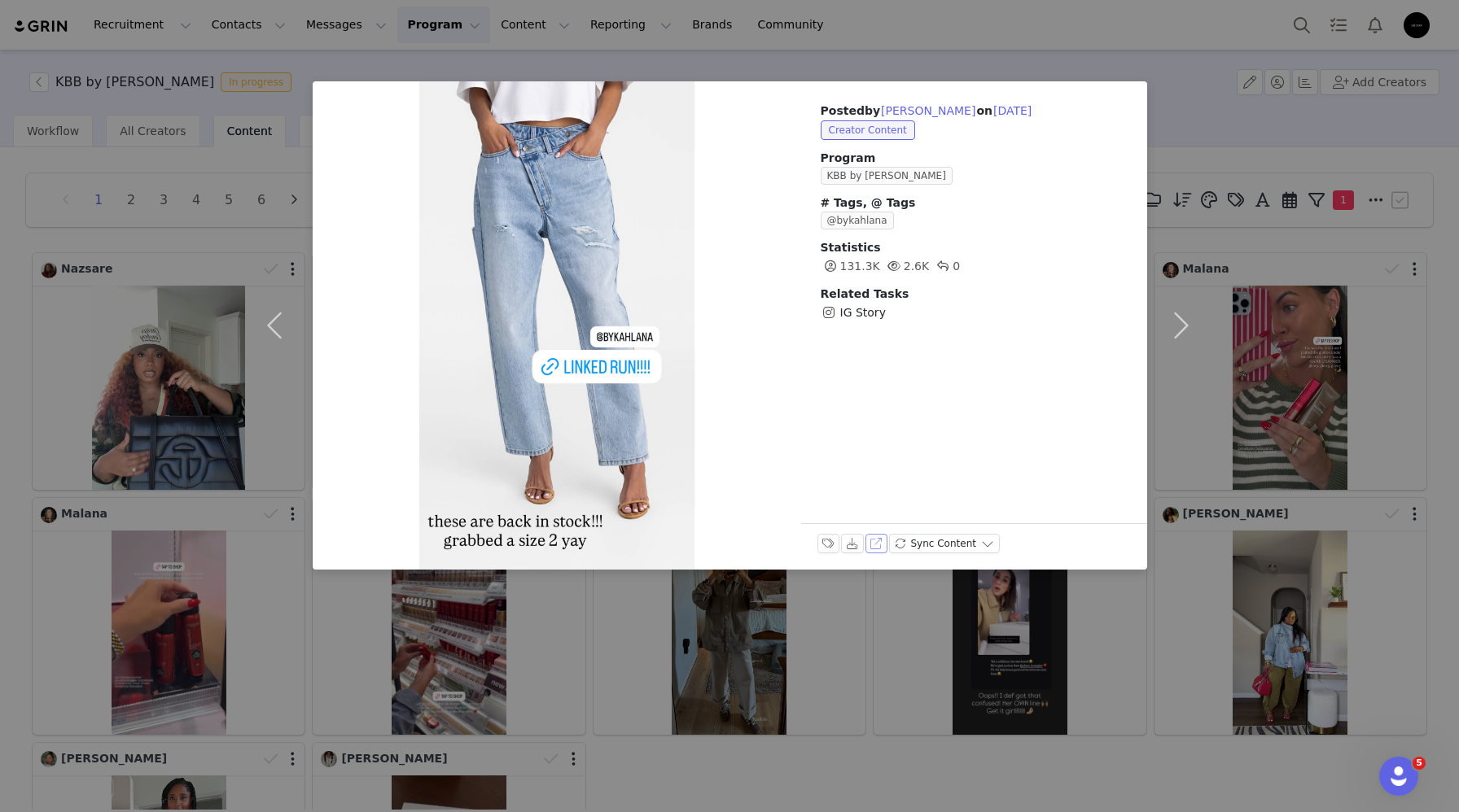
click at [880, 543] on button "View on Instagram" at bounding box center [877, 543] width 23 height 19
click at [852, 547] on button "Download" at bounding box center [852, 543] width 23 height 19
click at [172, 453] on div "Posted by Sabina on Sep 27, 2025 Creator Content Program KBB by KAHLANA # Tags,…" at bounding box center [730, 406] width 1459 height 812
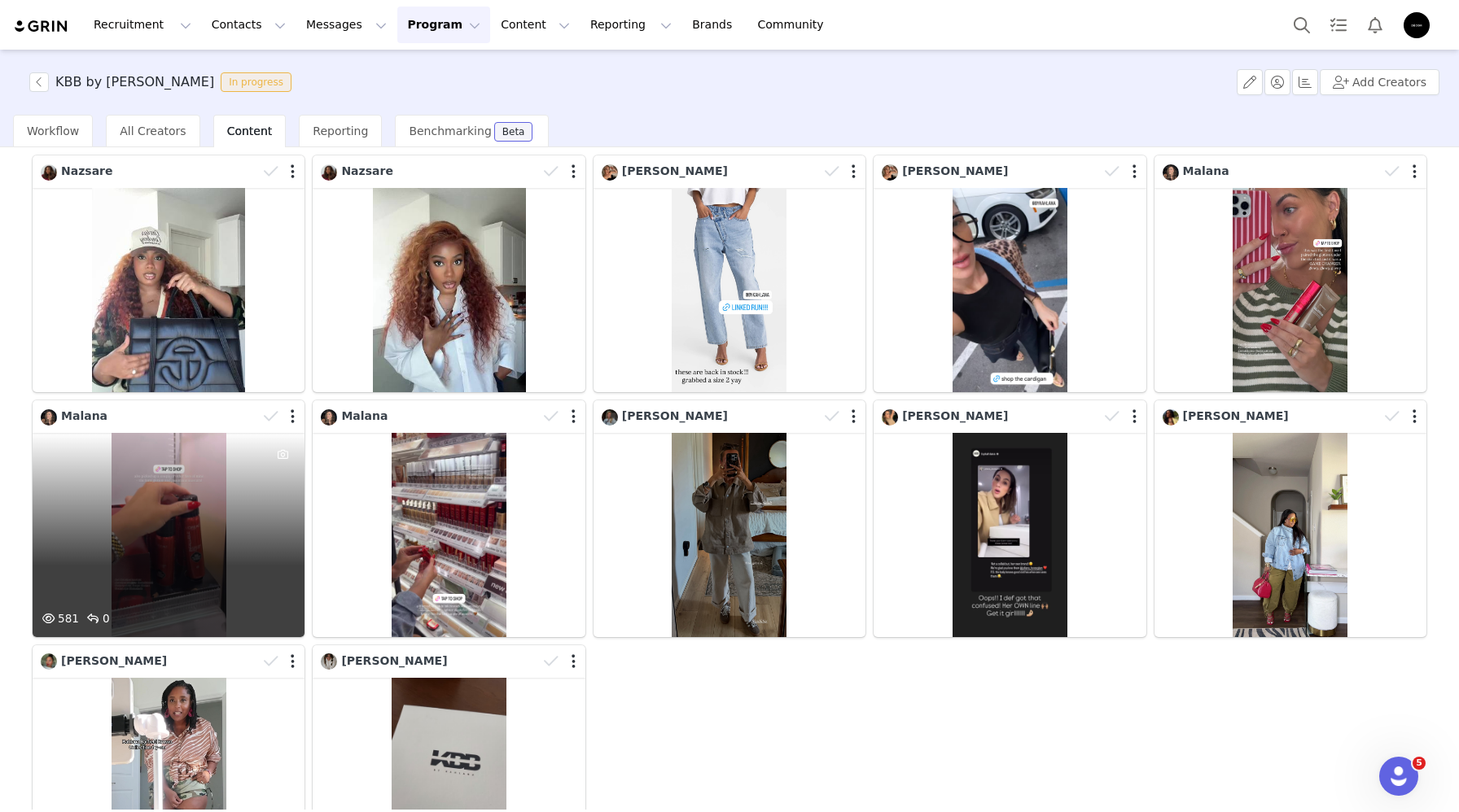
scroll to position [273, 0]
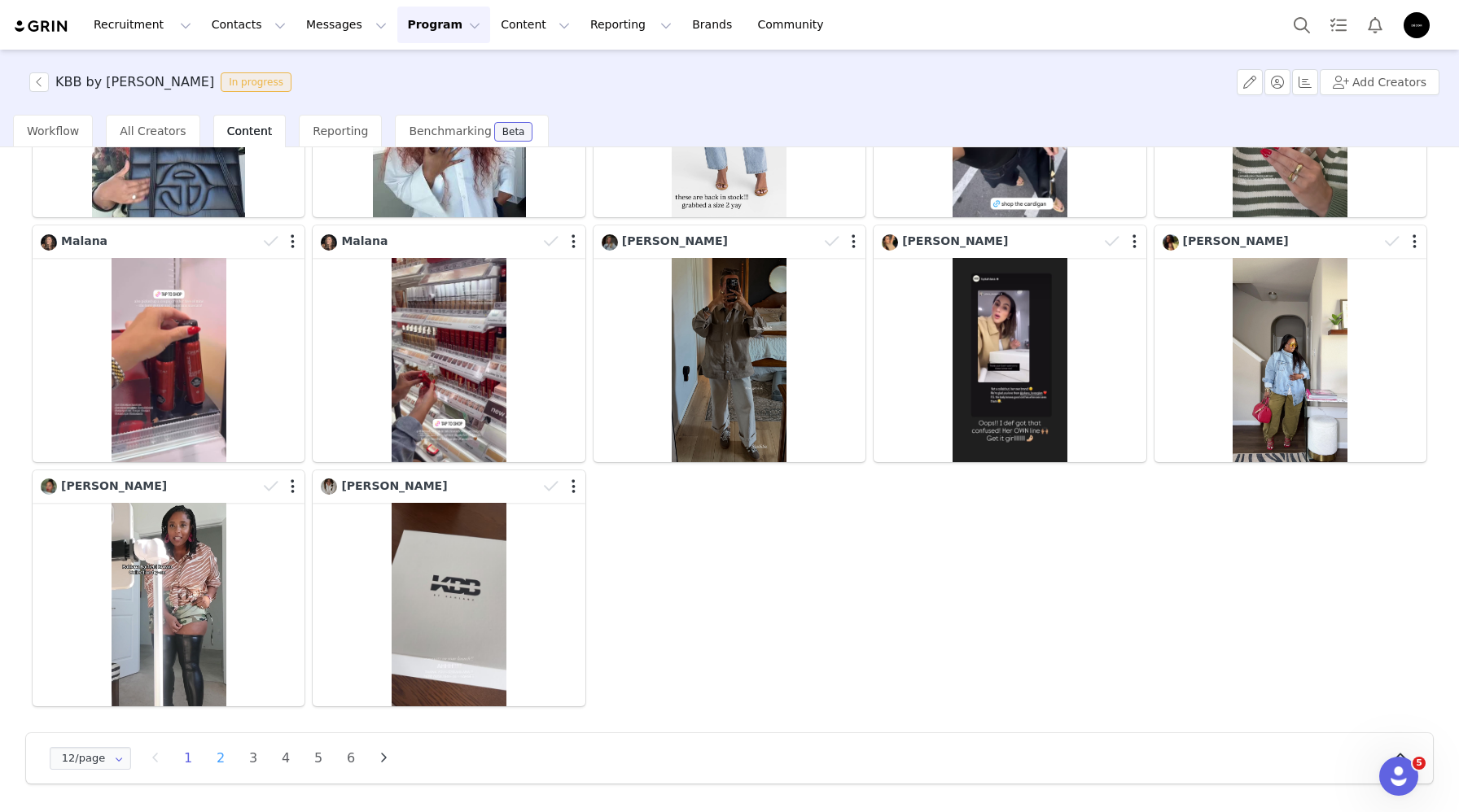
click at [222, 760] on li "2" at bounding box center [220, 758] width 25 height 23
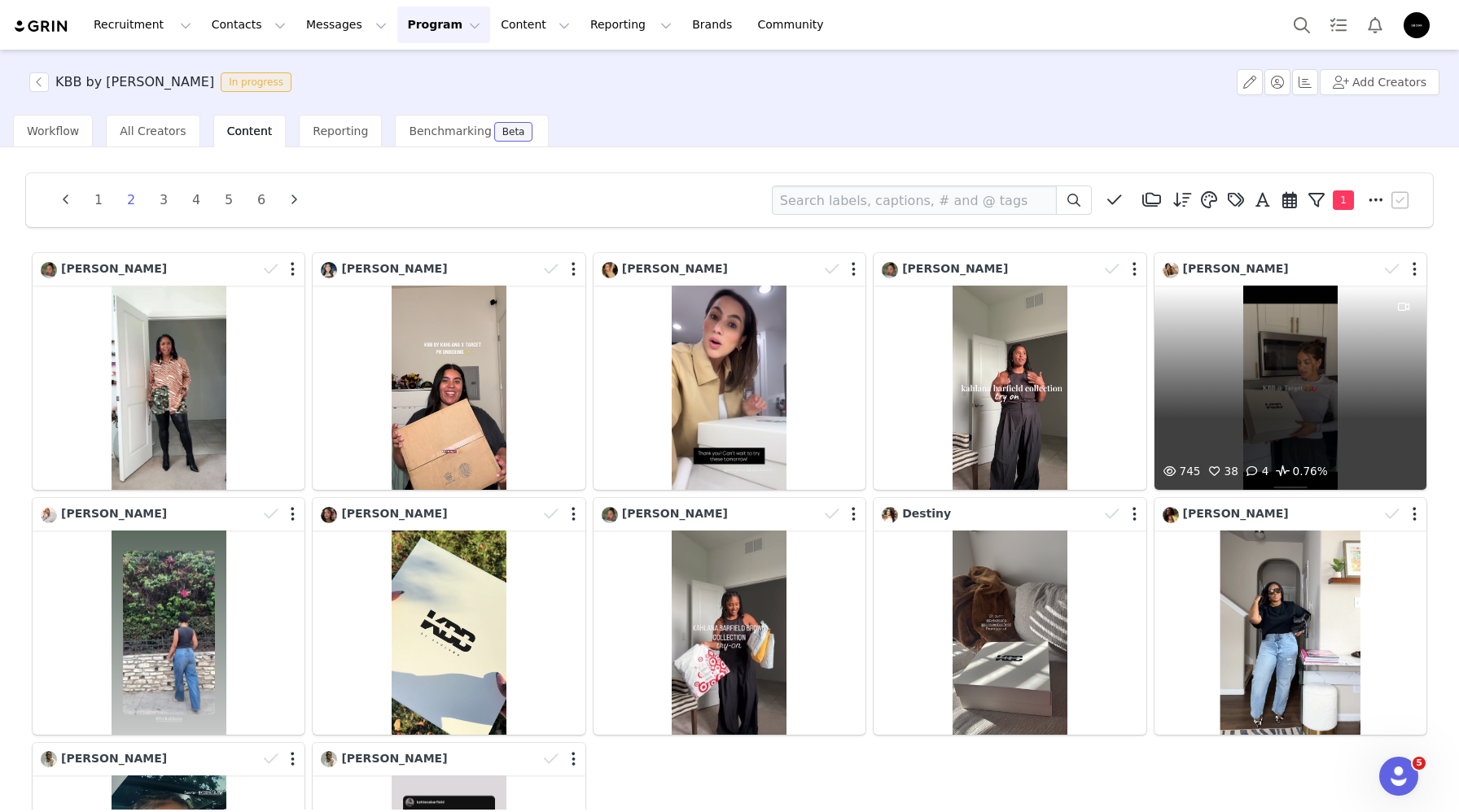
click at [1252, 342] on div "745 38 4 0.76%" at bounding box center [1290, 388] width 272 height 204
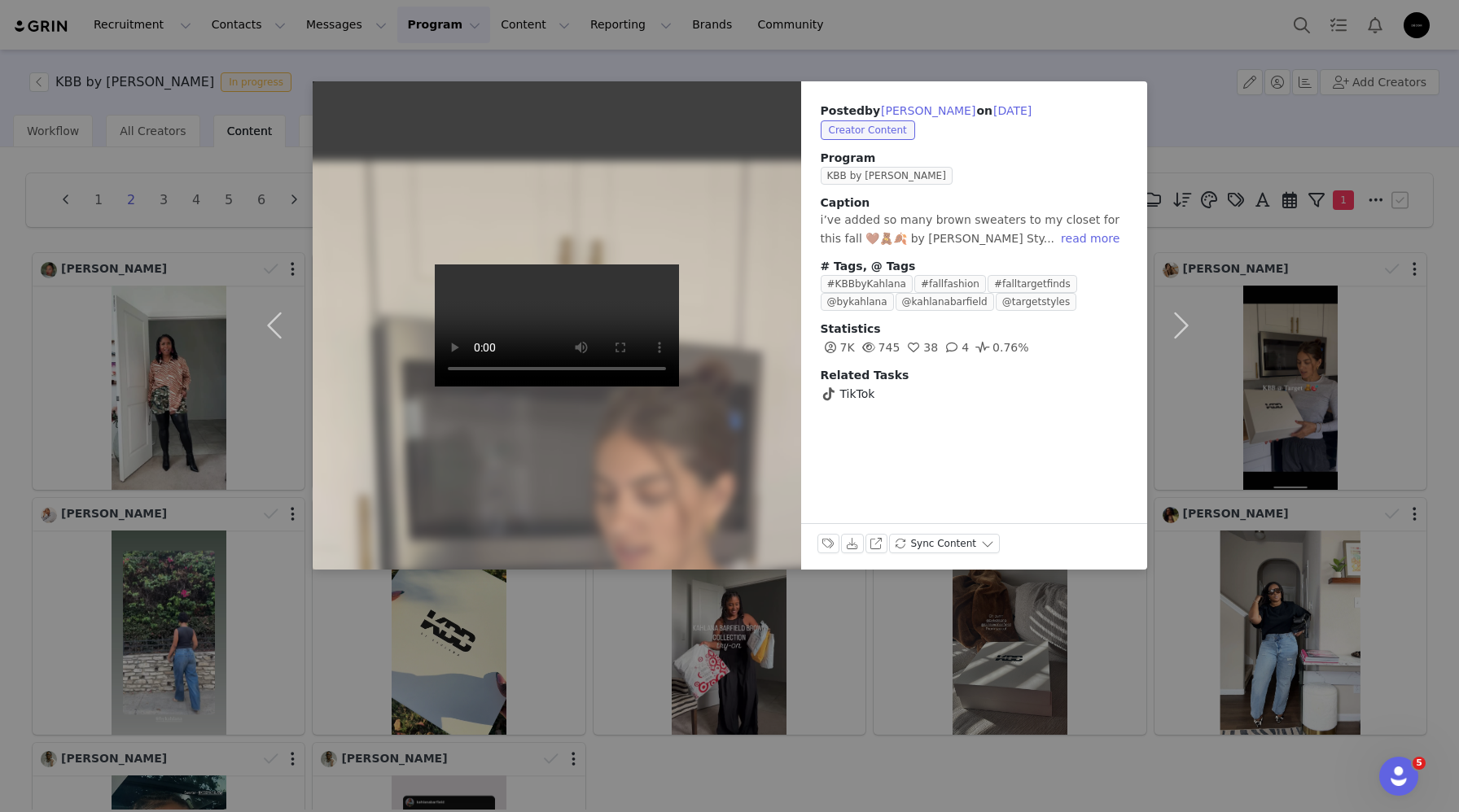
click at [1242, 326] on div "Posted by Taylor on Sep 24, 2025 Creator Content Program KBB by KAHLANA Caption…" at bounding box center [730, 406] width 1459 height 812
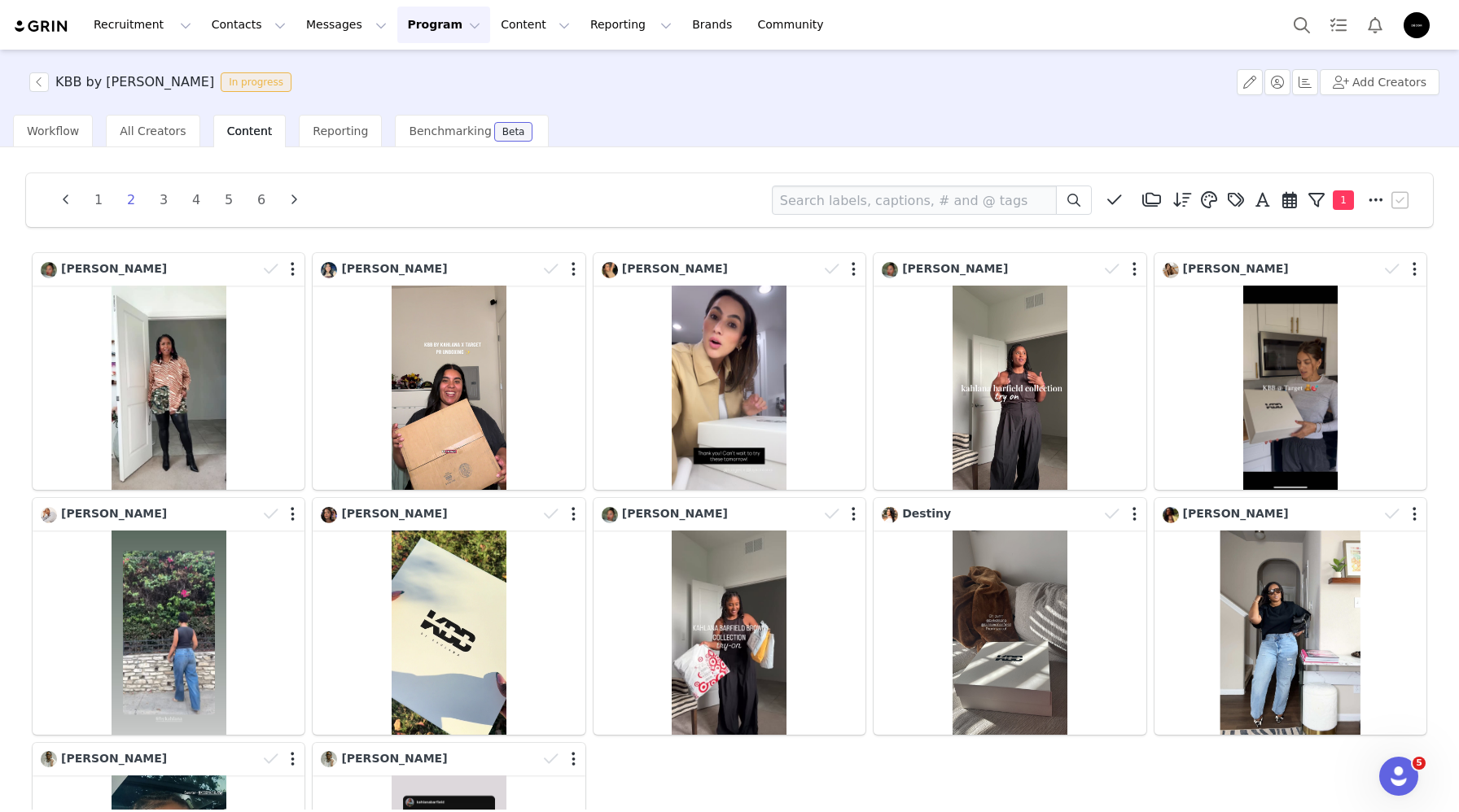
click at [449, 13] on button "Program Program" at bounding box center [443, 25] width 93 height 37
click at [433, 71] on p "Activations" at bounding box center [416, 72] width 63 height 17
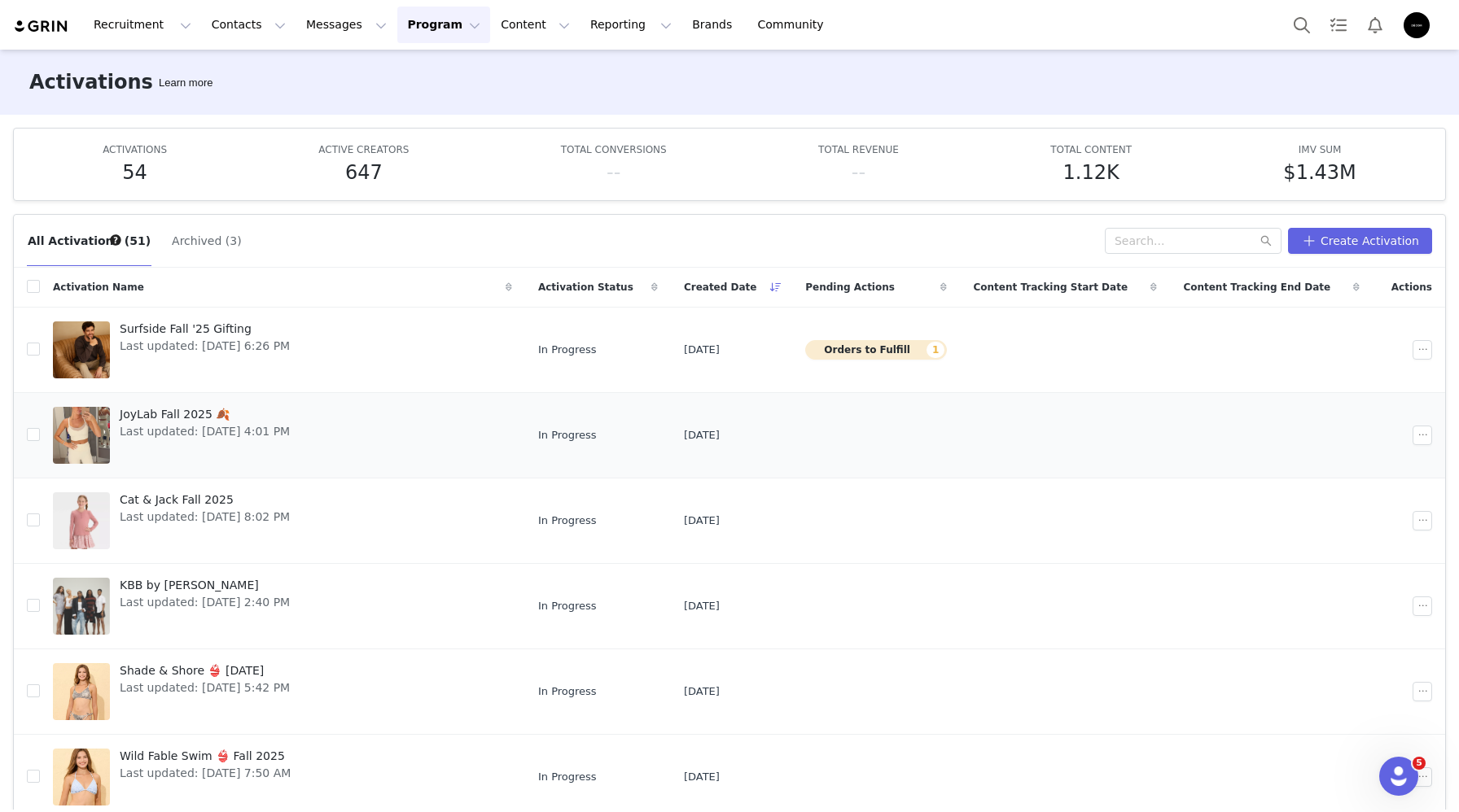
click at [203, 406] on span "JoyLab Fall 2025 🍂" at bounding box center [204, 414] width 170 height 17
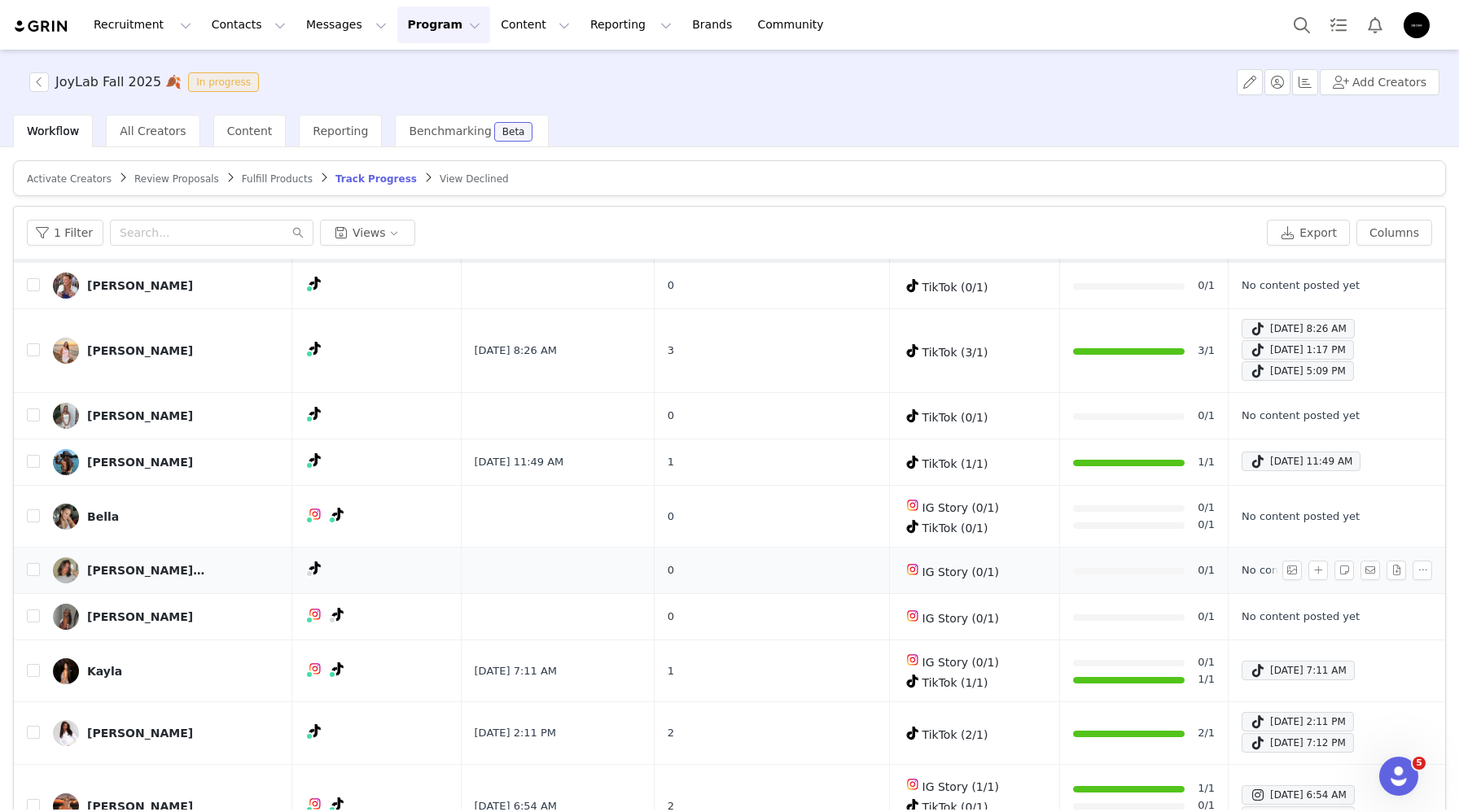
scroll to position [41, 0]
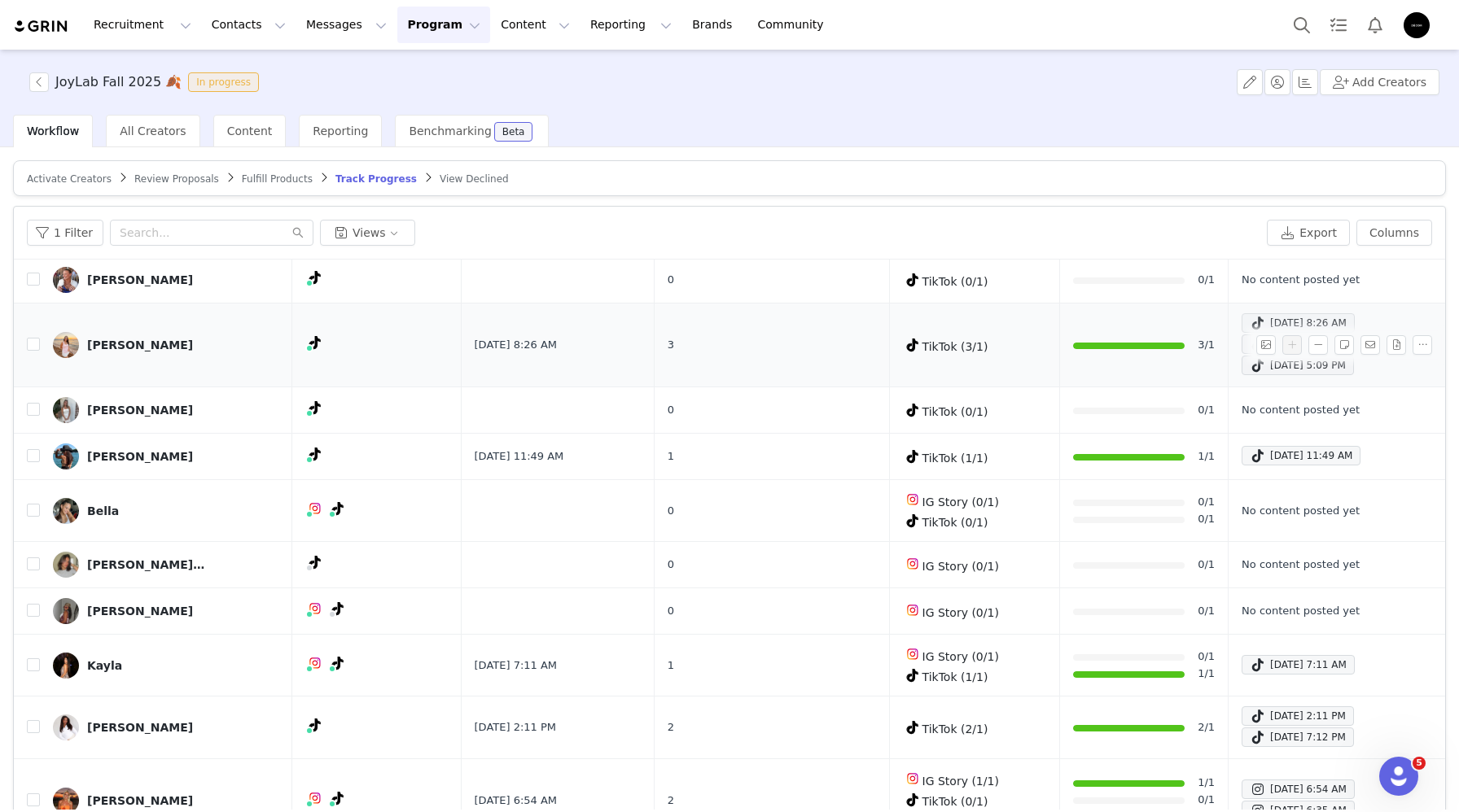
click at [1250, 320] on span at bounding box center [1258, 322] width 17 height 19
click at [1250, 365] on div "Sep 25, 2025 5:09 PM" at bounding box center [1298, 365] width 96 height 19
click at [230, 134] on span "Content" at bounding box center [250, 131] width 45 height 13
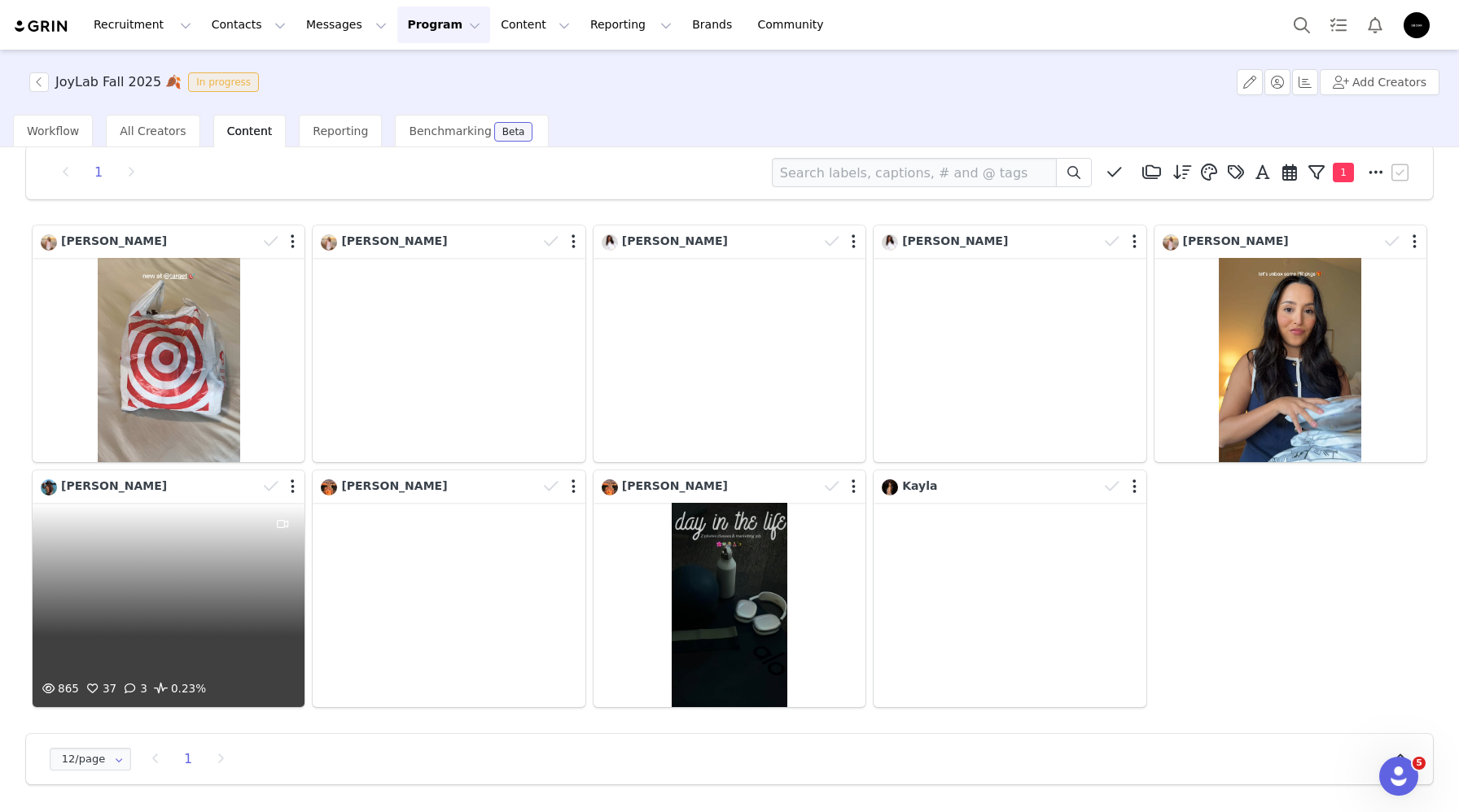
scroll to position [25, 0]
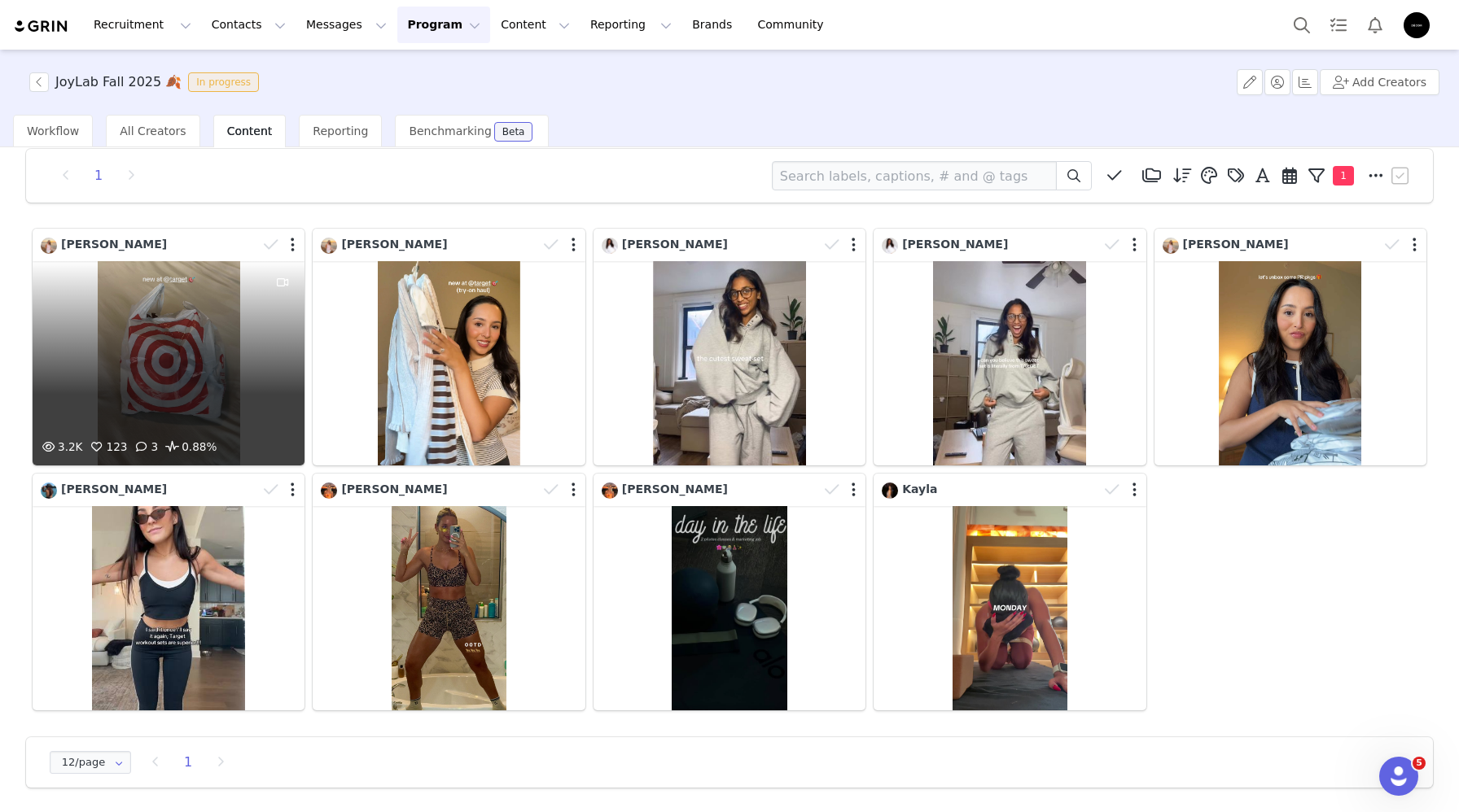
click at [200, 371] on div "3.2K 123 3 0.88%" at bounding box center [168, 364] width 272 height 204
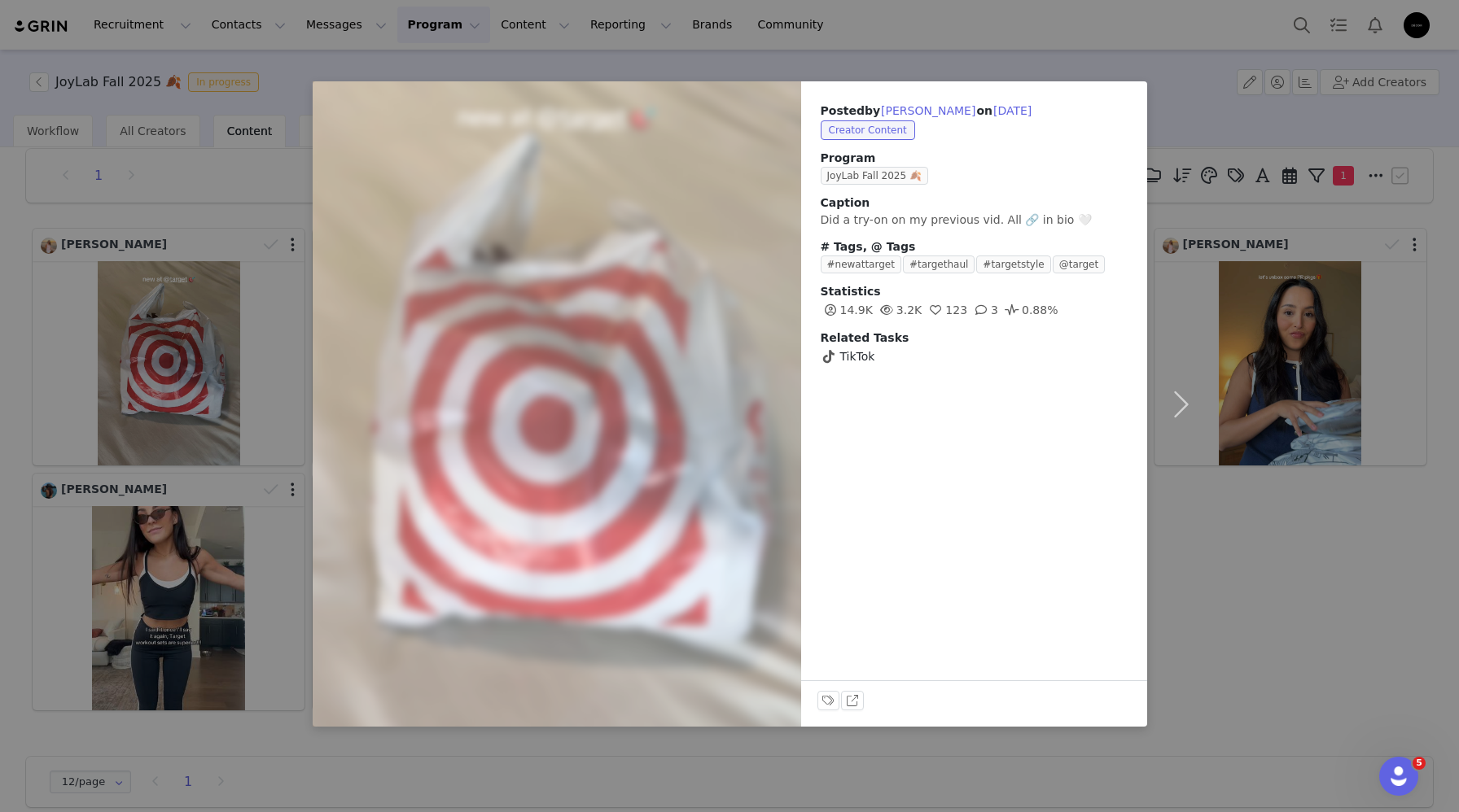
click at [632, 754] on div "Posted by Maria Santiago on Sep 29, 2025 Creator Content Program JoyLab Fall 20…" at bounding box center [730, 406] width 1459 height 812
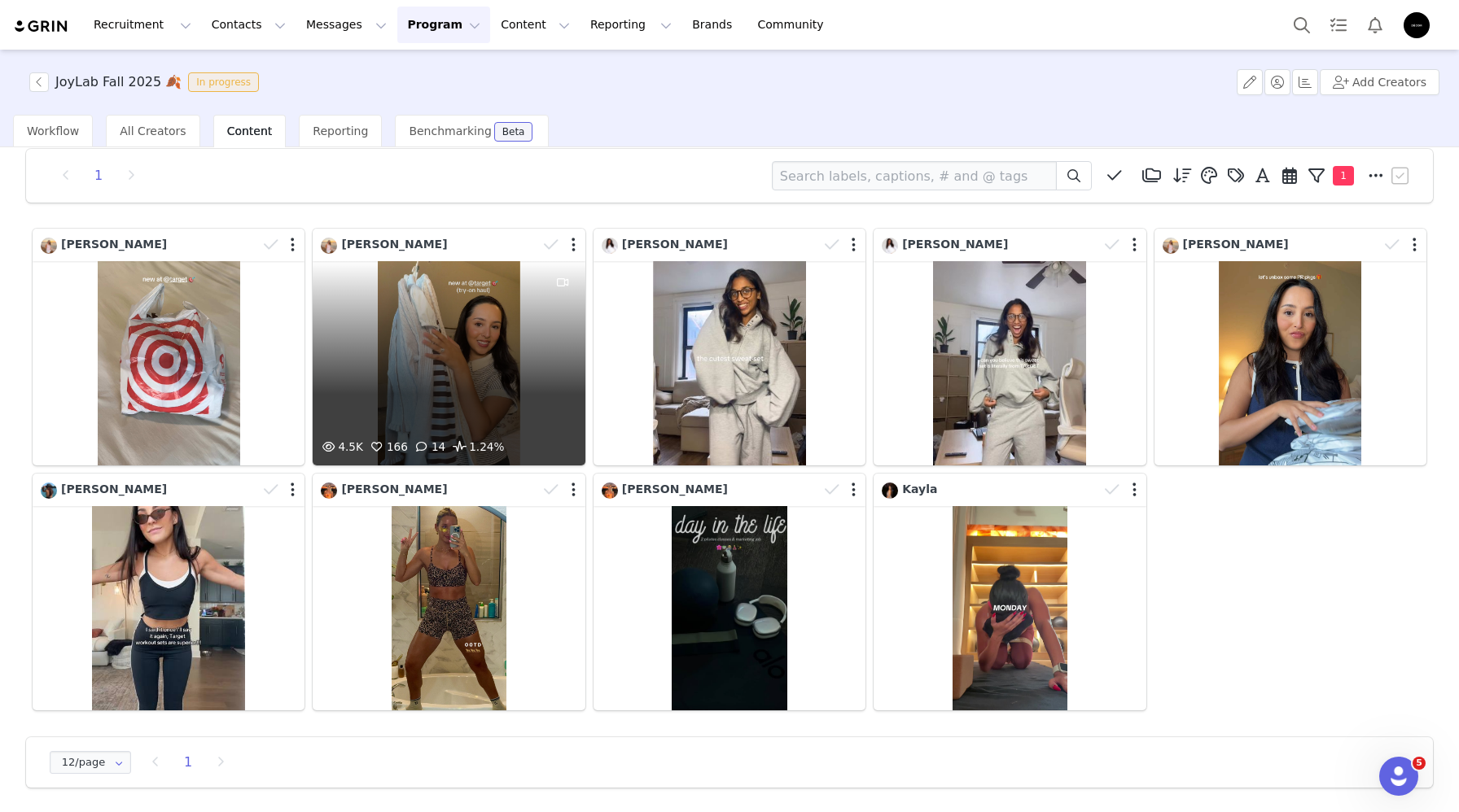
click at [521, 370] on div "4.5K 166 14 1.24%" at bounding box center [448, 364] width 272 height 204
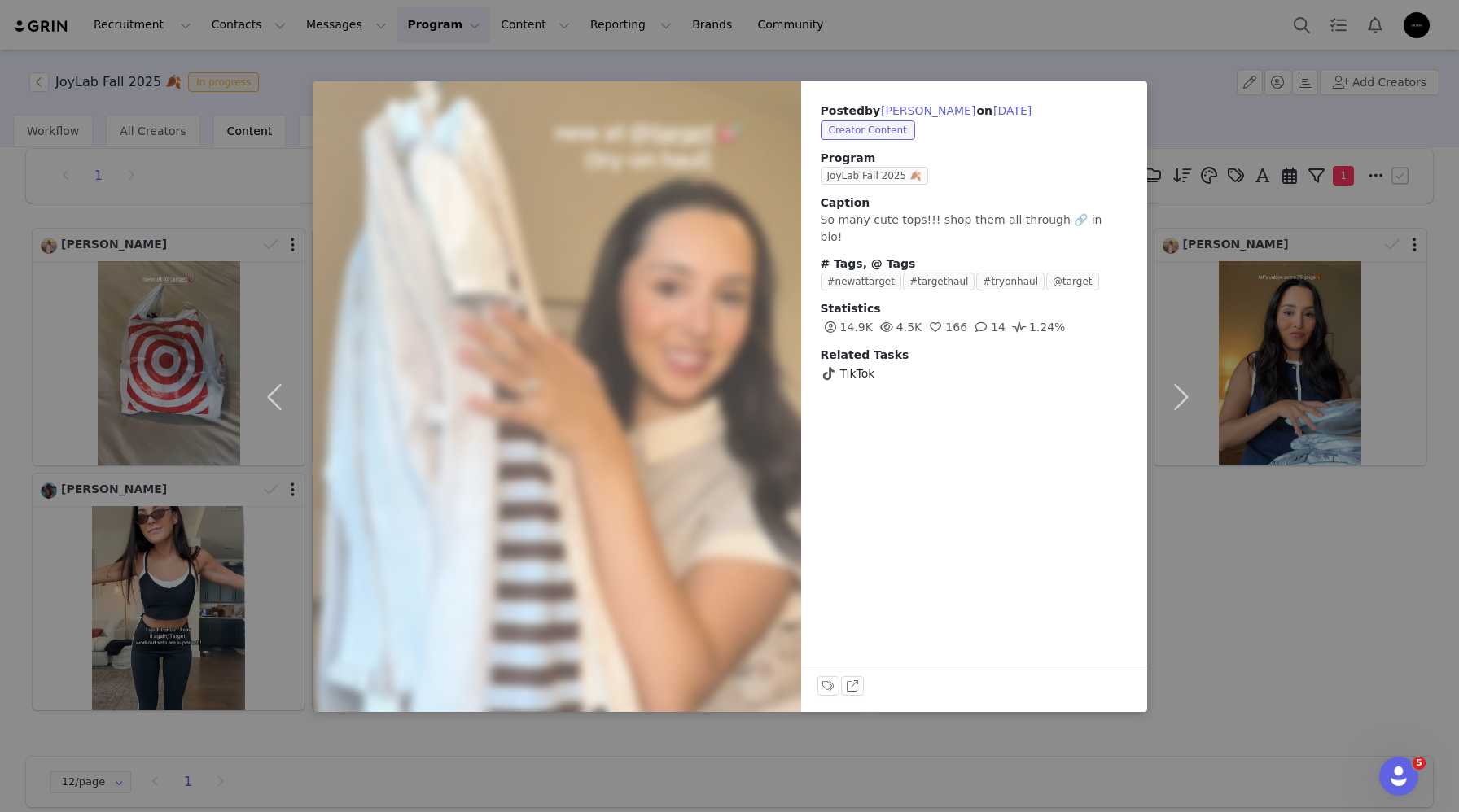
click at [190, 529] on div "Posted by Maria Santiago on Sep 28, 2025 Creator Content Program JoyLab Fall 20…" at bounding box center [730, 406] width 1459 height 812
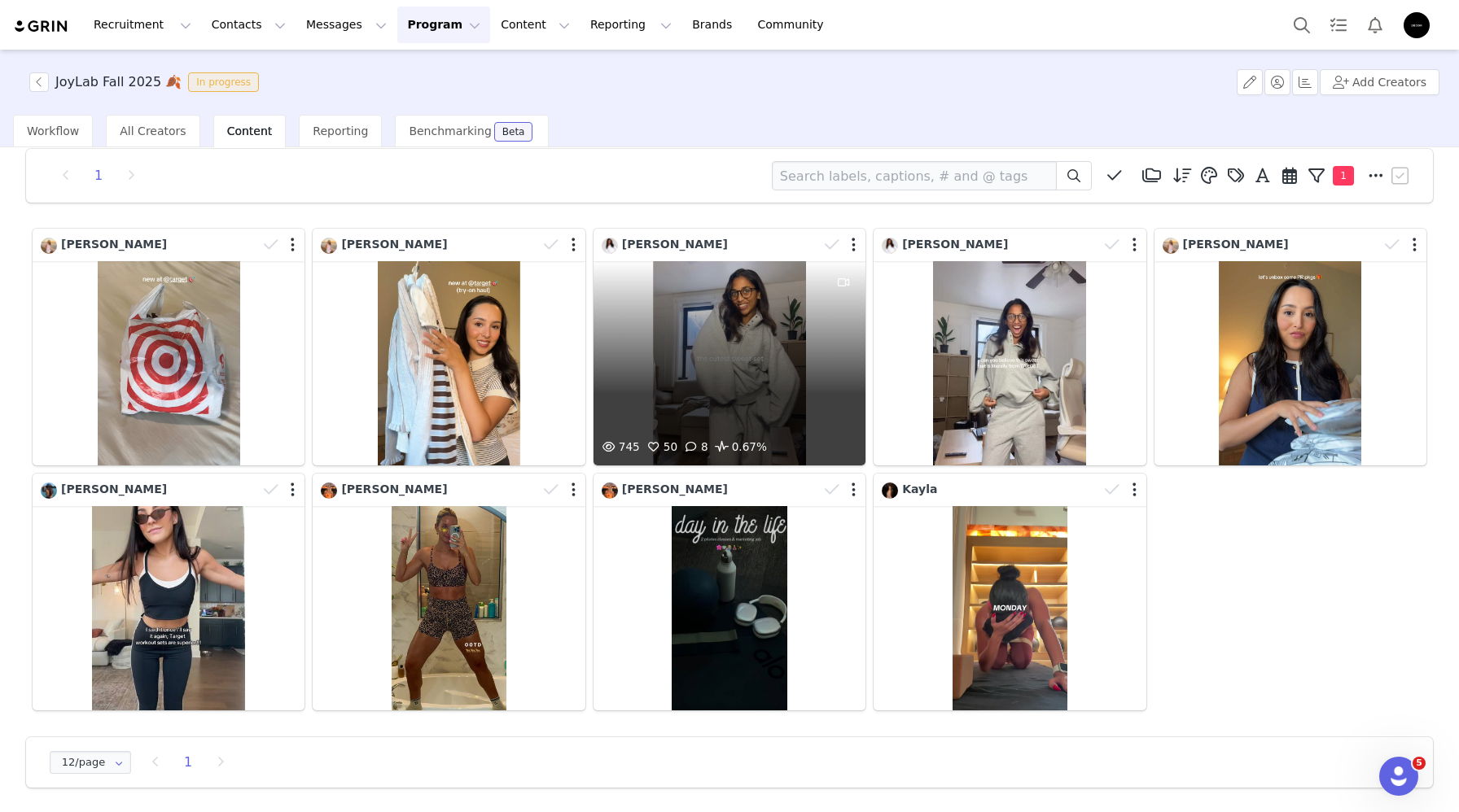
click at [787, 350] on div "745 50 8 0.67%" at bounding box center [729, 364] width 272 height 204
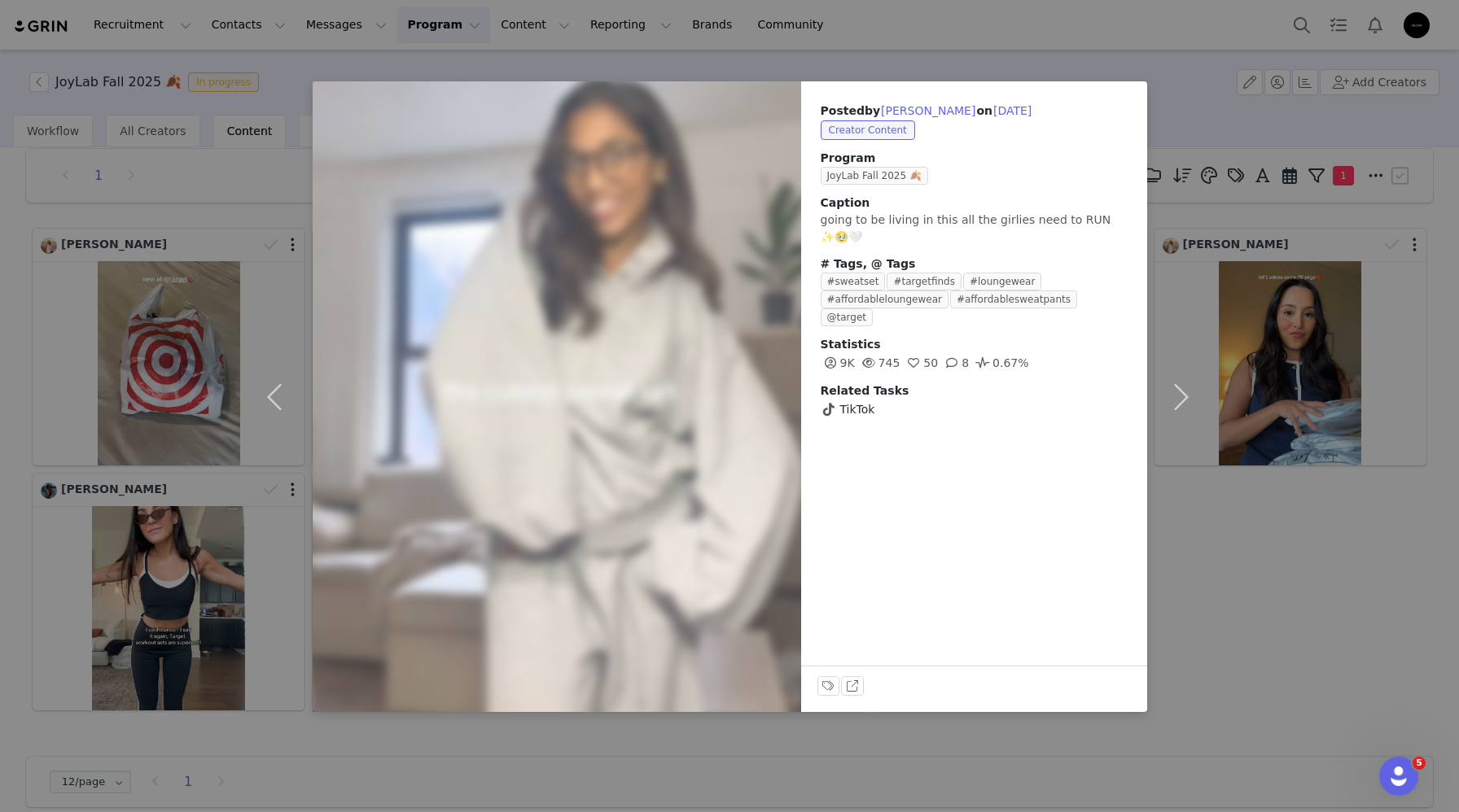
click at [747, 763] on div "Posted by Sowbhagya on Sep 26, 2025 Creator Content Program JoyLab Fall 2025 🍂 …" at bounding box center [730, 406] width 1459 height 812
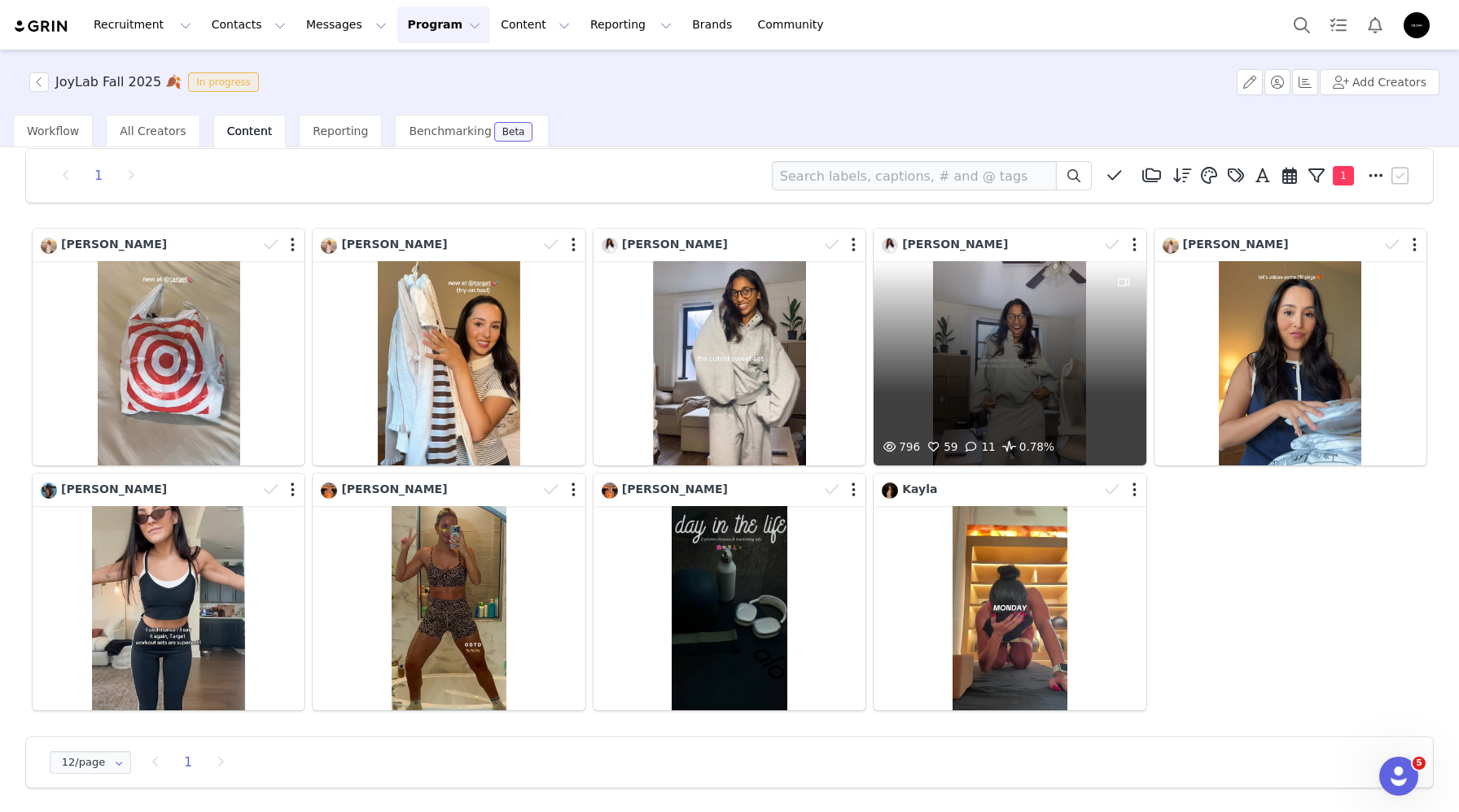
click at [1040, 372] on div "796 59 11 0.78%" at bounding box center [1009, 364] width 272 height 204
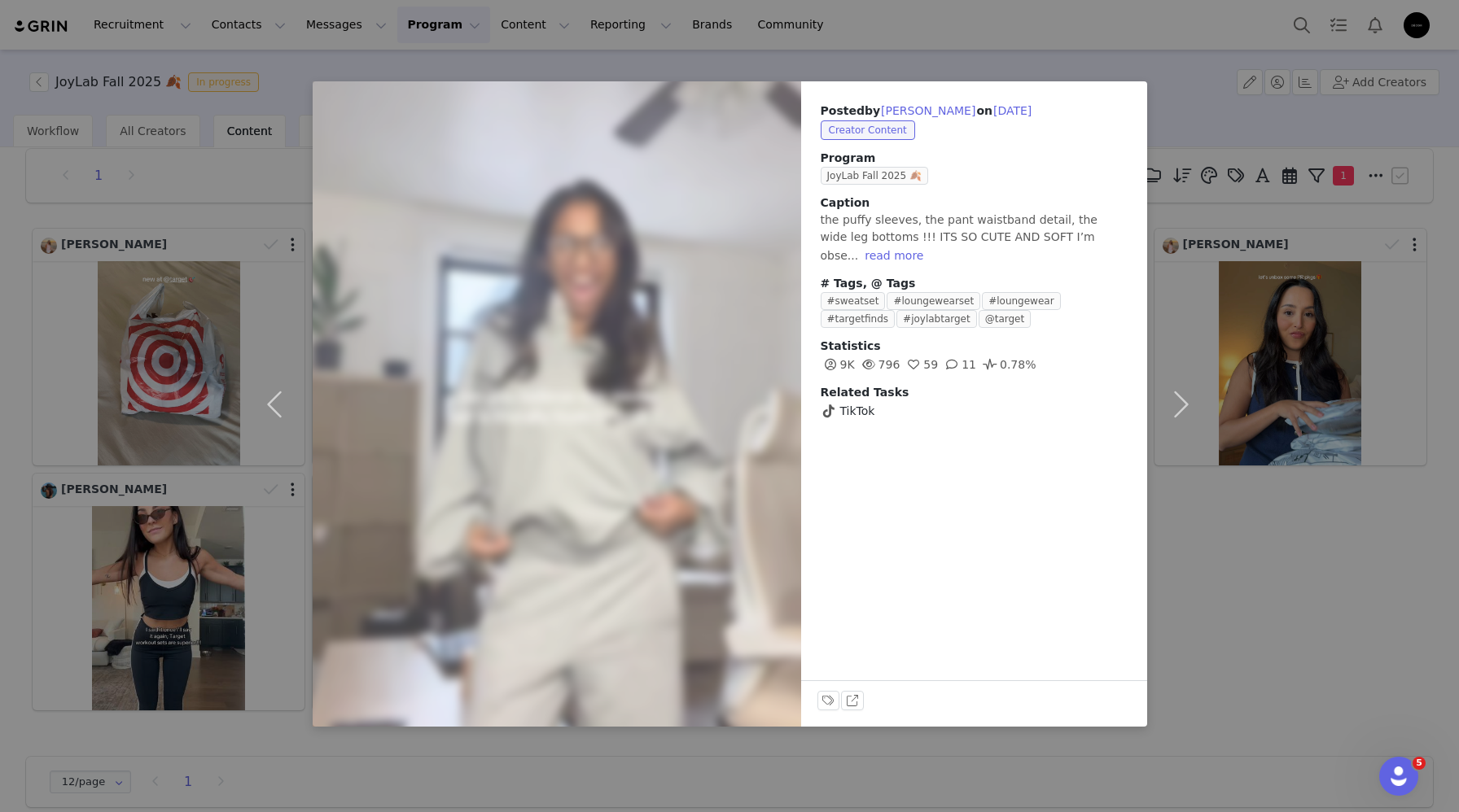
click at [1232, 488] on div "Posted by Sowbhagya on Sep 25, 2025 Creator Content Program JoyLab Fall 2025 🍂 …" at bounding box center [730, 406] width 1459 height 812
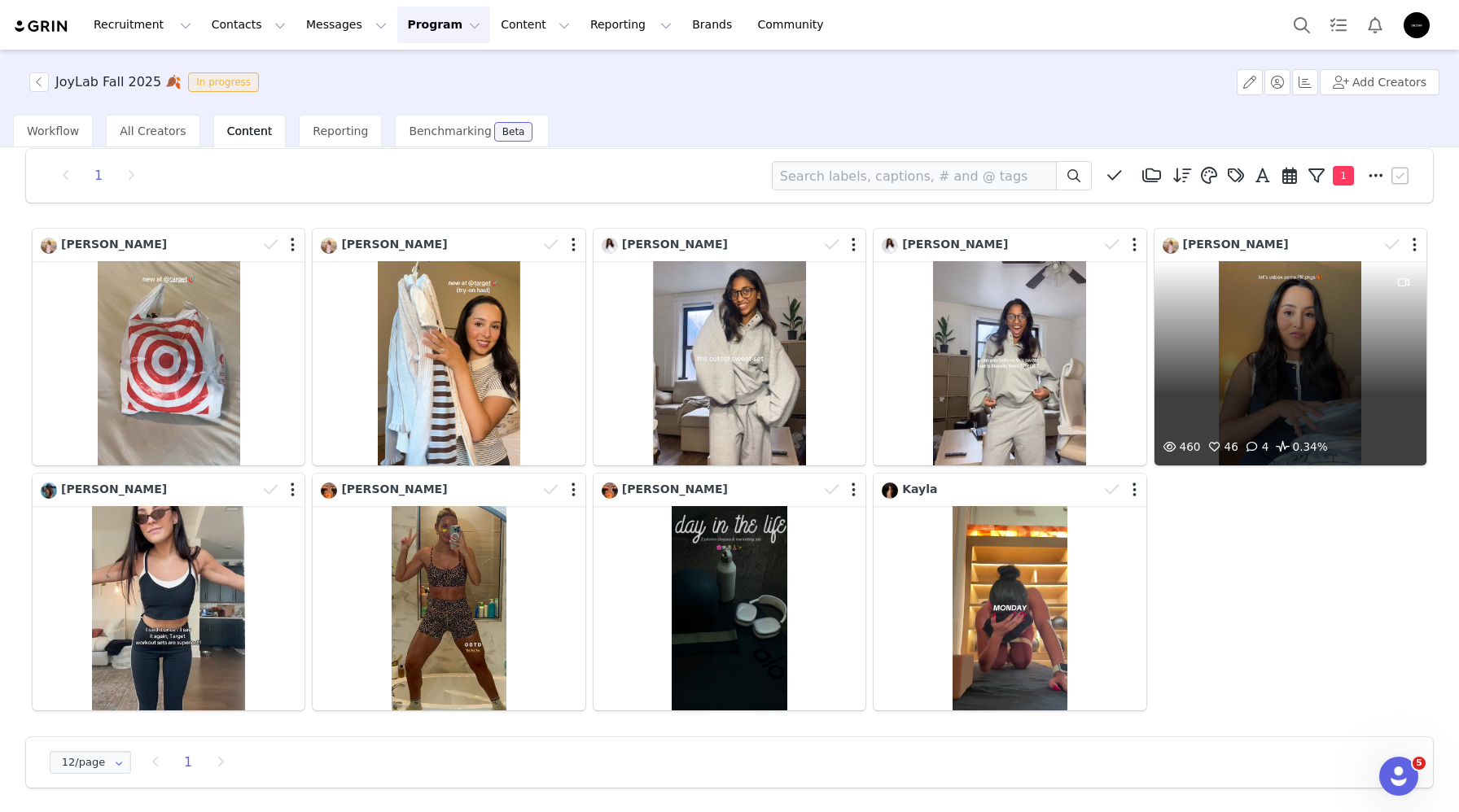
click at [1333, 378] on div "460 46 4 0.34%" at bounding box center [1290, 364] width 272 height 204
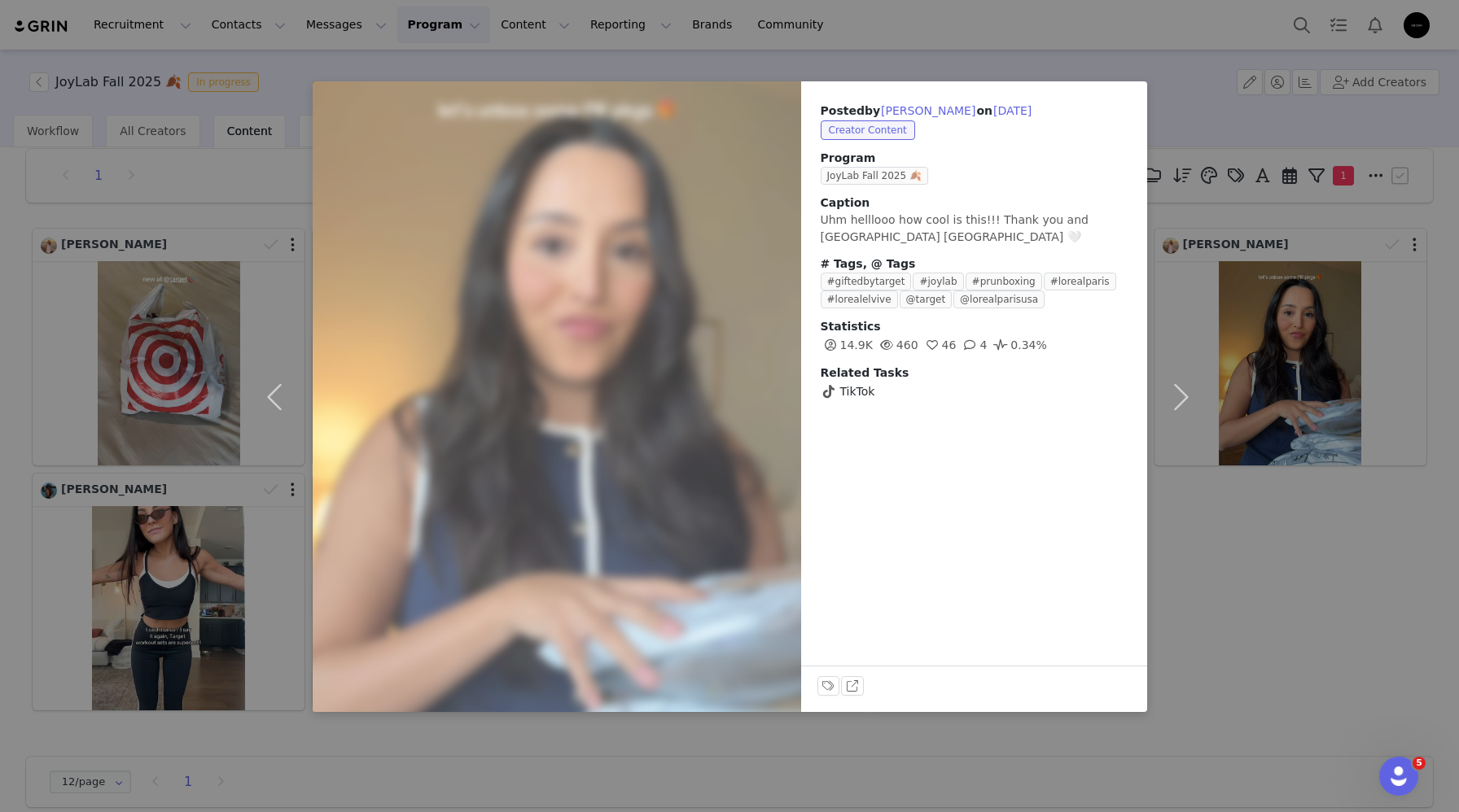
click at [571, 721] on div "Posted by Maria Santiago on Sep 25, 2025 Creator Content Program JoyLab Fall 20…" at bounding box center [730, 406] width 1459 height 812
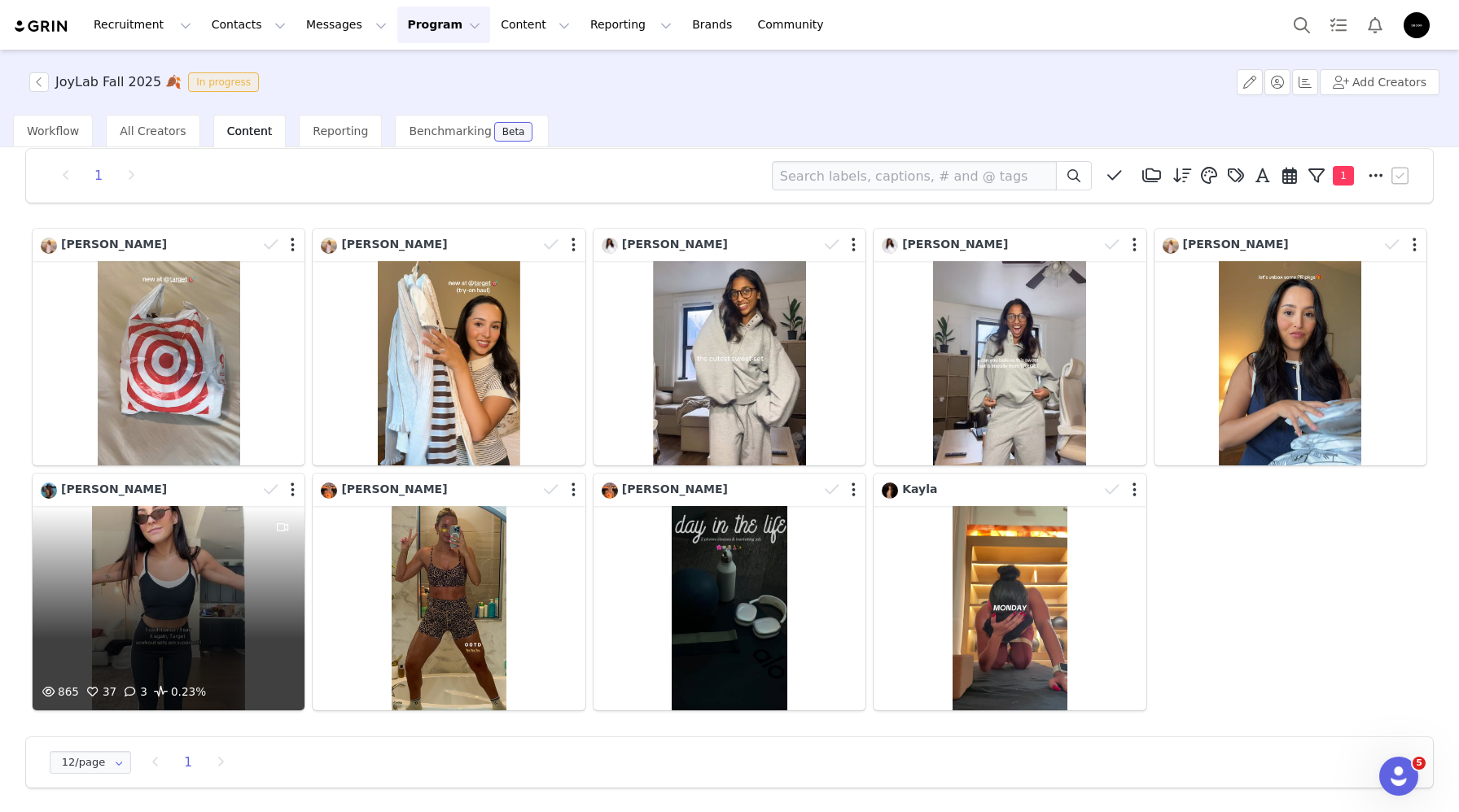
click at [249, 592] on div "865 37 3 0.23%" at bounding box center [168, 609] width 272 height 204
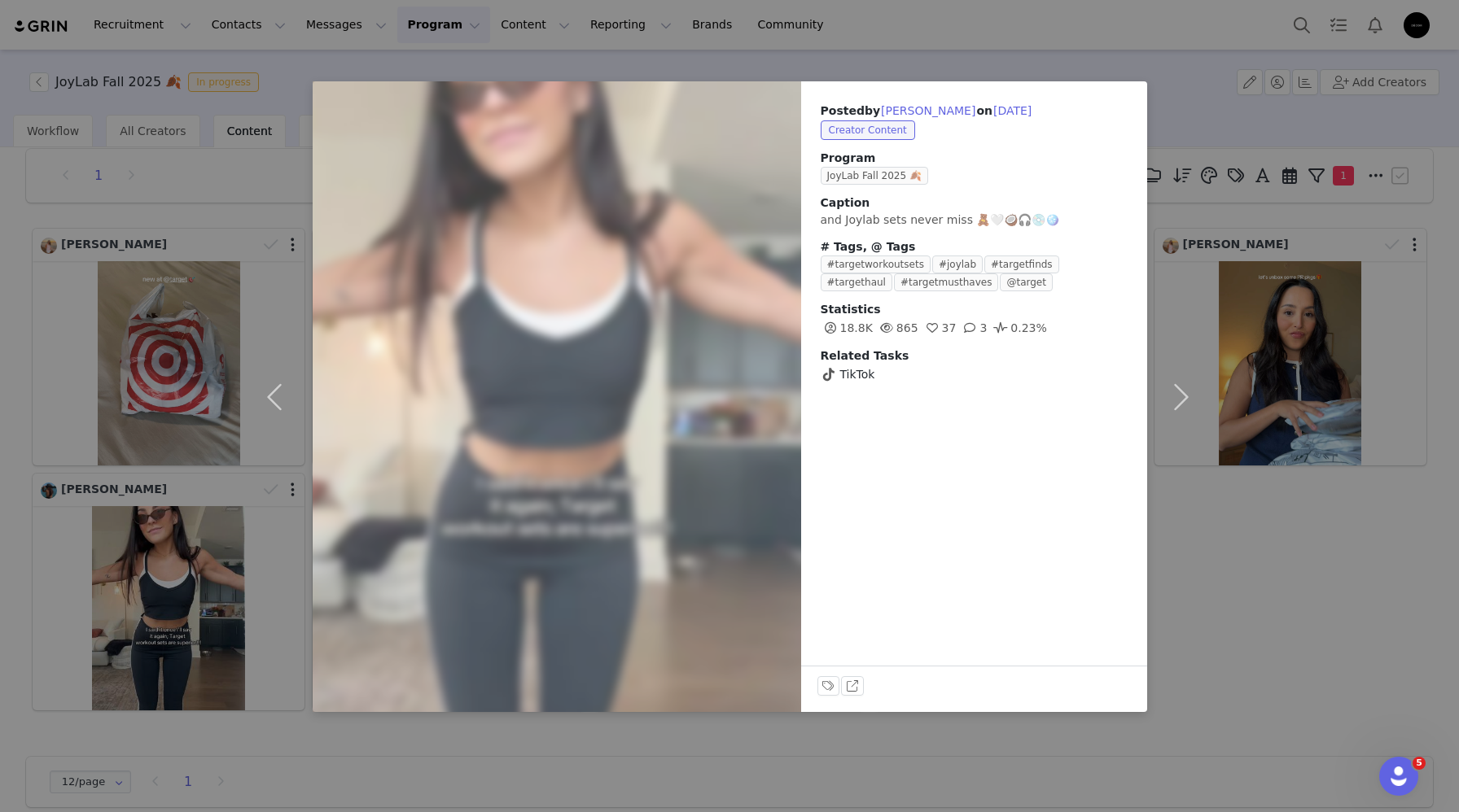
click at [228, 569] on div "Posted by Meghann Morrow on Sep 25, 2025 Creator Content Program JoyLab Fall 20…" at bounding box center [730, 406] width 1459 height 812
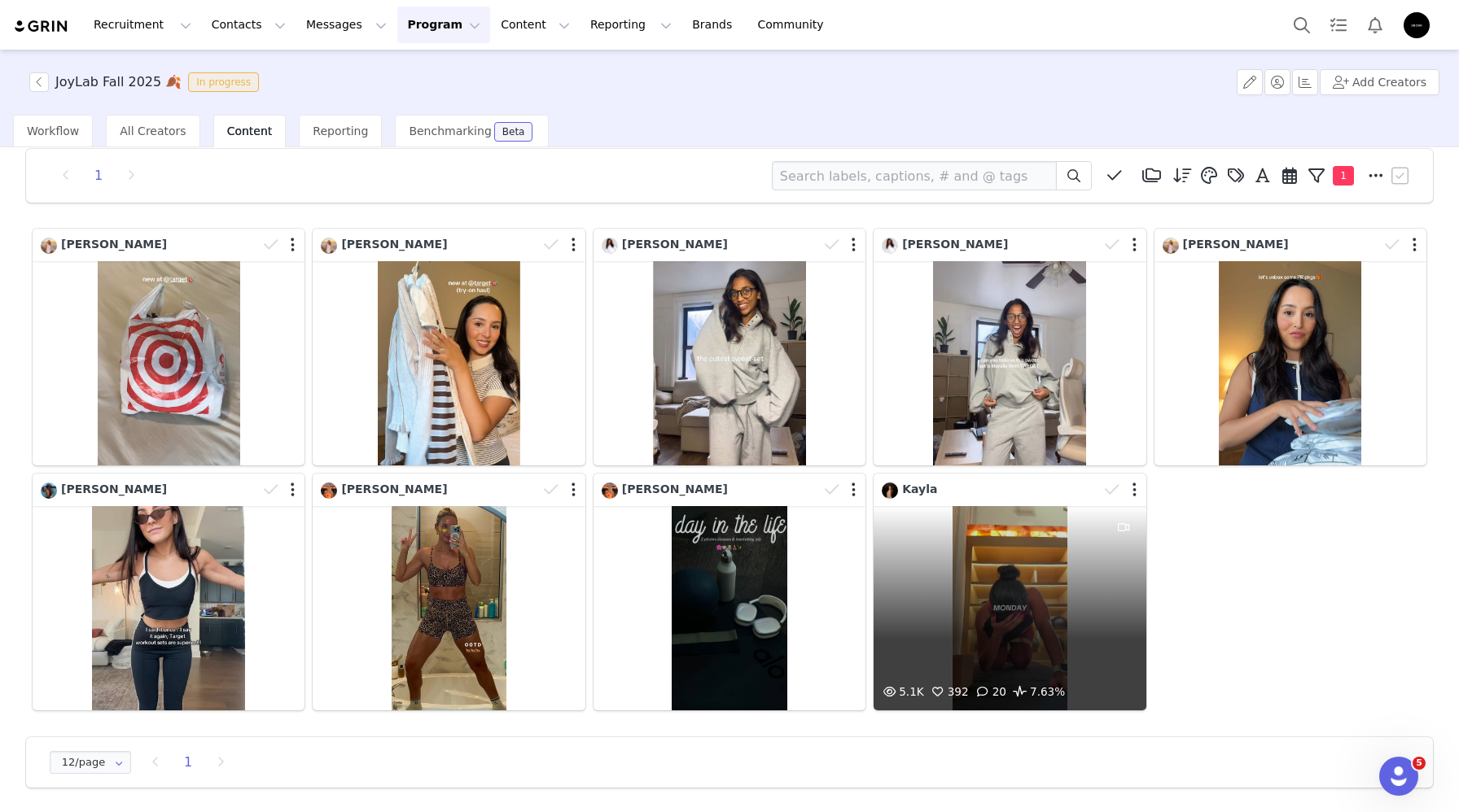
click at [1010, 628] on div "5.1K 392 20 7.63%" at bounding box center [1009, 609] width 272 height 204
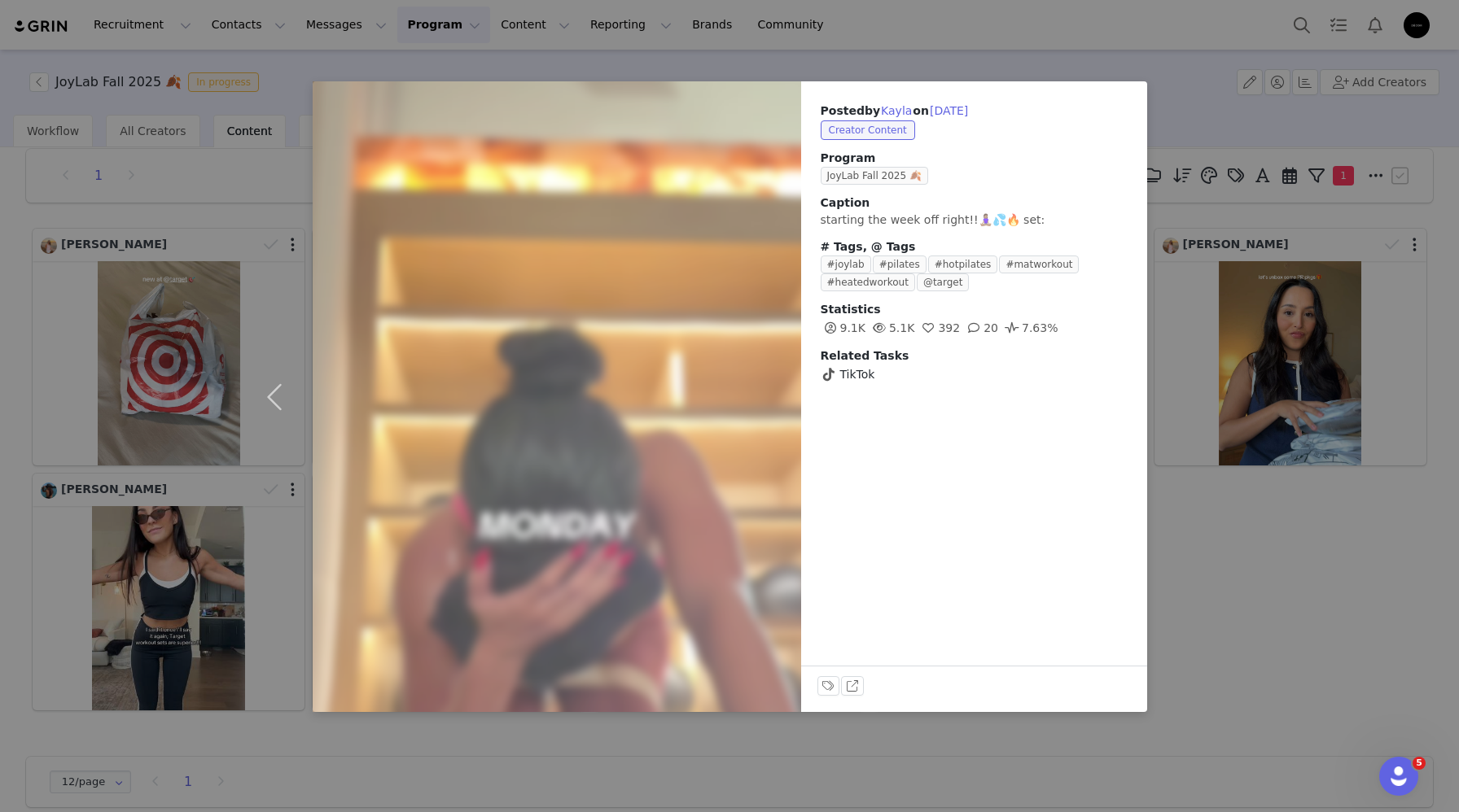
click at [1251, 443] on div "Posted by Kayla on Sep 15, 2025 Creator Content Program JoyLab Fall 2025 🍂 Capt…" at bounding box center [730, 406] width 1459 height 812
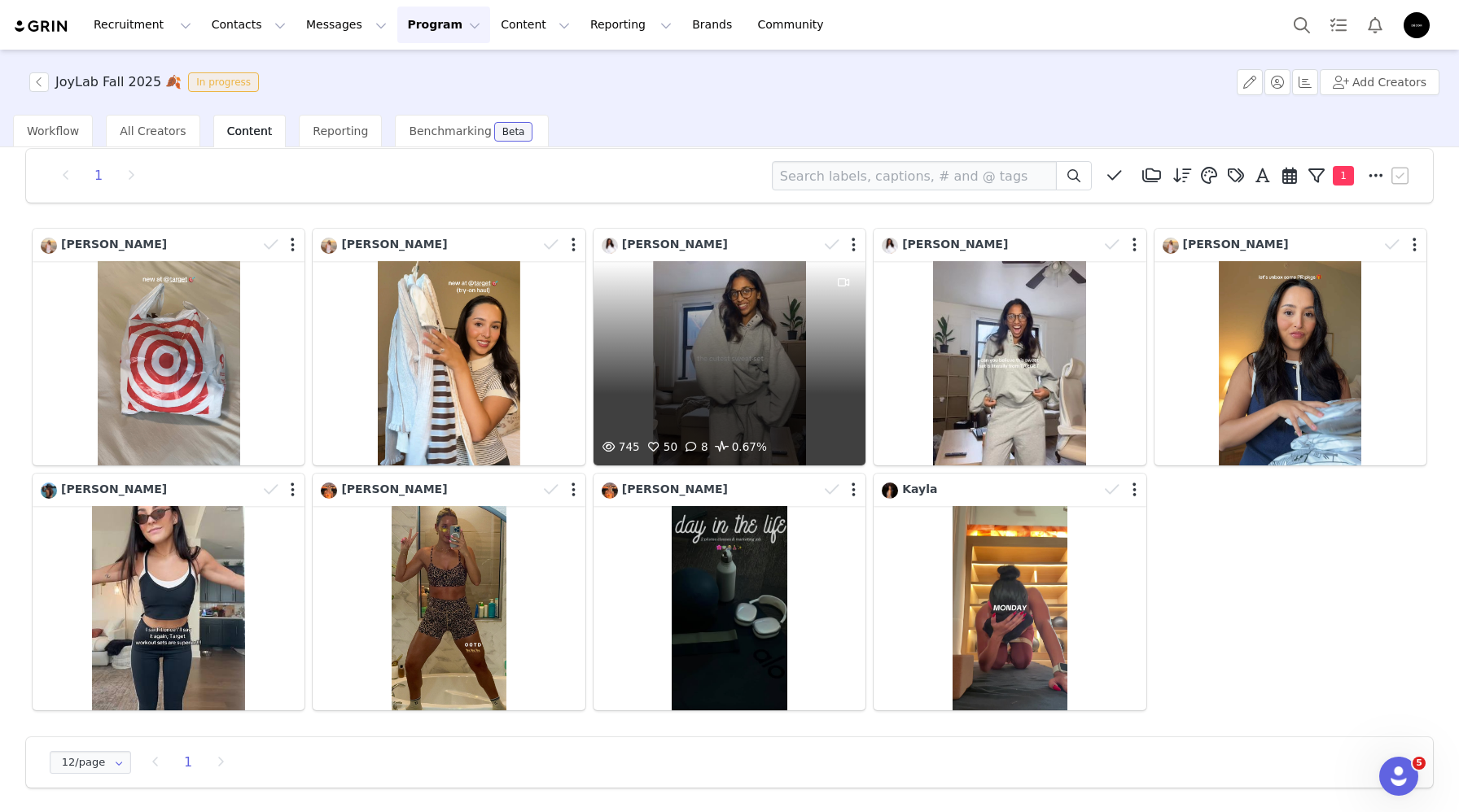
click at [718, 388] on div "745 50 8 0.67%" at bounding box center [729, 364] width 272 height 204
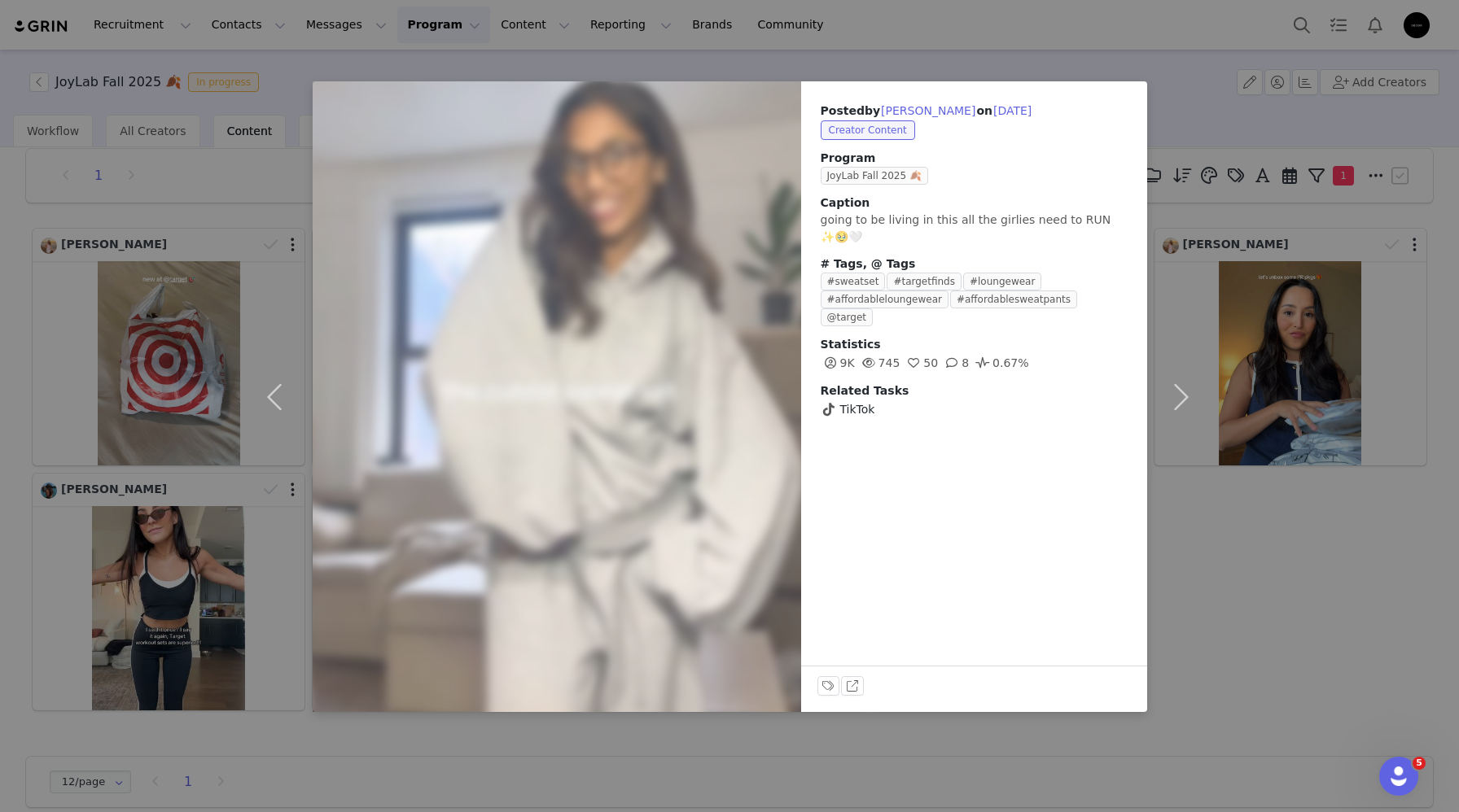
click at [1217, 297] on div "Posted by Sowbhagya on Sep 26, 2025 Creator Content Program JoyLab Fall 2025 🍂 …" at bounding box center [730, 406] width 1459 height 812
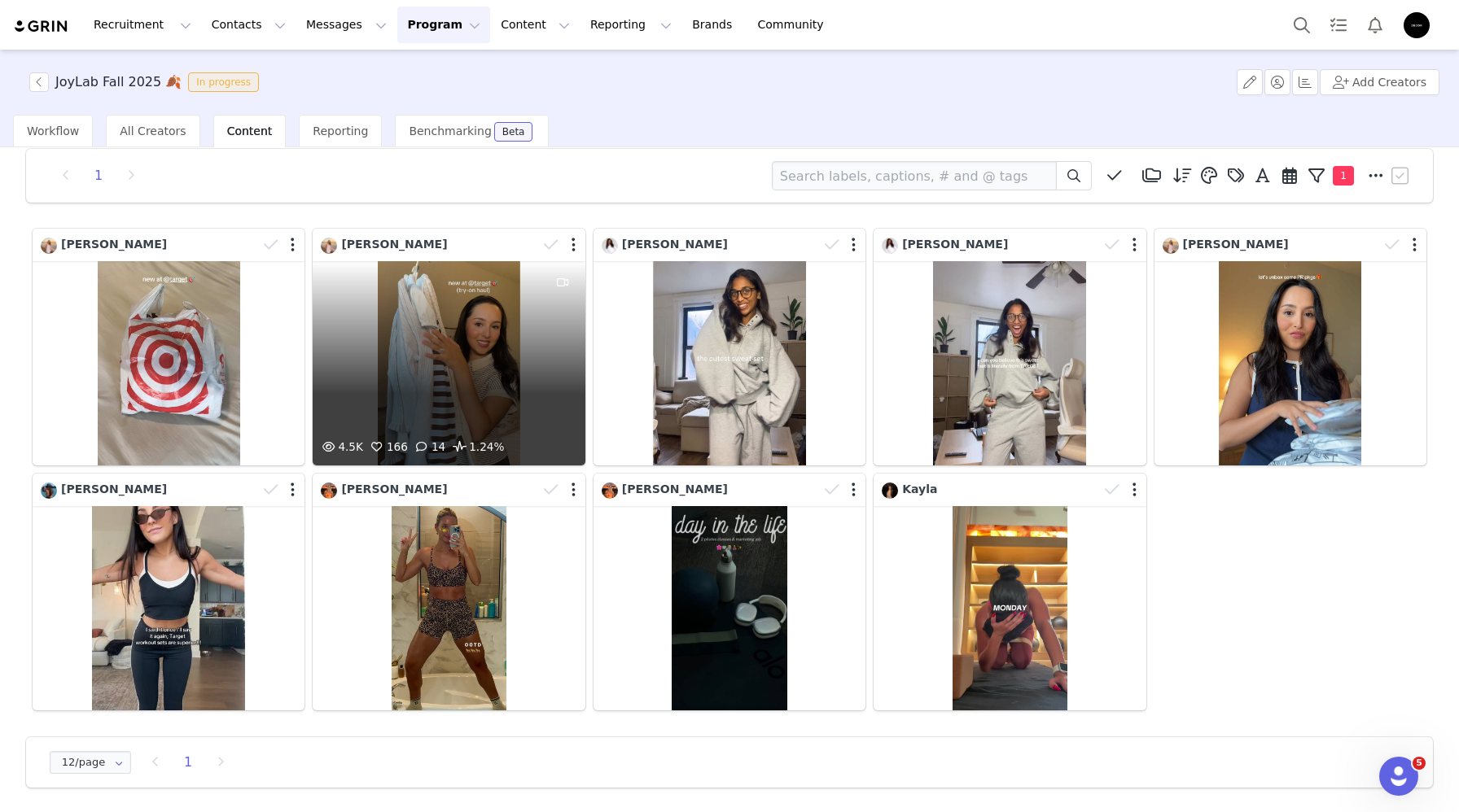
click at [475, 377] on div "4.5K 166 14 1.24%" at bounding box center [448, 364] width 272 height 204
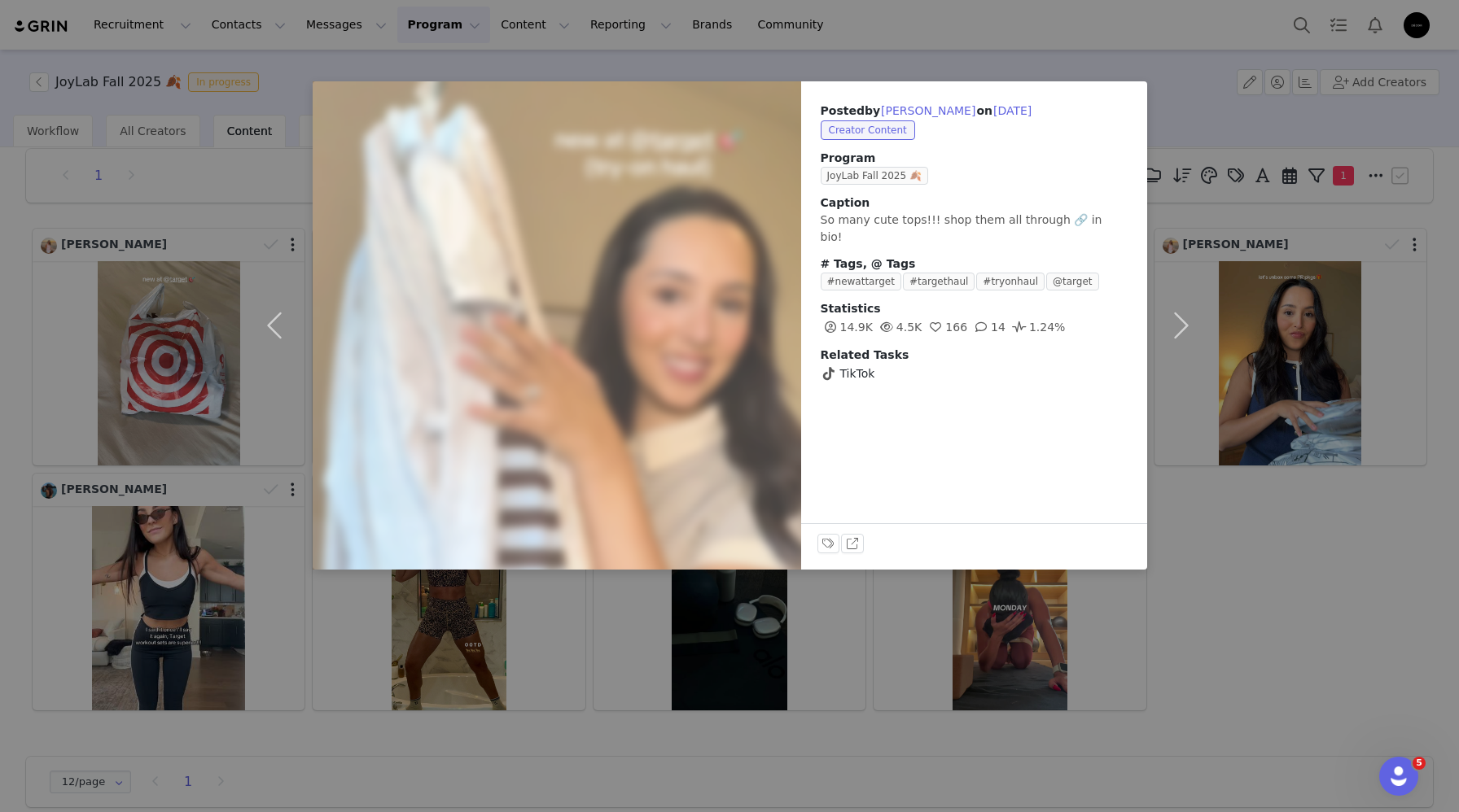
click at [511, 702] on div "Posted by Maria Santiago on Sep 28, 2025 Creator Content Program JoyLab Fall 20…" at bounding box center [730, 406] width 1459 height 812
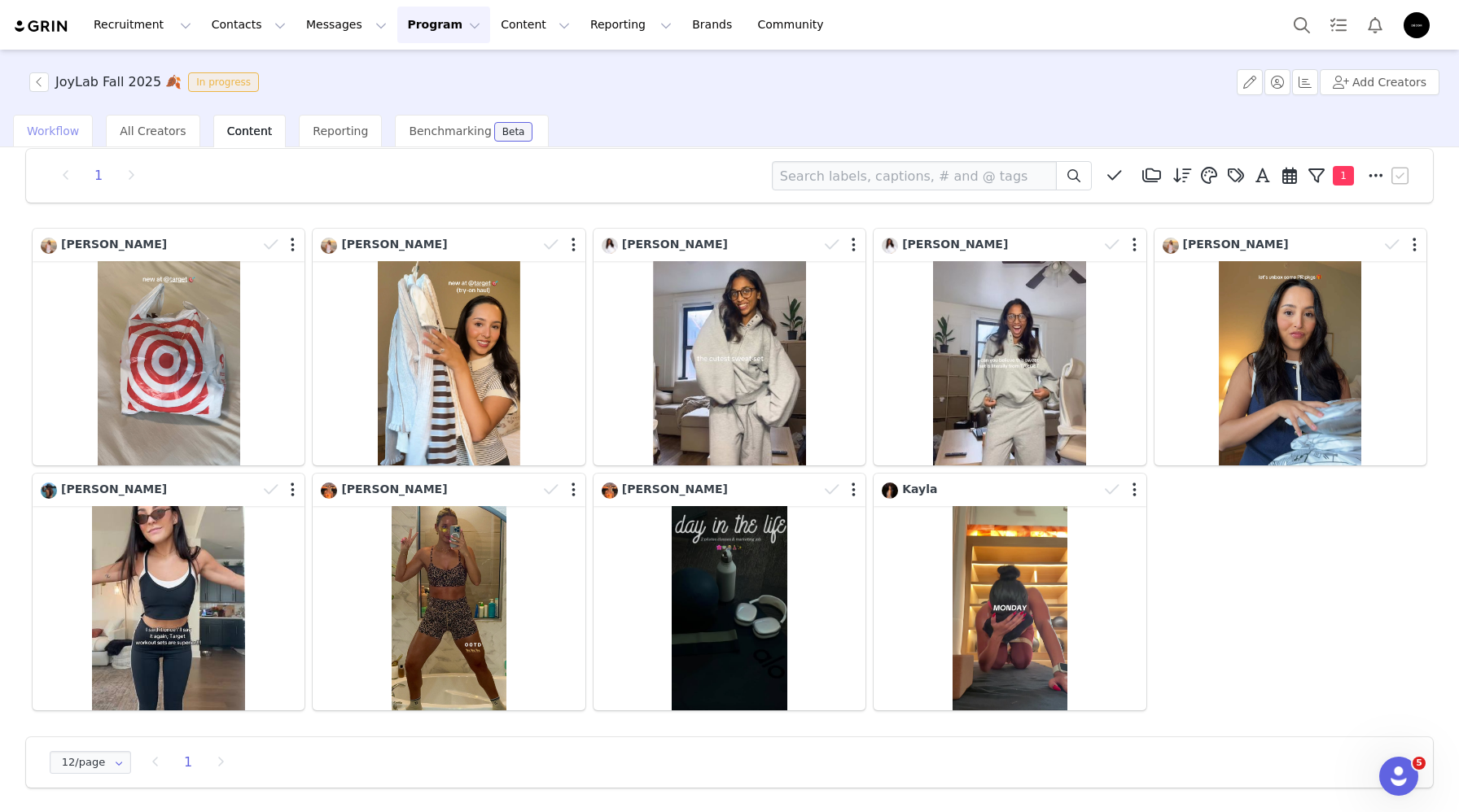
click at [39, 130] on span "Workflow" at bounding box center [53, 131] width 53 height 13
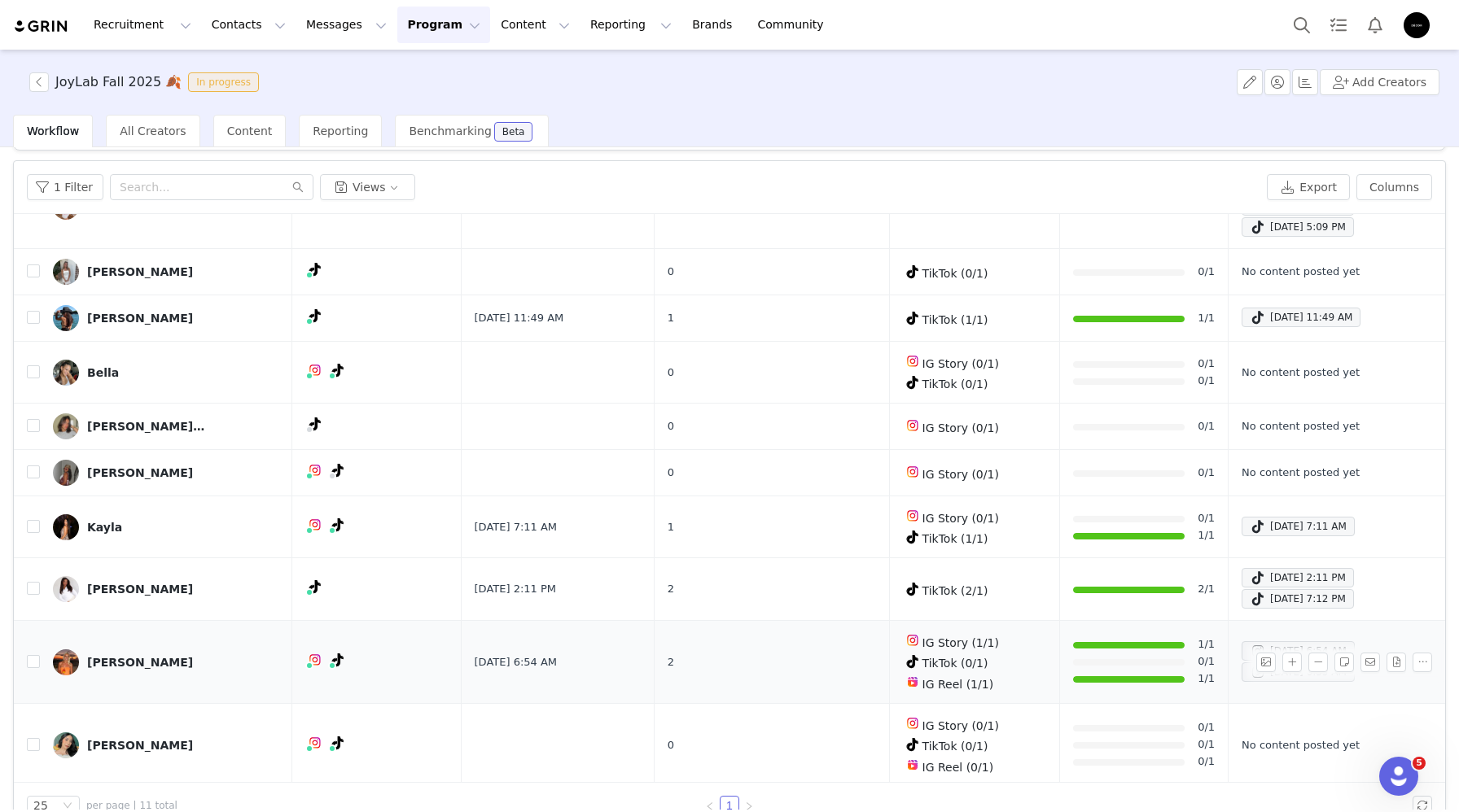
scroll to position [49, 0]
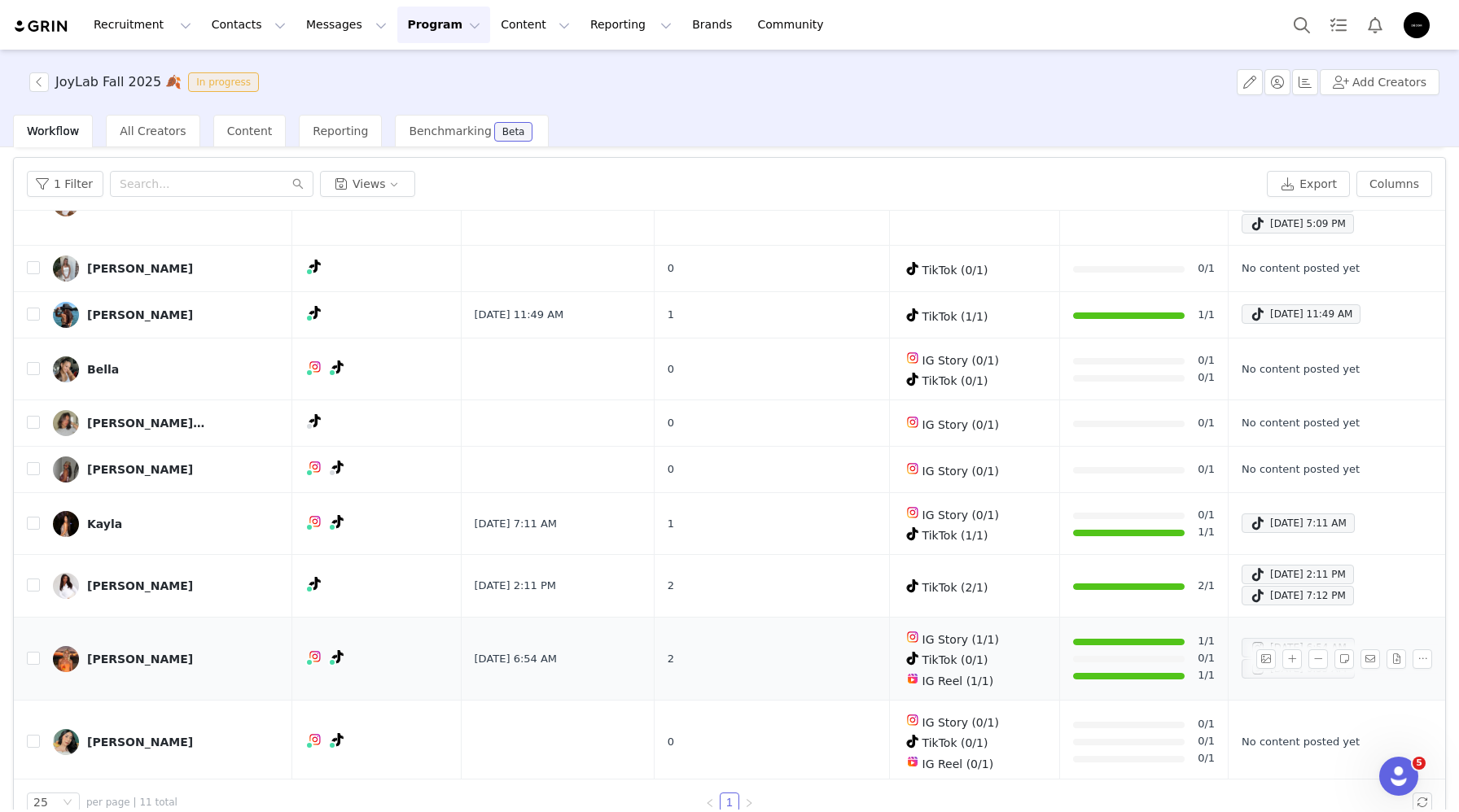
click at [1250, 647] on span at bounding box center [1258, 647] width 17 height 19
click at [1250, 661] on div "Sep 25, 2025 6:35 AM" at bounding box center [1298, 668] width 97 height 19
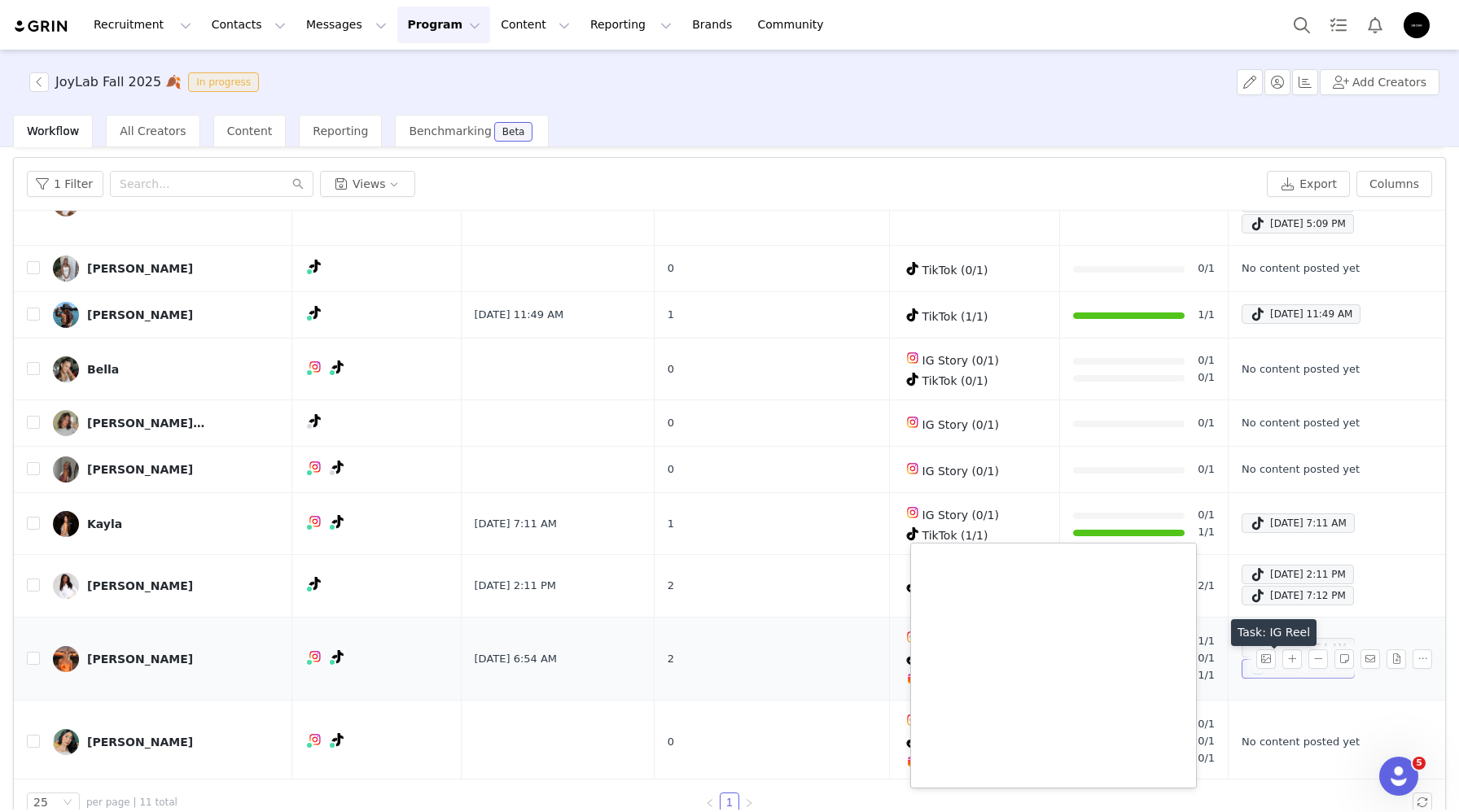
click at [1250, 669] on div "Sep 25, 2025 6:35 AM" at bounding box center [1298, 668] width 97 height 19
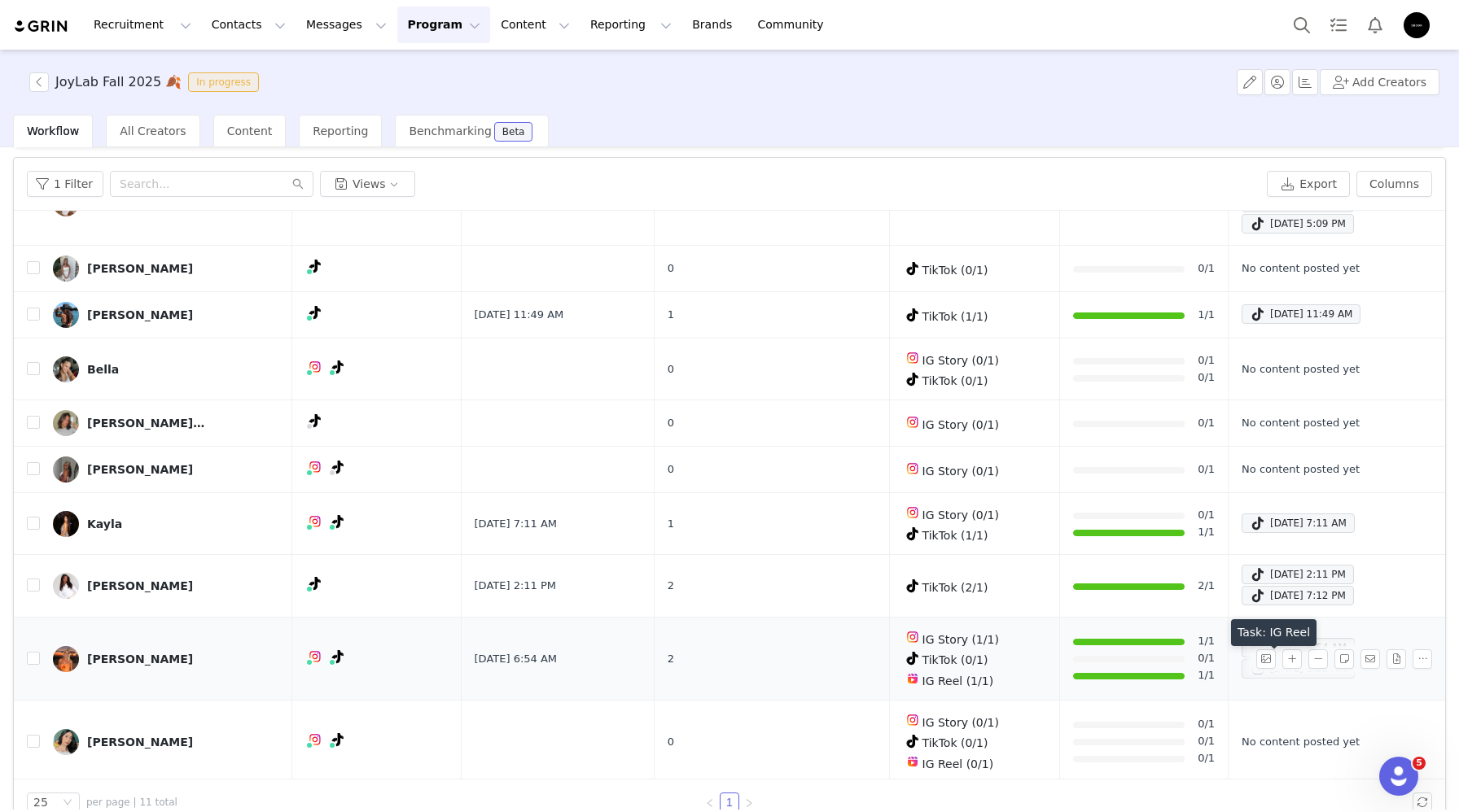
click at [1250, 669] on div "Sep 25, 2025 6:35 AM" at bounding box center [1298, 668] width 97 height 19
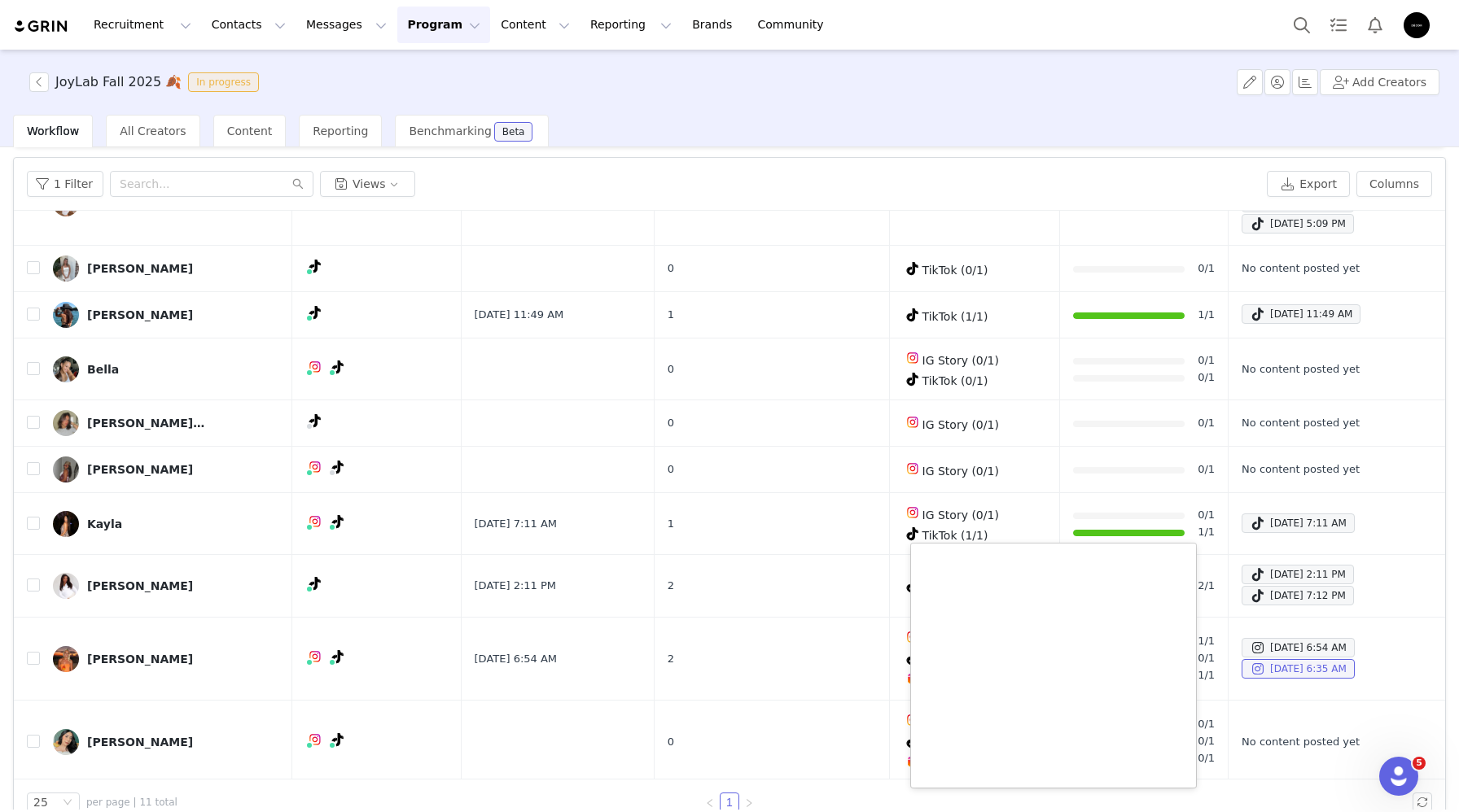
click at [220, 111] on div "JoyLab Fall 2025 🍂 In progress Add Creators" at bounding box center [730, 82] width 1459 height 65
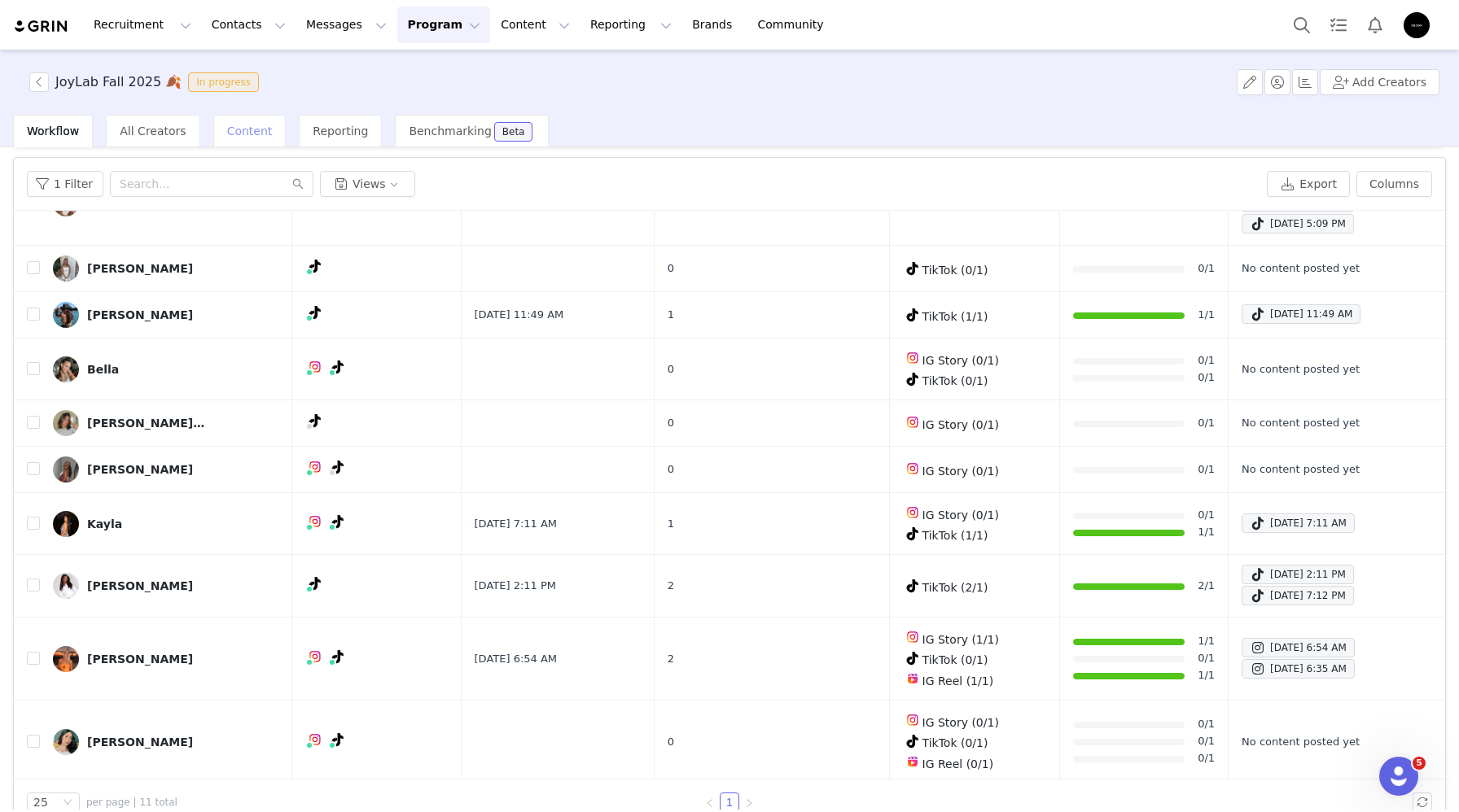
click at [228, 127] on span "Content" at bounding box center [250, 131] width 45 height 13
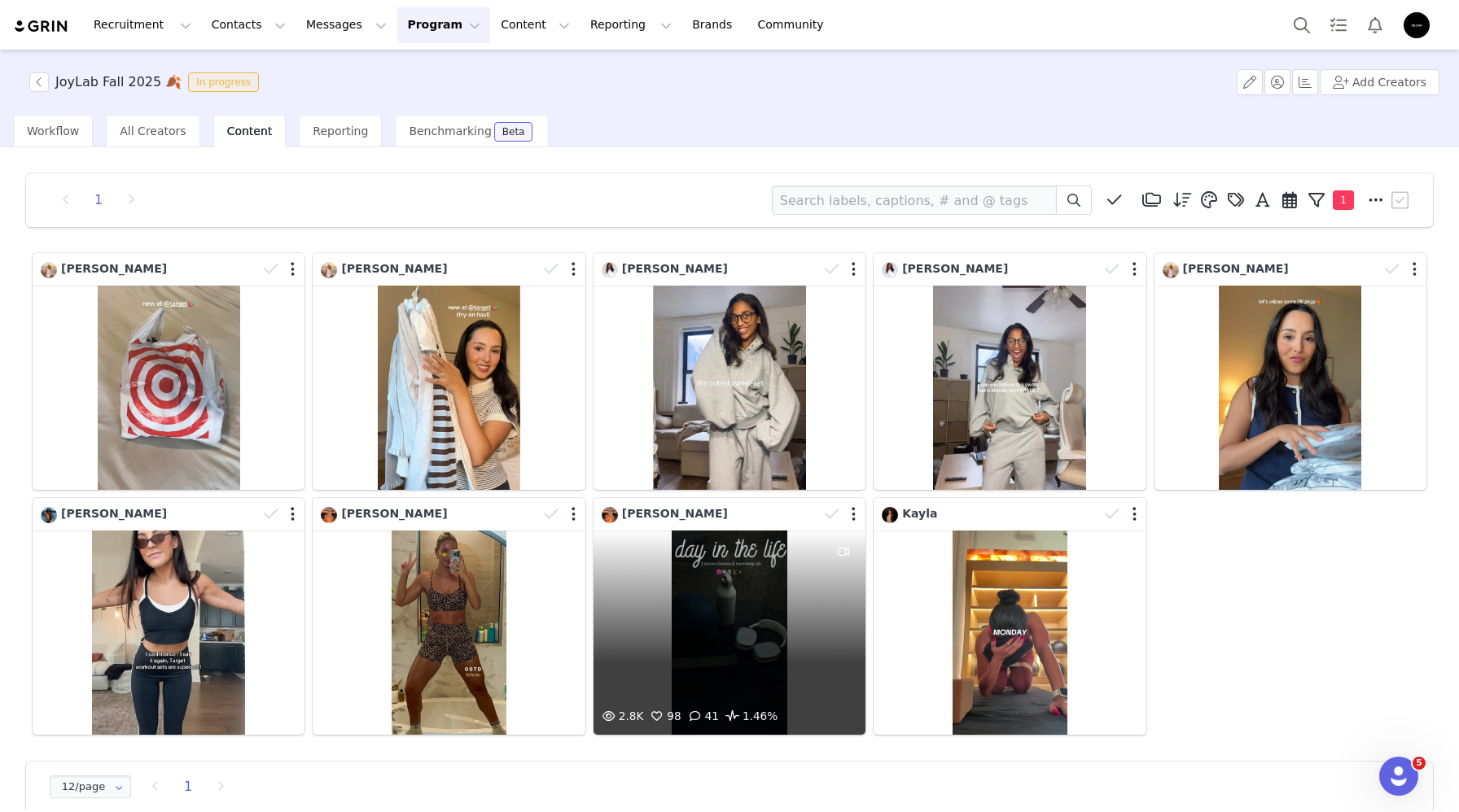
click at [743, 633] on div "2.8K 98 41 1.46%" at bounding box center [729, 632] width 272 height 204
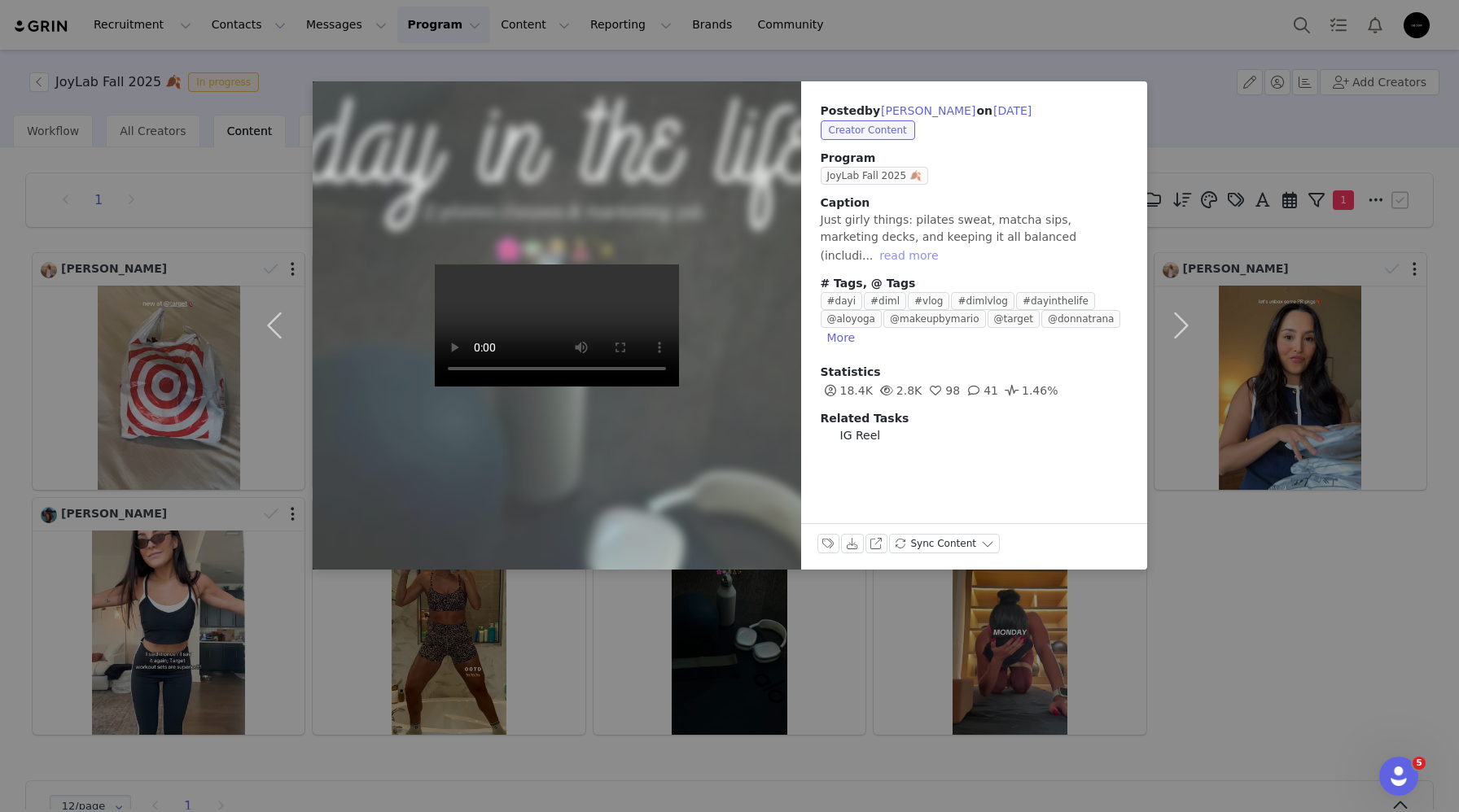
click at [944, 246] on button "read more" at bounding box center [909, 255] width 72 height 19
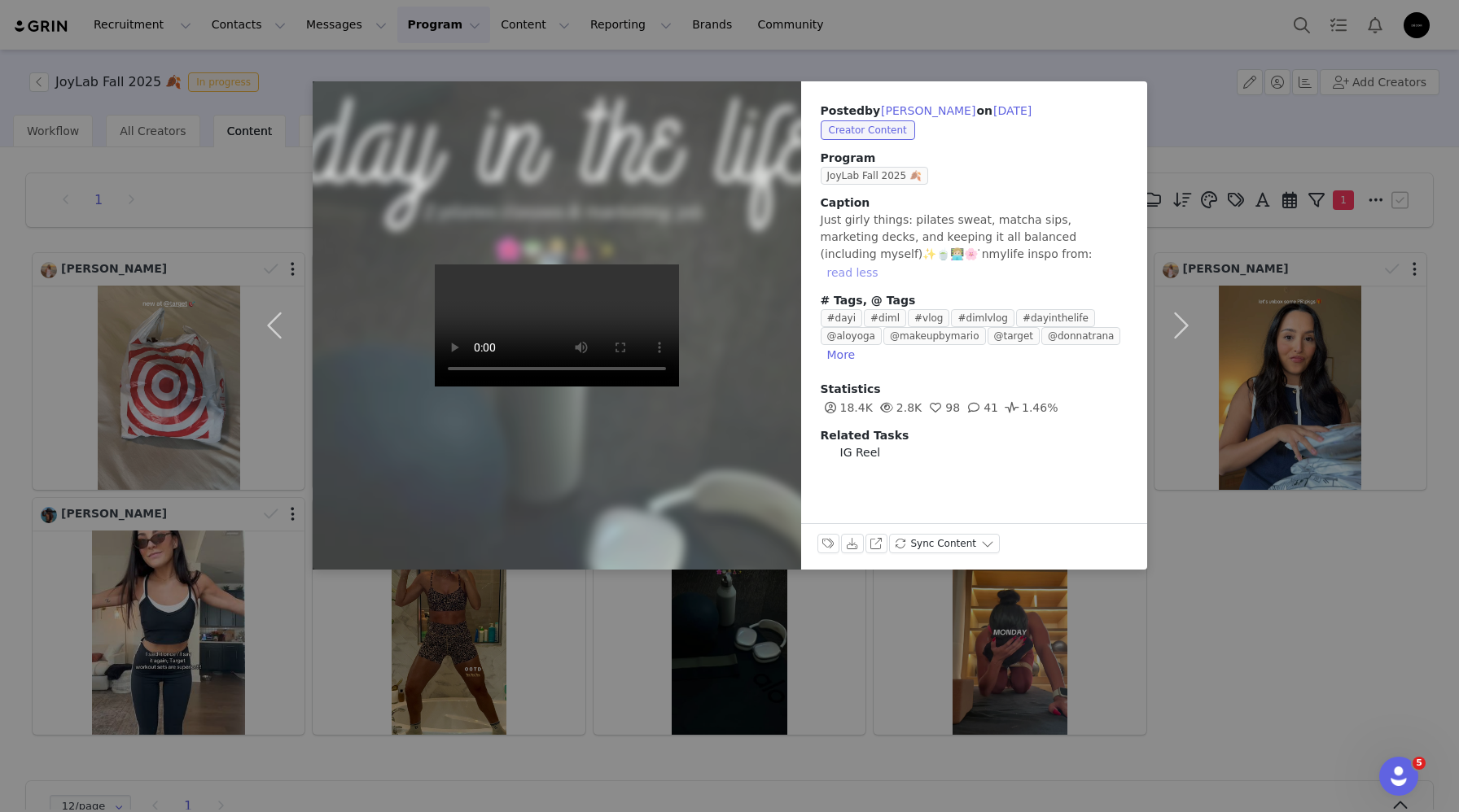
click at [885, 263] on button "read less" at bounding box center [853, 273] width 64 height 19
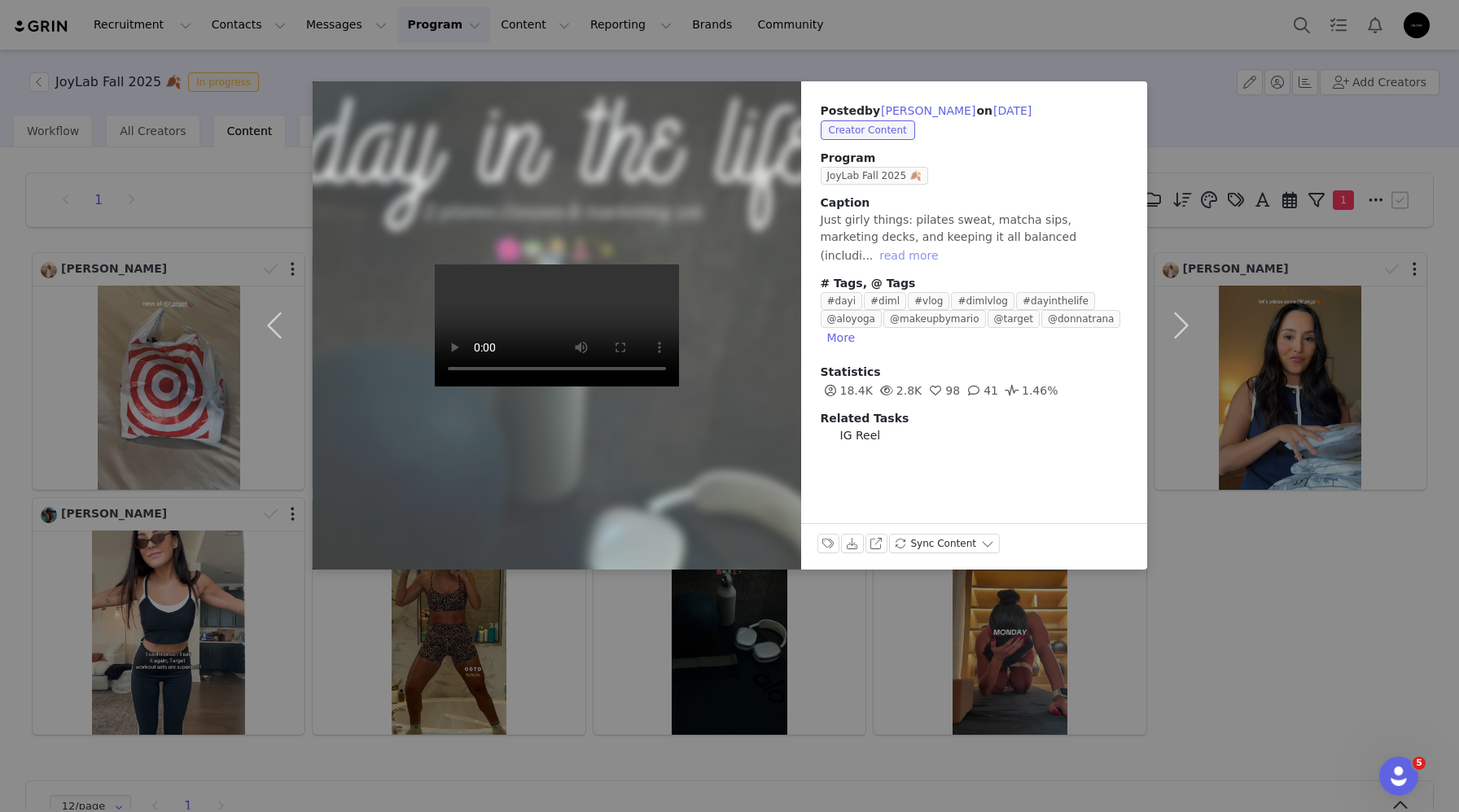
click at [944, 246] on button "read more" at bounding box center [909, 255] width 72 height 19
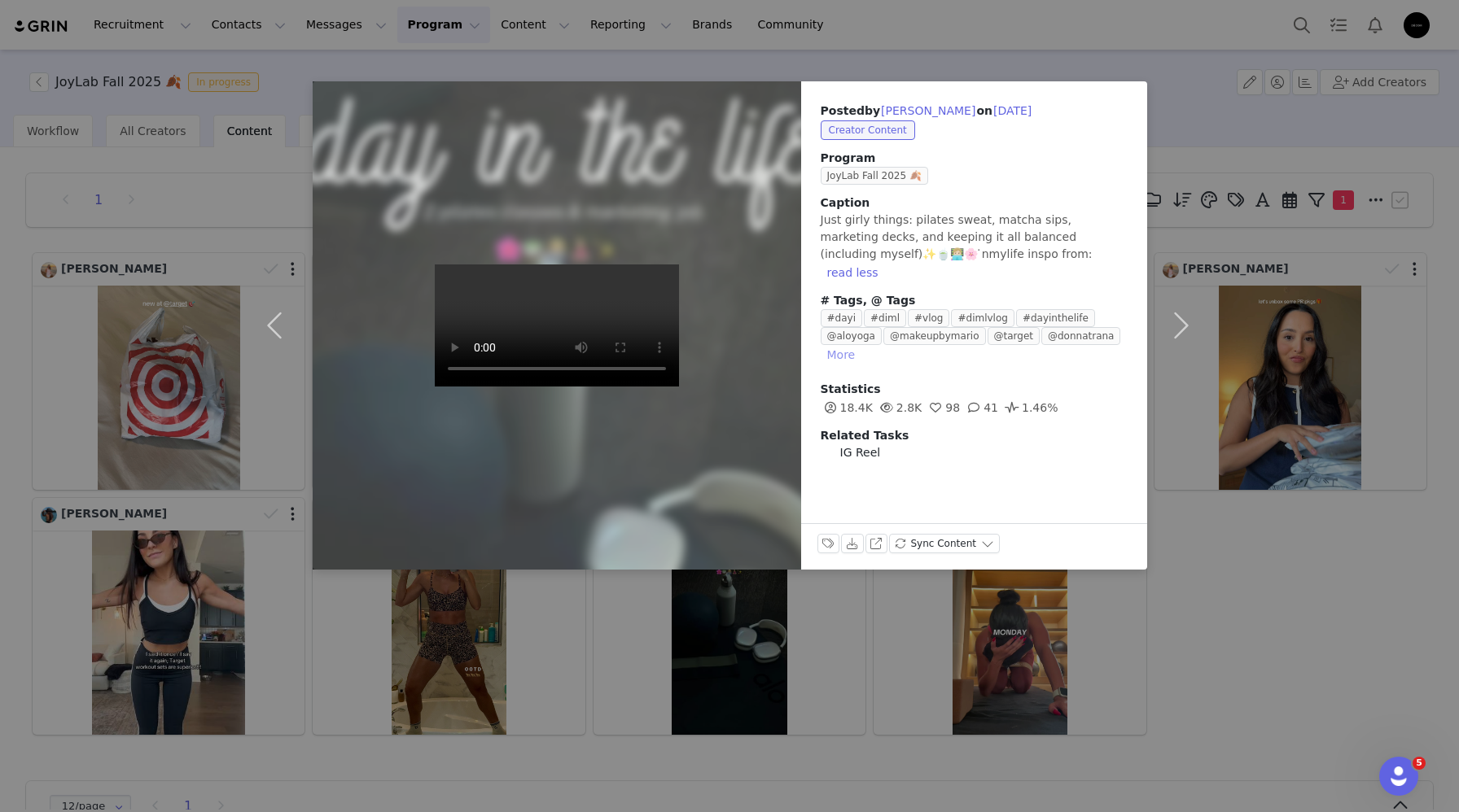
click at [841, 345] on button "More" at bounding box center [841, 354] width 41 height 19
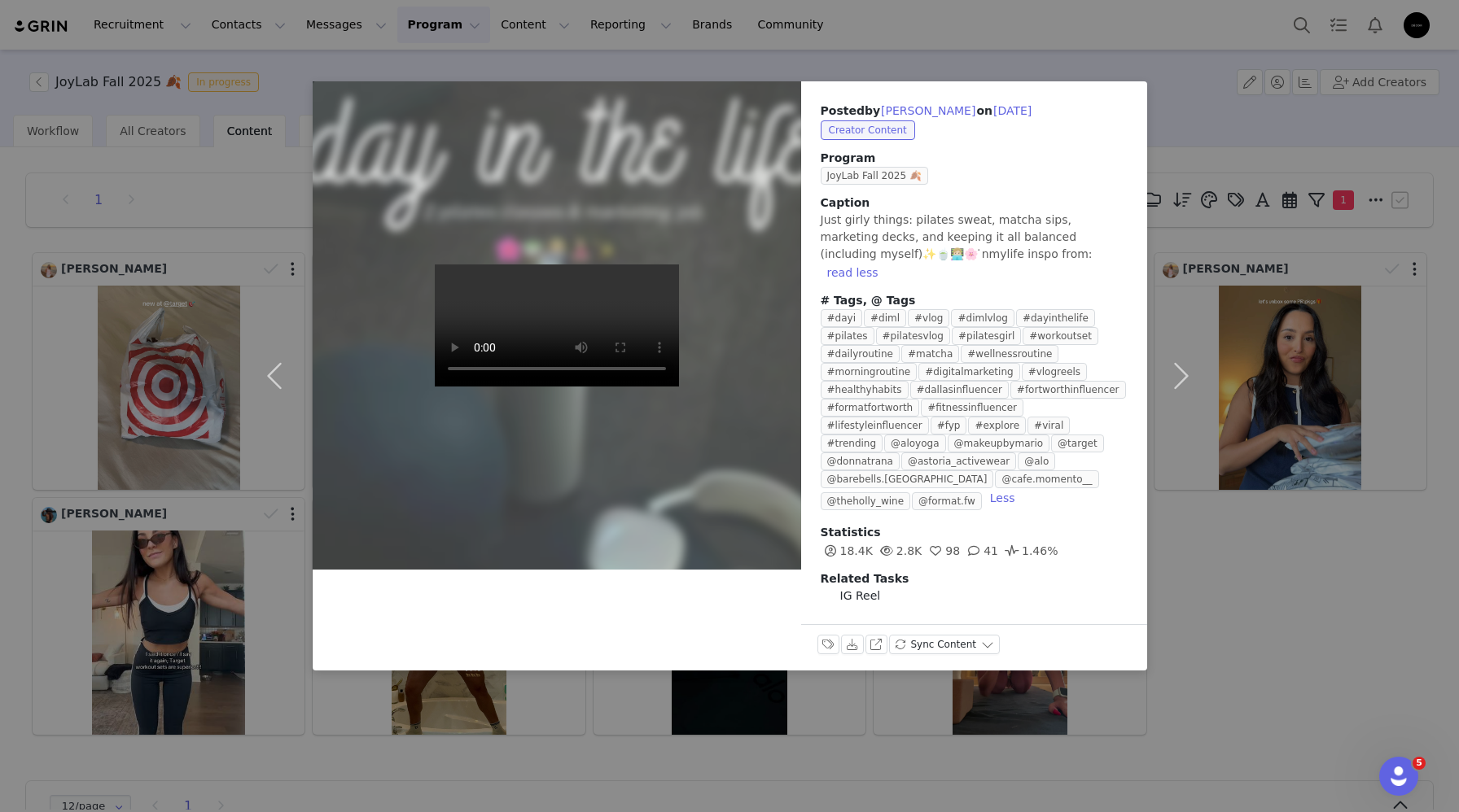
click at [705, 655] on div "Posted by Hannah Bagley on Sep 25, 2025 Creator Content Program JoyLab Fall 202…" at bounding box center [730, 406] width 1459 height 812
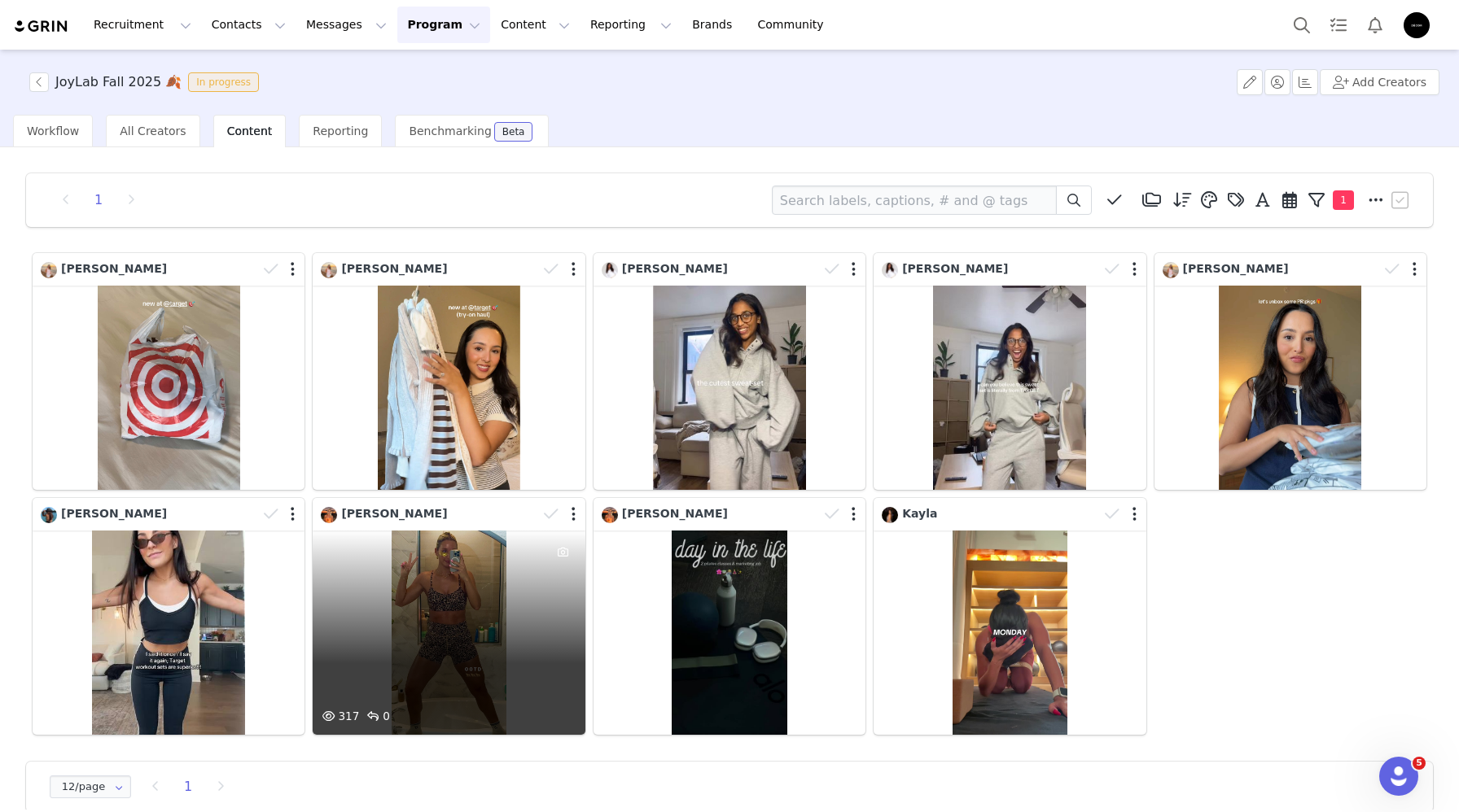
click at [488, 633] on div "317 0" at bounding box center [448, 632] width 272 height 204
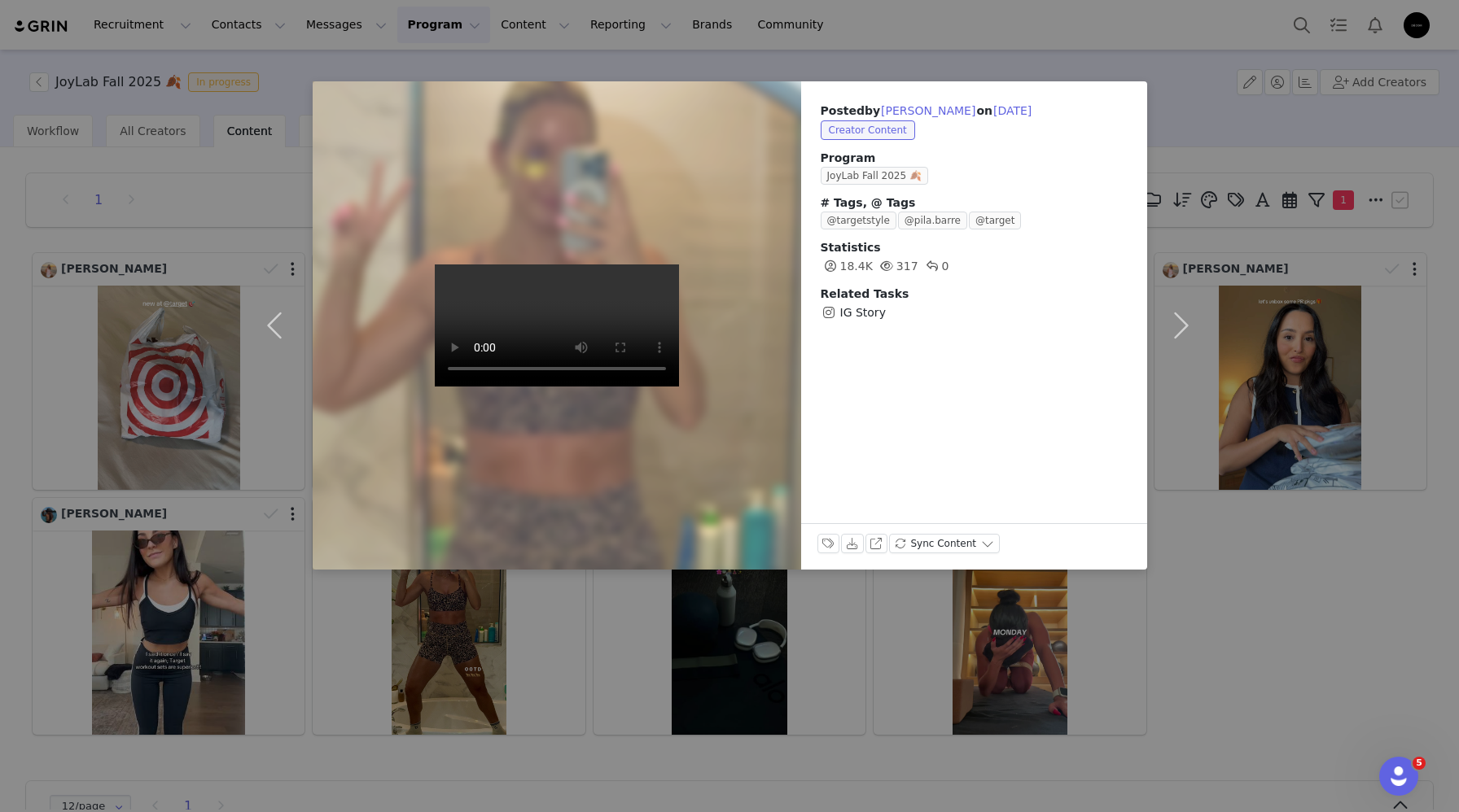
click at [661, 599] on div "Posted by Hannah Bagley on Sep 25, 2025 Creator Content Program JoyLab Fall 202…" at bounding box center [730, 406] width 1459 height 812
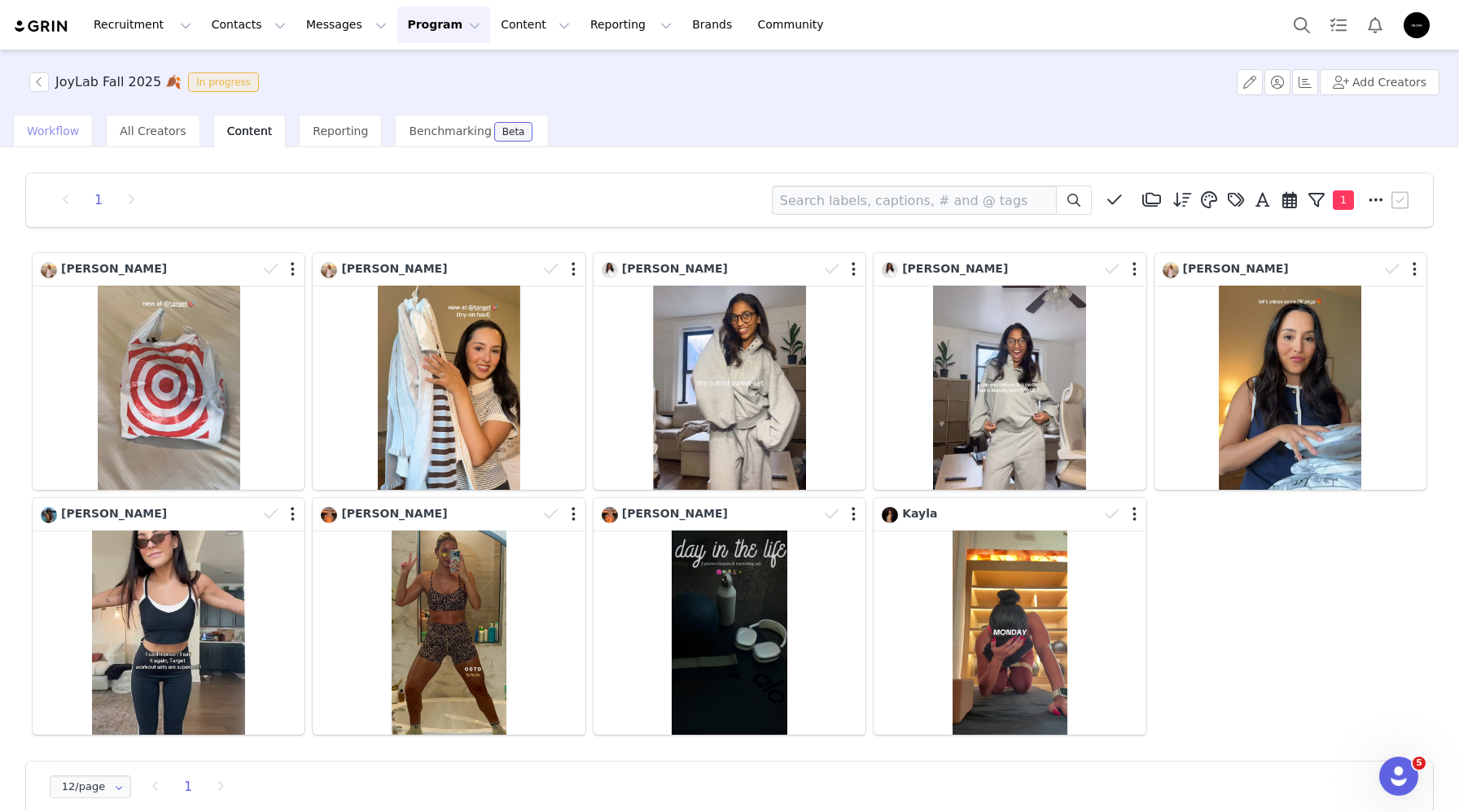
click at [50, 126] on span "Workflow" at bounding box center [53, 131] width 53 height 13
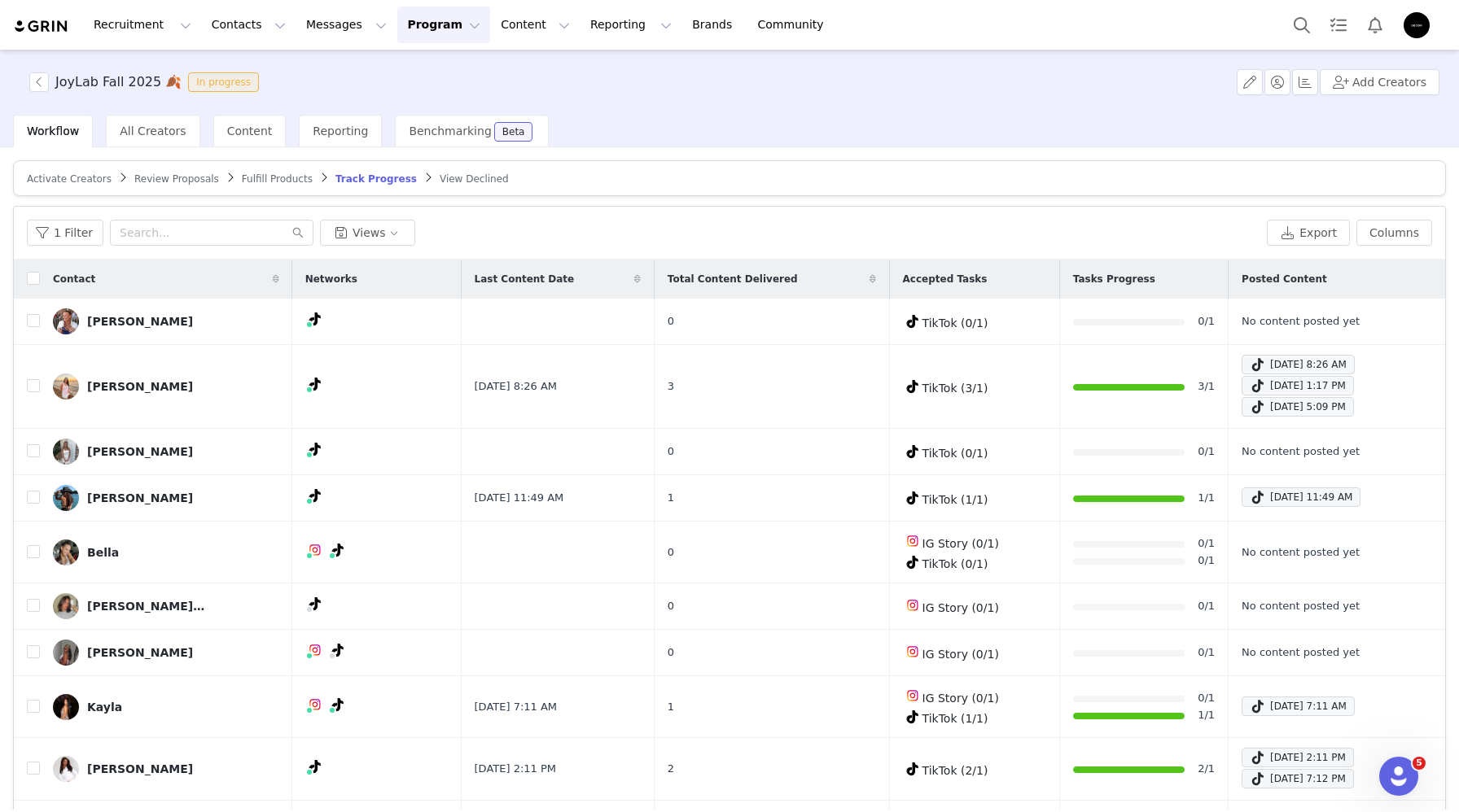
click at [402, 29] on button "Program Program" at bounding box center [443, 25] width 93 height 37
click at [404, 51] on div "Activations Partnerships Payments Affiliates" at bounding box center [436, 117] width 130 height 135
click at [407, 75] on p "Activations" at bounding box center [416, 72] width 63 height 17
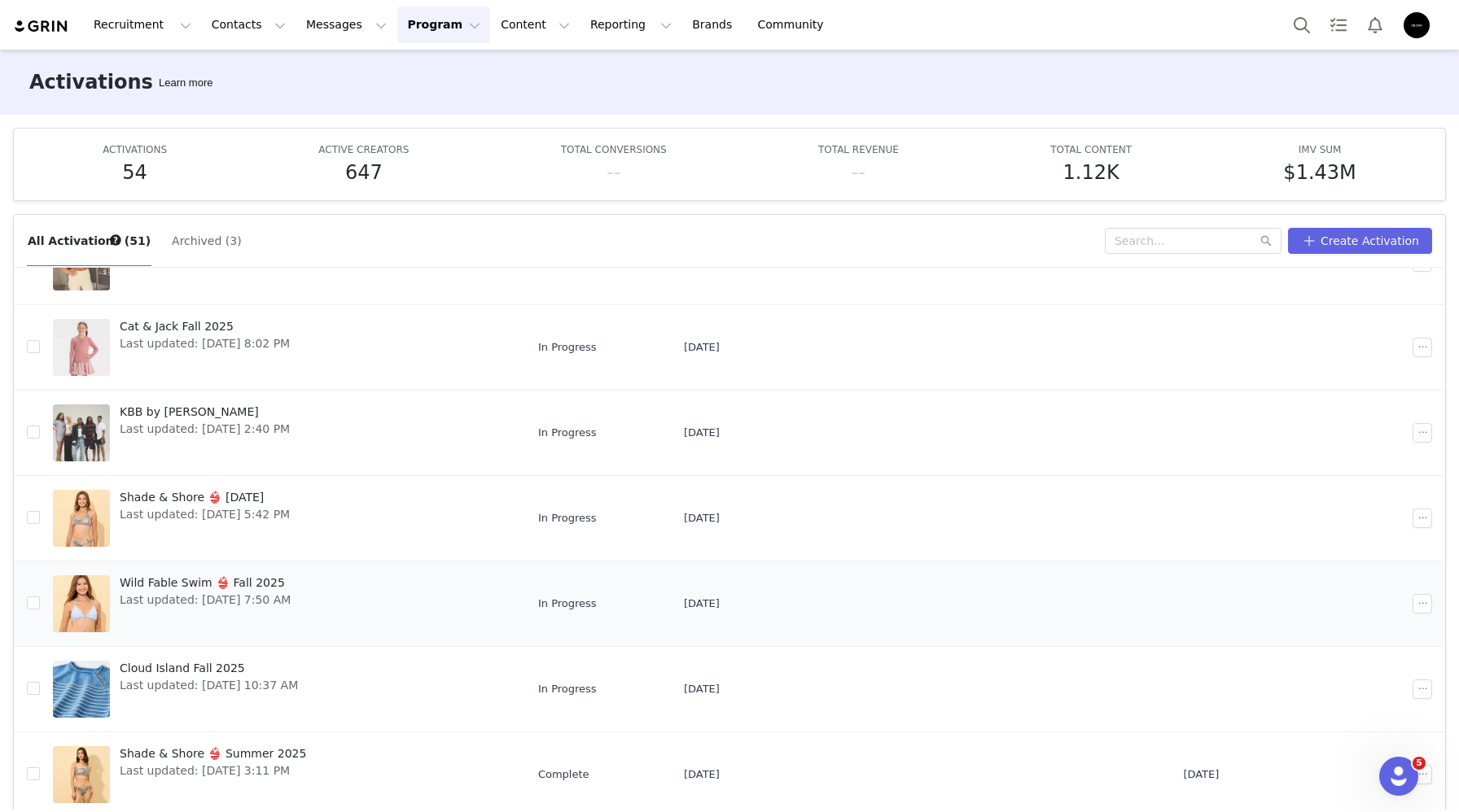
scroll to position [153, 0]
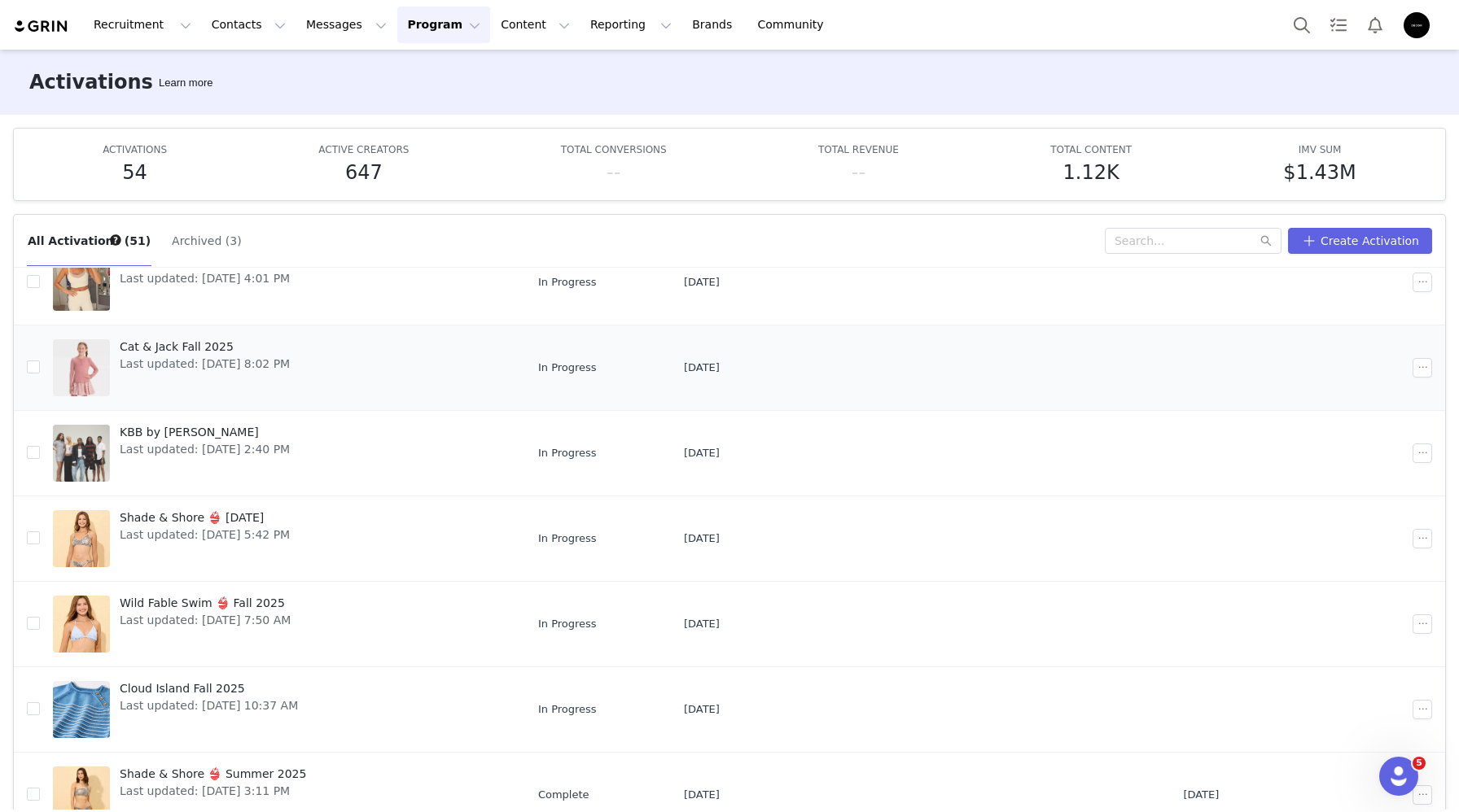
click at [252, 355] on span "Last updated: Sep 12, 2025 8:02 PM" at bounding box center [204, 364] width 170 height 17
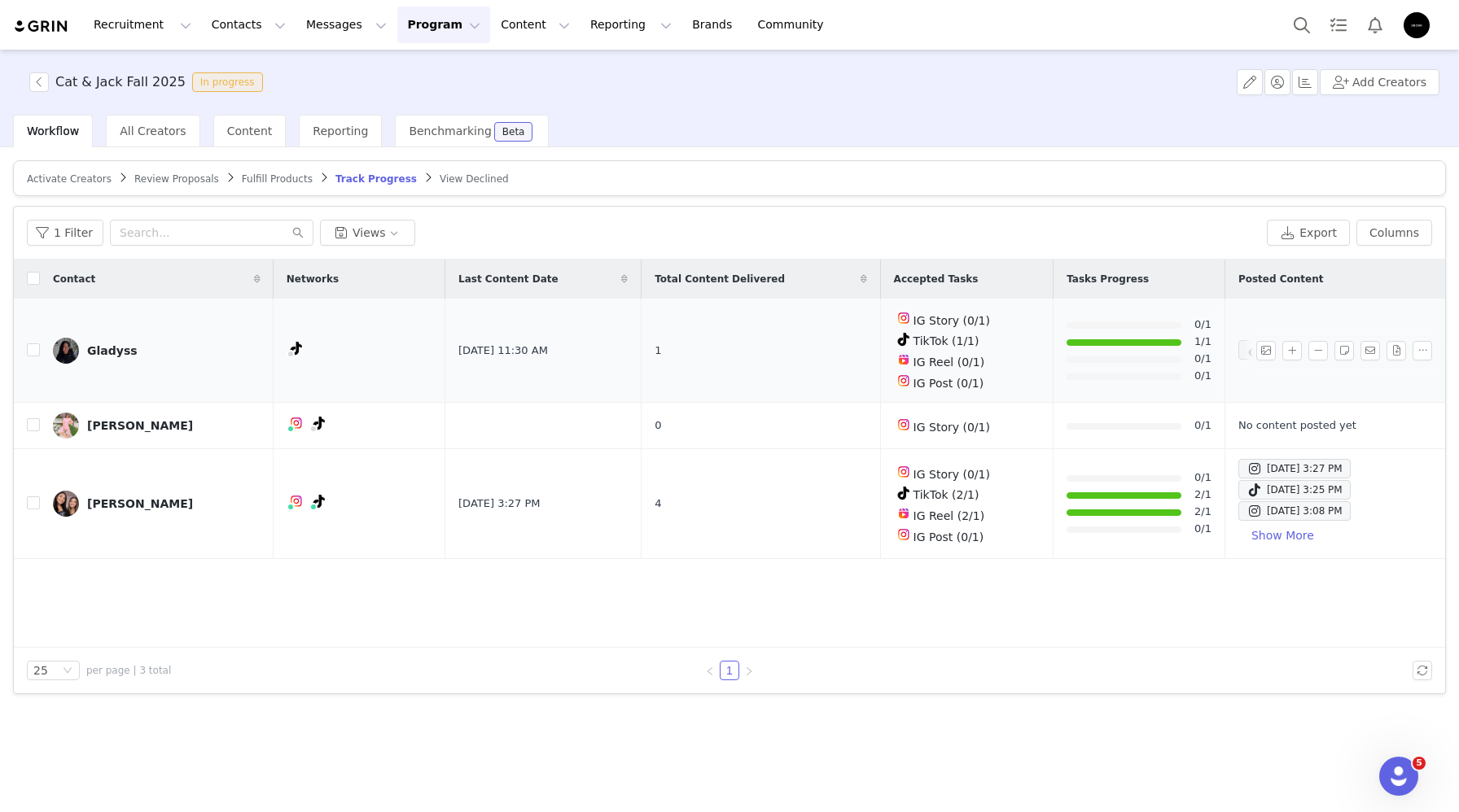
click at [1246, 344] on div "Sep 19, 2025 11:30 AM" at bounding box center [1297, 349] width 102 height 19
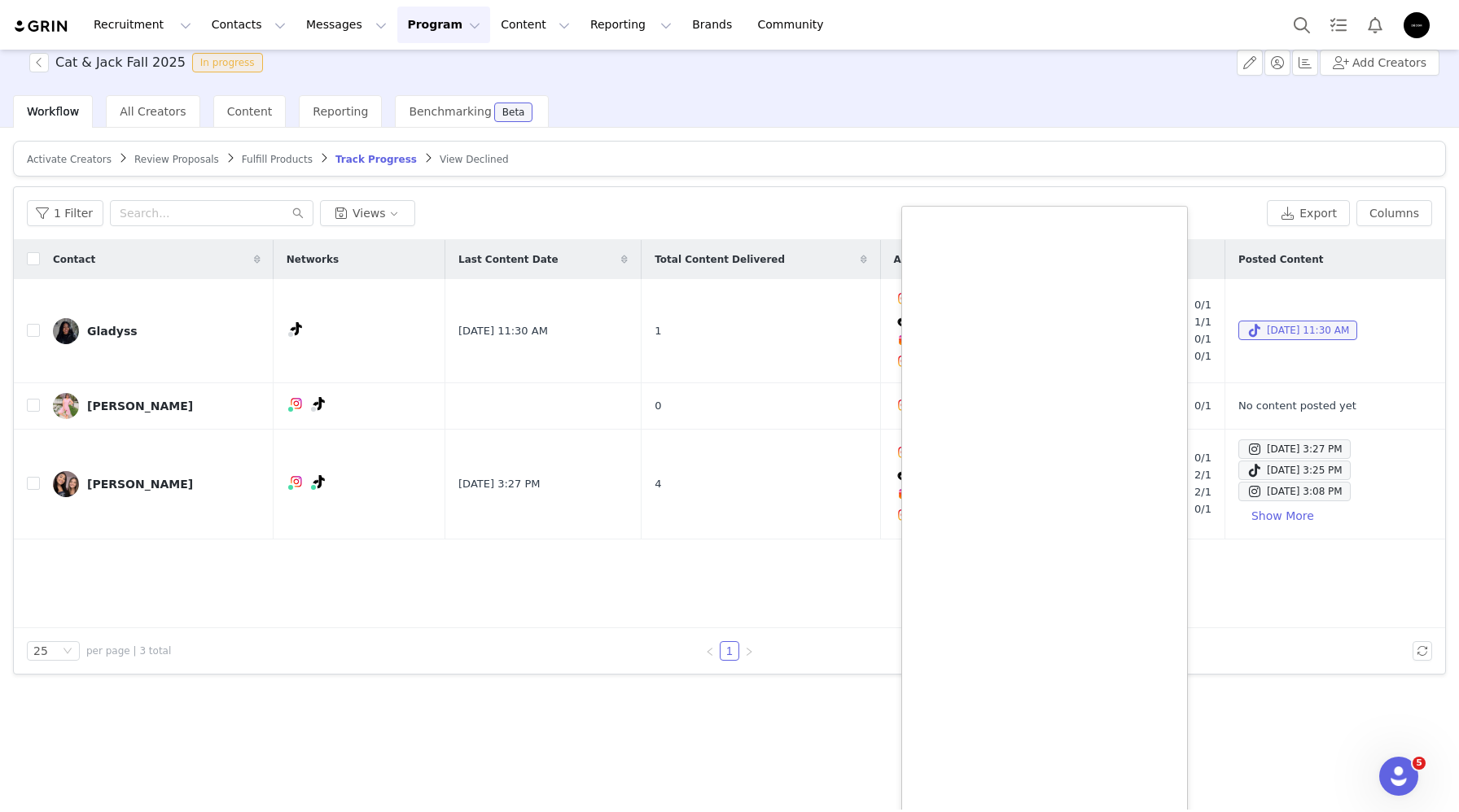
scroll to position [34, 0]
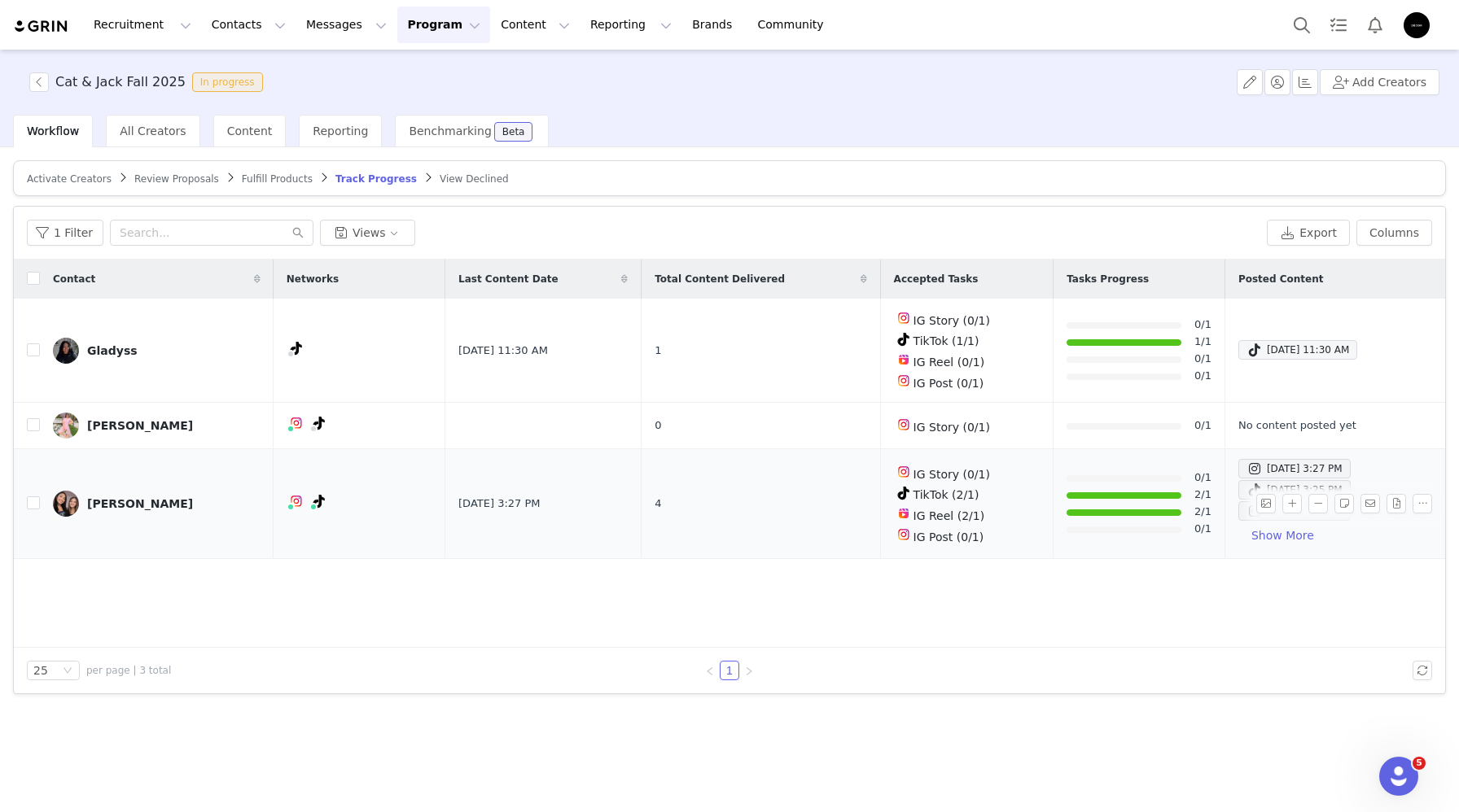
click at [606, 529] on div "Contact Networks Last Content Date Total Content Delivered Accepted Tasks Tasks…" at bounding box center [730, 454] width 1431 height 389
click at [1246, 488] on span at bounding box center [1255, 490] width 17 height 19
click at [1246, 508] on div "Sep 20, 2025 3:08 PM" at bounding box center [1294, 510] width 96 height 19
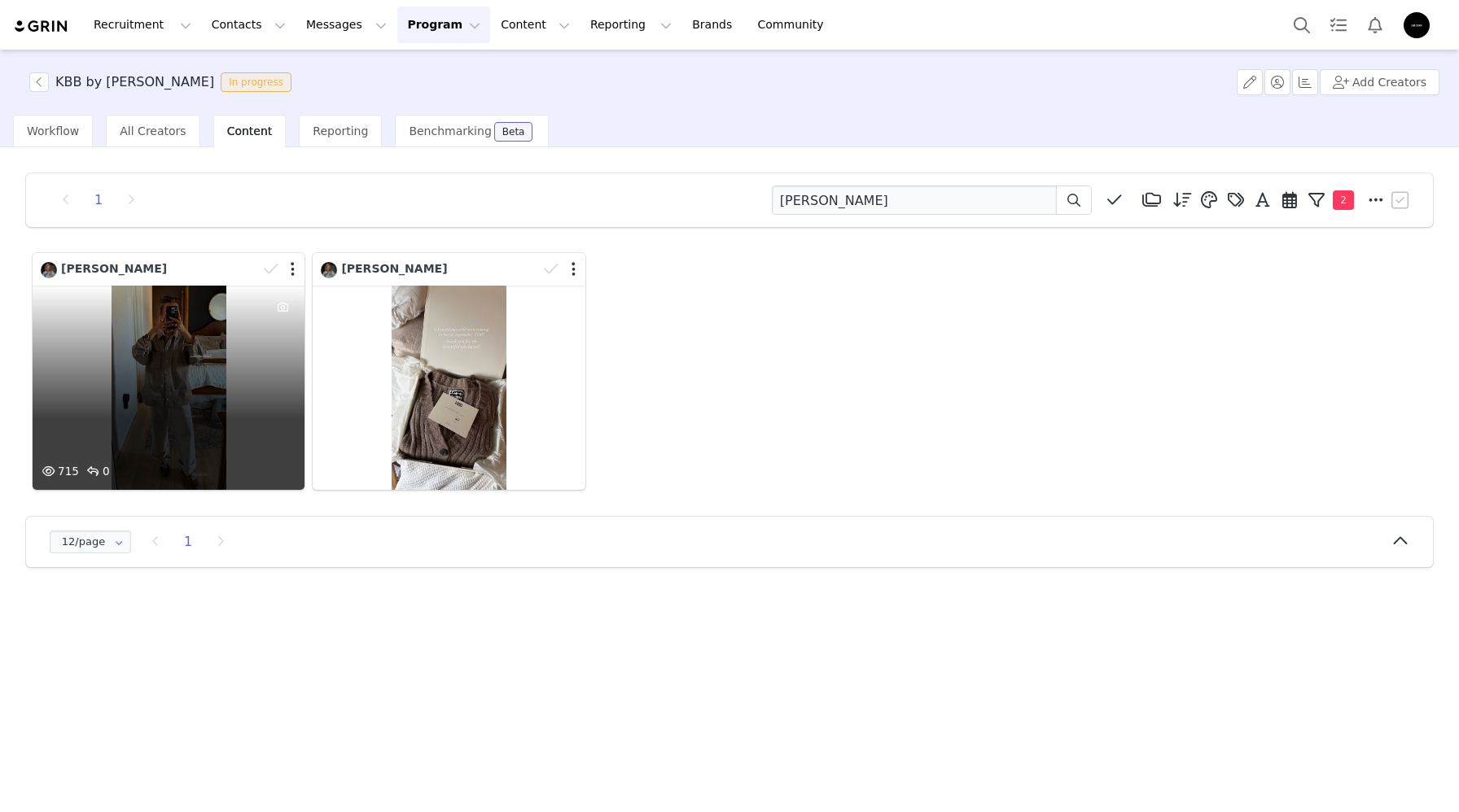
click at [212, 375] on div "715 0" at bounding box center [168, 388] width 272 height 204
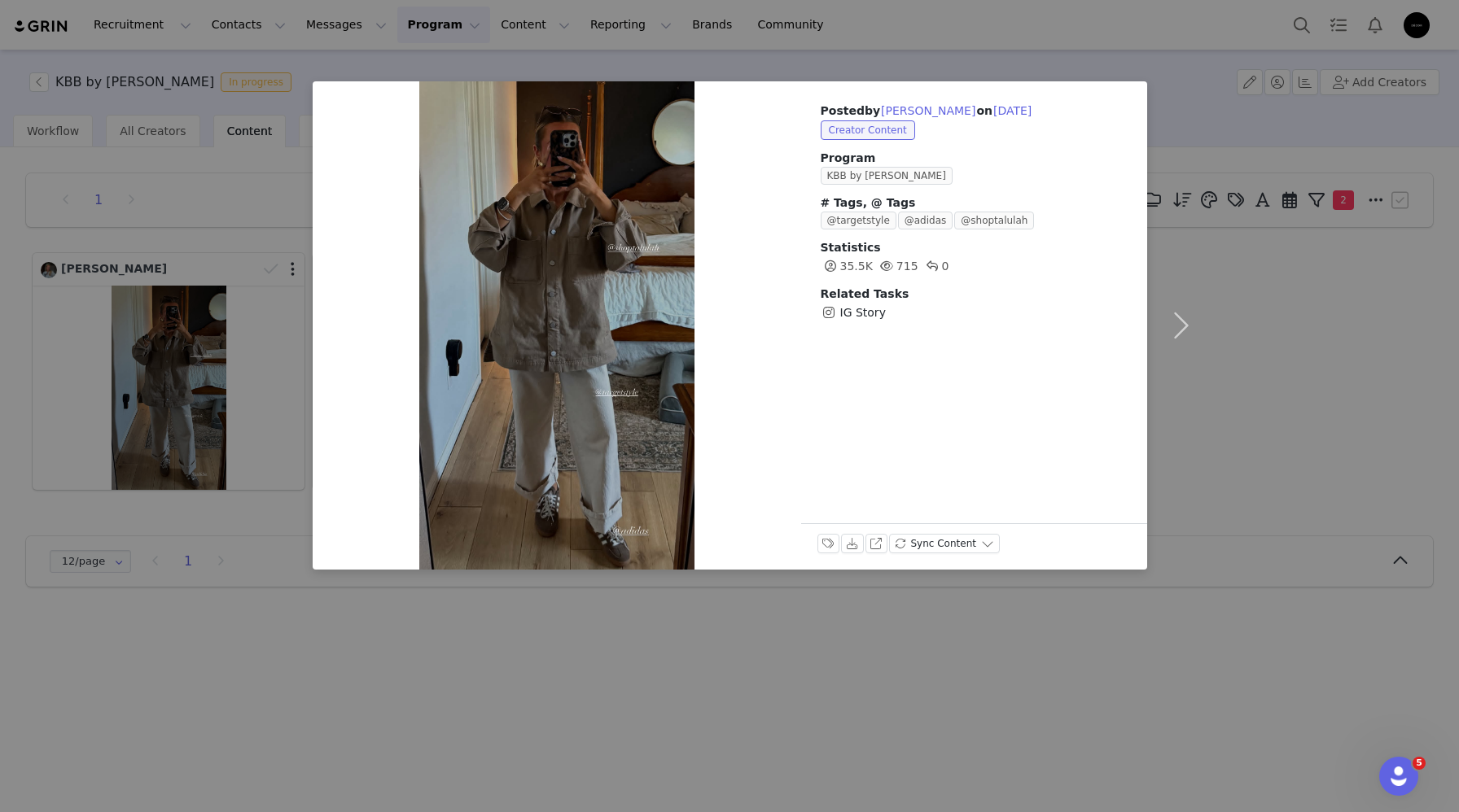
click at [613, 658] on div "Posted by Brittany Nelson on Sep 26, 2025 Creator Content Program KBB by KAHLAN…" at bounding box center [730, 406] width 1459 height 812
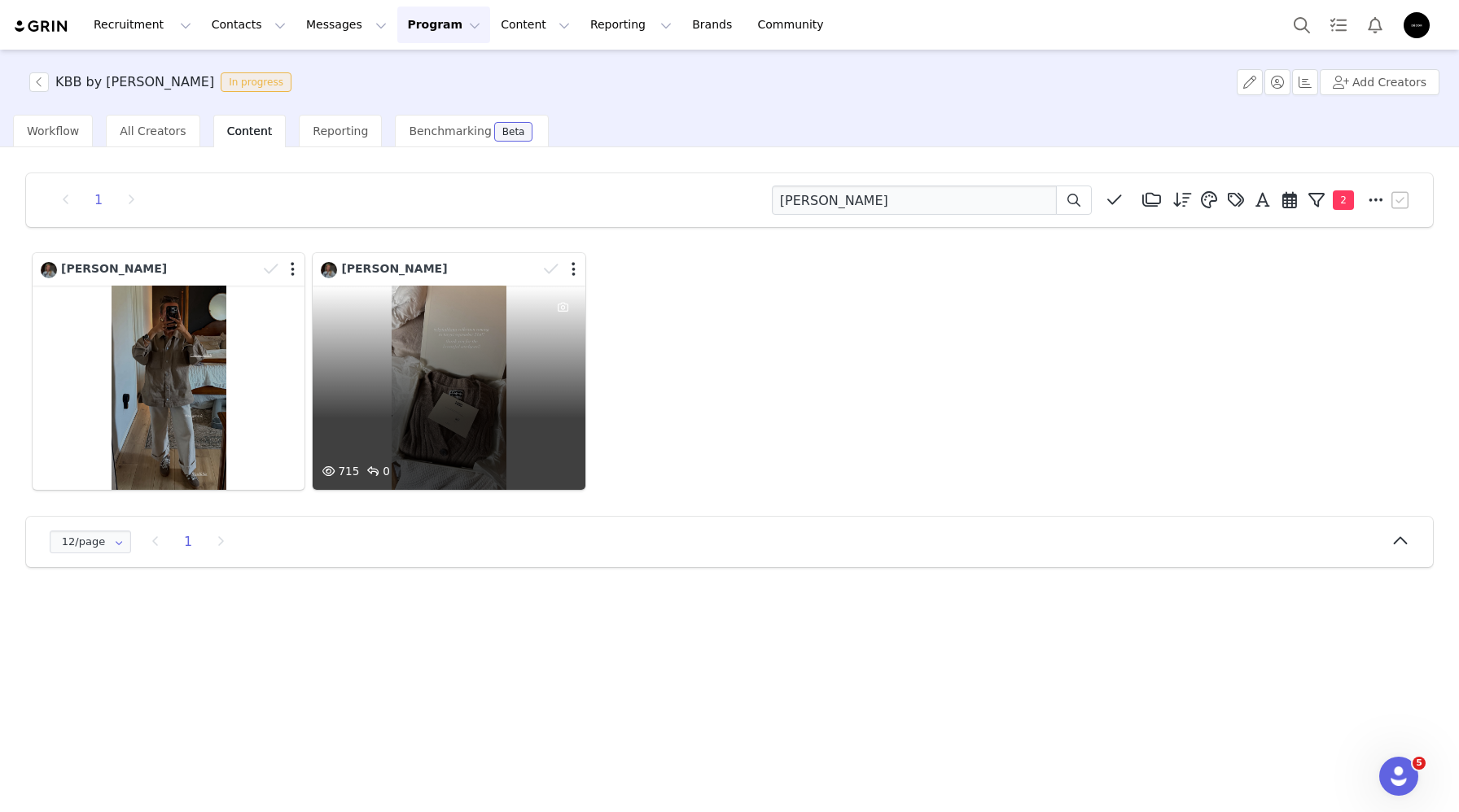
click at [481, 350] on div "715 0" at bounding box center [448, 388] width 272 height 204
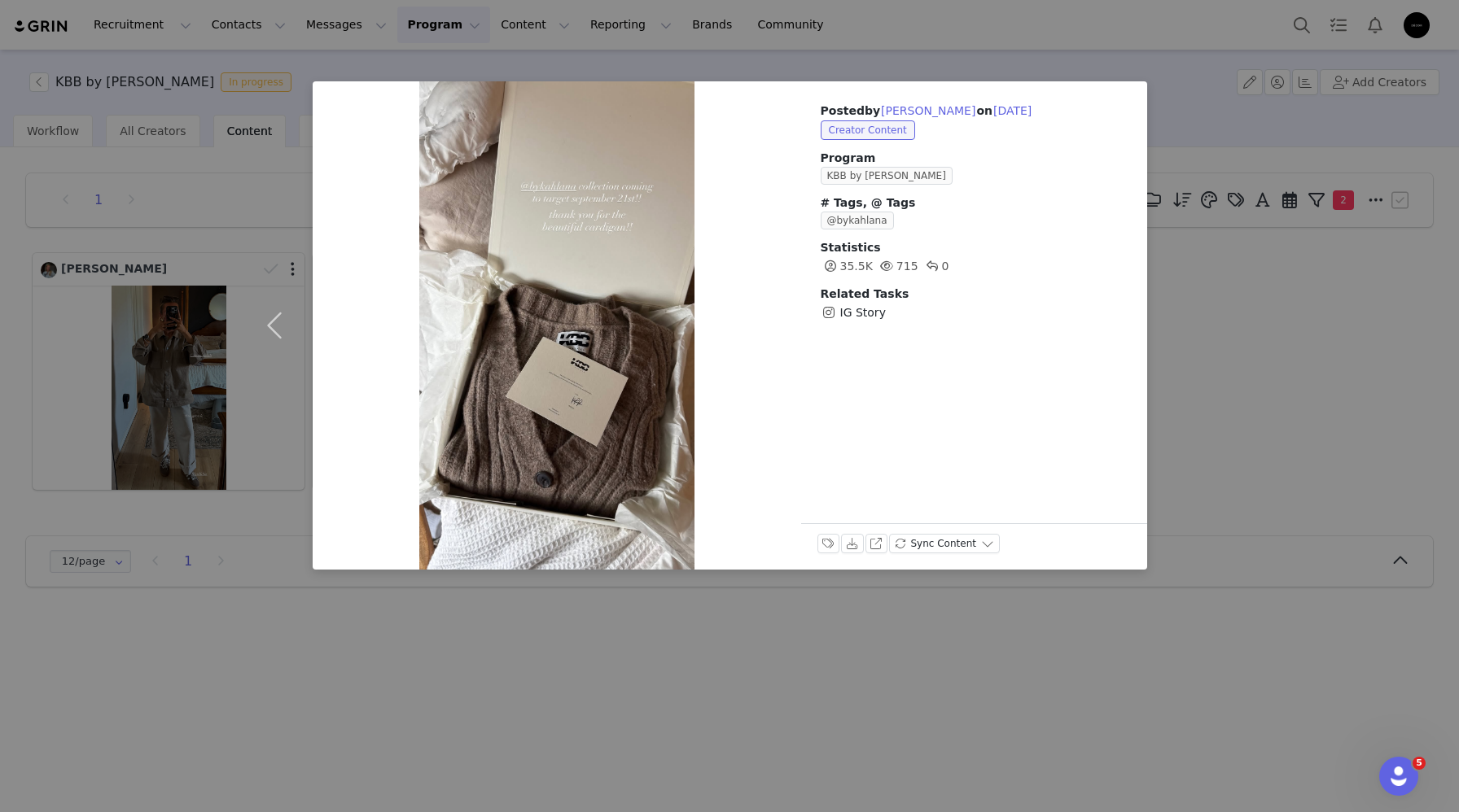
click at [200, 194] on div "Posted by Brittany Nelson on Sep 18, 2025 Creator Content Program KBB by KAHLAN…" at bounding box center [730, 406] width 1459 height 812
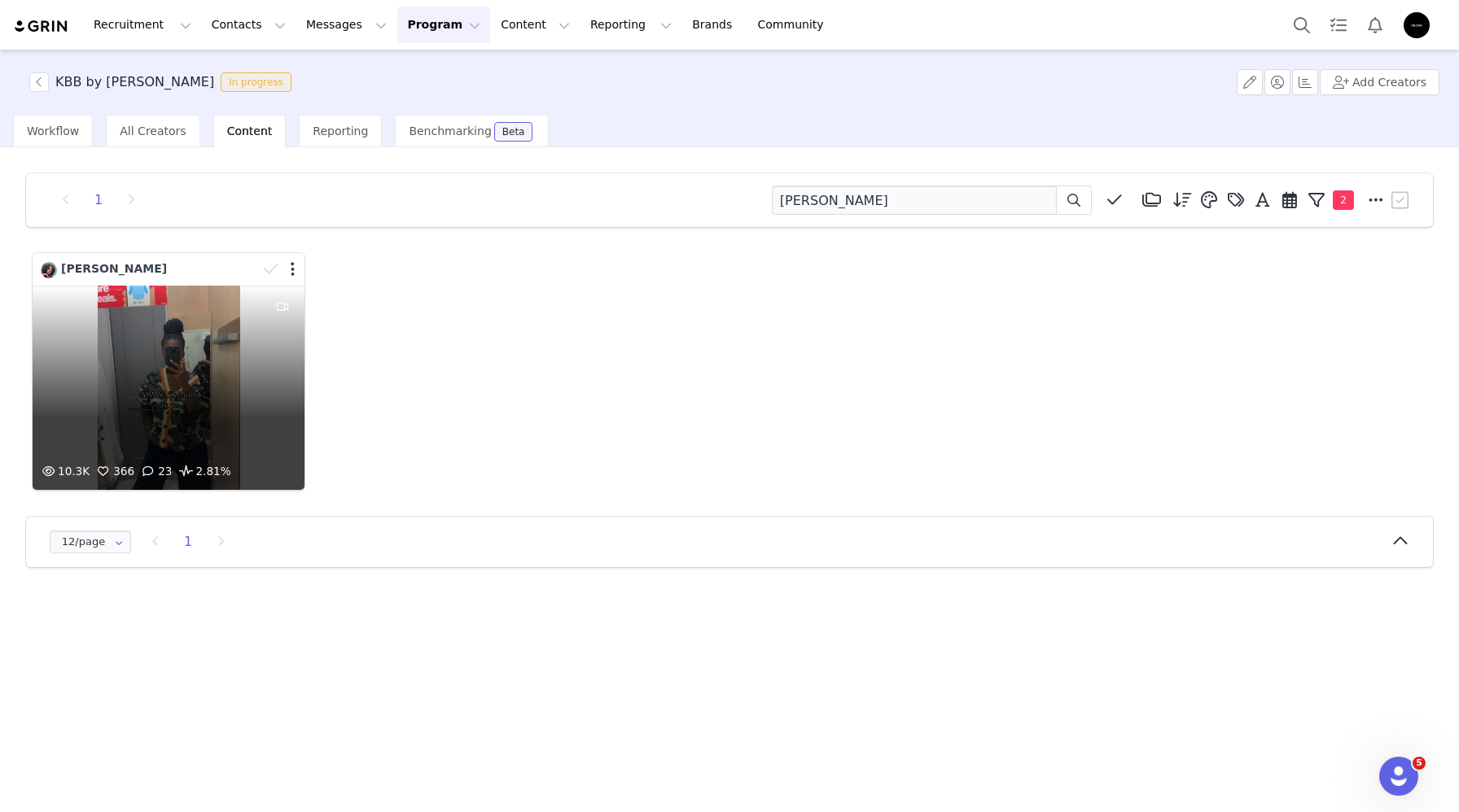
click at [193, 414] on div "10.3K 366 23 2.81%" at bounding box center [168, 388] width 272 height 204
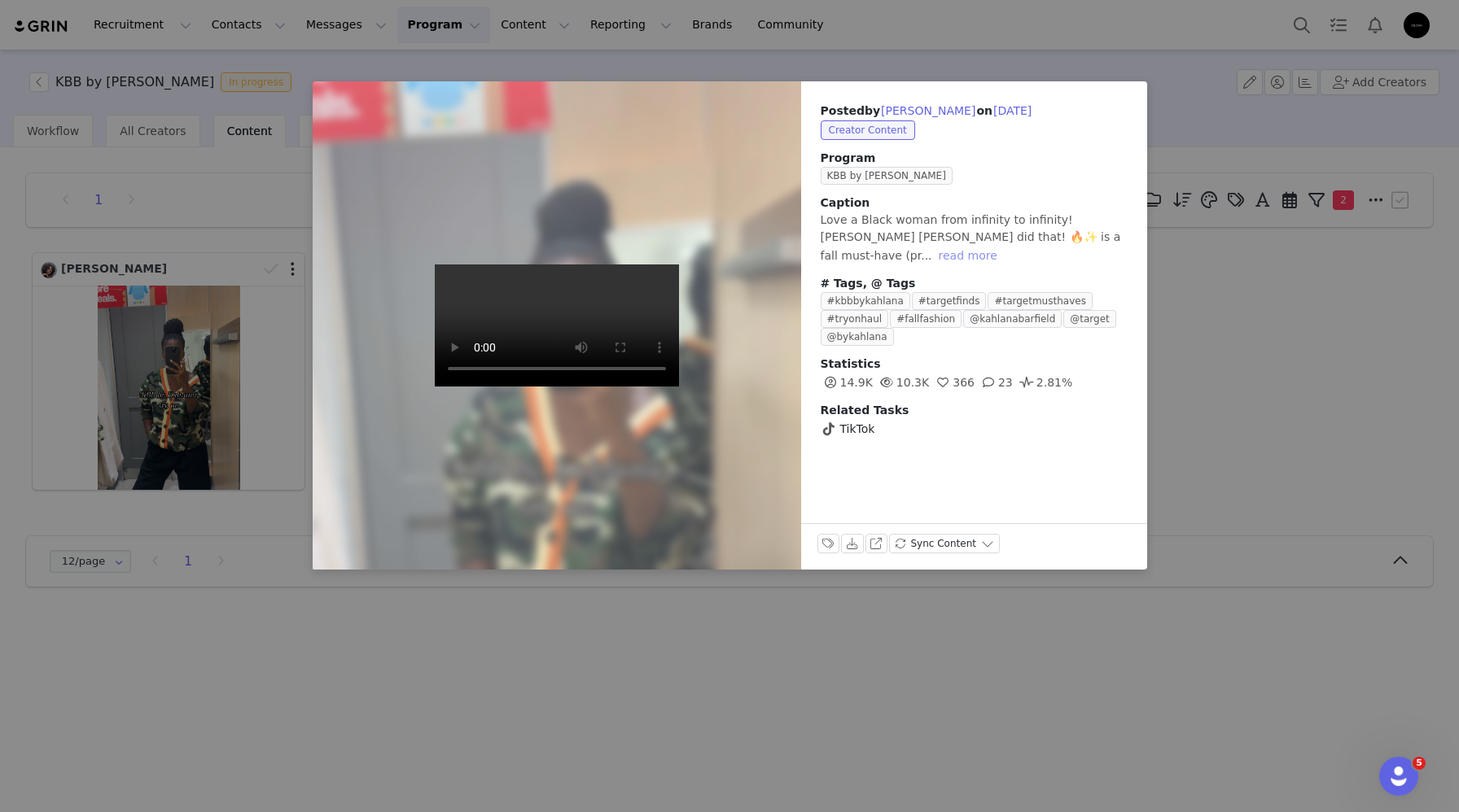
click at [1004, 246] on button "read more" at bounding box center [968, 255] width 72 height 19
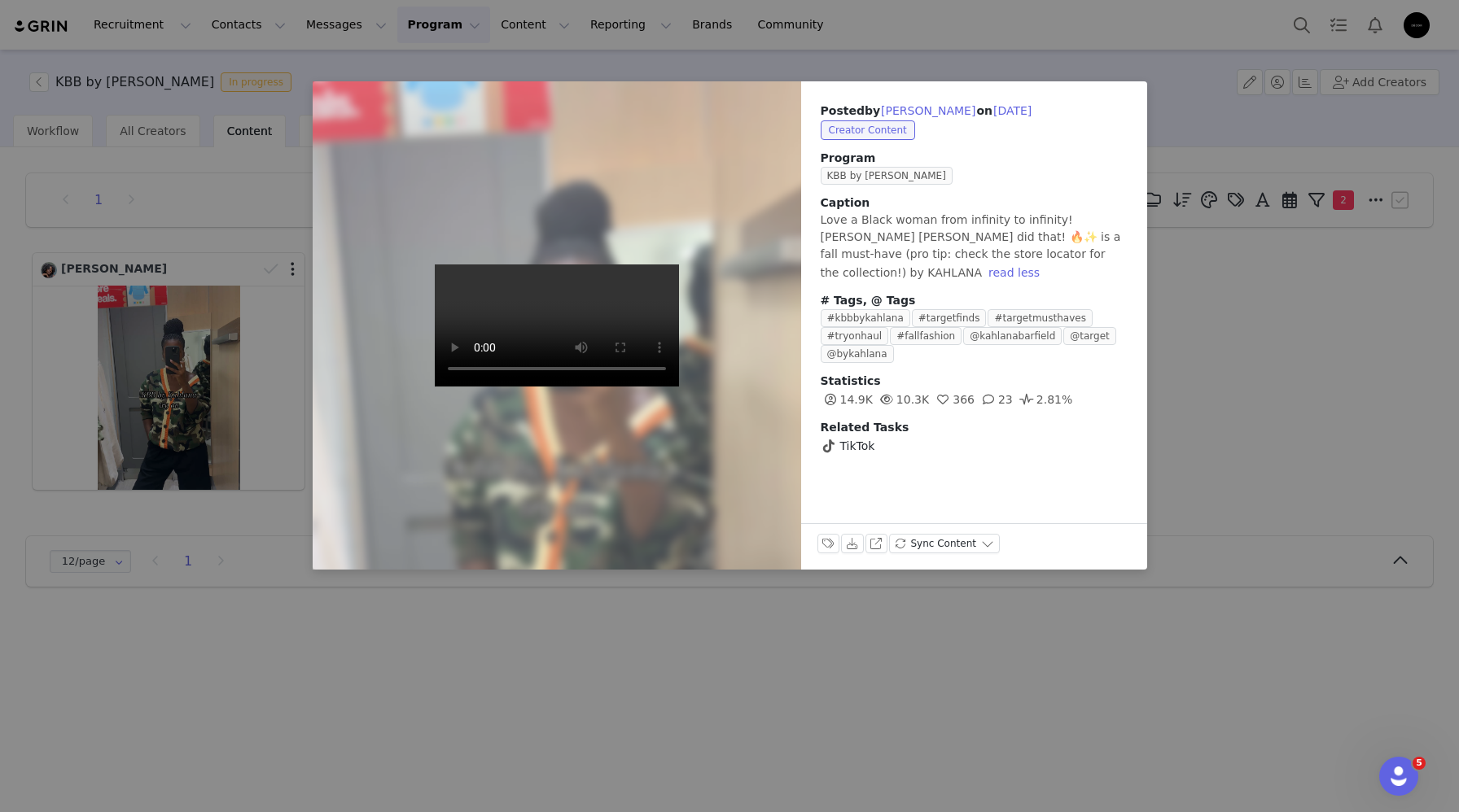
click at [743, 679] on div "Posted by Jasmine Nicholle on Sep 21, 2025 Creator Content Program KBB by KAHLA…" at bounding box center [730, 406] width 1459 height 812
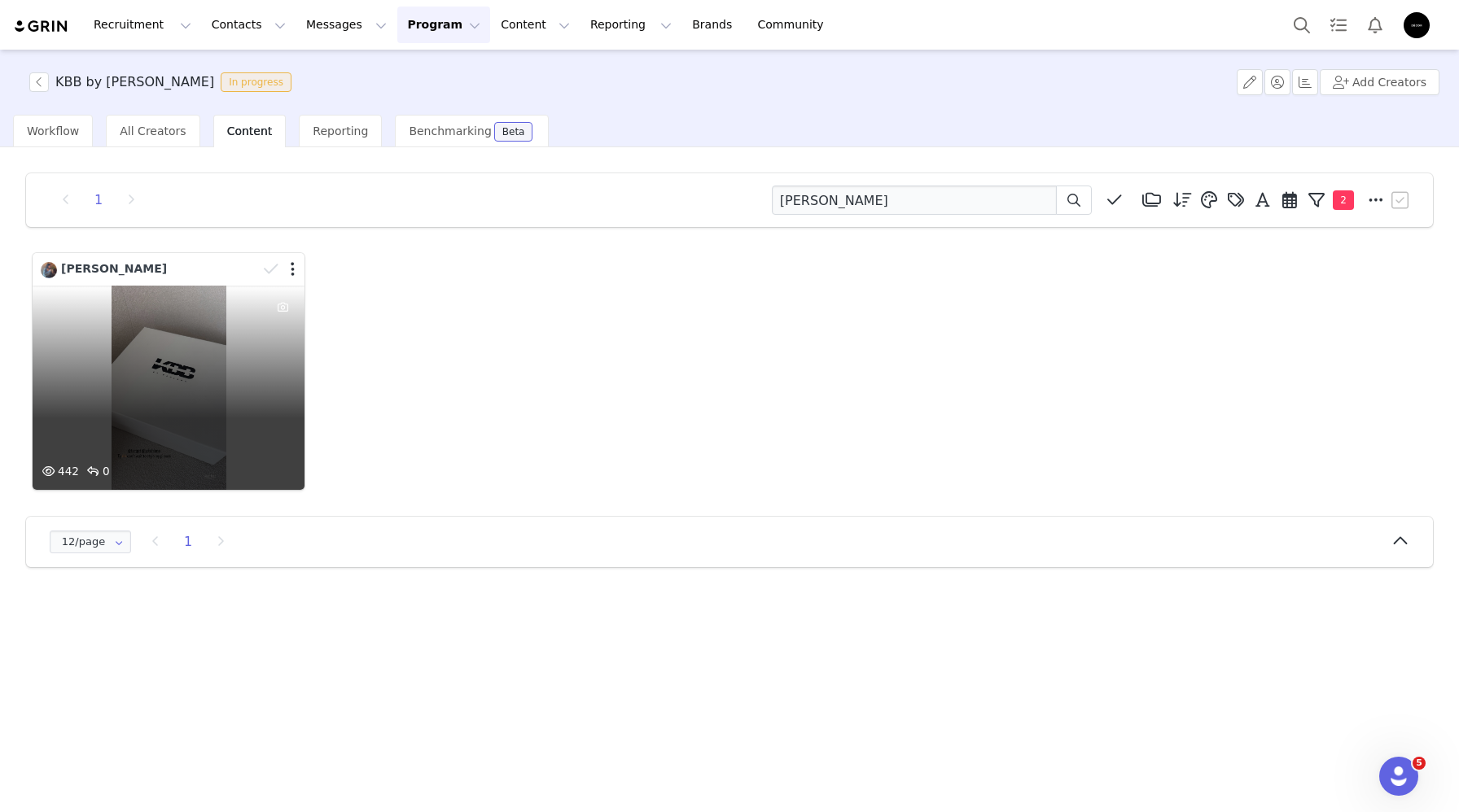
click at [169, 381] on div "442 0" at bounding box center [168, 388] width 272 height 204
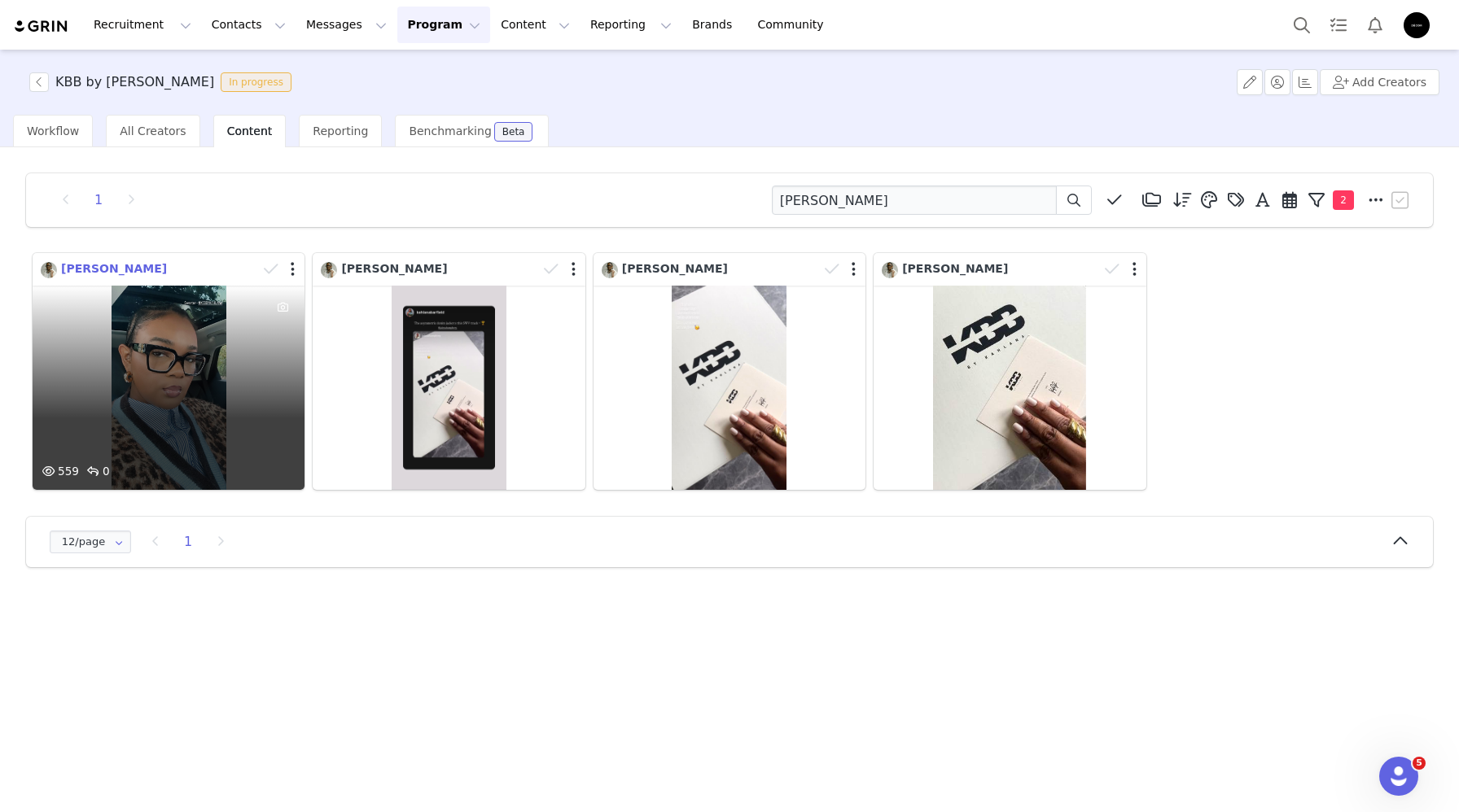
click at [141, 268] on span "[PERSON_NAME]" at bounding box center [113, 269] width 106 height 13
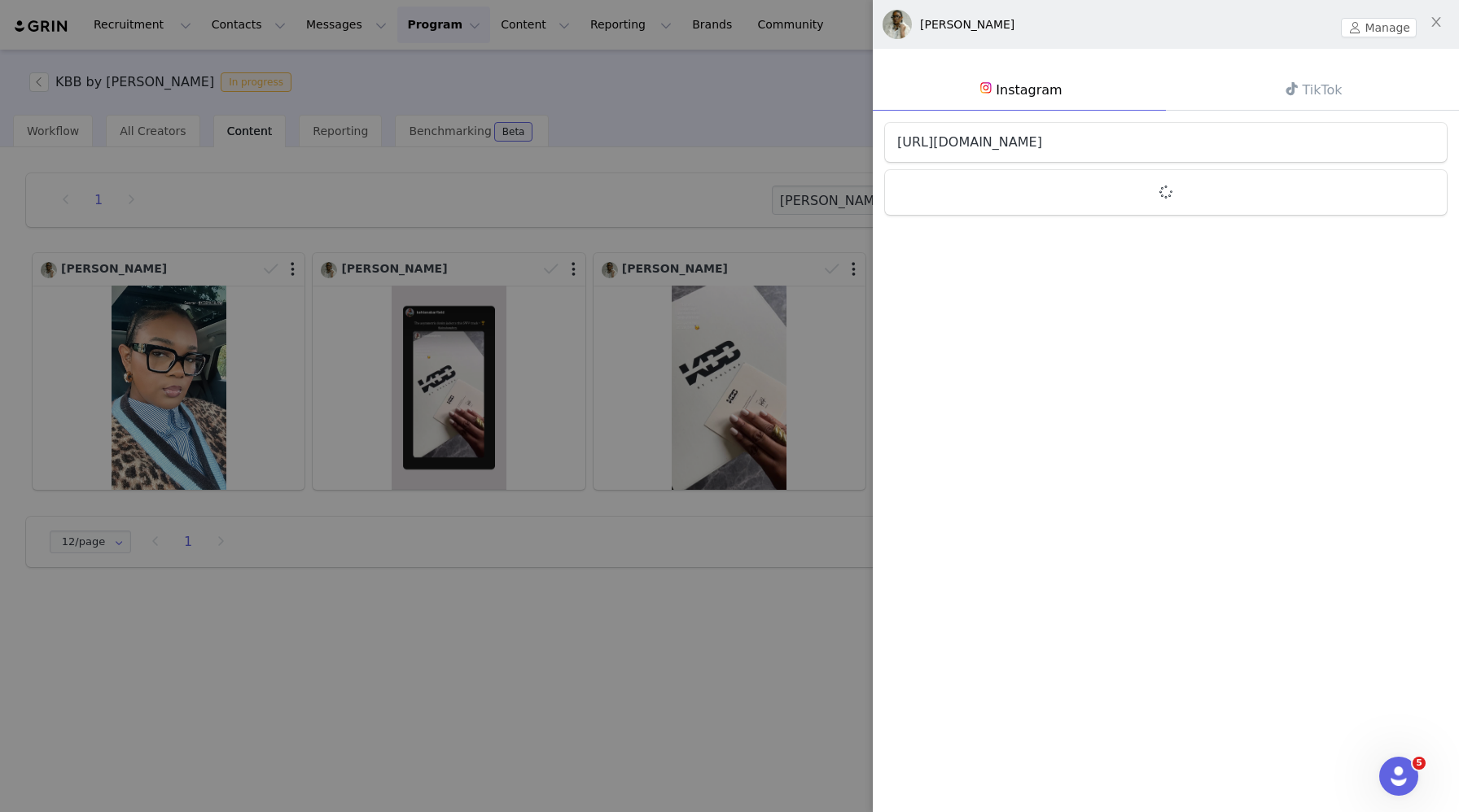
click at [1035, 144] on link "[URL][DOMAIN_NAME]" at bounding box center [969, 142] width 145 height 16
click at [1291, 95] on span at bounding box center [1291, 88] width 19 height 19
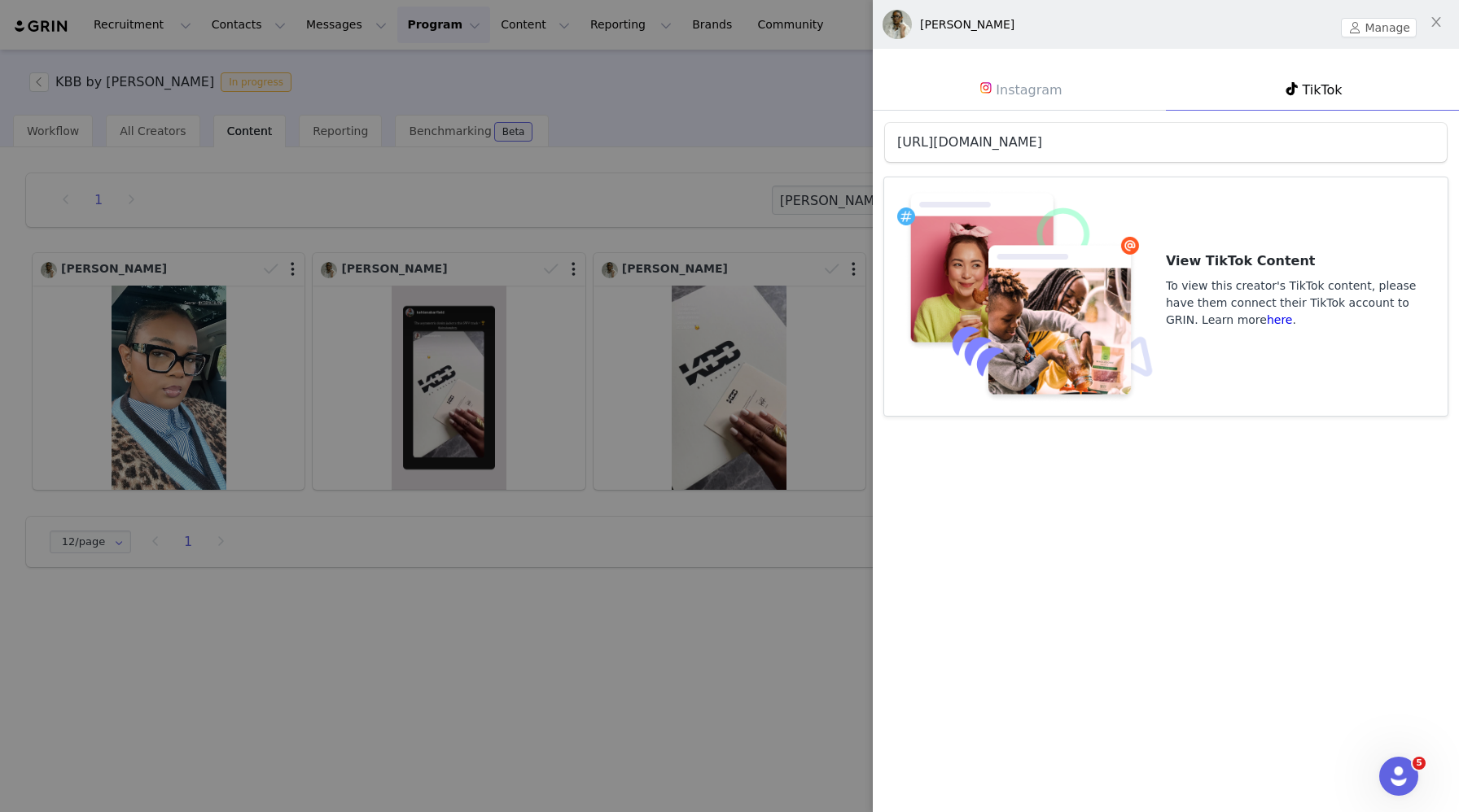
click at [1042, 135] on link "[URL][DOMAIN_NAME]" at bounding box center [969, 142] width 145 height 16
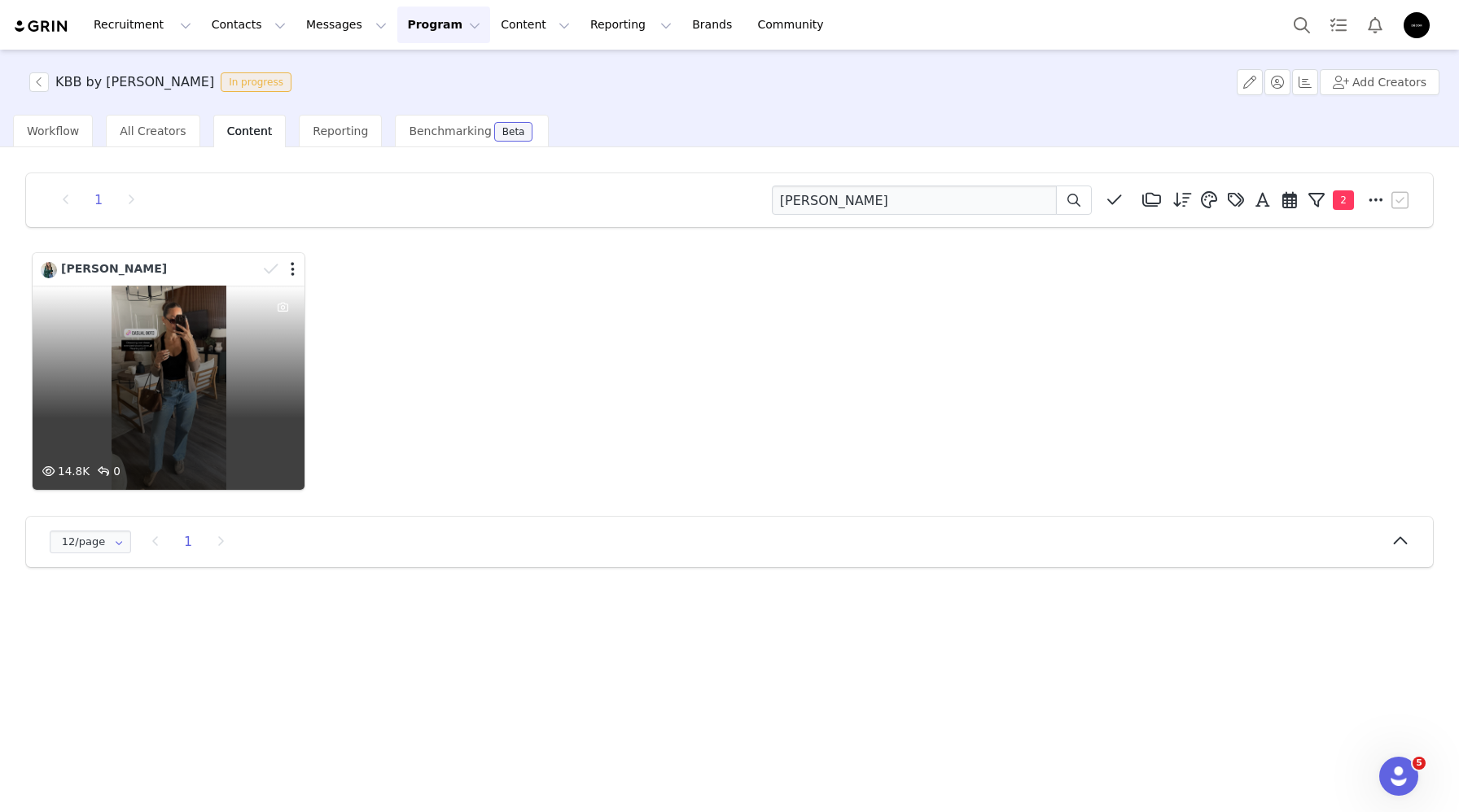
click at [216, 401] on div "14.8K 0" at bounding box center [168, 388] width 272 height 204
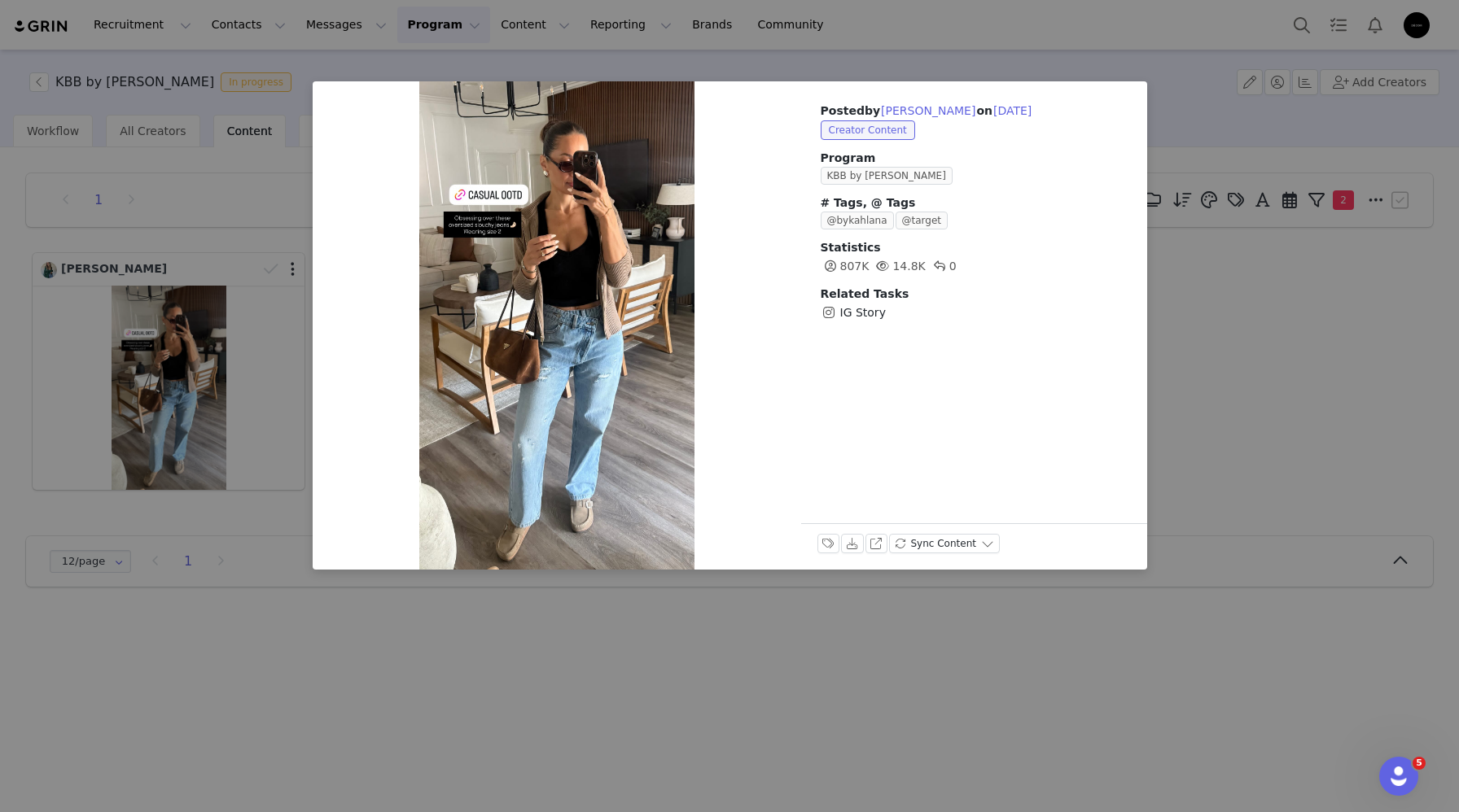
click at [532, 628] on div "Posted by [PERSON_NAME] on [DATE] Creator Content Program KBB by KAHLANA # Tags…" at bounding box center [730, 406] width 1459 height 812
